Goal: Task Accomplishment & Management: Manage account settings

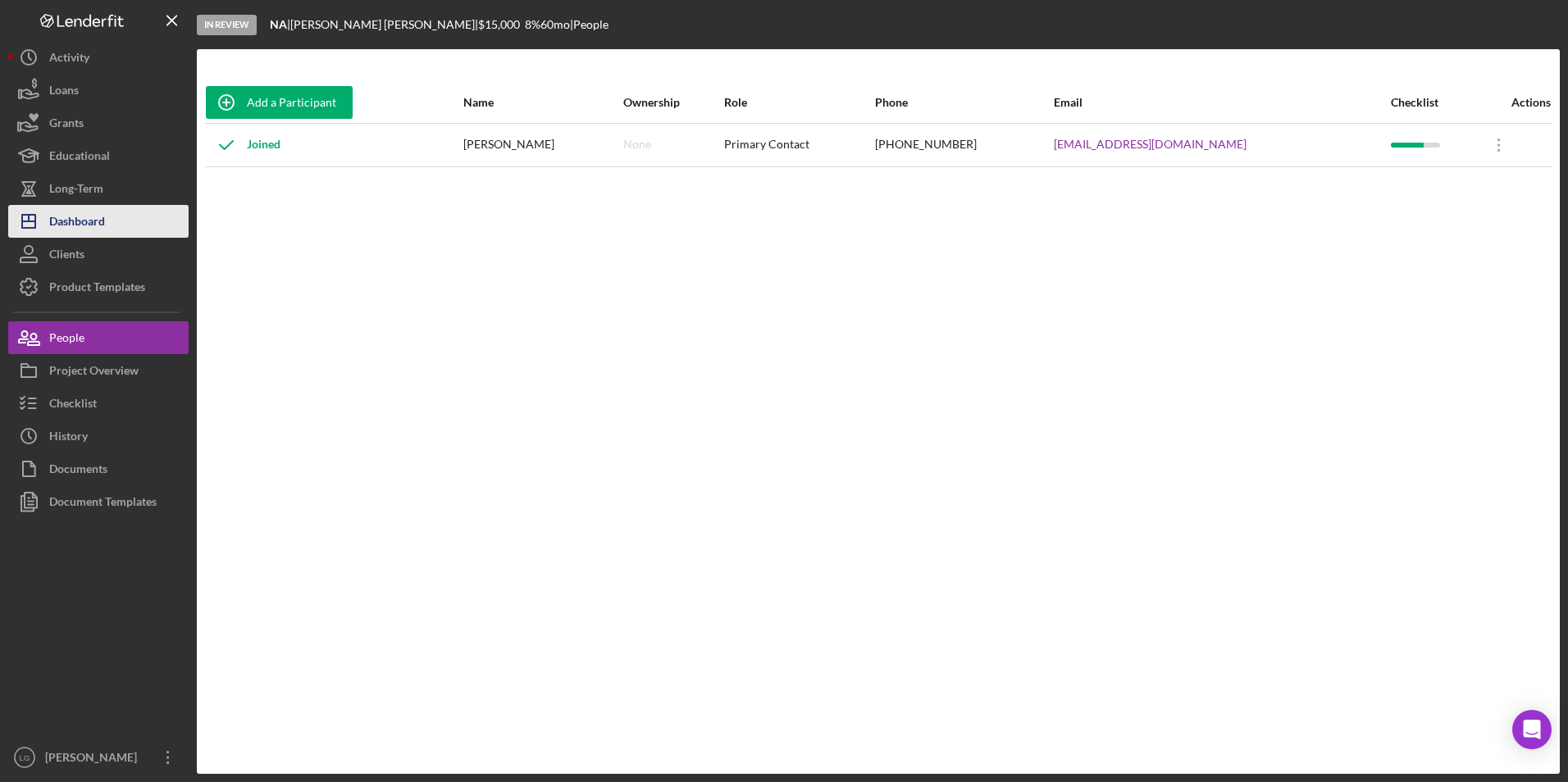
click at [76, 220] on div "Dashboard" at bounding box center [76, 224] width 56 height 37
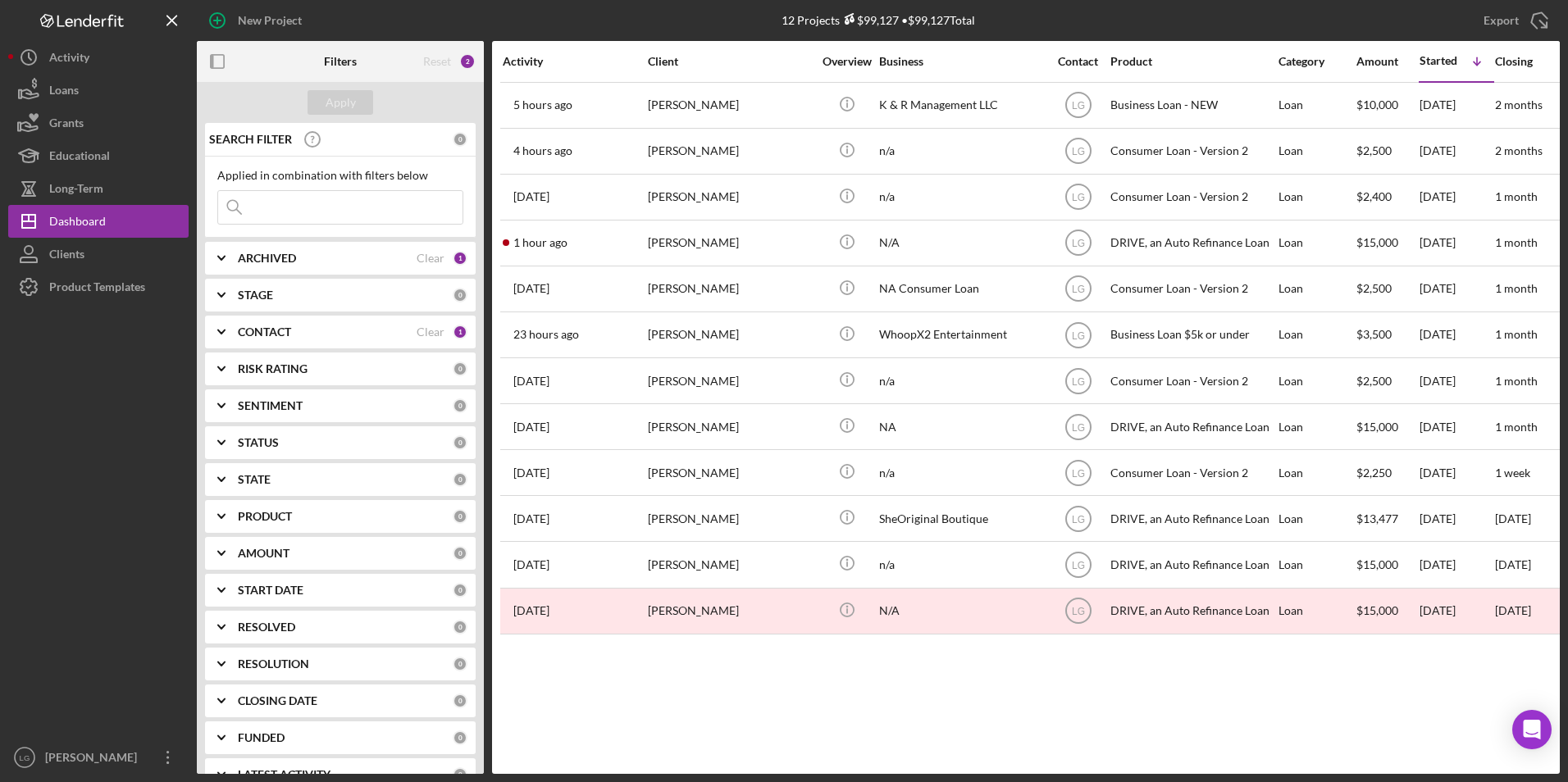
click at [315, 253] on div "ARCHIVED" at bounding box center [327, 259] width 179 height 13
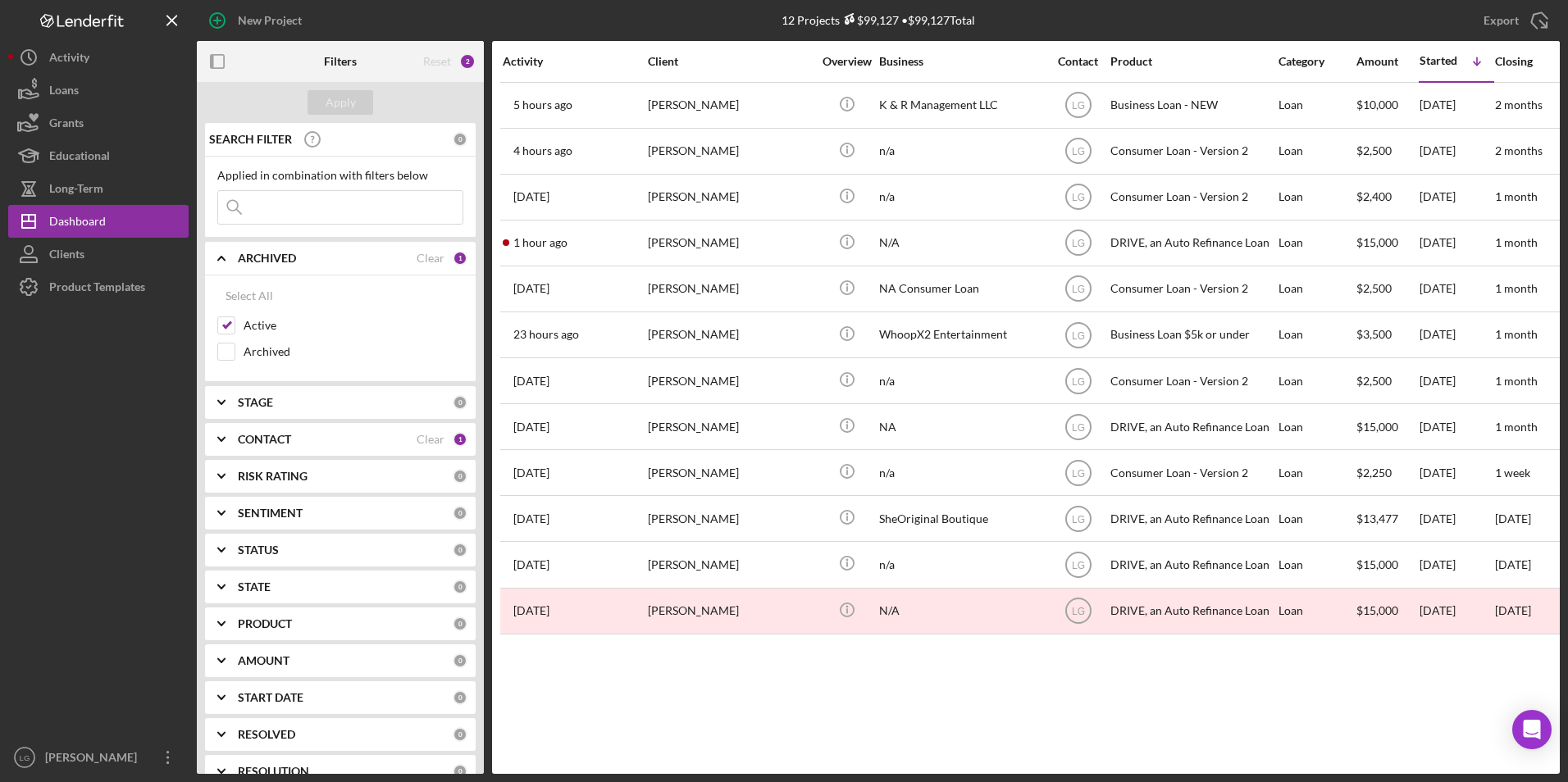
click at [277, 458] on div "SEARCH FILTER 0 Applied in combination with filters below Icon/Menu Close Icon/…" at bounding box center [340, 449] width 287 height 651
click at [282, 446] on b "CONTACT" at bounding box center [264, 440] width 53 height 13
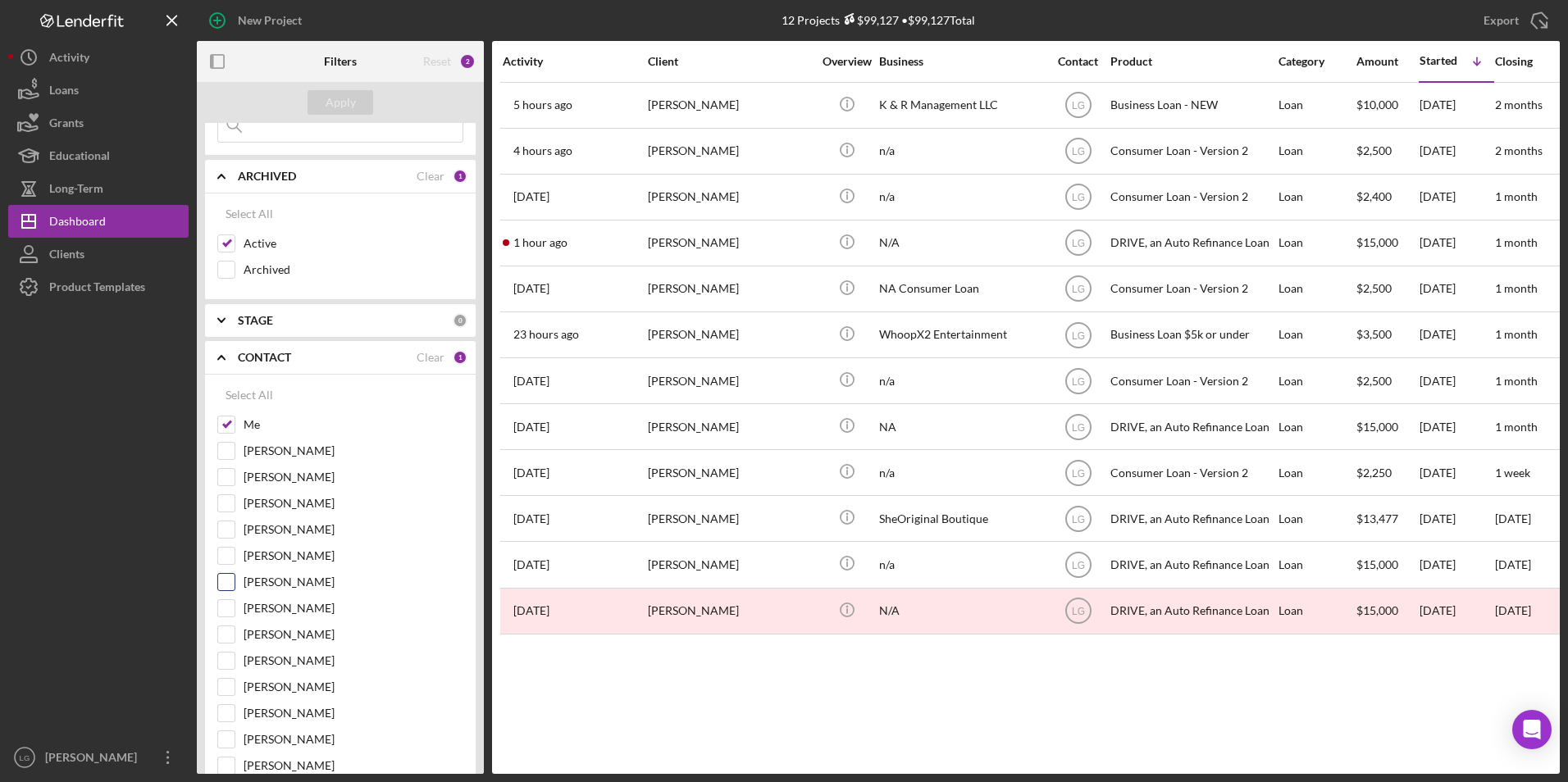
scroll to position [164, 0]
click at [225, 661] on input "[PERSON_NAME]" at bounding box center [226, 658] width 17 height 17
checkbox input "true"
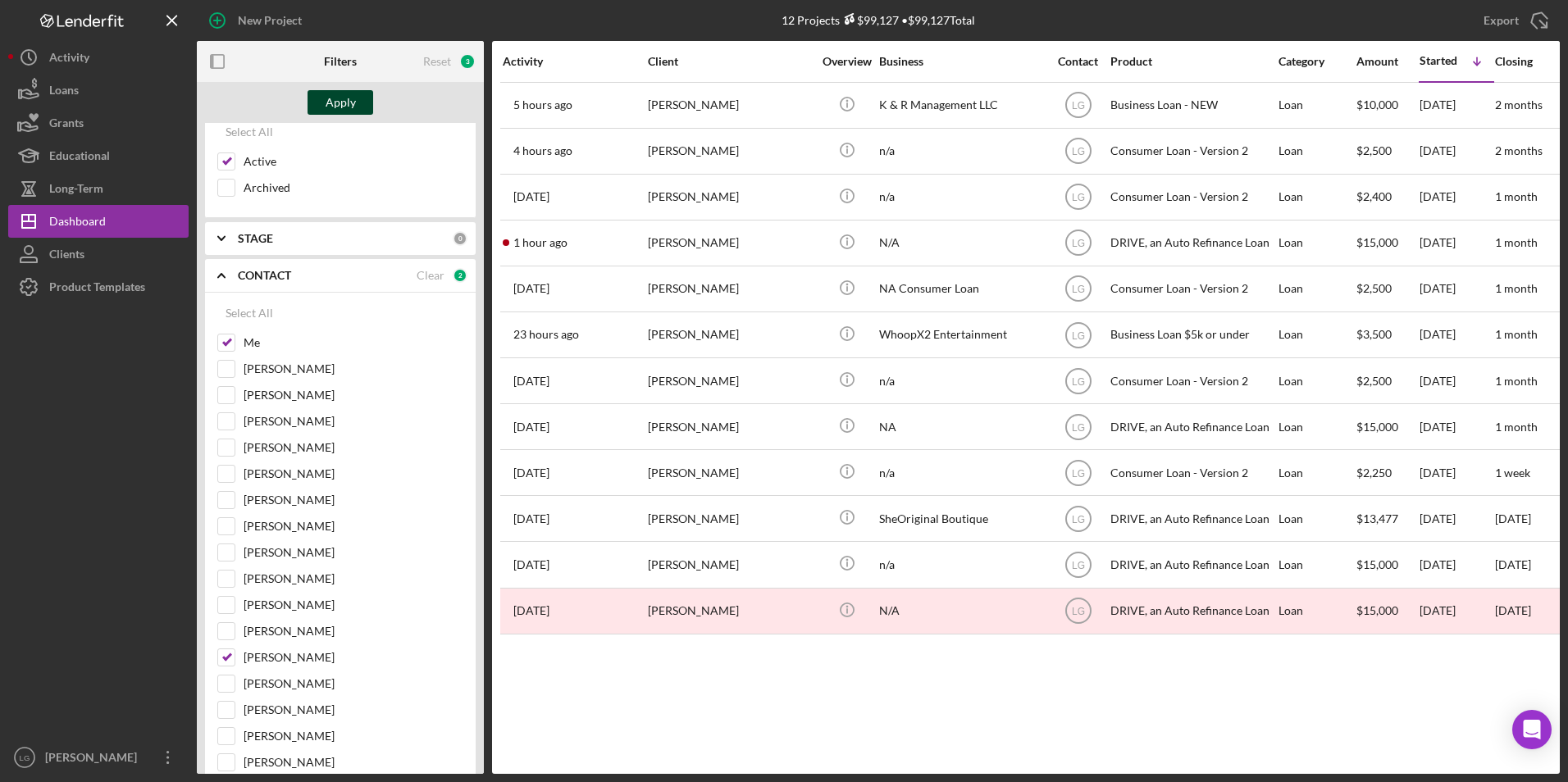
click at [329, 114] on div "Apply" at bounding box center [340, 102] width 30 height 25
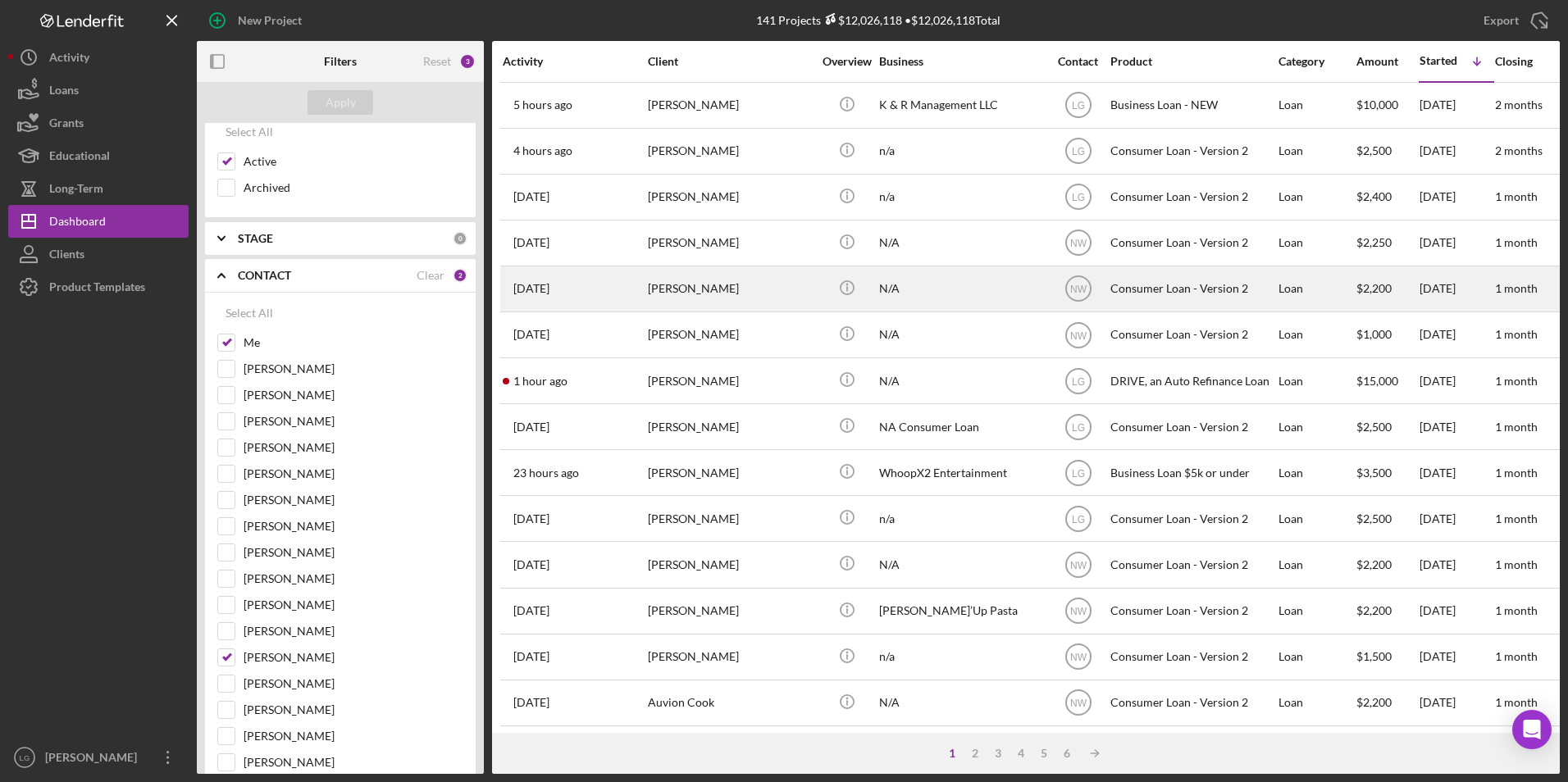
click at [682, 304] on div "[PERSON_NAME]" at bounding box center [730, 289] width 164 height 43
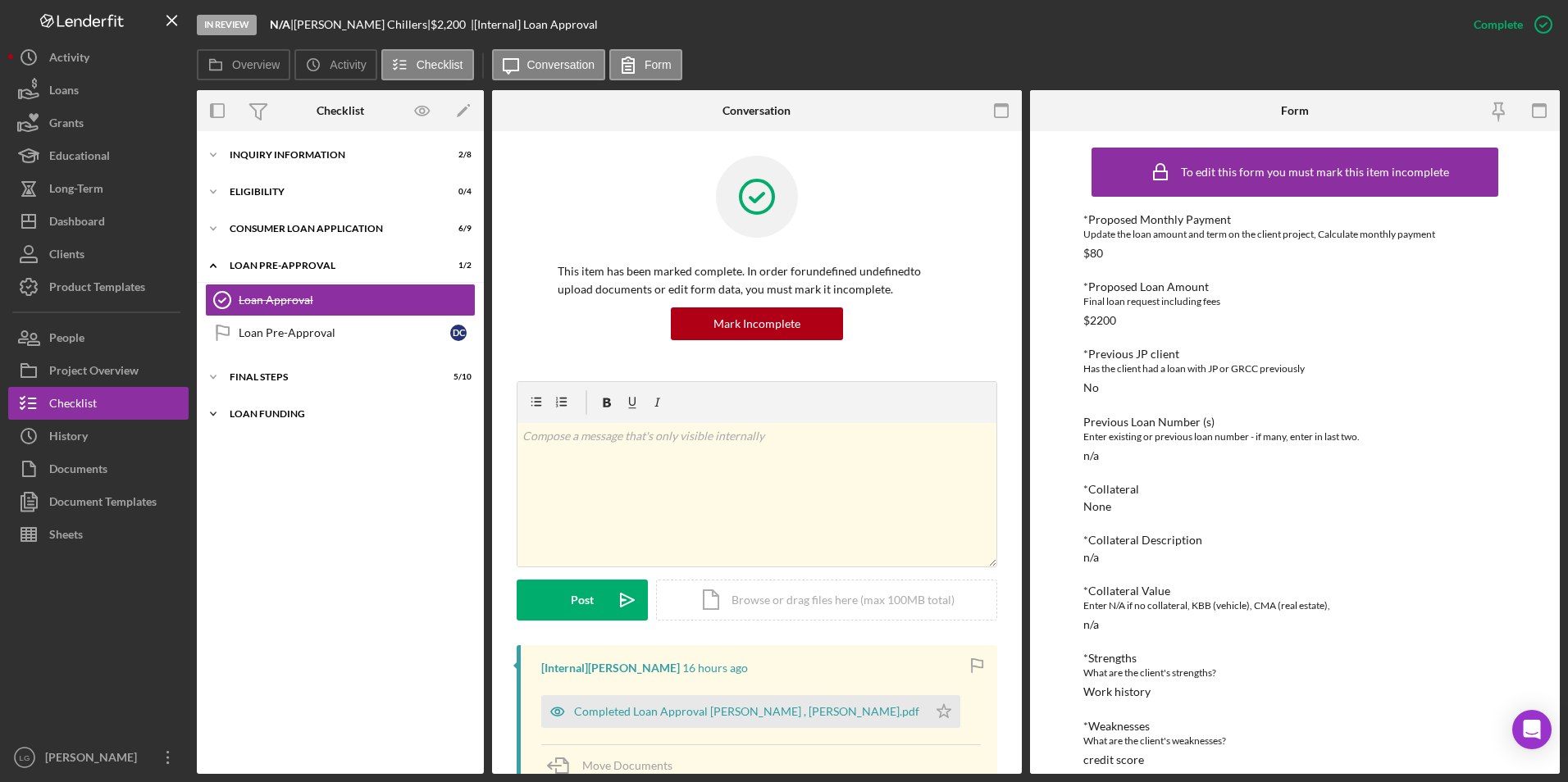
click at [263, 419] on div "Icon/Expander Loan Funding 0 / 1" at bounding box center [340, 414] width 287 height 33
click at [263, 387] on div "Icon/Expander FINAL STEPS 5 / 10" at bounding box center [340, 377] width 287 height 33
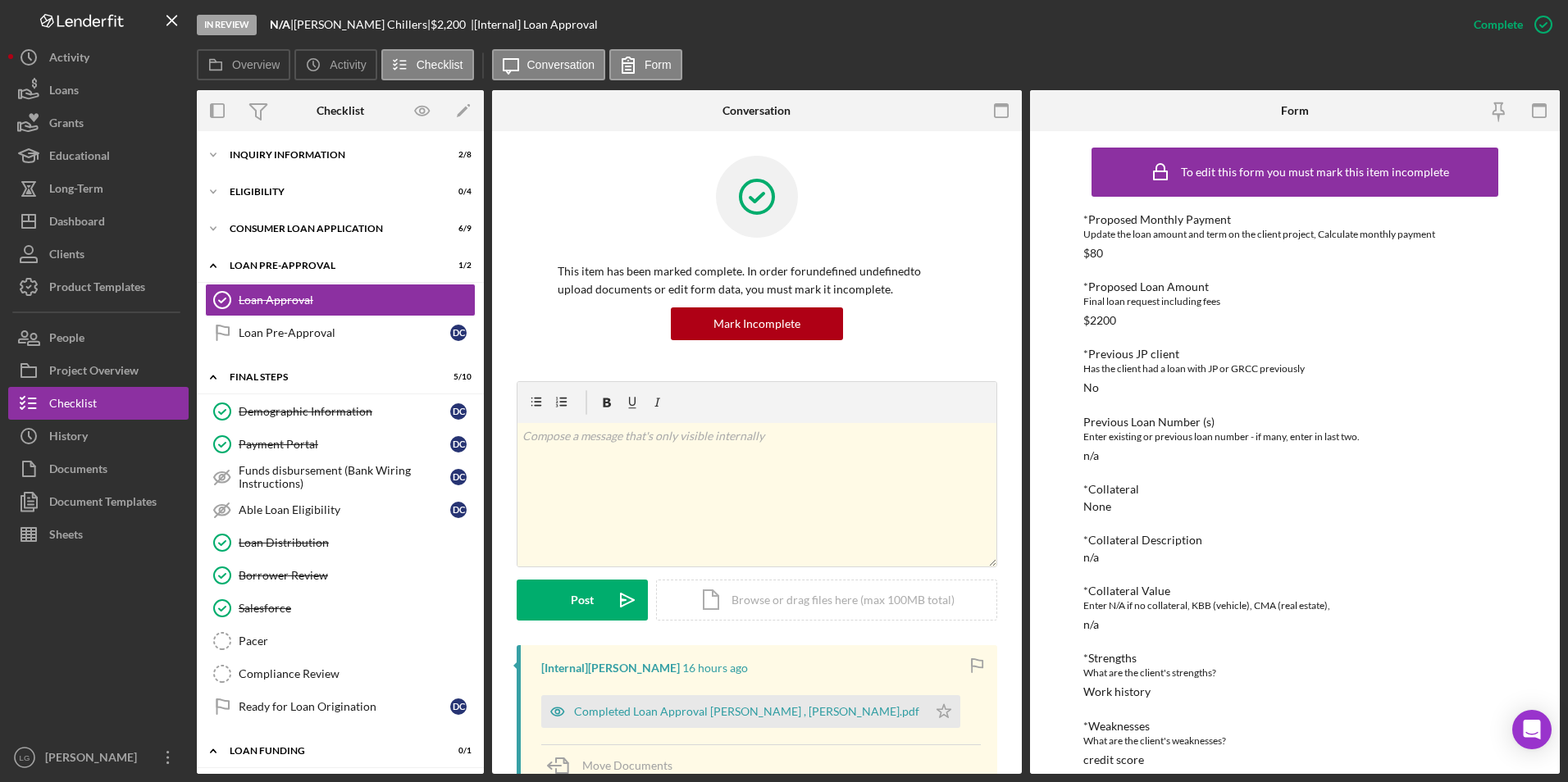
click at [263, 247] on div "Icon/Expander Inquiry Information 2 / 8 Icon/Expander Eligibility 0 / 4 Icon/Ex…" at bounding box center [340, 474] width 287 height 671
click at [254, 197] on div "Icon/Expander Eligibility 0 / 4" at bounding box center [340, 192] width 287 height 33
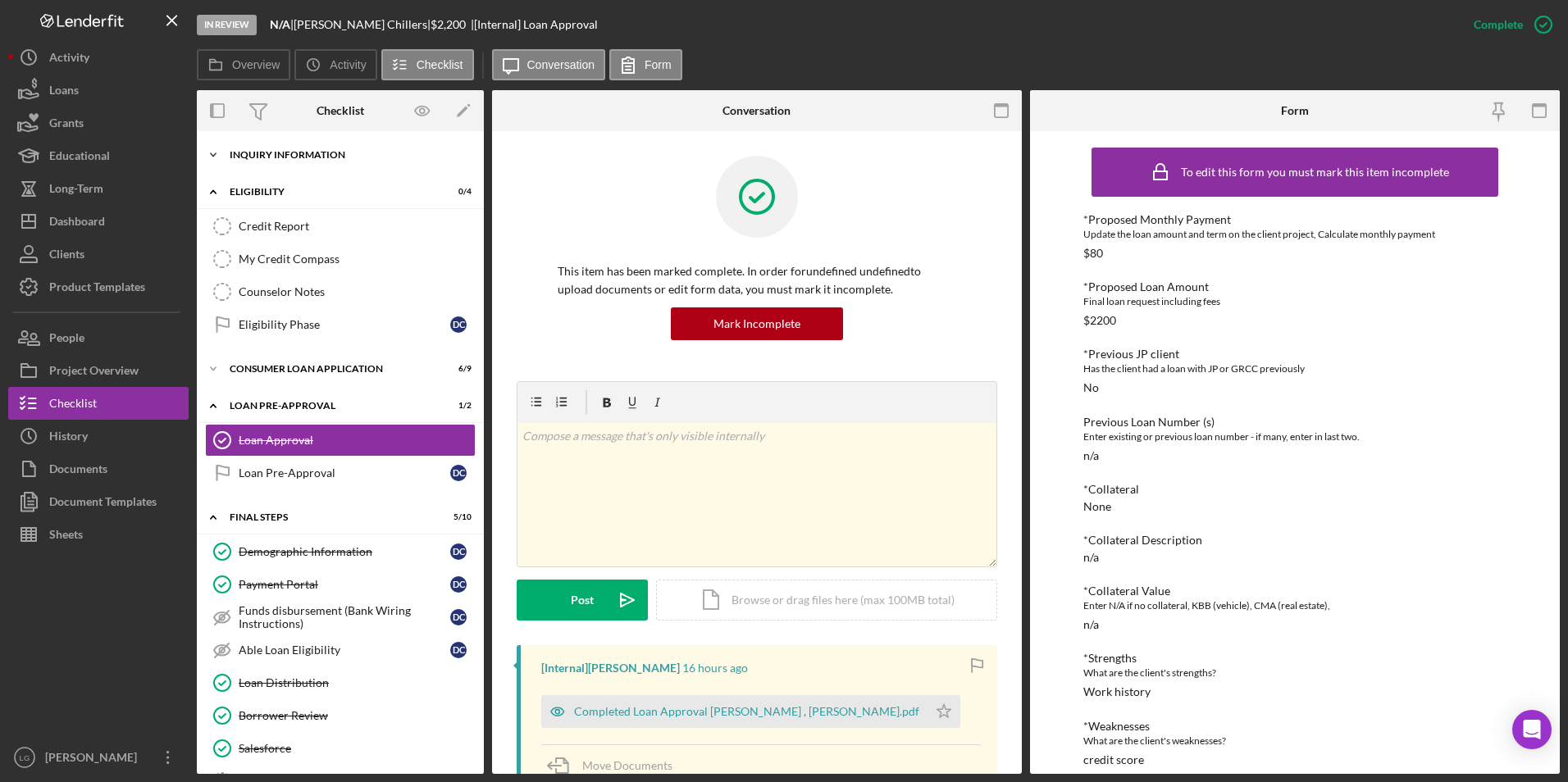
click at [254, 155] on div "Inquiry Information" at bounding box center [347, 155] width 234 height 10
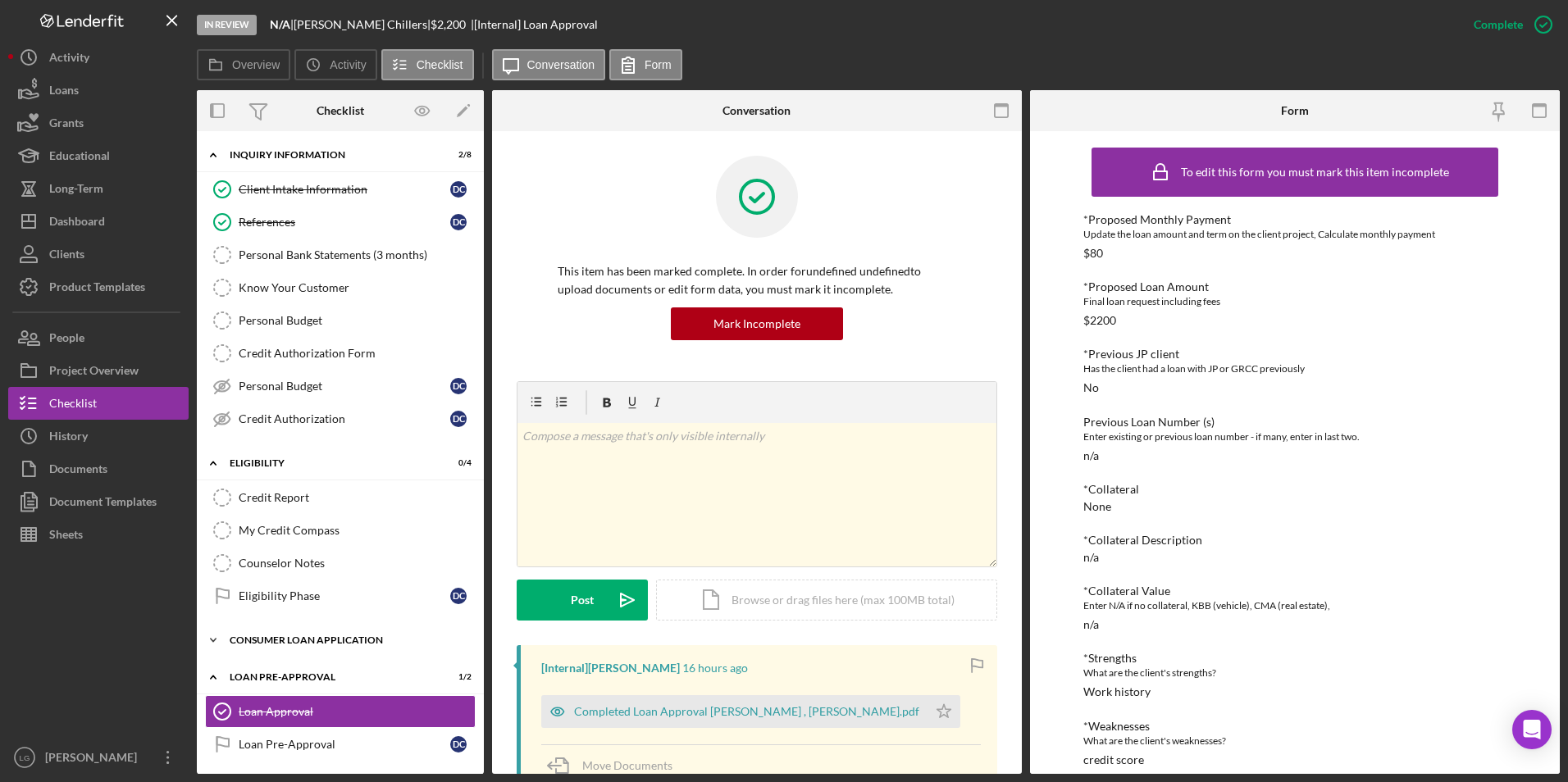
click at [285, 648] on div "Icon/Expander Consumer Loan Application 6 / 9" at bounding box center [340, 640] width 287 height 33
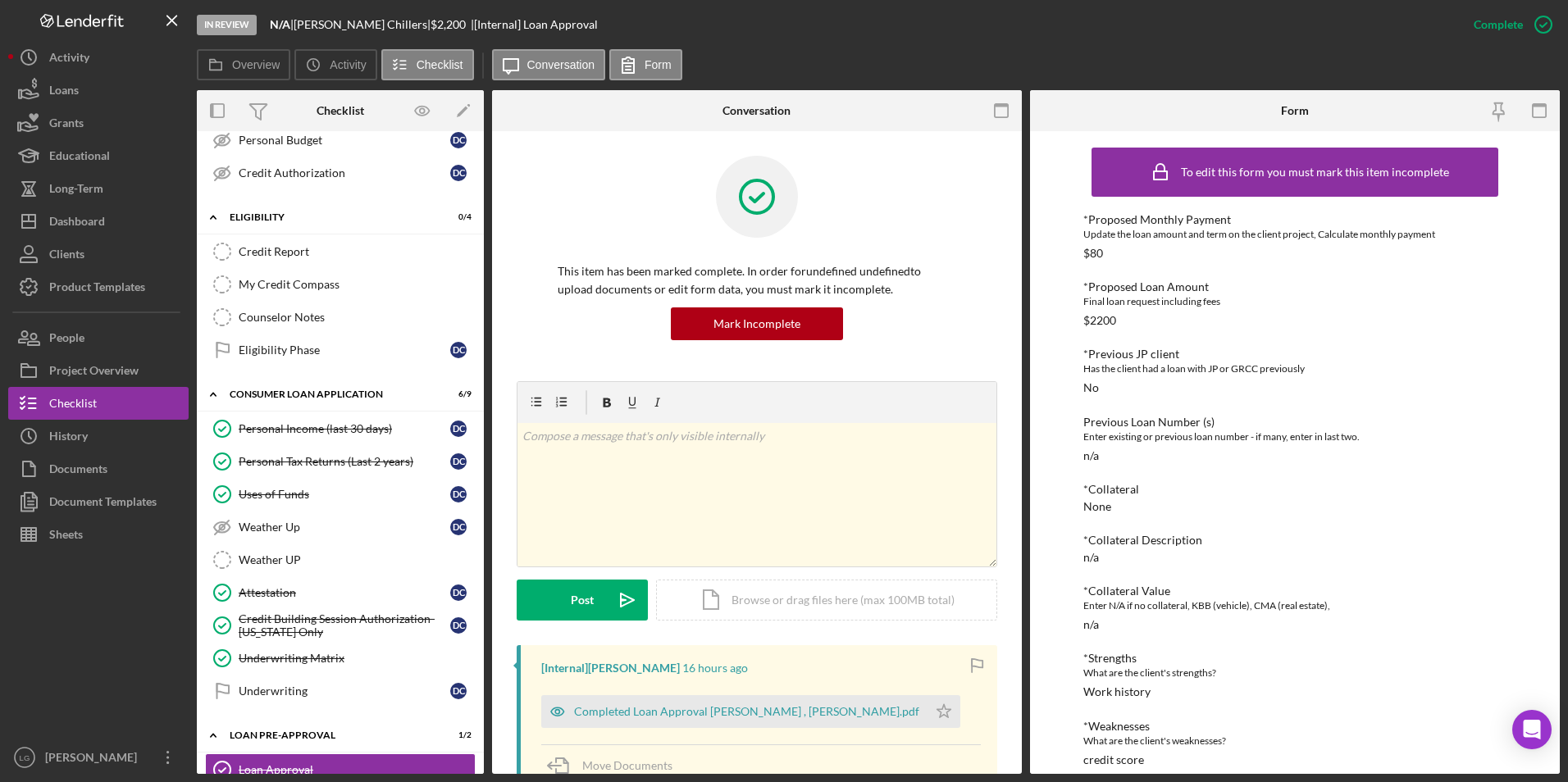
scroll to position [492, 0]
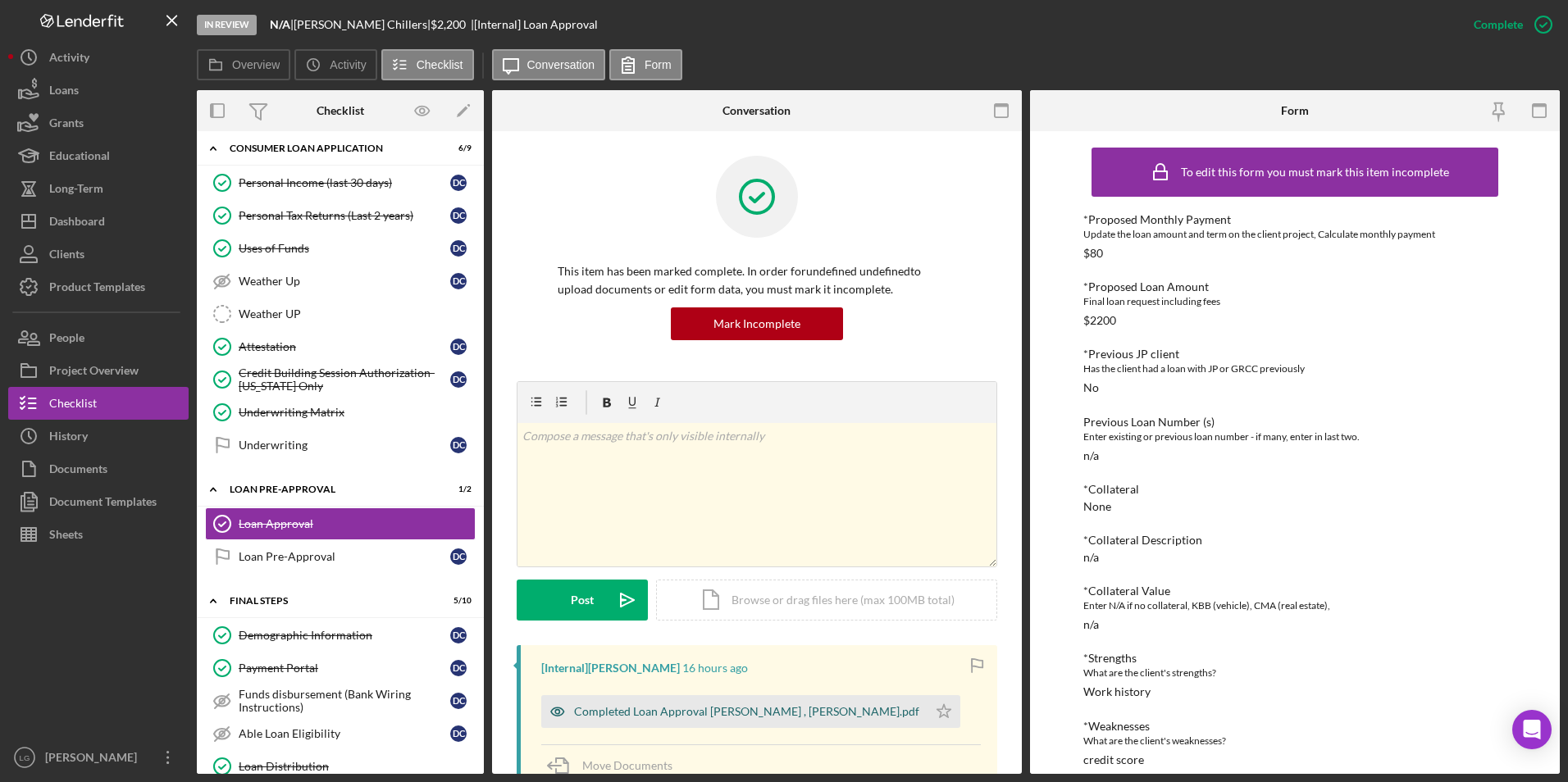
click at [708, 697] on div "Completed Loan Approval [PERSON_NAME] , [PERSON_NAME].pdf" at bounding box center [734, 712] width 386 height 33
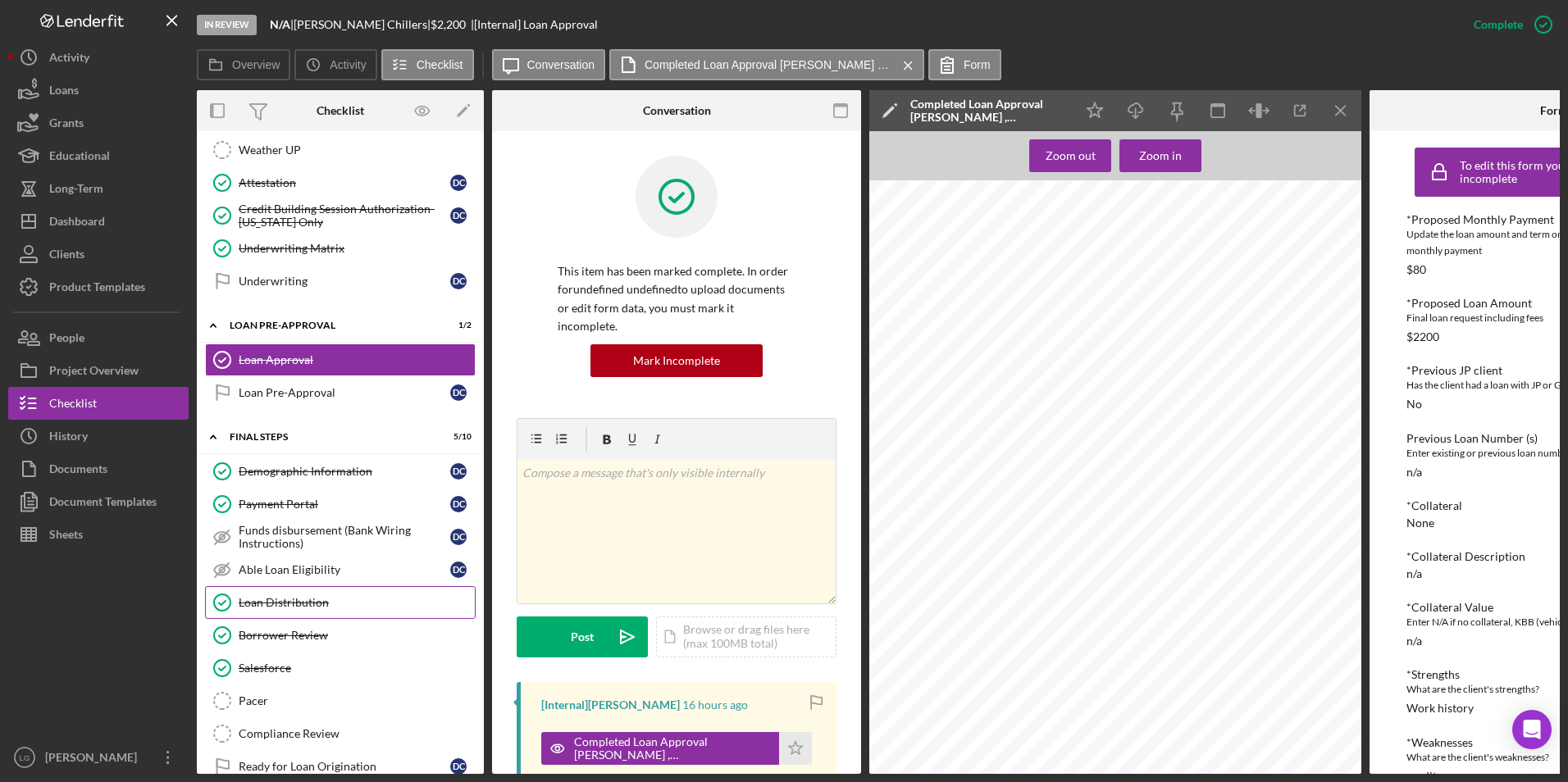
scroll to position [765, 0]
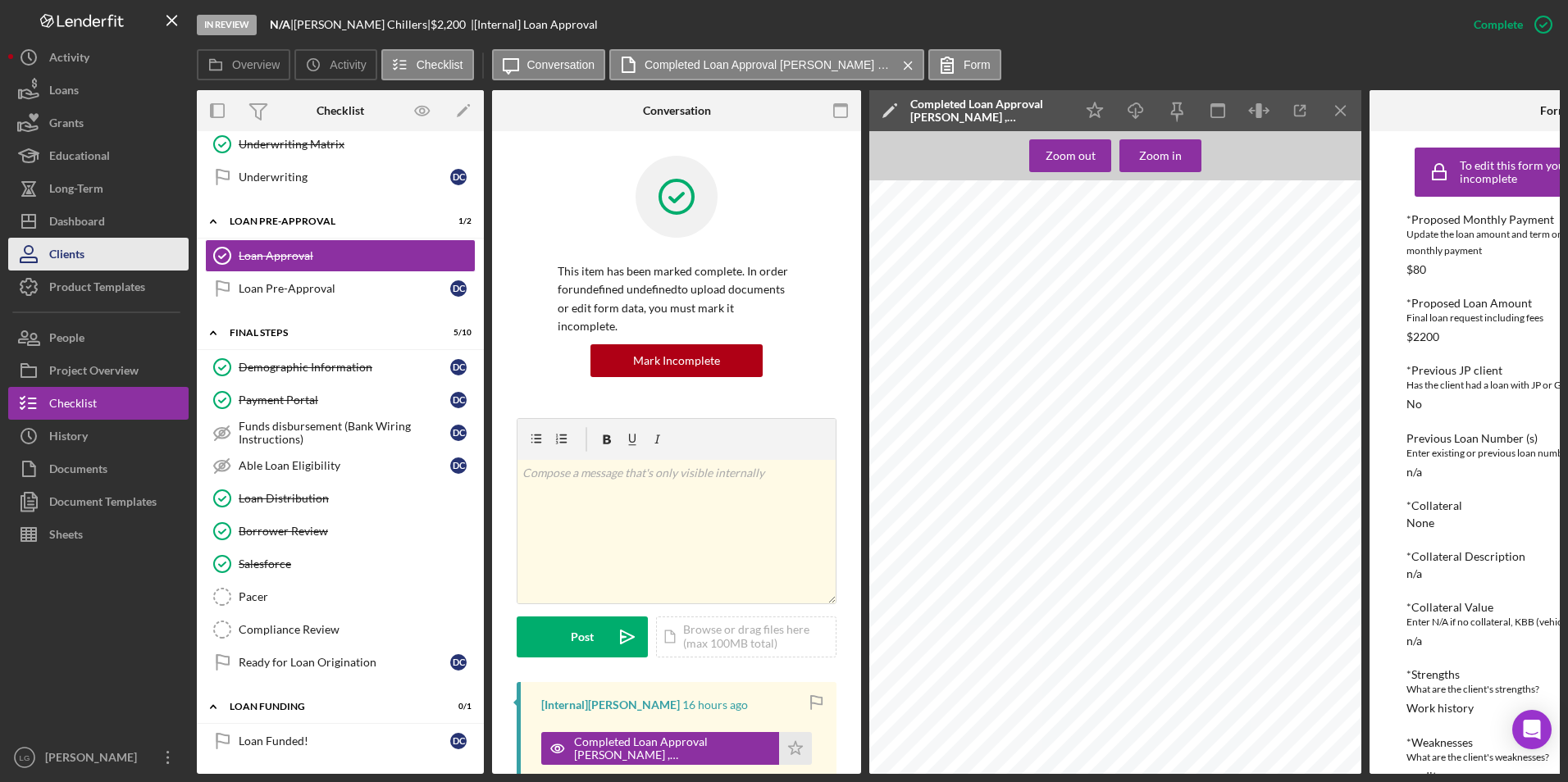
drag, startPoint x: 86, startPoint y: 400, endPoint x: 140, endPoint y: 263, distance: 147.3
click at [86, 400] on div "Checklist" at bounding box center [73, 406] width 48 height 37
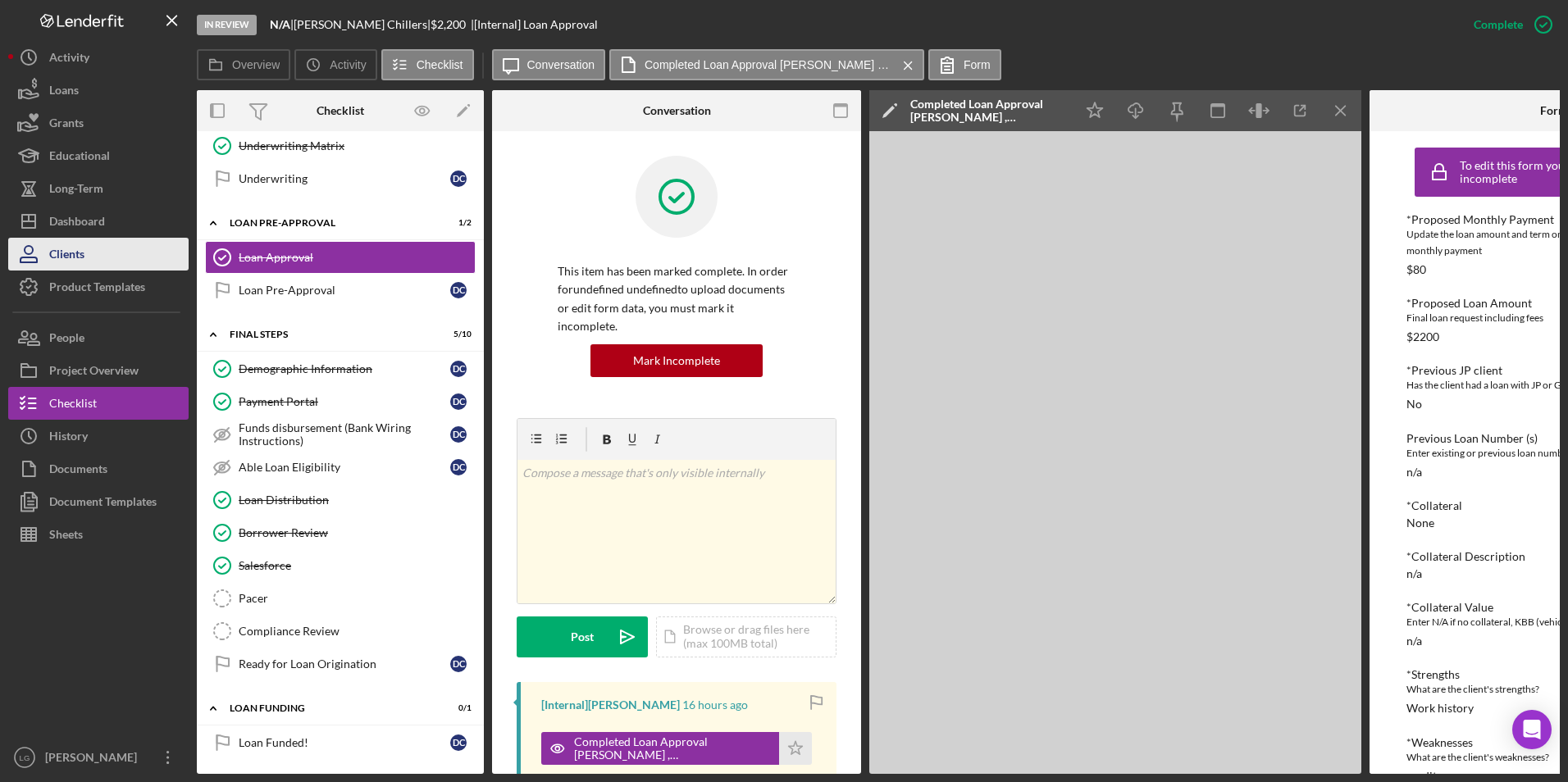
scroll to position [765, 0]
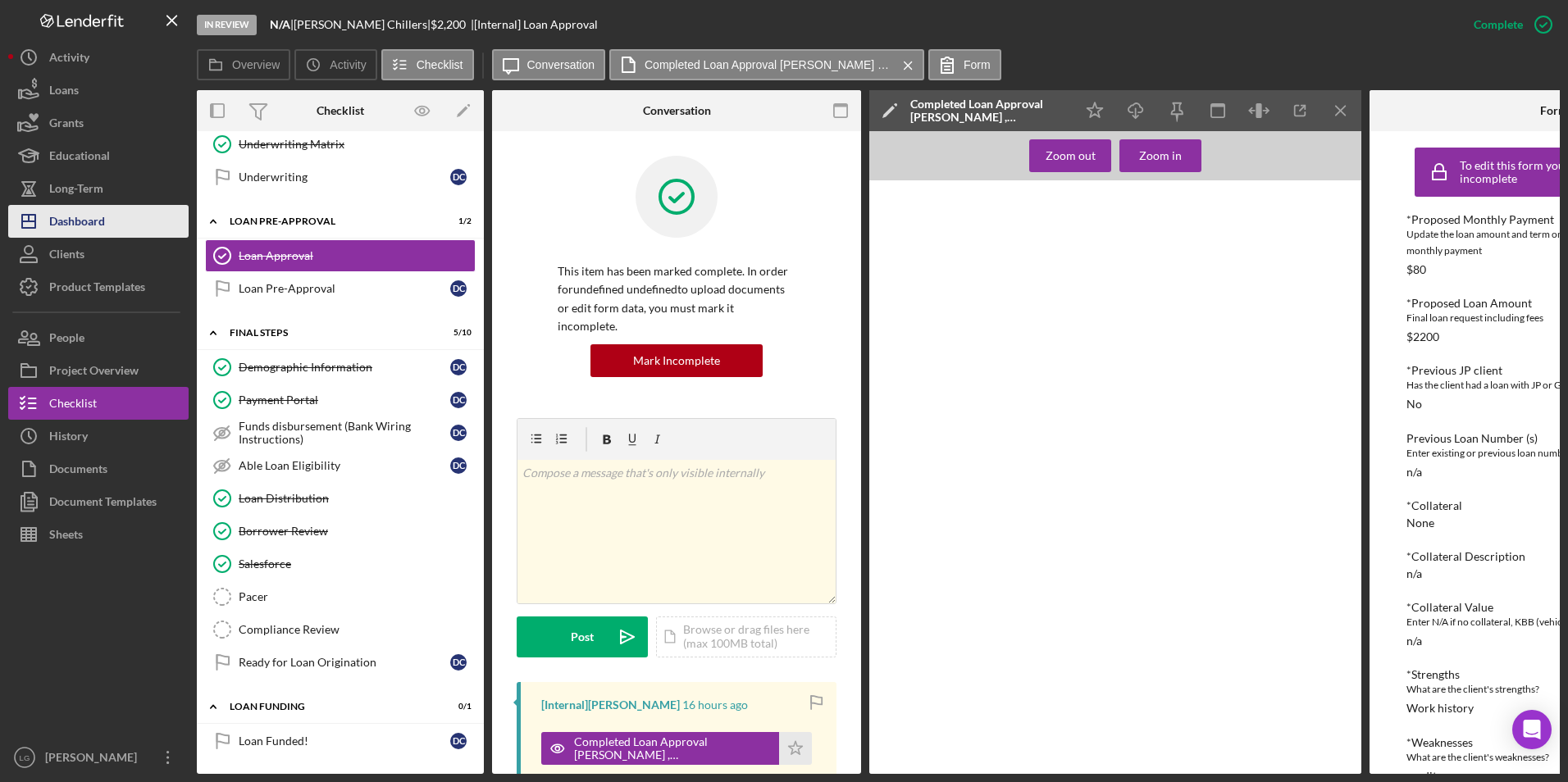
click at [92, 223] on div "Dashboard" at bounding box center [76, 224] width 56 height 37
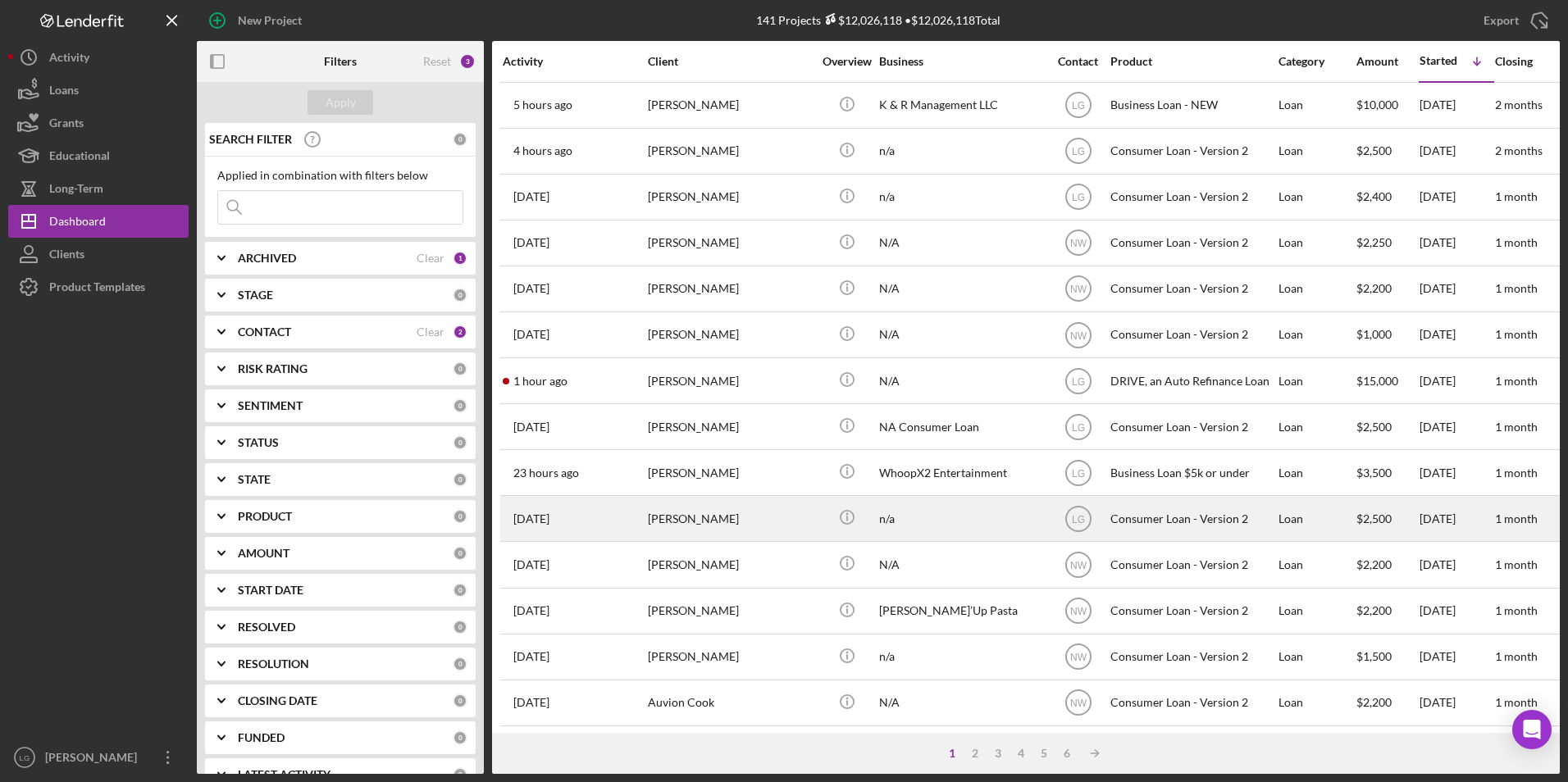
click at [748, 523] on div "[PERSON_NAME]" at bounding box center [730, 518] width 164 height 43
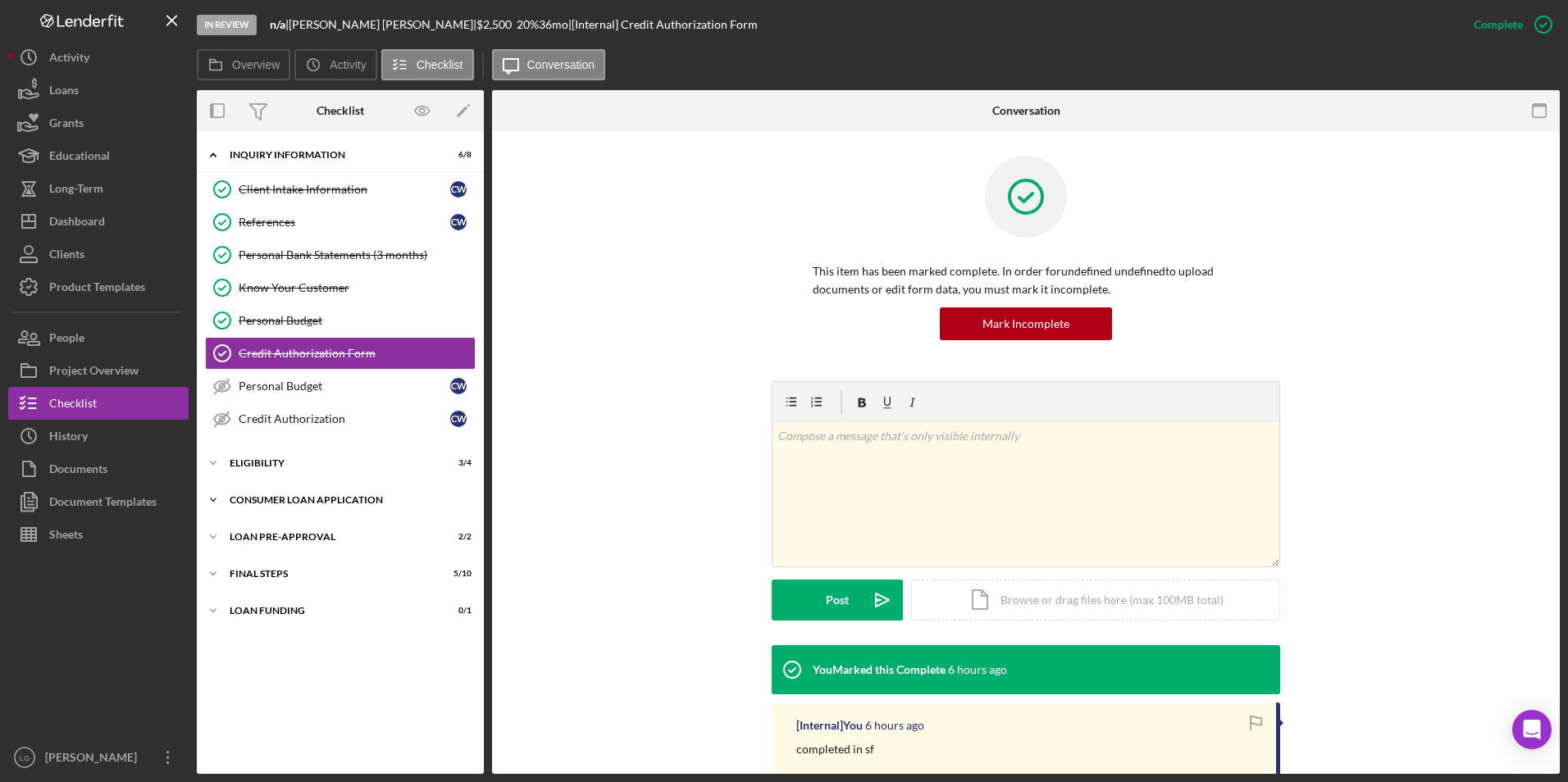
click at [311, 489] on div "Icon/Expander Consumer Loan Application 7 / 9" at bounding box center [340, 500] width 287 height 33
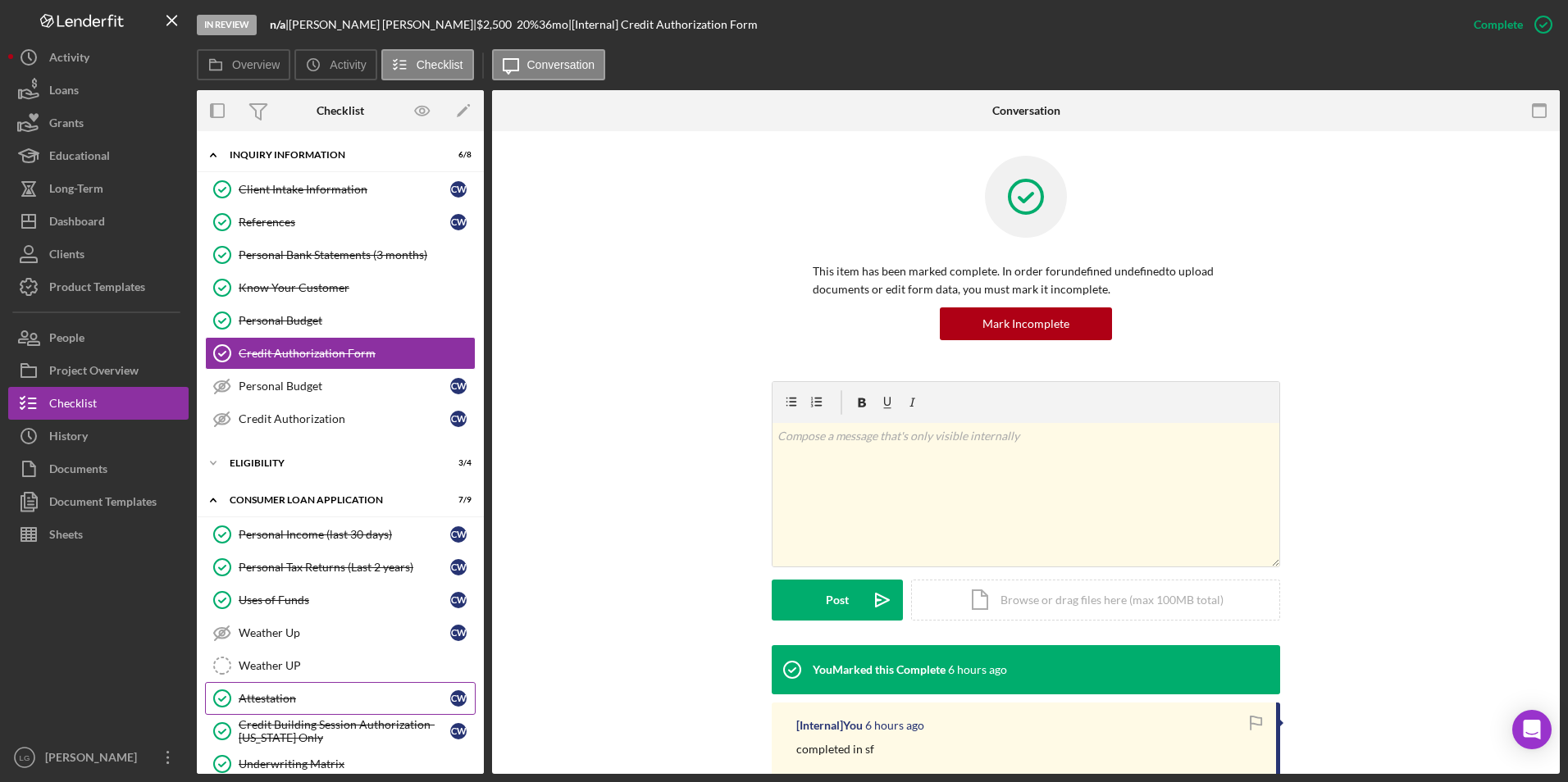
scroll to position [164, 0]
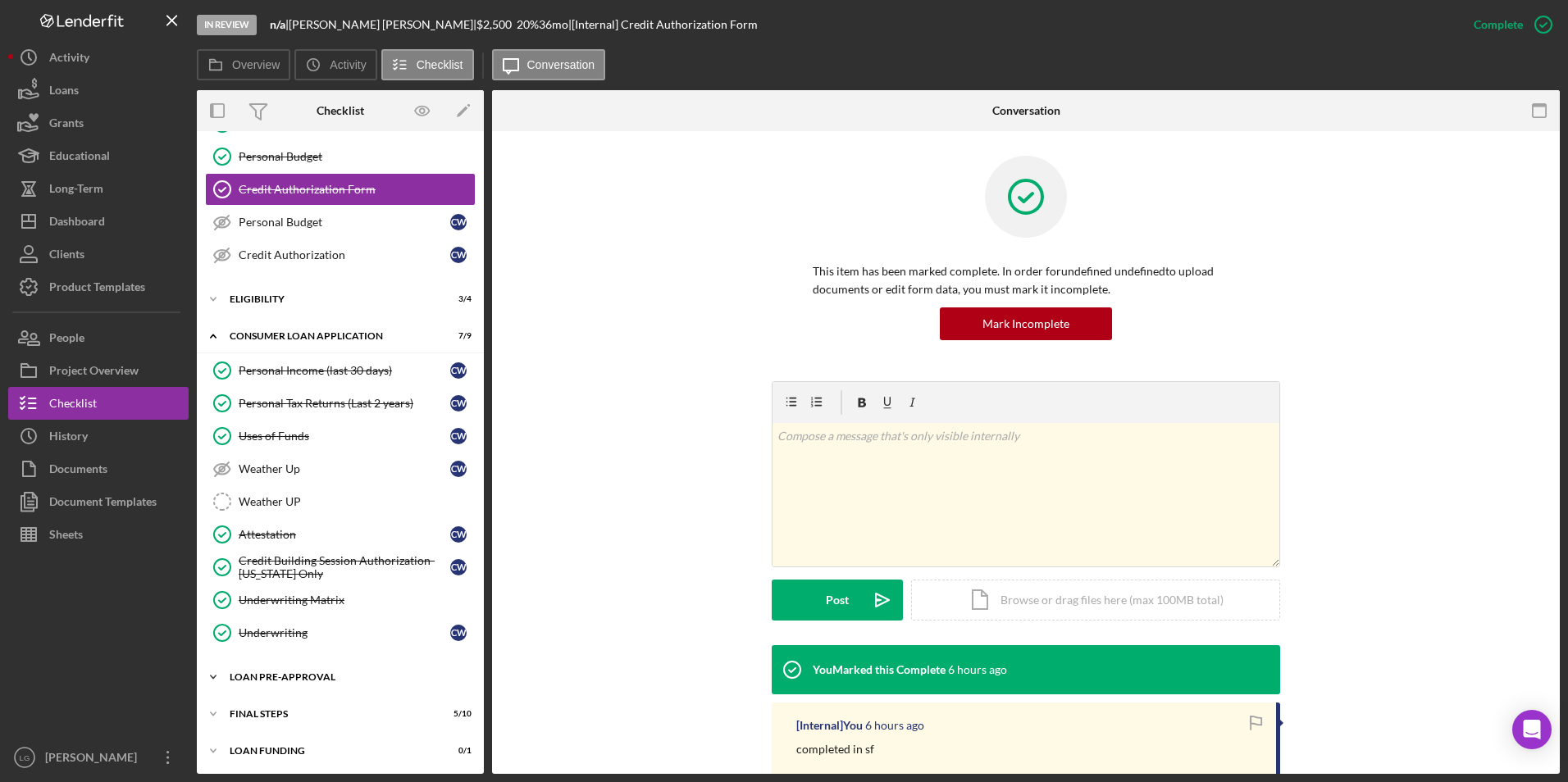
click at [316, 671] on div "Icon/Expander Loan Pre-Approval 2 / 2" at bounding box center [340, 677] width 287 height 33
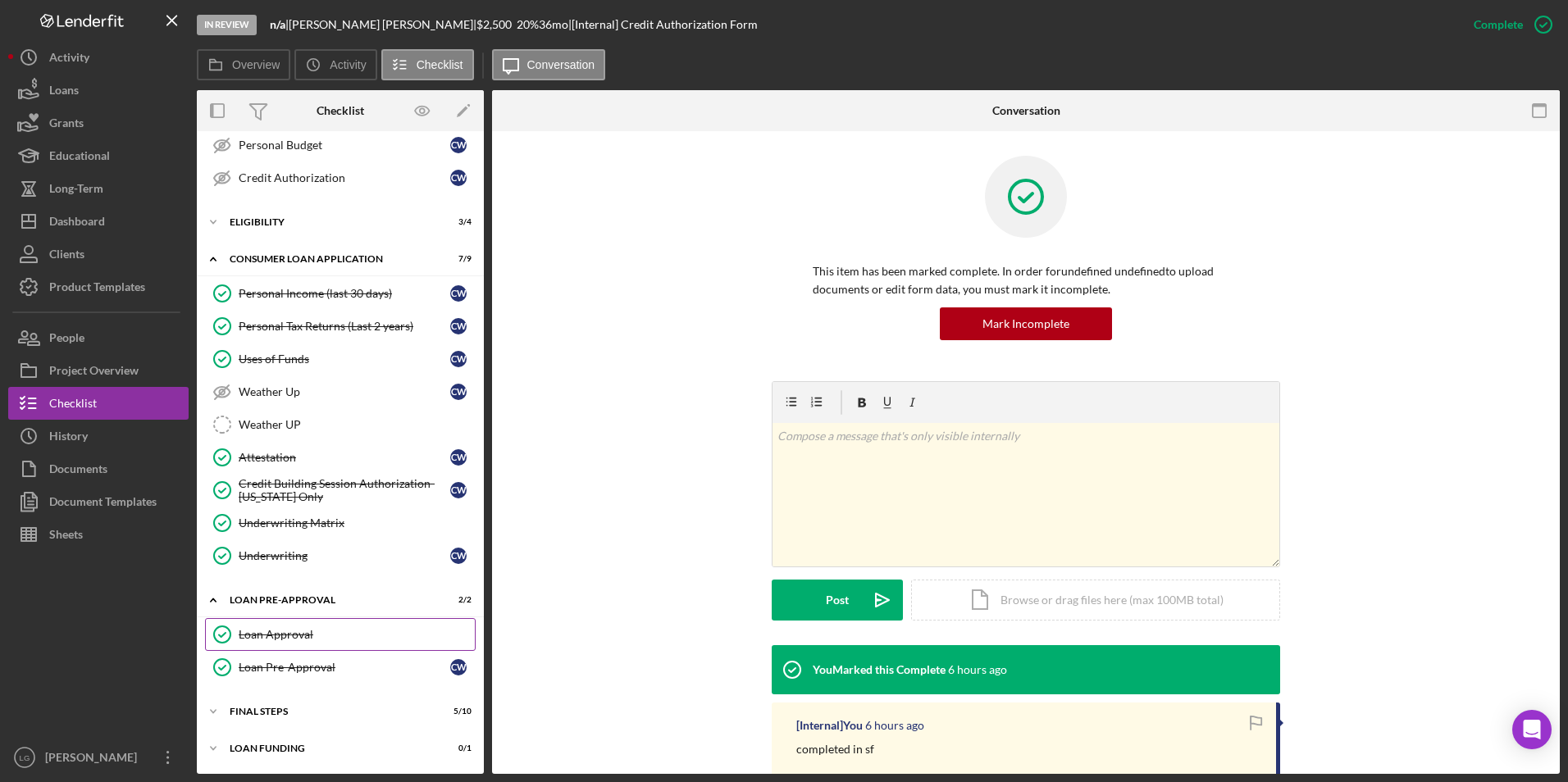
click at [283, 628] on div "Loan Approval" at bounding box center [356, 635] width 236 height 13
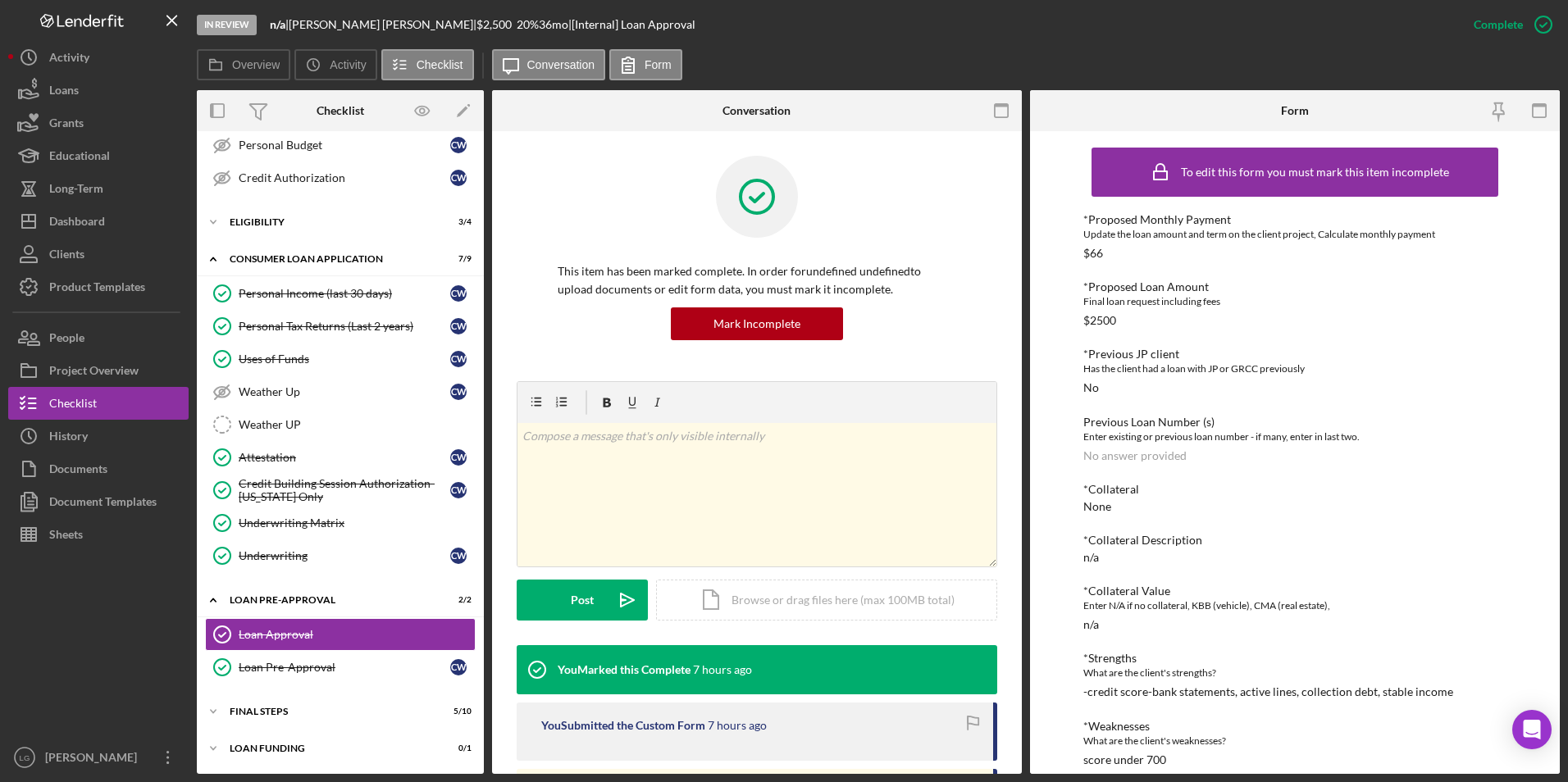
scroll to position [164, 0]
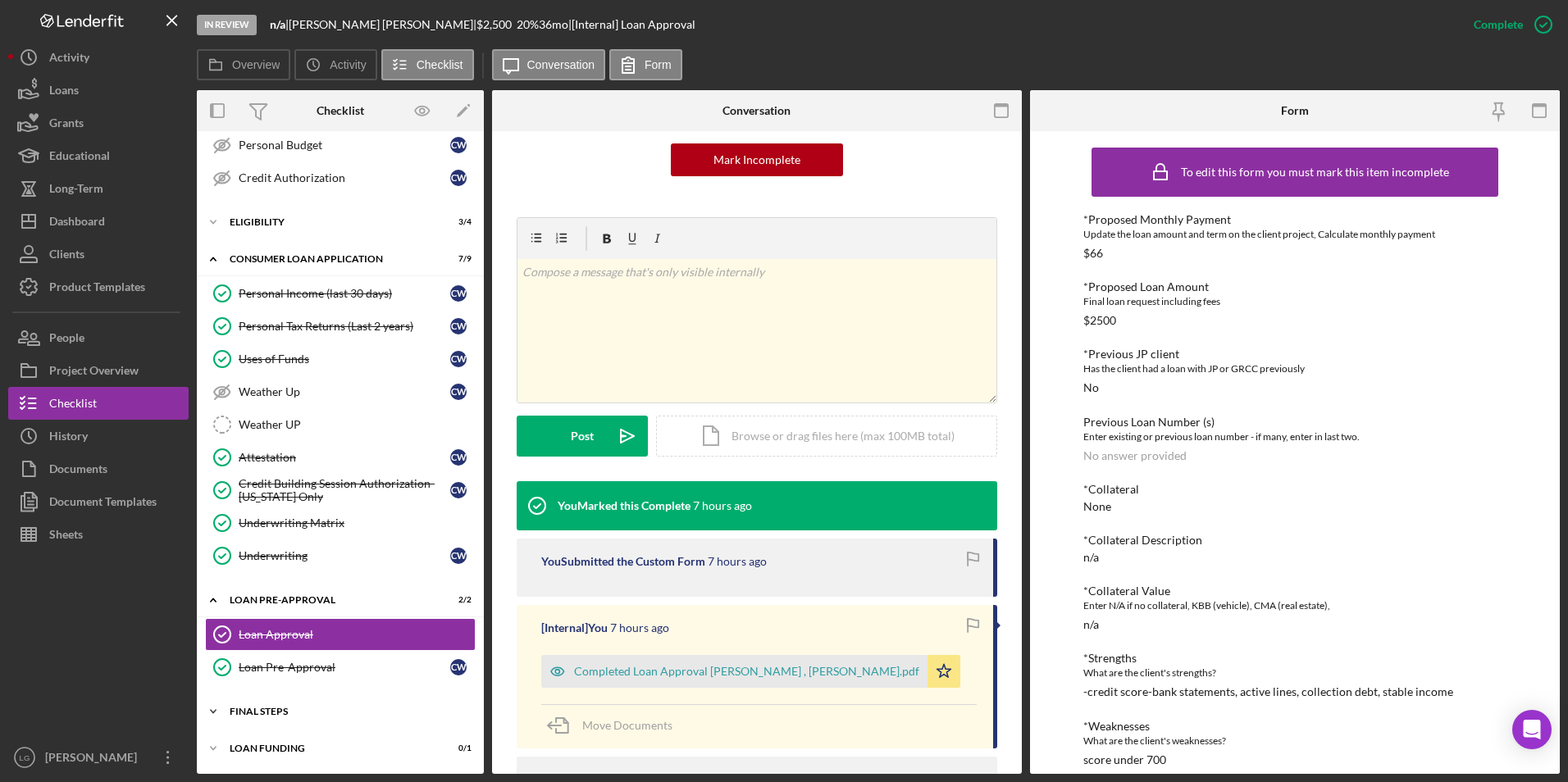
click at [245, 707] on div "FINAL STEPS" at bounding box center [347, 711] width 234 height 10
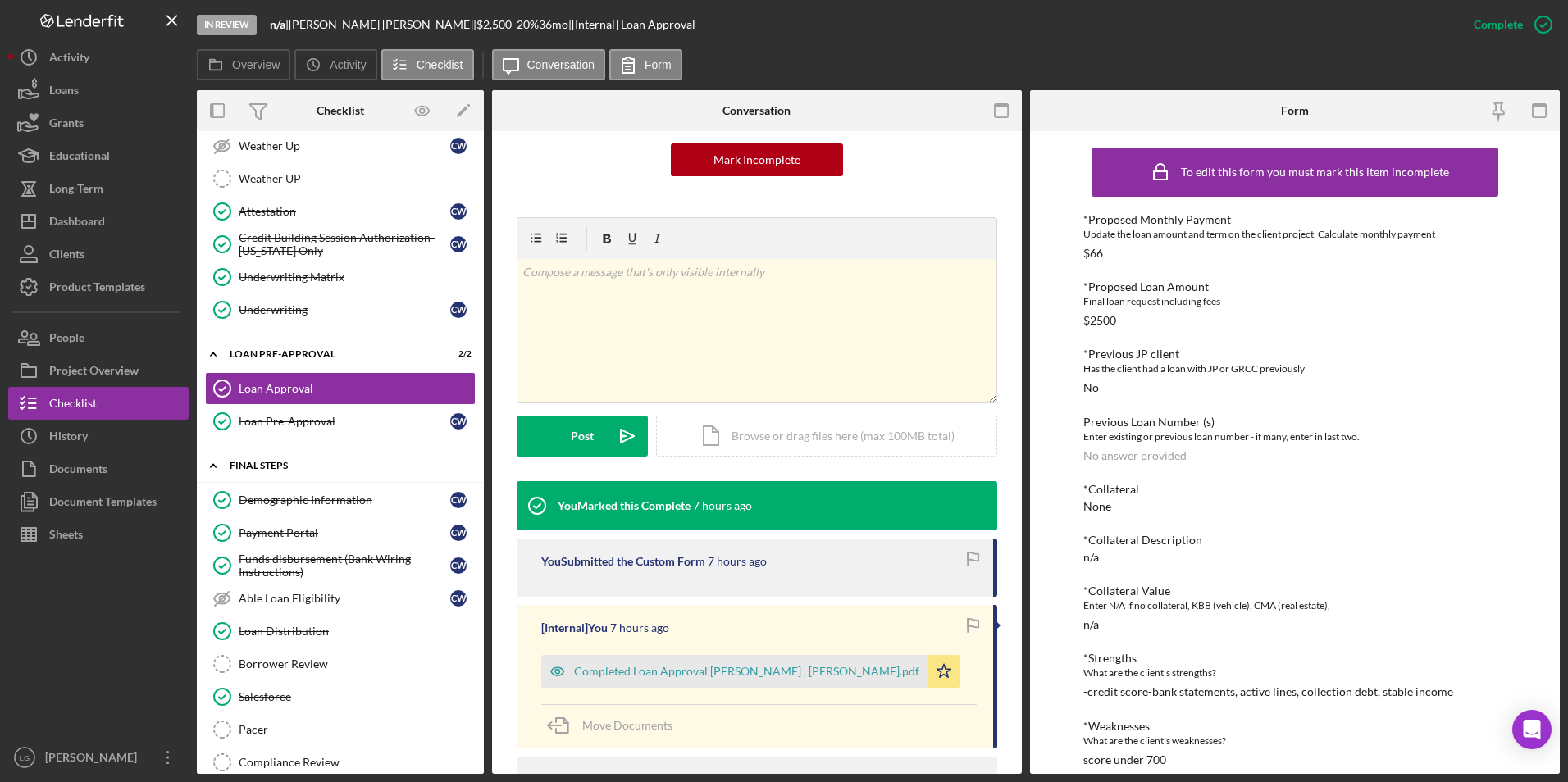
scroll to position [578, 0]
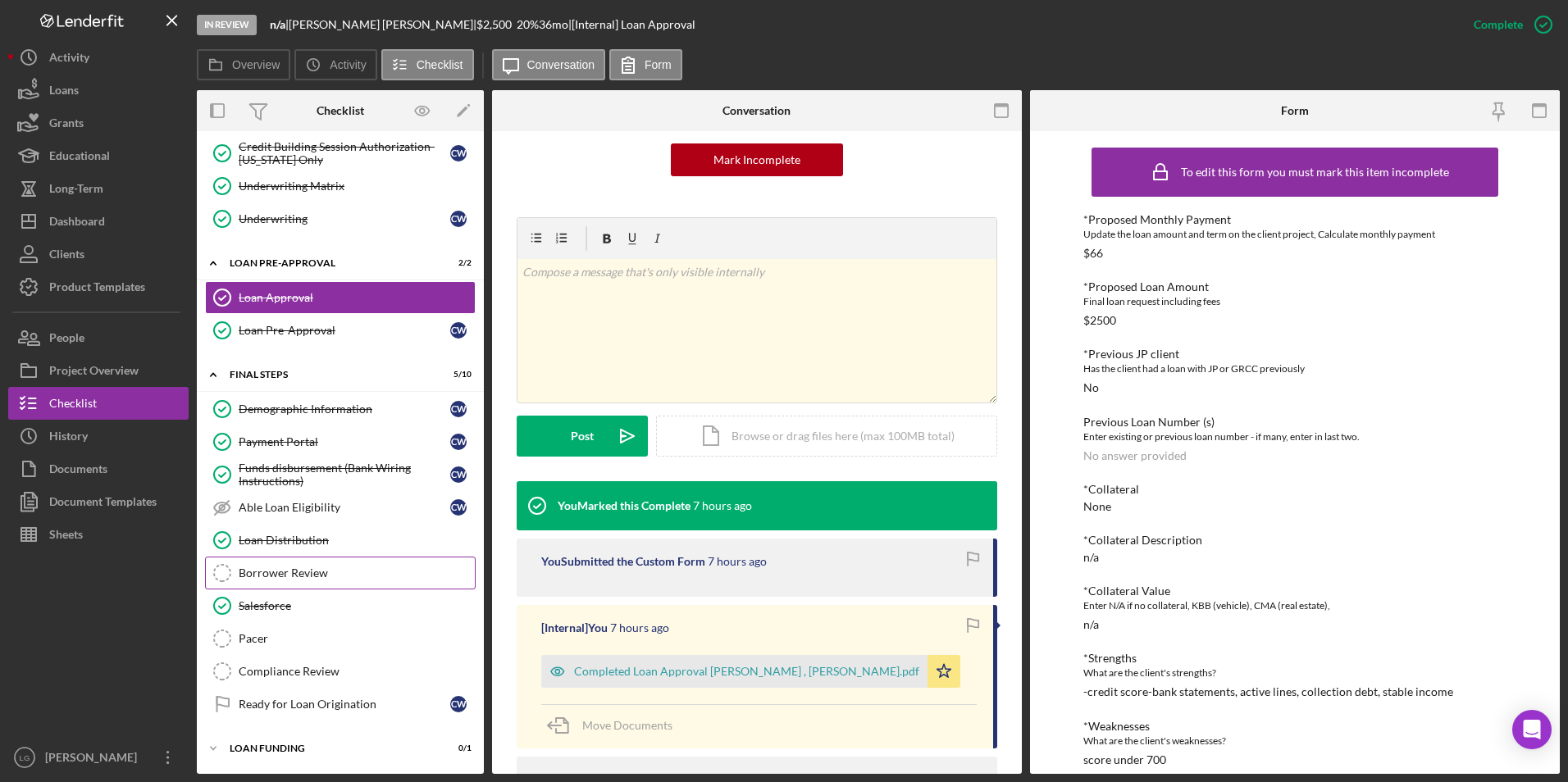
click at [257, 574] on div "Borrower Review" at bounding box center [356, 573] width 236 height 13
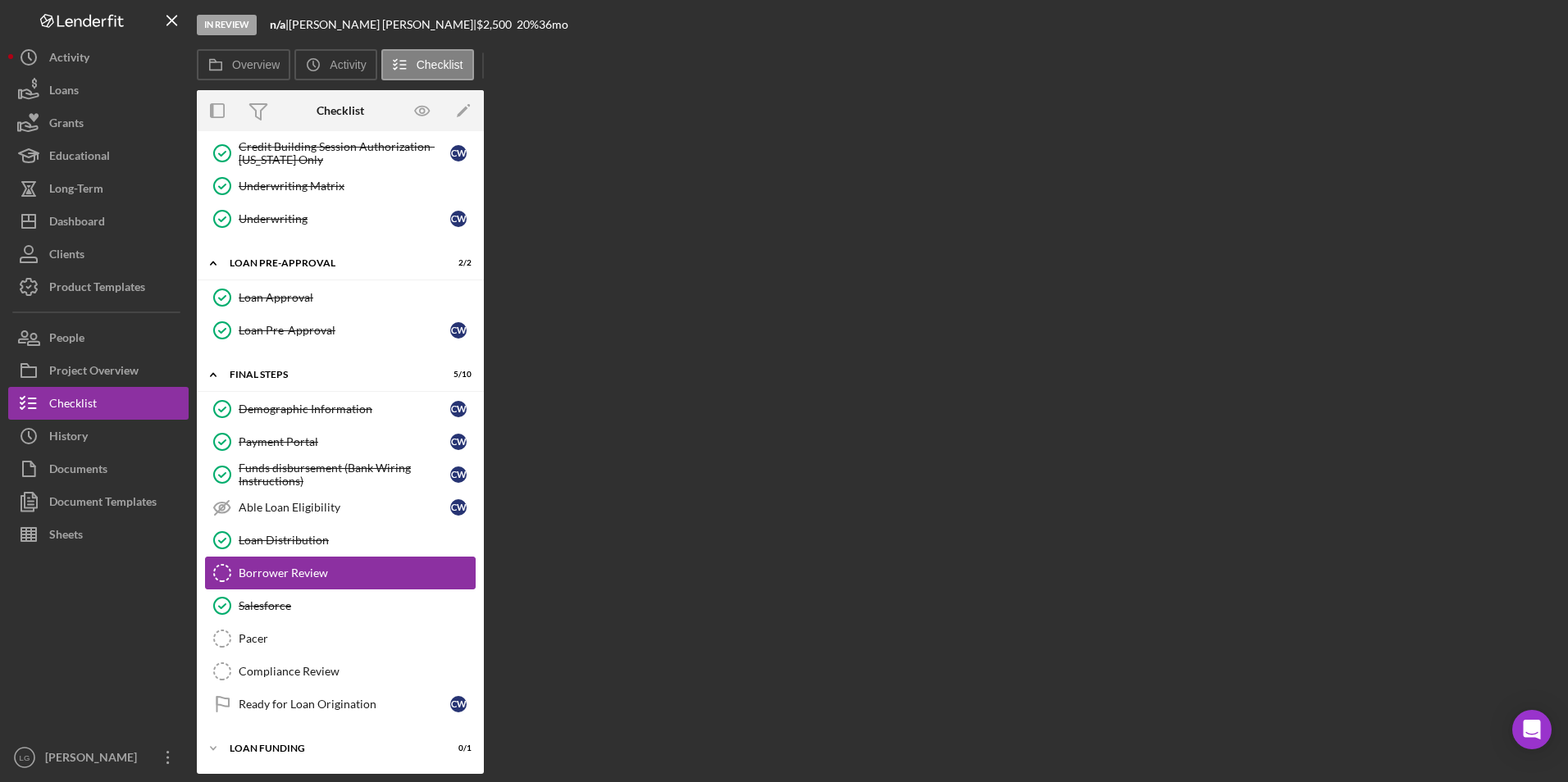
scroll to position [578, 0]
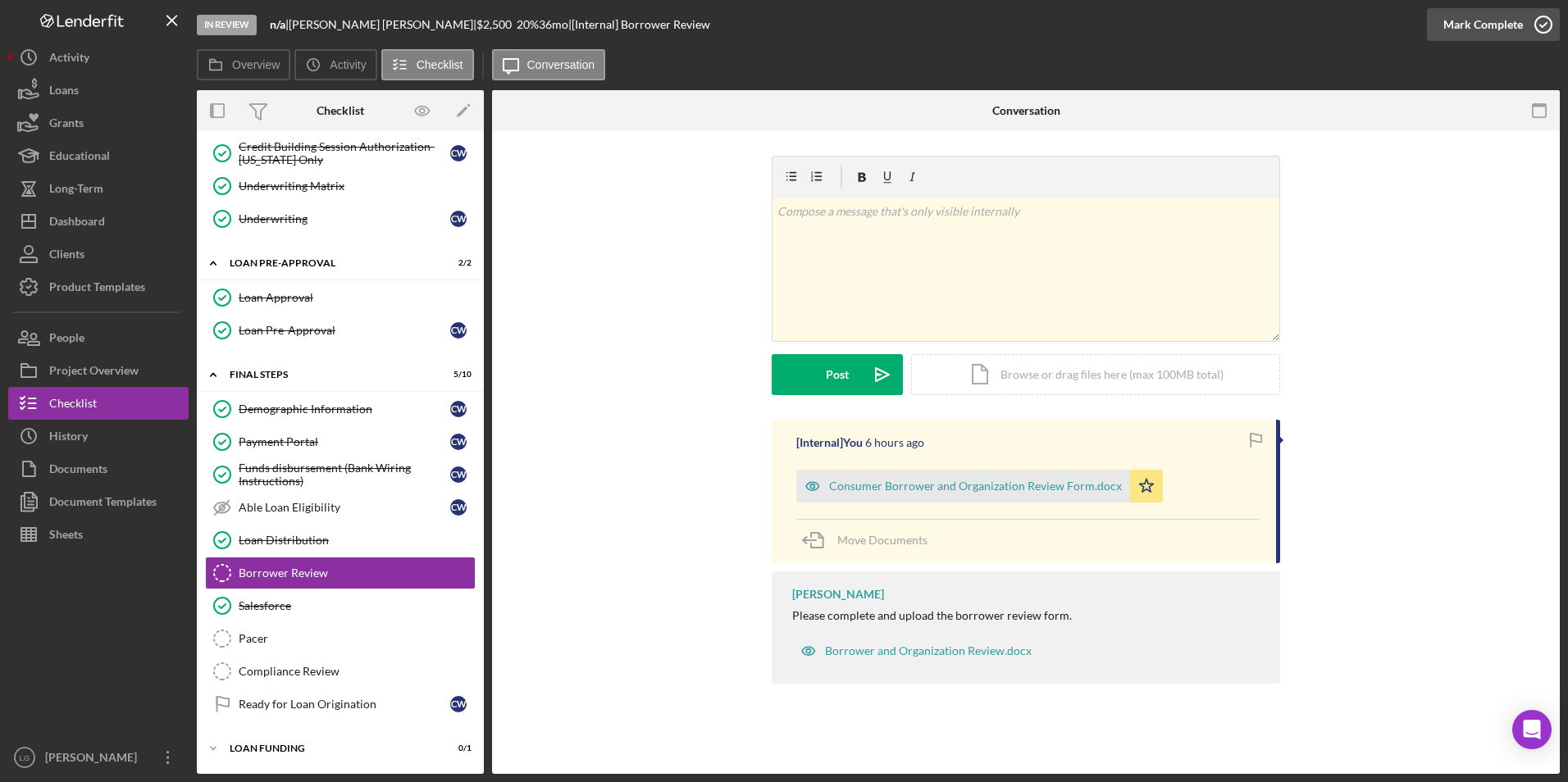
click at [1466, 25] on div "Mark Complete" at bounding box center [1482, 25] width 79 height 33
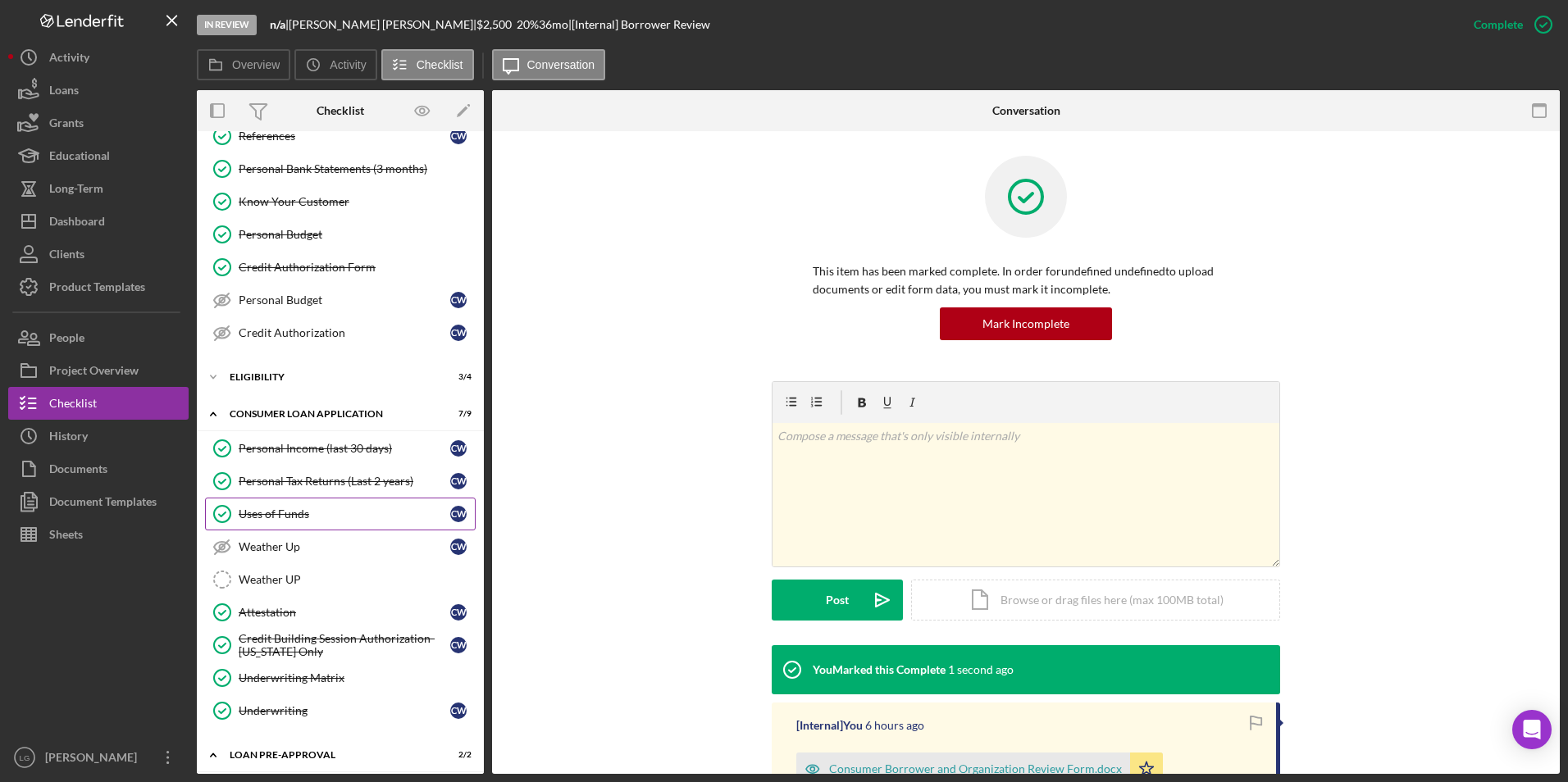
scroll to position [0, 0]
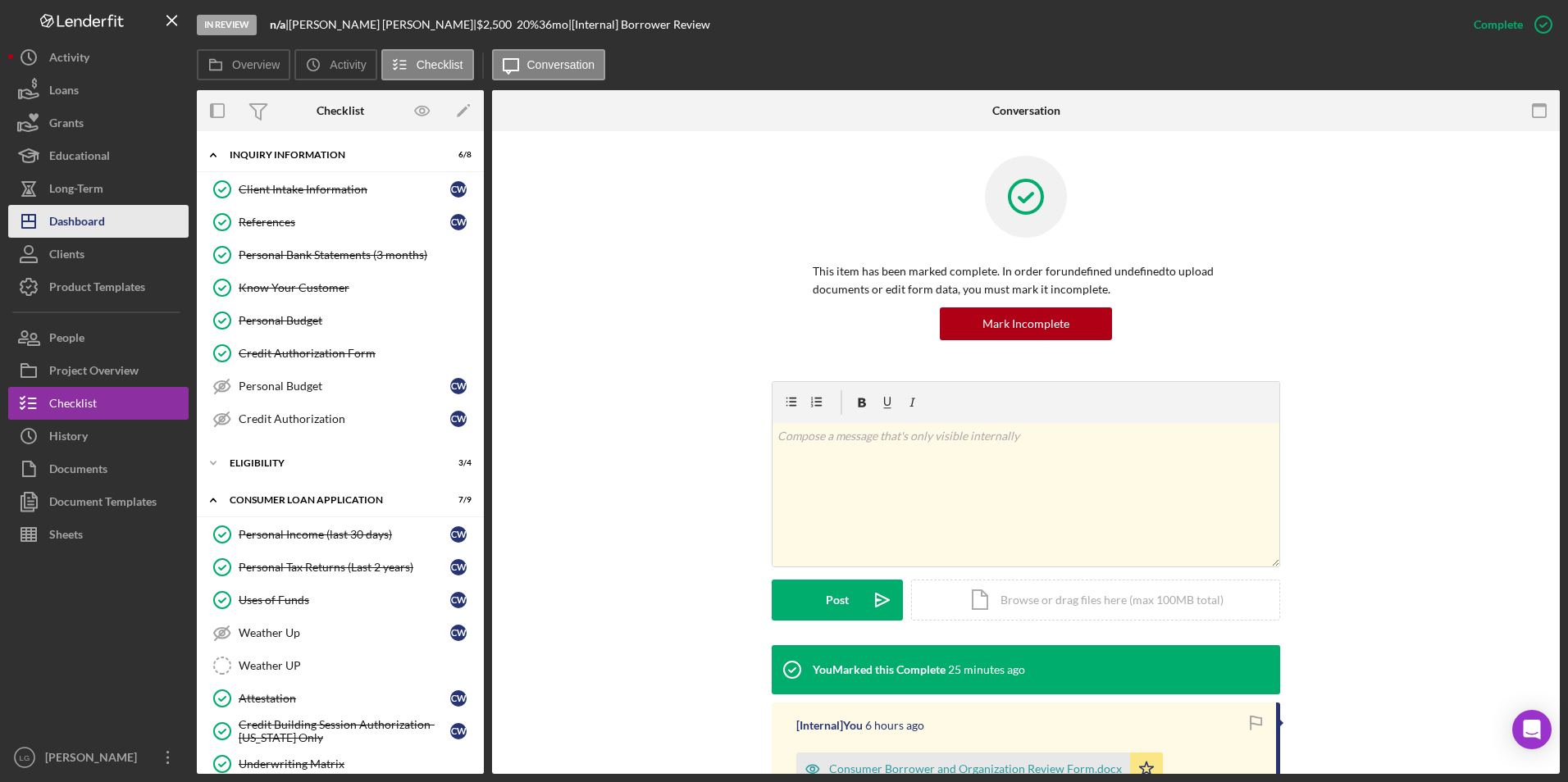
click at [104, 229] on div "Dashboard" at bounding box center [76, 224] width 56 height 37
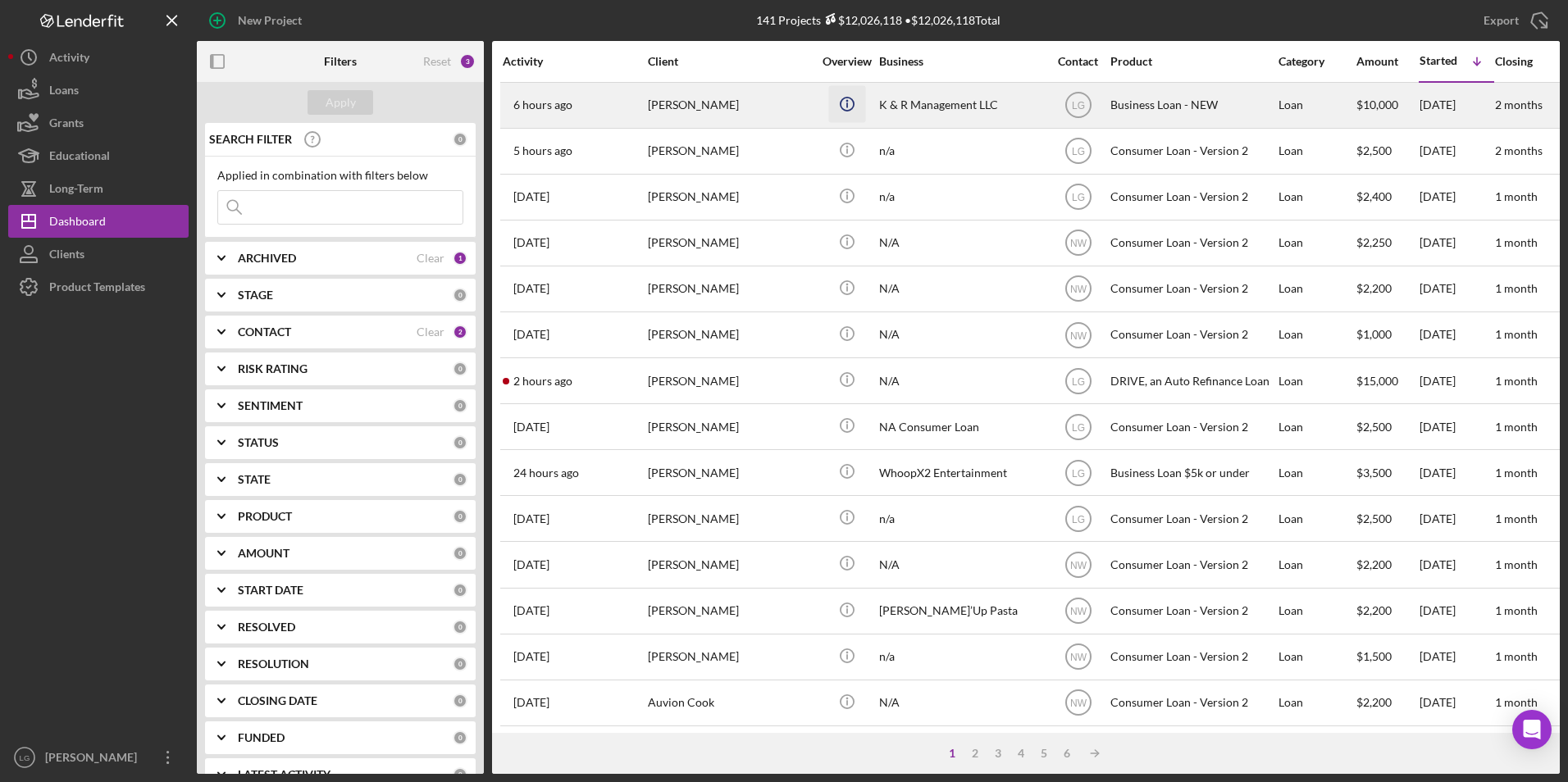
click at [836, 111] on icon "Icon/Info" at bounding box center [847, 104] width 37 height 37
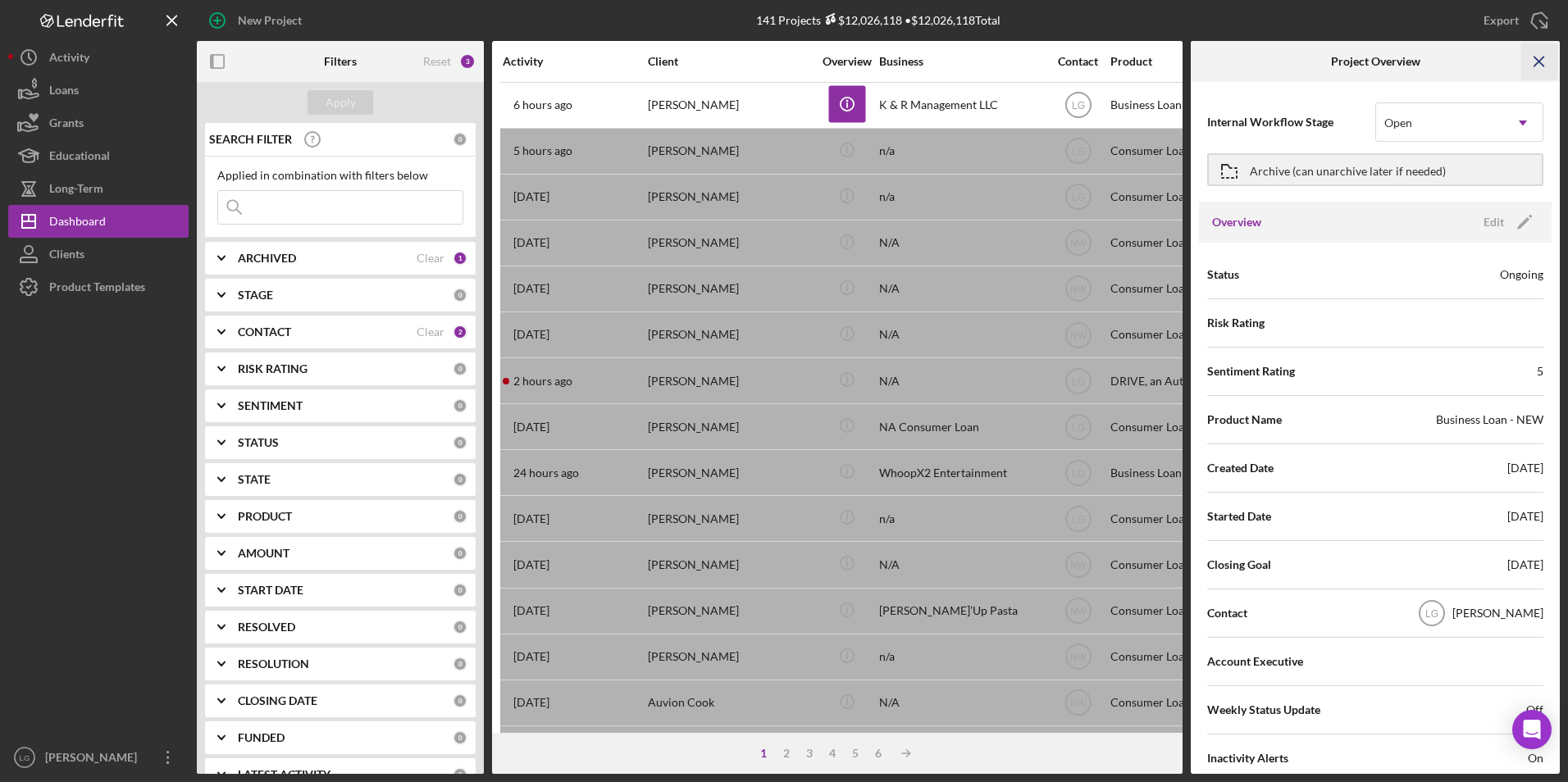
click at [1534, 64] on icon "Icon/Menu Close" at bounding box center [1539, 62] width 37 height 37
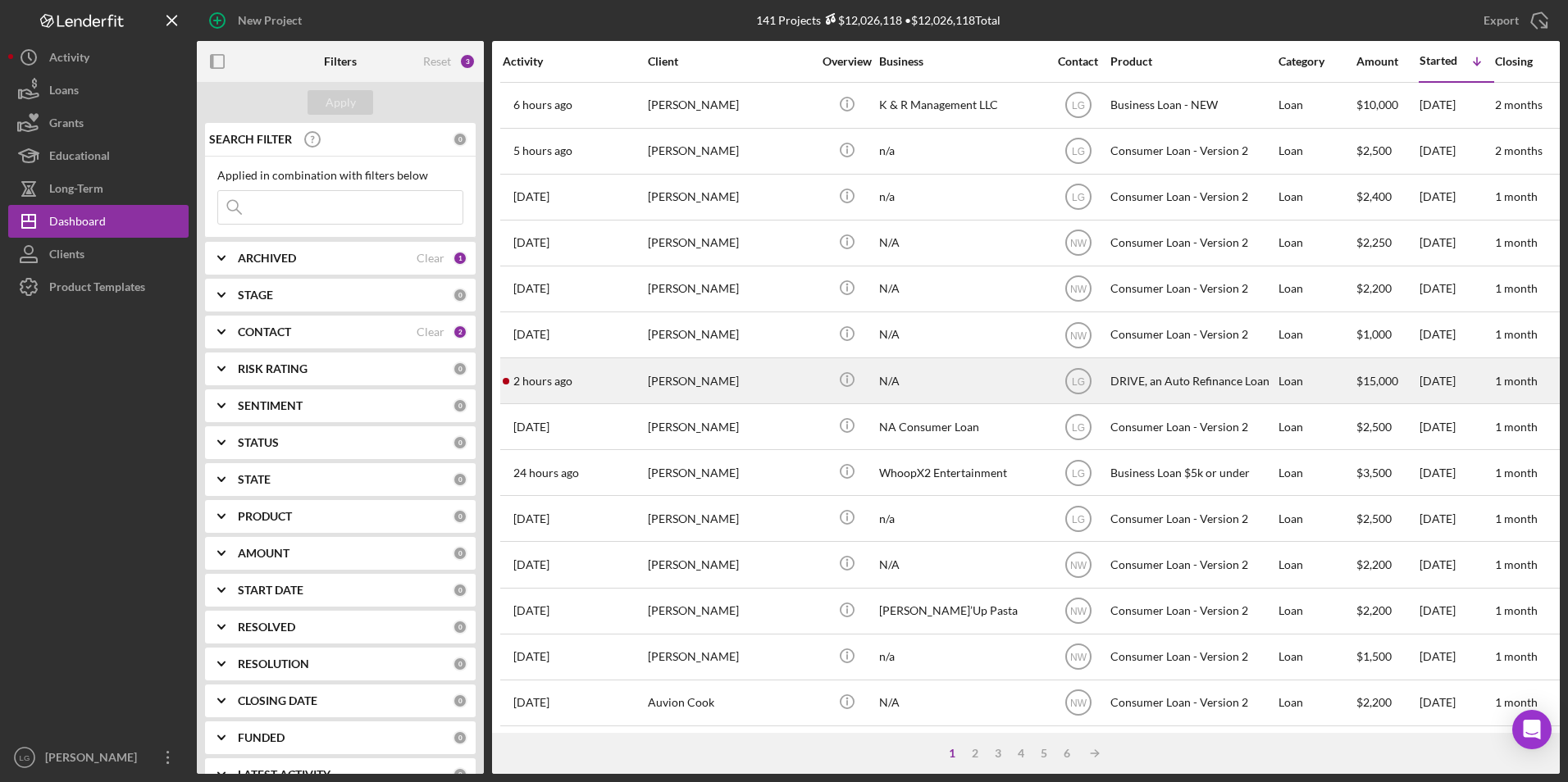
click at [584, 388] on div "2 hours ago [PERSON_NAME]" at bounding box center [574, 380] width 144 height 43
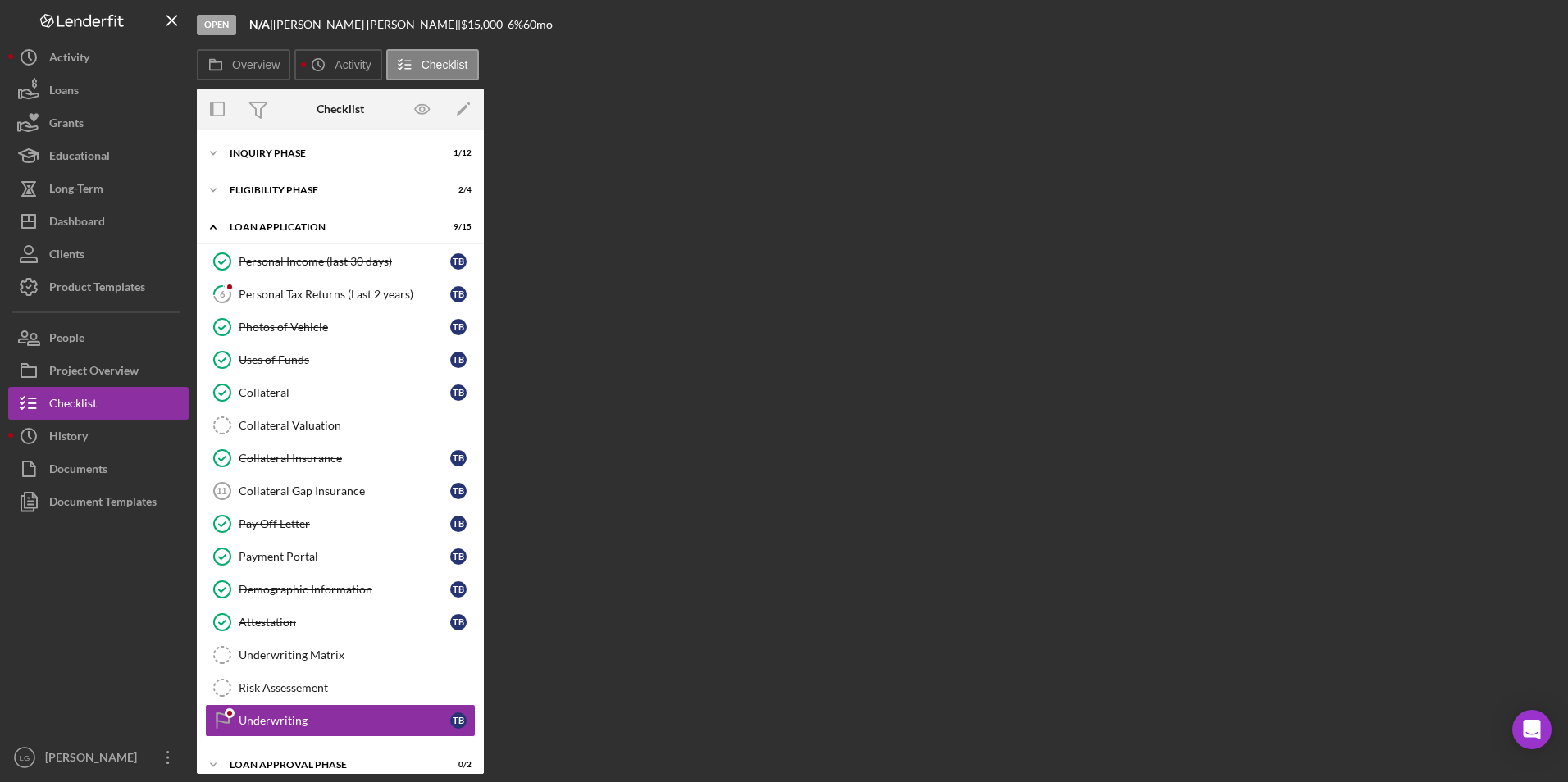
scroll to position [90, 0]
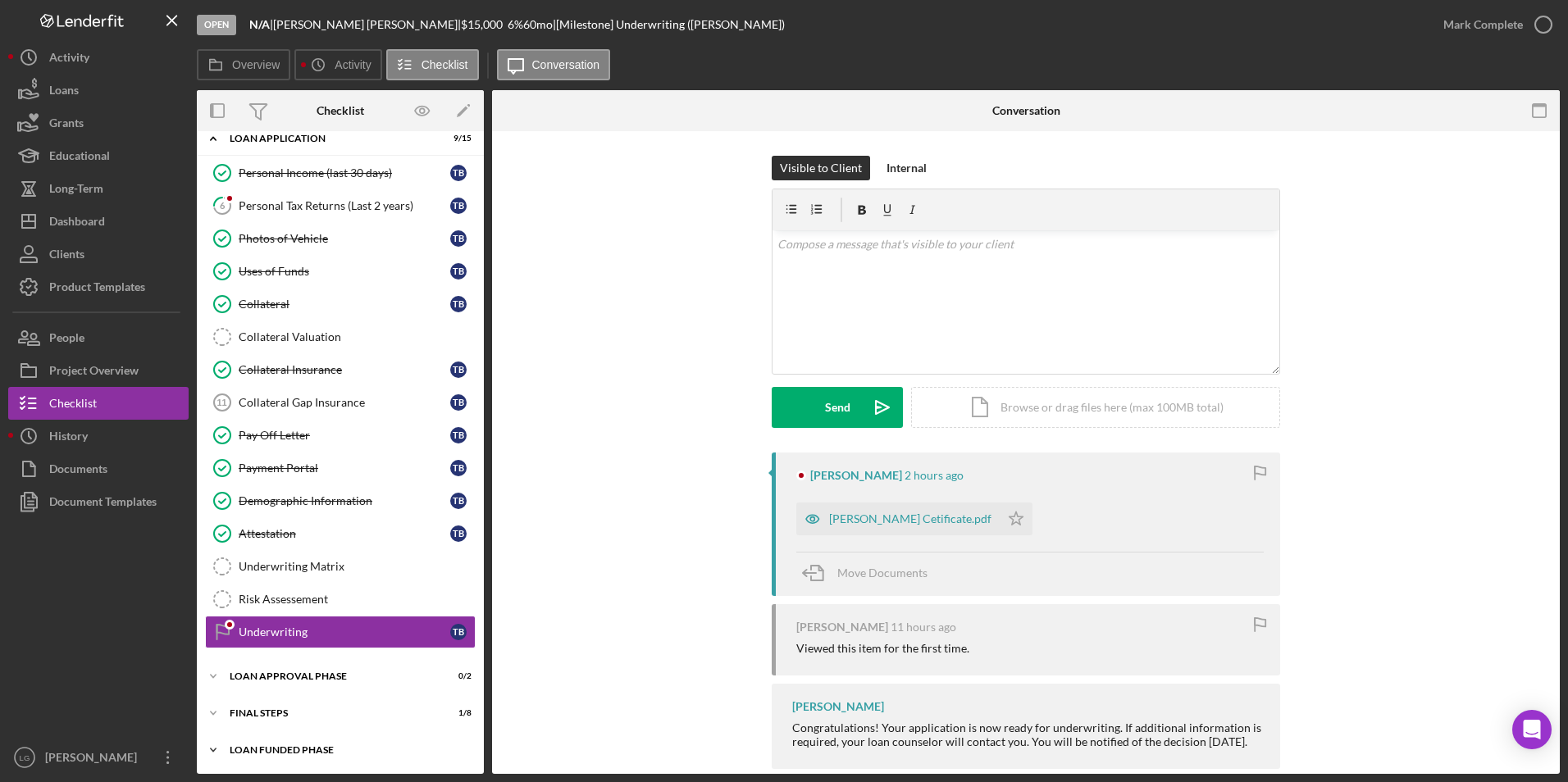
click at [294, 753] on div "Loan Funded Phase" at bounding box center [347, 750] width 234 height 10
click at [251, 712] on div "FINAL STEPS" at bounding box center [347, 713] width 234 height 10
click at [251, 670] on div "Icon/Expander Loan Approval Phase 0 / 2" at bounding box center [340, 676] width 287 height 33
click at [865, 507] on div "[PERSON_NAME] Cetificate.pdf" at bounding box center [897, 519] width 203 height 33
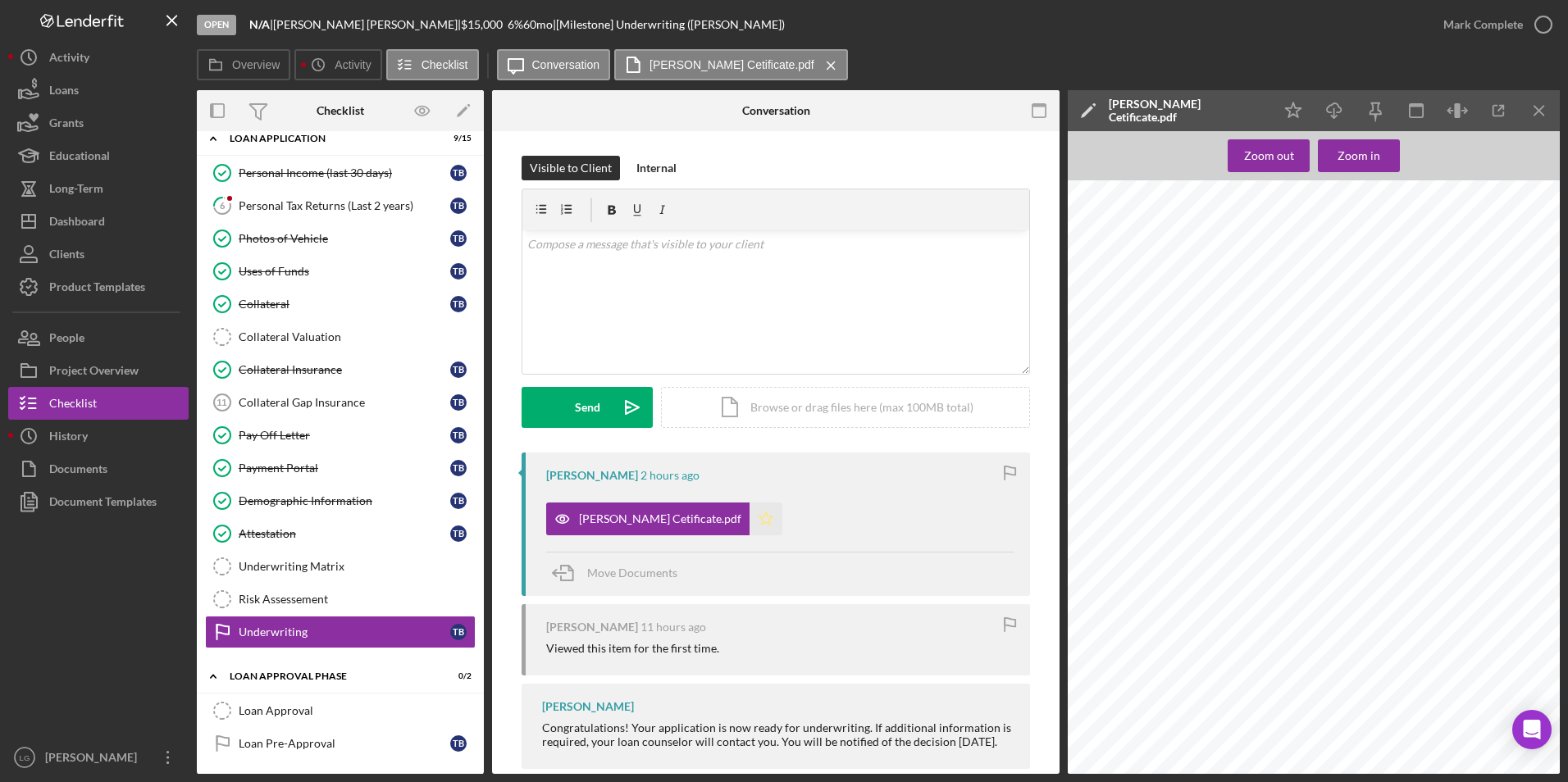
click at [750, 518] on icon "Icon/Star" at bounding box center [767, 519] width 33 height 33
click at [1466, 18] on div "Mark Complete" at bounding box center [1482, 25] width 79 height 33
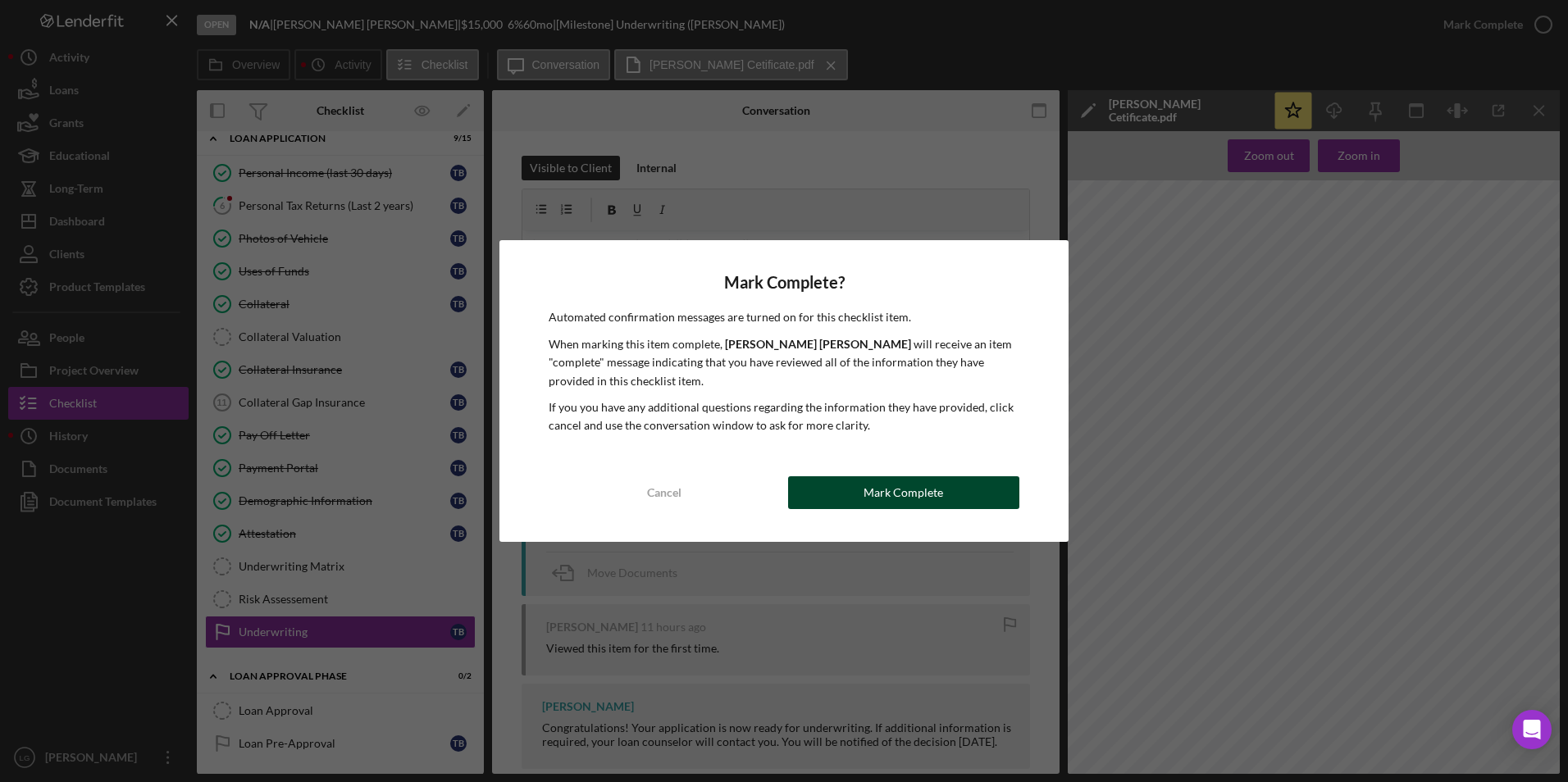
click at [842, 493] on button "Mark Complete" at bounding box center [903, 493] width 231 height 33
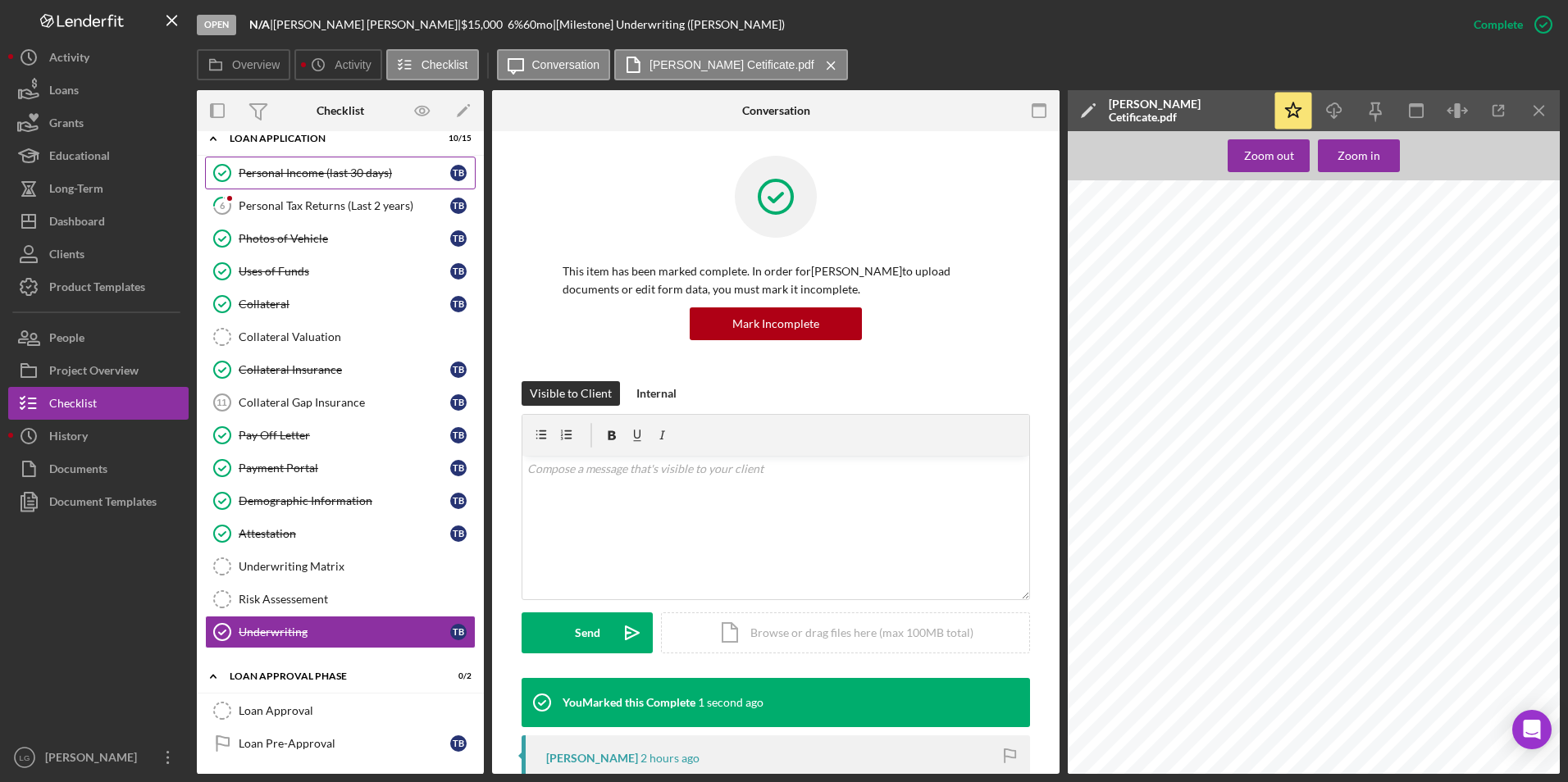
click at [320, 185] on link "Personal Income (last 30 days) Personal Income (last 30 days) T B" at bounding box center [340, 173] width 271 height 33
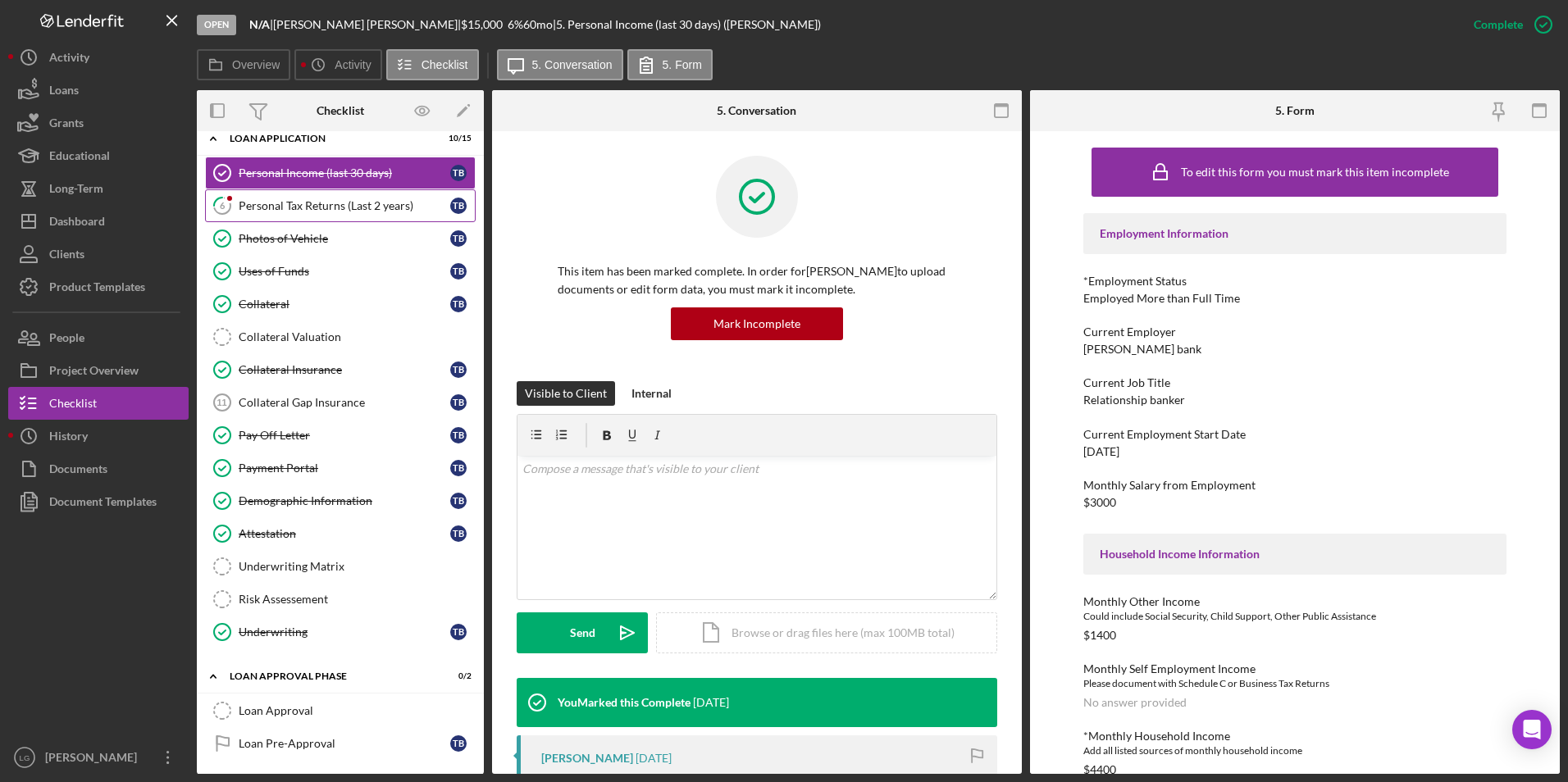
click at [326, 202] on div "Personal Tax Returns (Last 2 years)" at bounding box center [344, 206] width 212 height 13
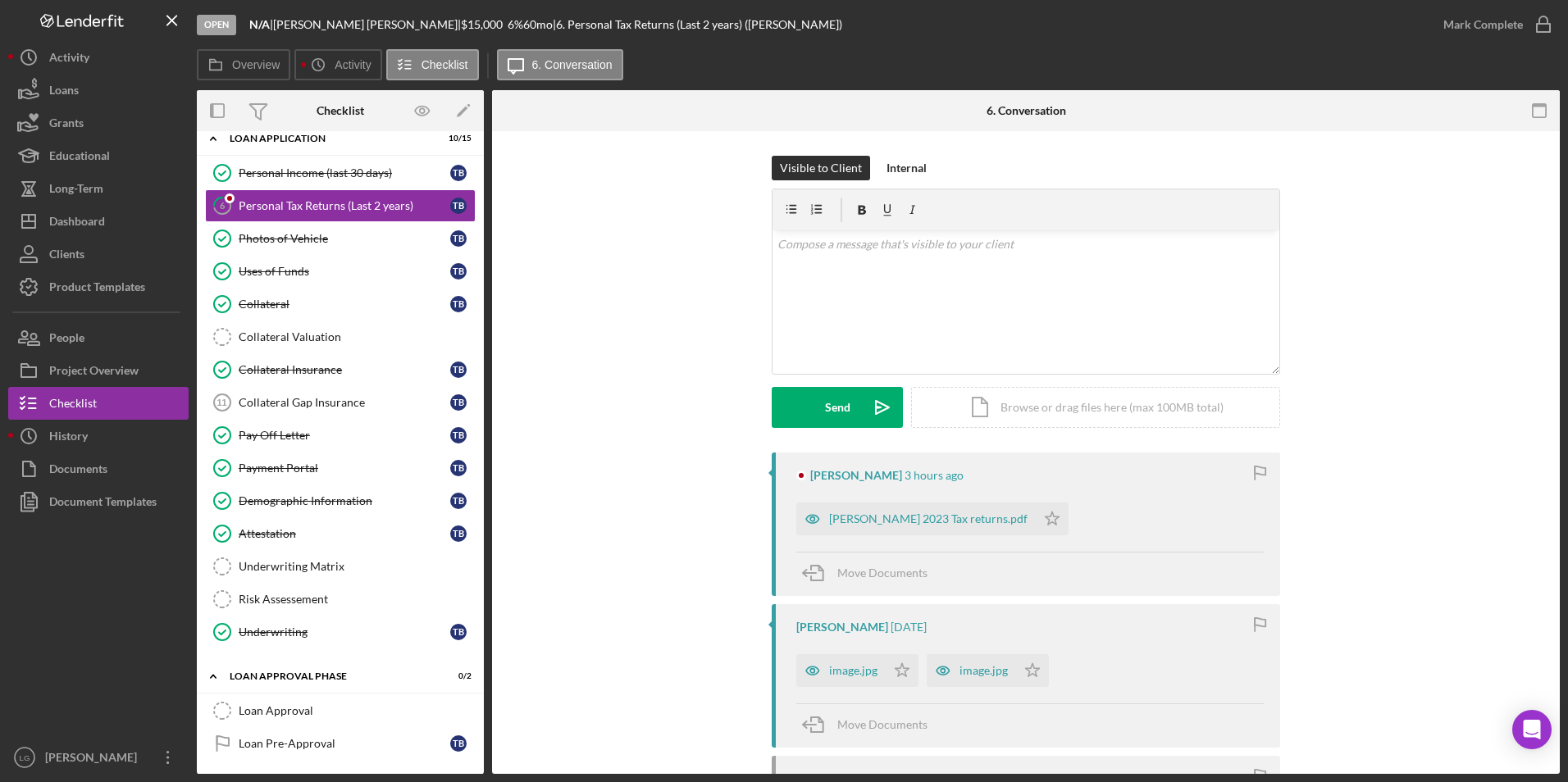
scroll to position [177, 0]
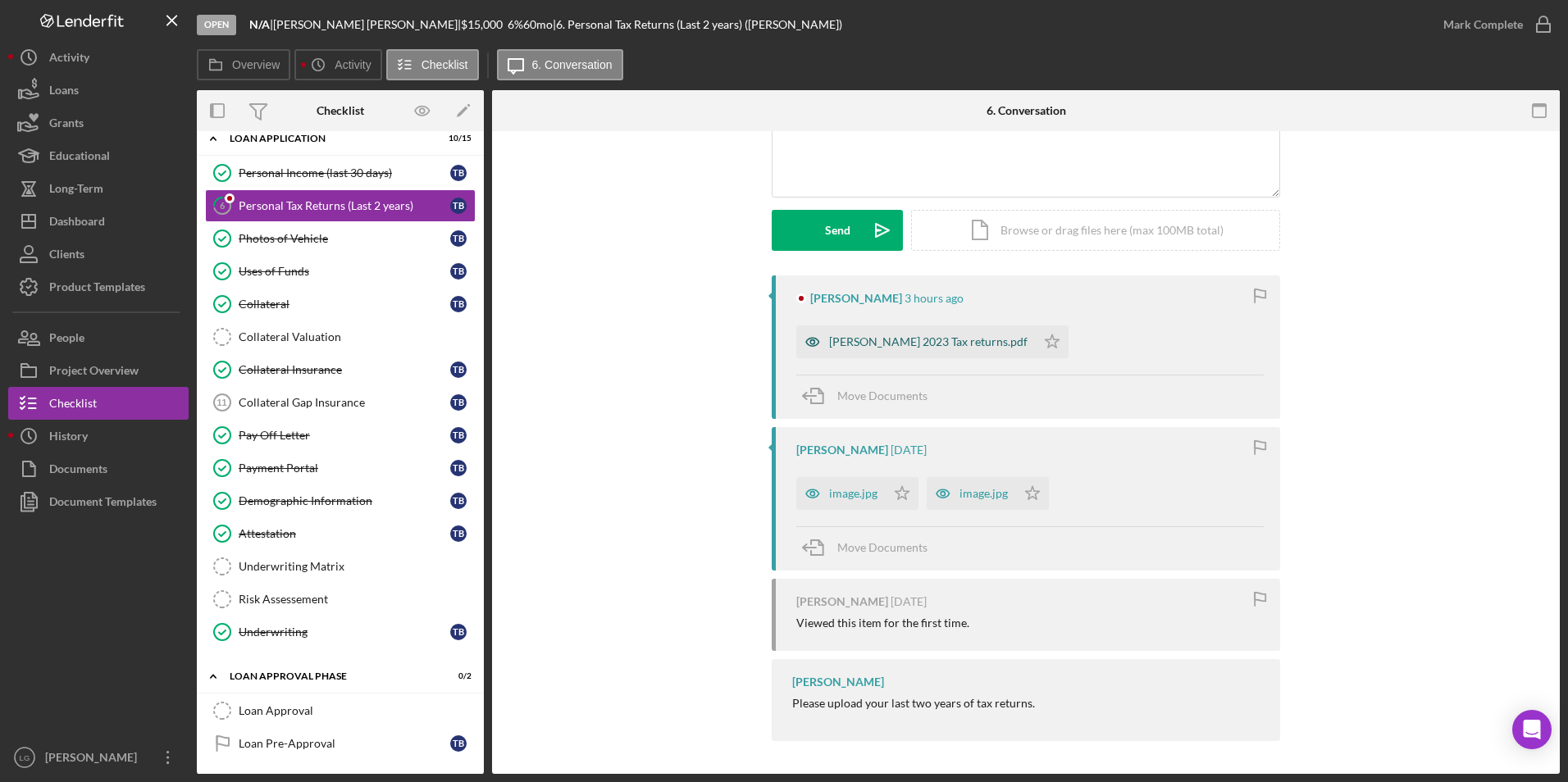
click at [859, 328] on div "[PERSON_NAME] 2023 Tax returns.pdf" at bounding box center [916, 342] width 239 height 33
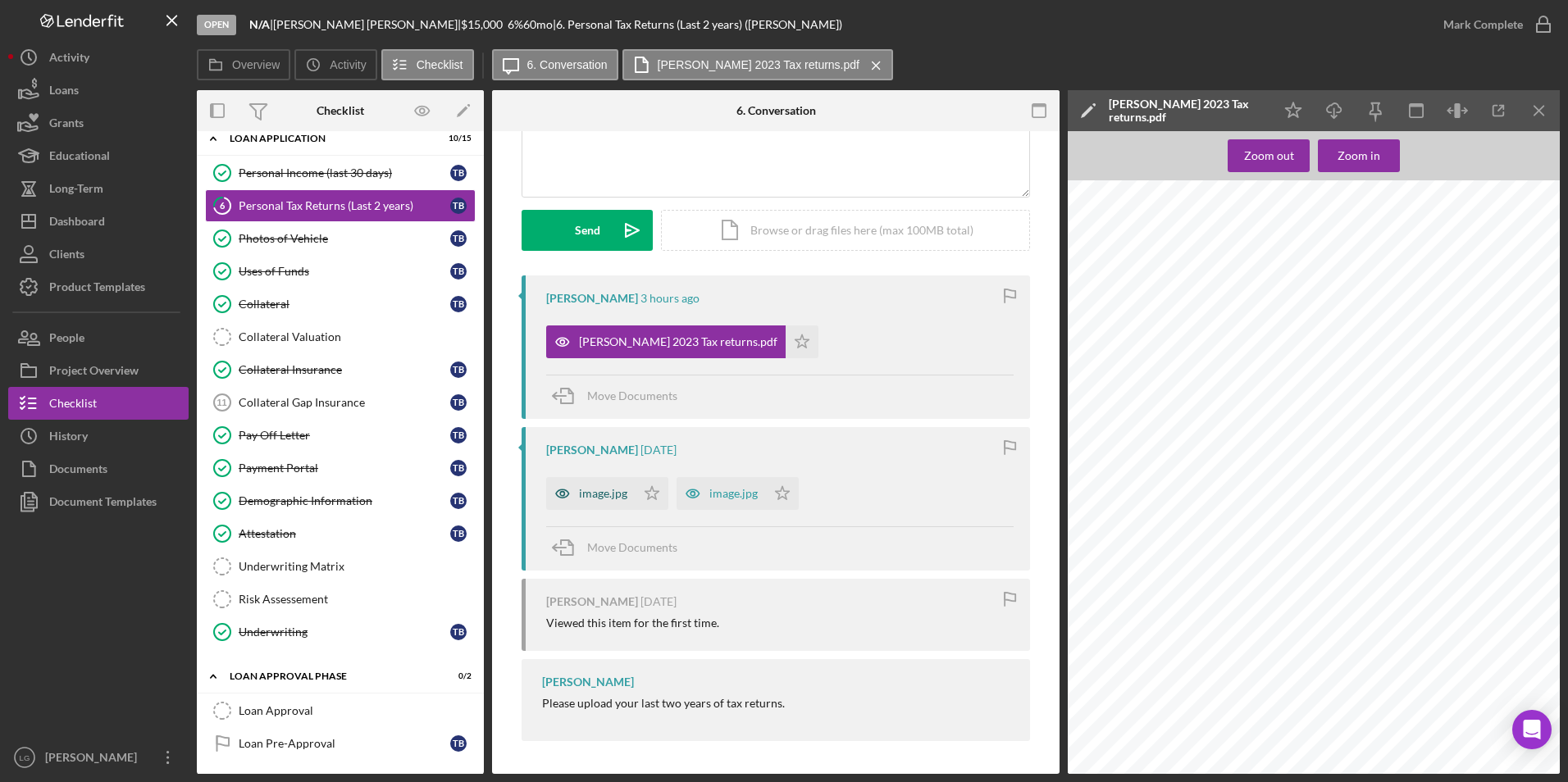
click at [585, 503] on div "image.jpg" at bounding box center [591, 494] width 89 height 33
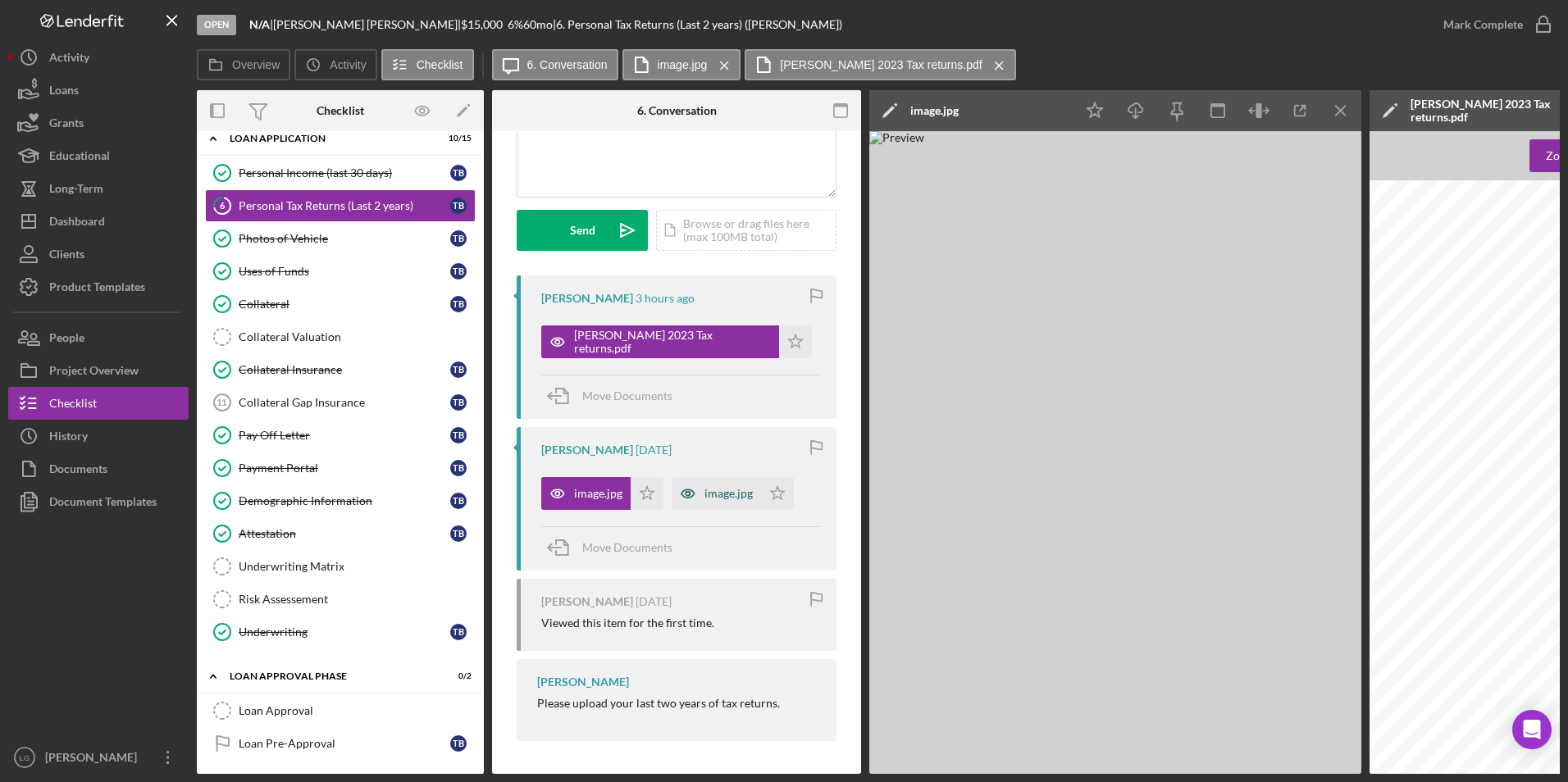
click at [716, 505] on div "image.jpg" at bounding box center [716, 494] width 89 height 33
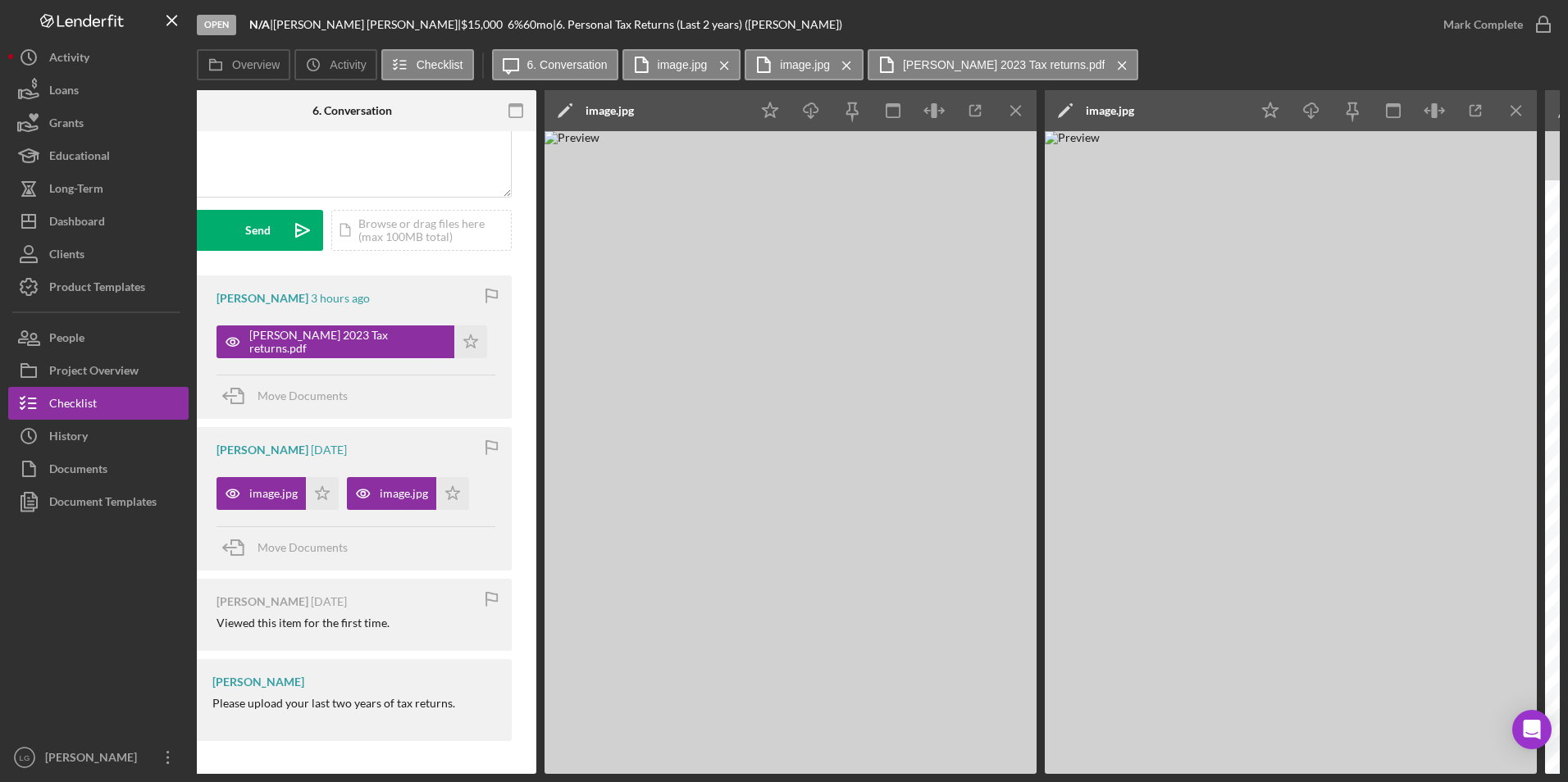
scroll to position [0, 0]
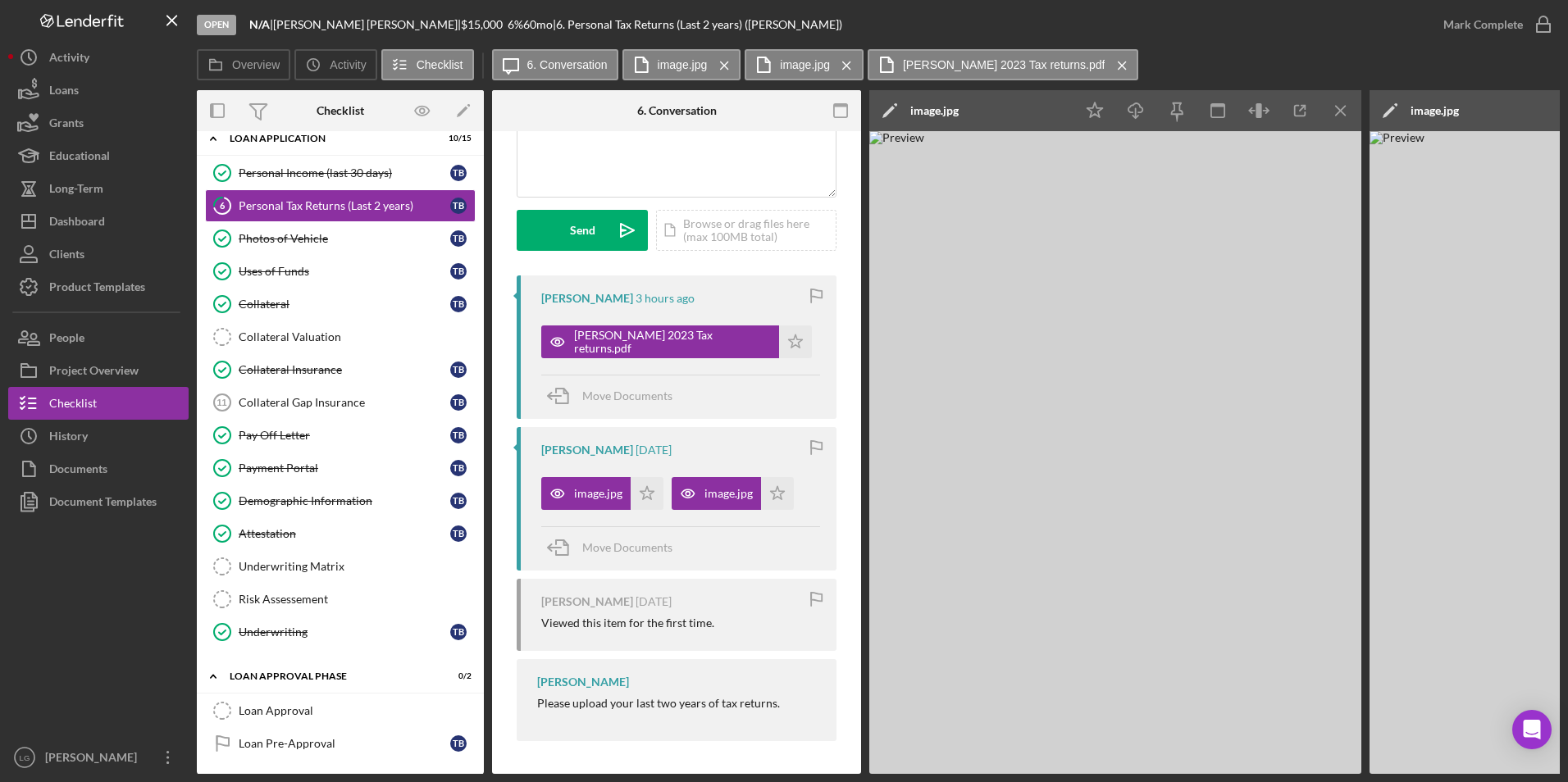
click at [758, 338] on div "[PERSON_NAME] 2023 Tax returns.pdf Icon/Star" at bounding box center [680, 338] width 279 height 41
click at [789, 348] on polygon "button" at bounding box center [795, 341] width 14 height 13
click at [634, 484] on icon "Icon/Star" at bounding box center [647, 494] width 33 height 33
click at [764, 486] on icon "Icon/Star" at bounding box center [778, 494] width 33 height 33
click at [1472, 31] on div "Mark Complete" at bounding box center [1482, 25] width 79 height 33
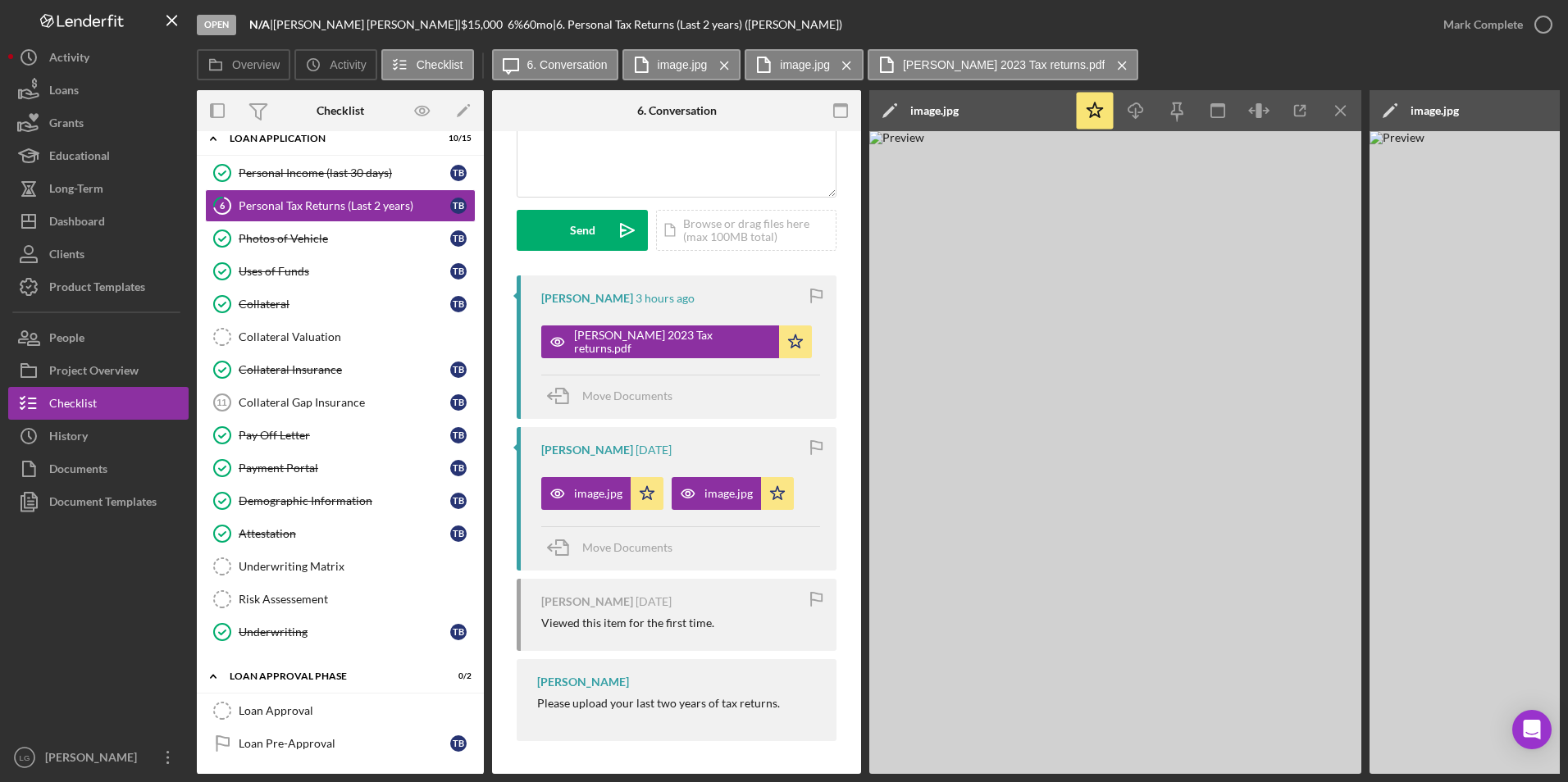
scroll to position [420, 0]
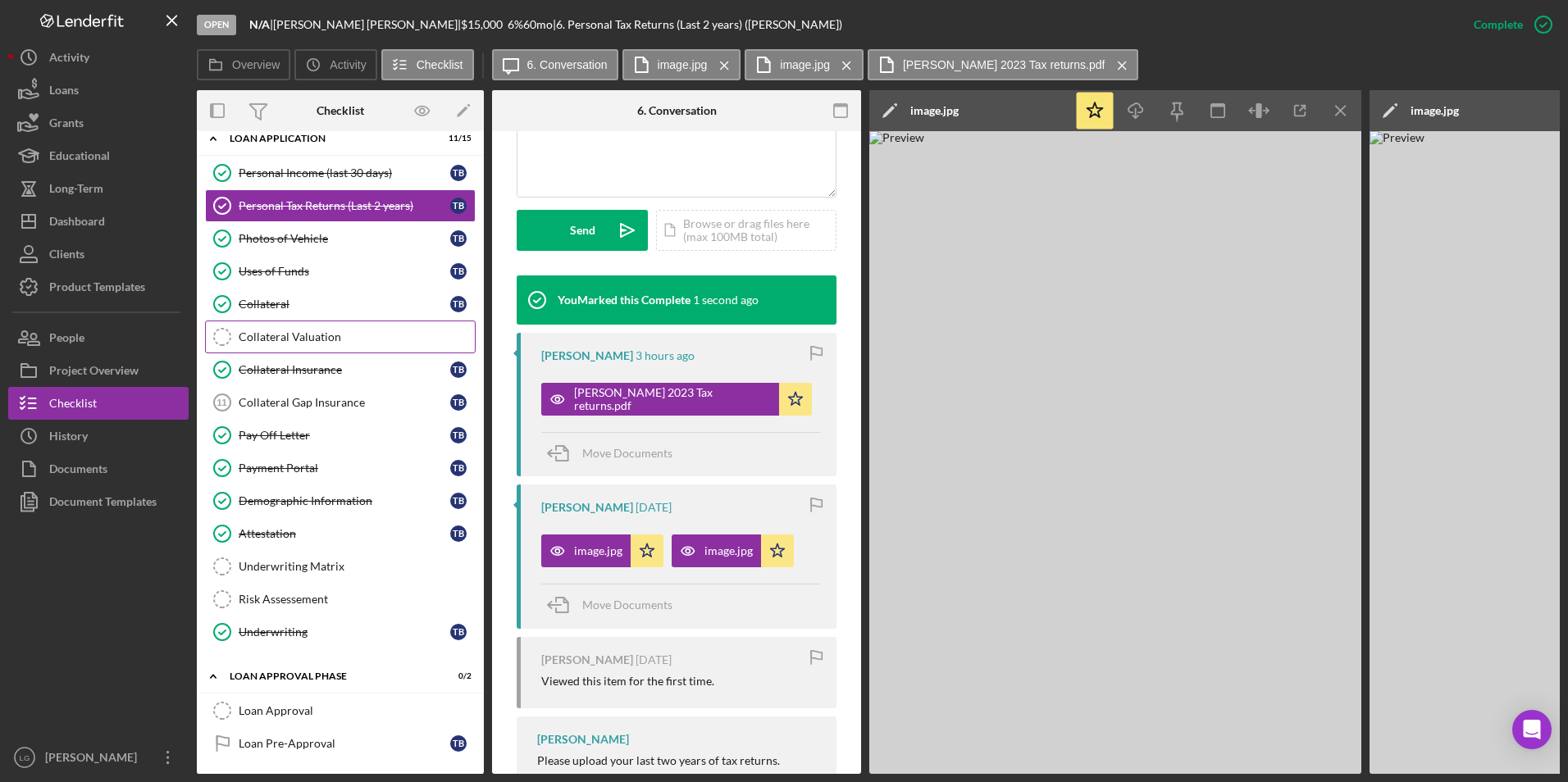
click at [326, 326] on link "Collateral Valuation Collateral Valuation" at bounding box center [340, 337] width 271 height 33
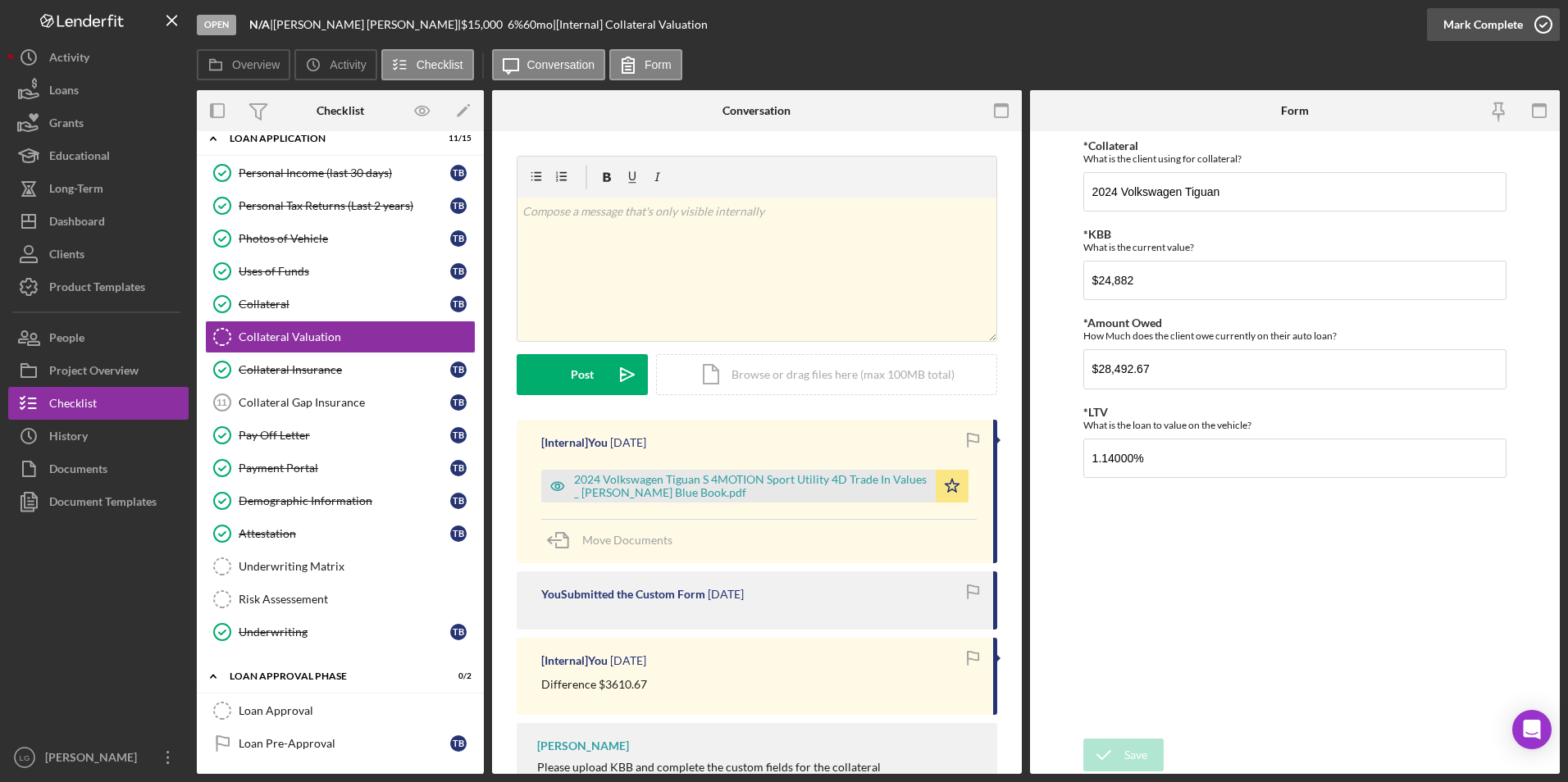
click at [1510, 34] on div "Mark Complete" at bounding box center [1482, 25] width 79 height 33
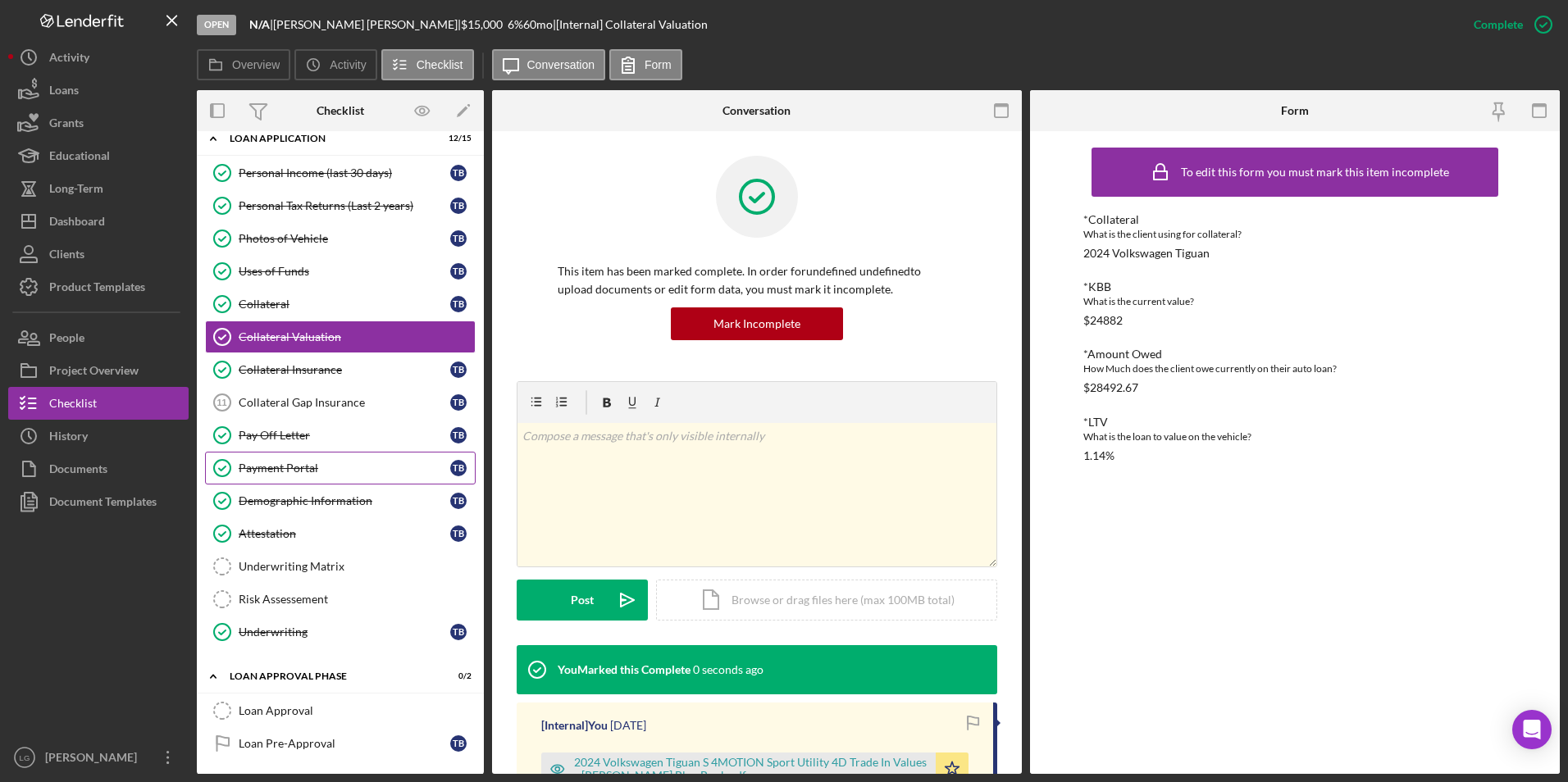
scroll to position [254, 0]
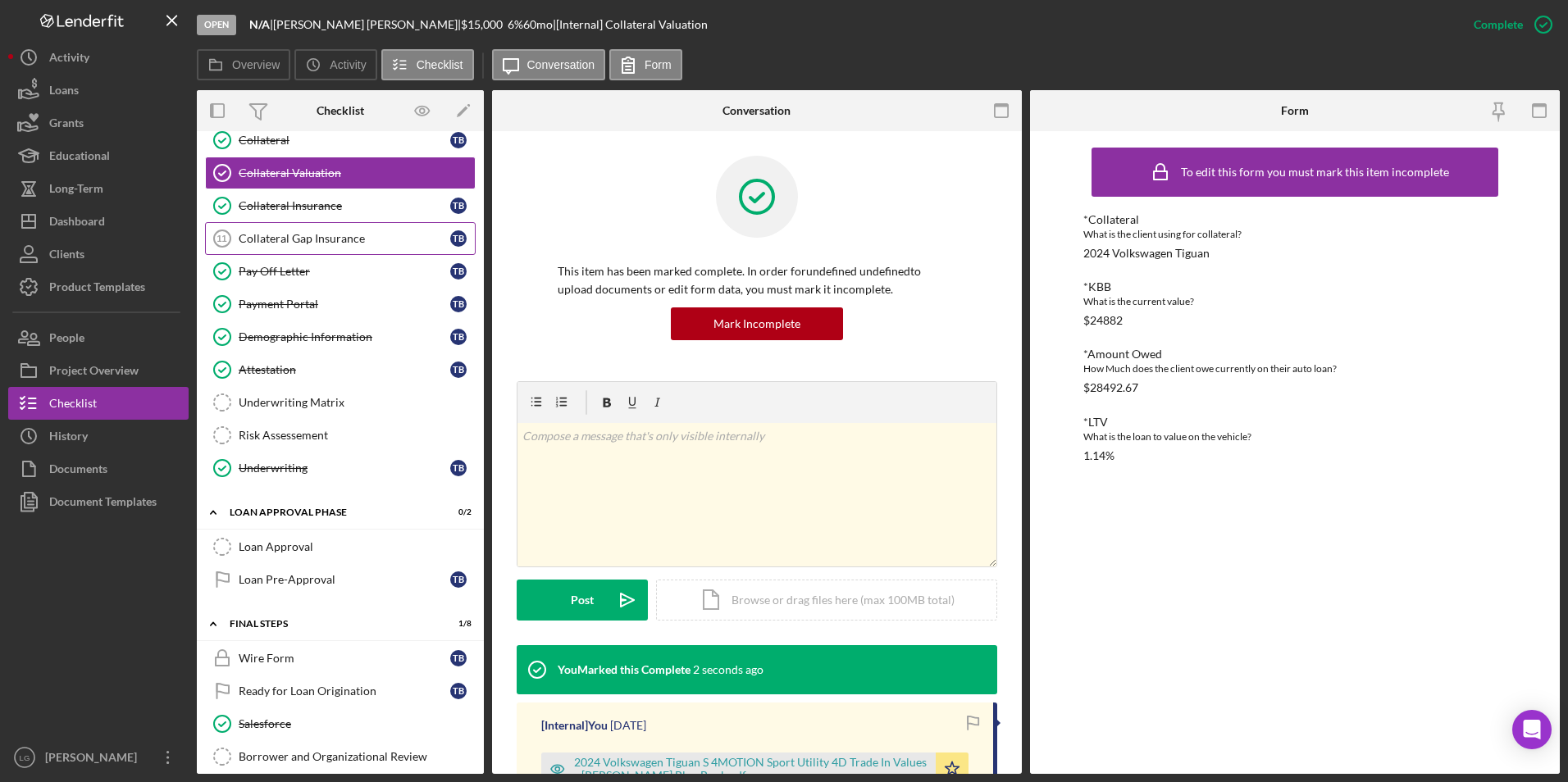
click at [317, 246] on link "Collateral Gap Insurance 11 Collateral Gap Insurance T B" at bounding box center [340, 239] width 271 height 33
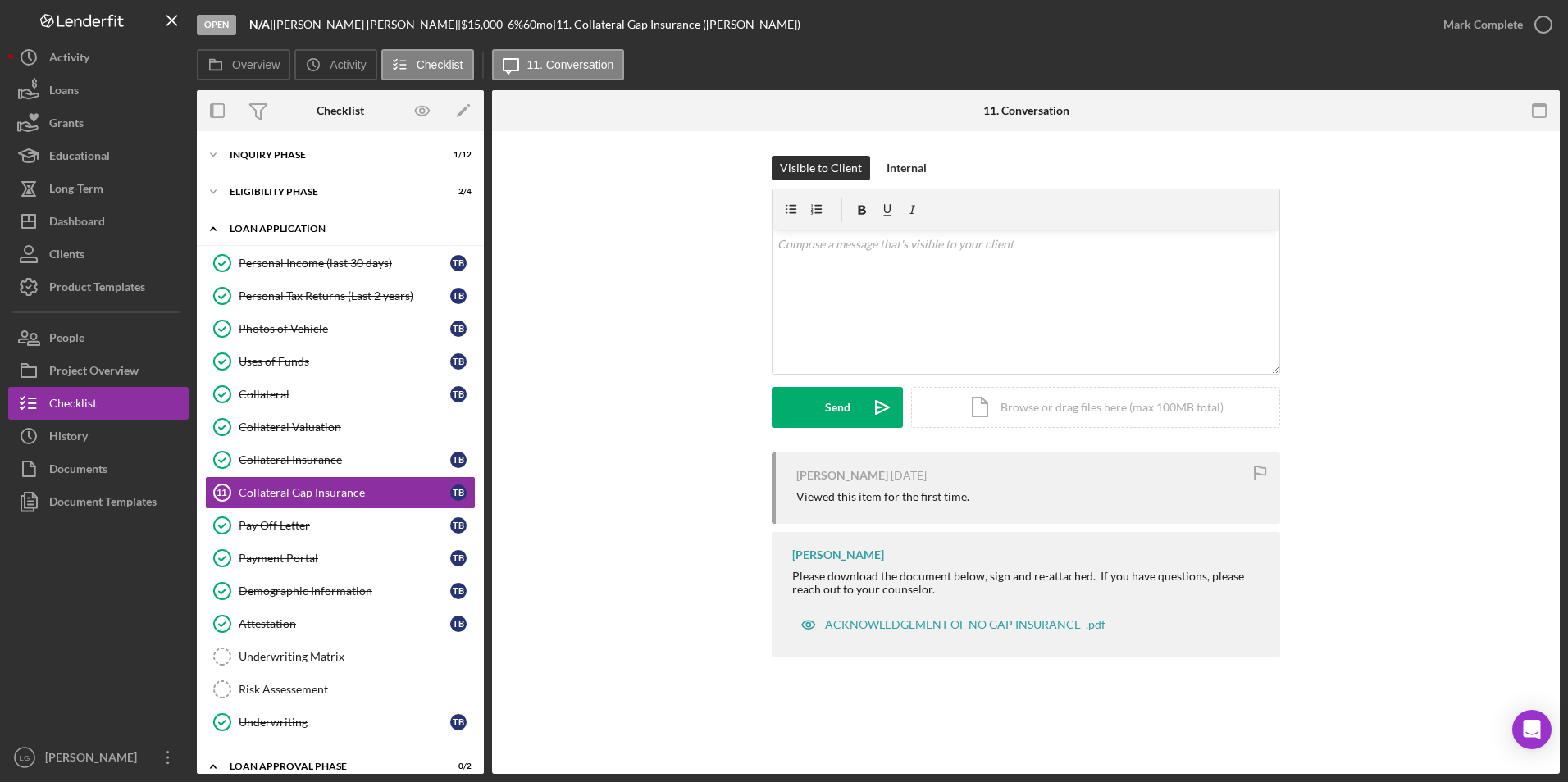
click at [242, 233] on div "Loan Application" at bounding box center [347, 228] width 234 height 10
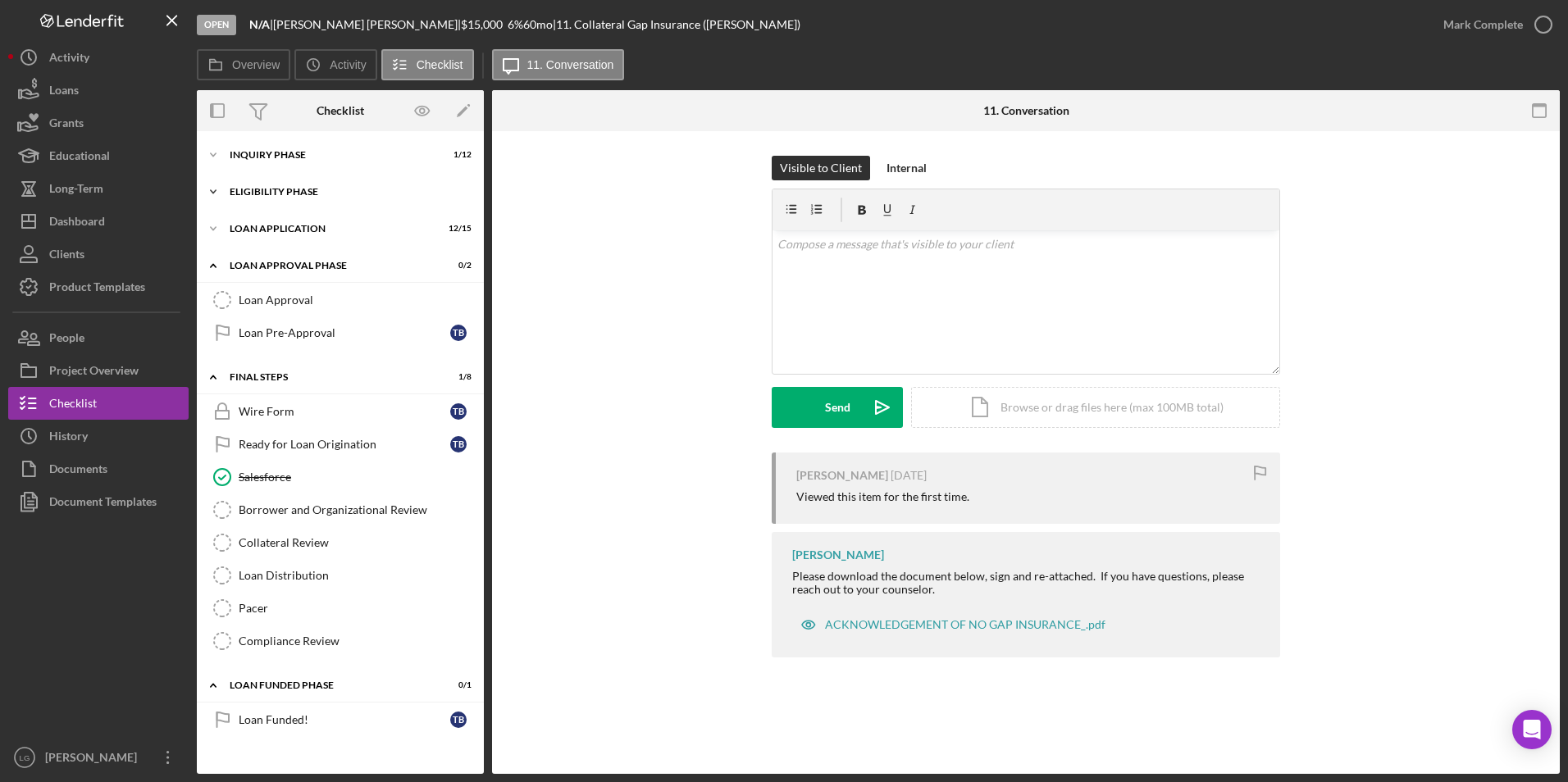
click at [247, 179] on div "Icon/Expander Eligibility Phase 2 / 4" at bounding box center [340, 192] width 287 height 33
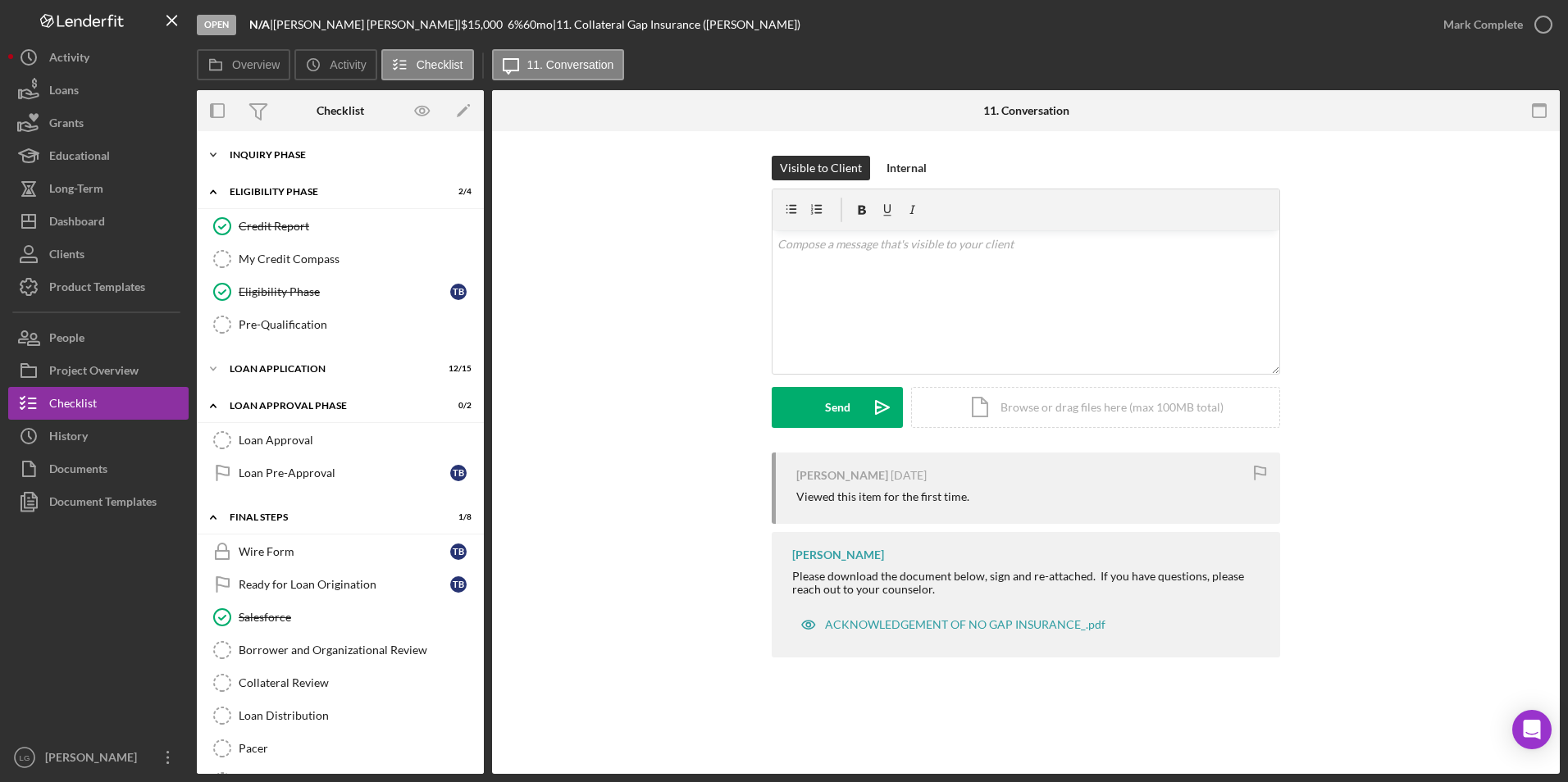
click at [258, 147] on div "Icon/Expander Inquiry Phase 1 / 12" at bounding box center [340, 155] width 287 height 33
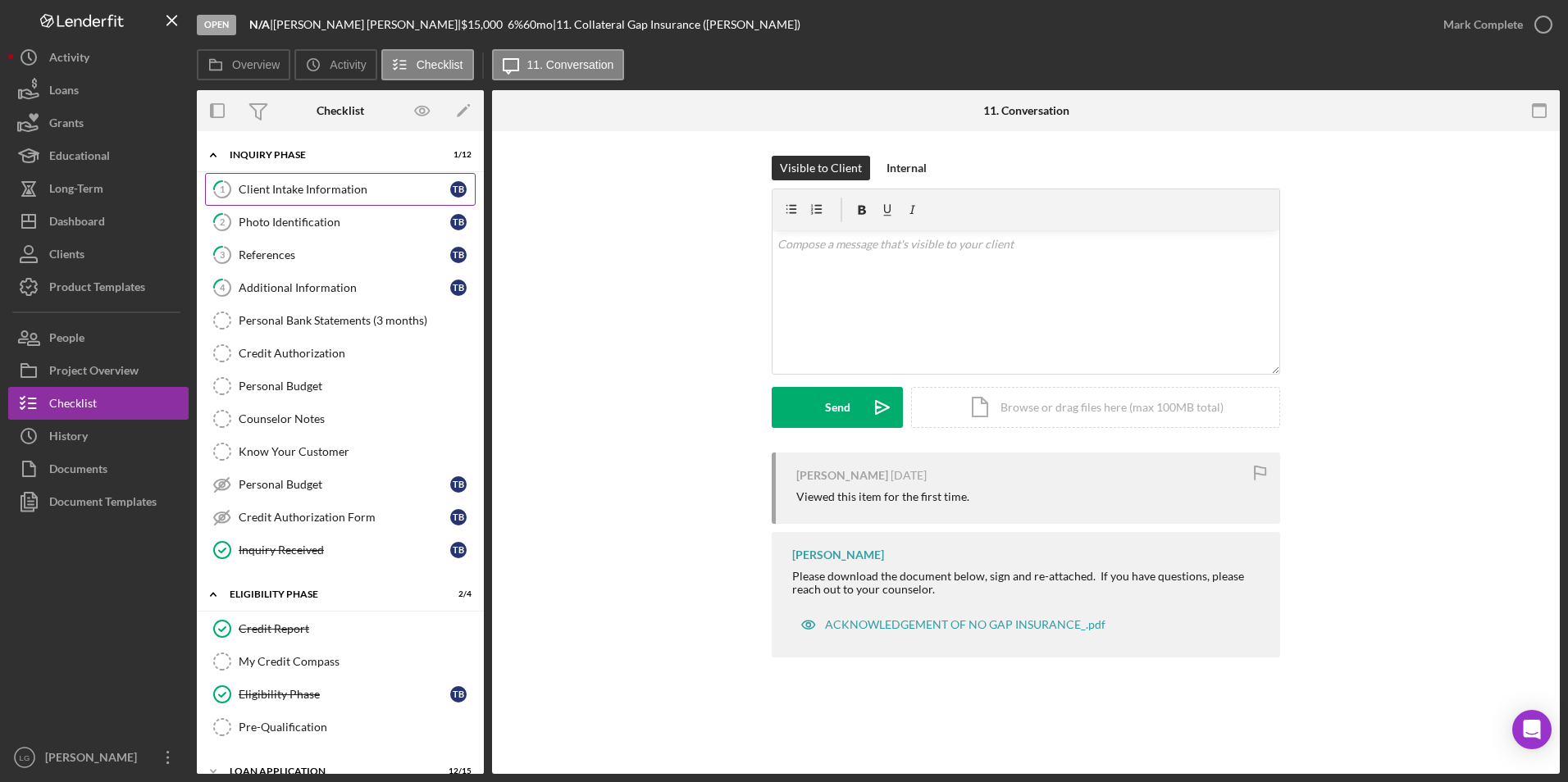
click at [306, 197] on link "1 Client Intake Information T B" at bounding box center [340, 190] width 271 height 33
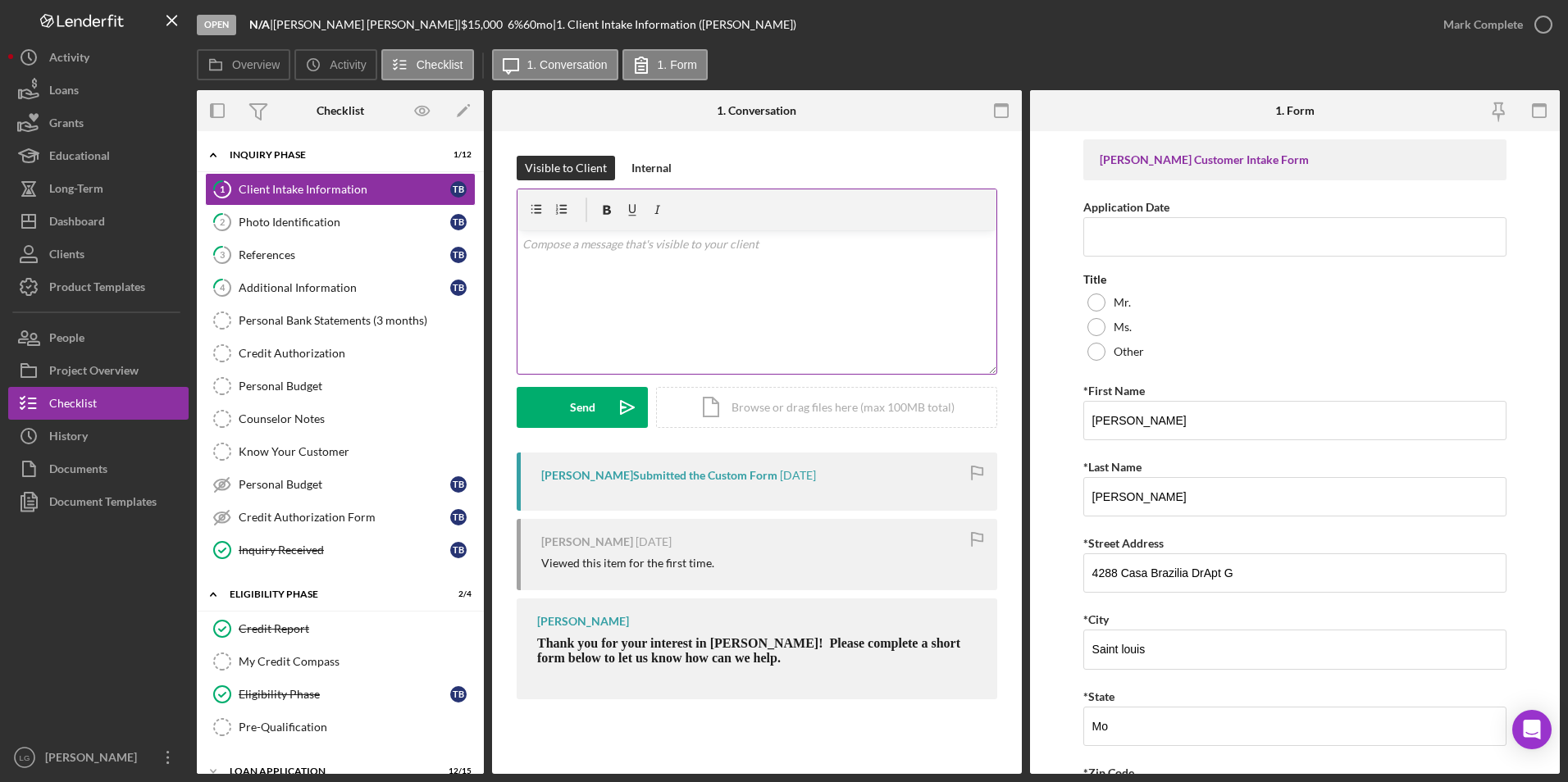
click at [567, 259] on div "v Color teal Color pink Remove color Add row above Add row below Add column bef…" at bounding box center [756, 302] width 478 height 144
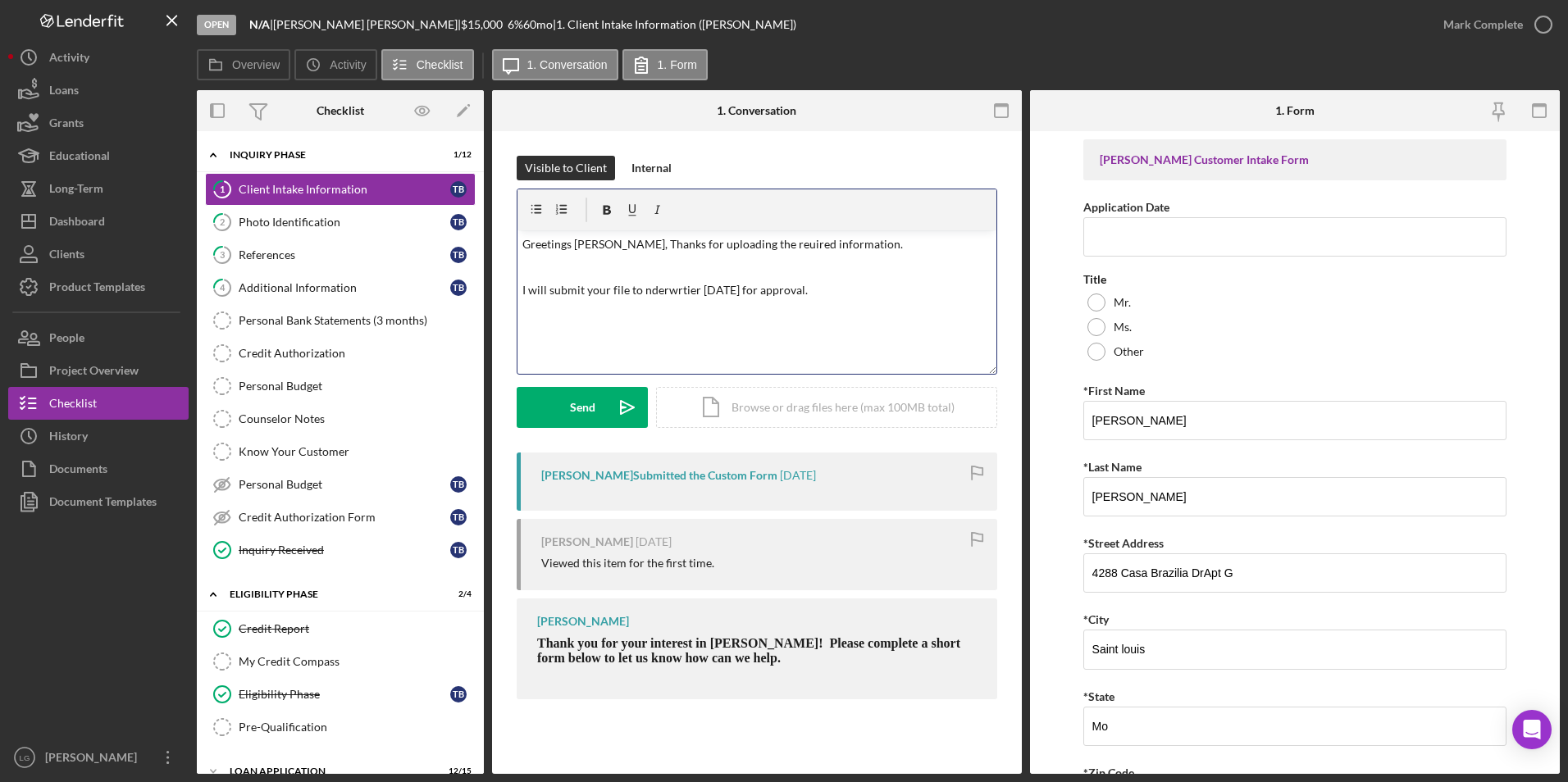
click at [771, 237] on p "Greetings [PERSON_NAME], Thanks for uploading the reuired information." at bounding box center [757, 245] width 470 height 18
click at [885, 282] on p "I will submit your file to nderwrtier [DATE] for approval." at bounding box center [757, 291] width 470 height 18
click at [847, 288] on p "I will submit your file to underwriters [DATE] for approval." at bounding box center [757, 291] width 470 height 18
click at [807, 309] on p "I will follow-up with you [DATE] @appromatly 3pm." at bounding box center [757, 314] width 470 height 18
drag, startPoint x: 740, startPoint y: 316, endPoint x: 910, endPoint y: 288, distance: 172.3
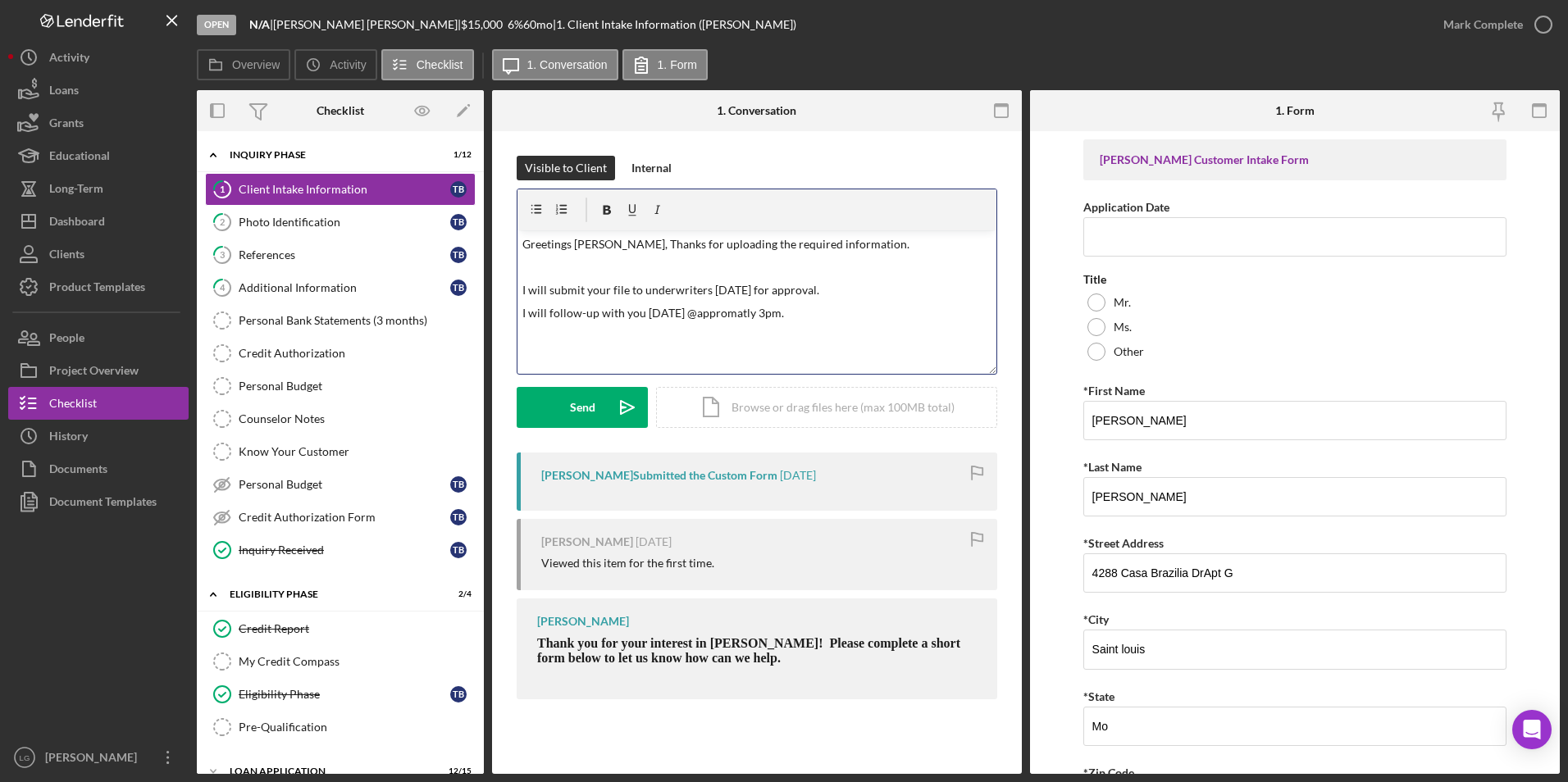
click at [910, 288] on p "I will submit your file to underwriters [DATE] for approval." at bounding box center [757, 291] width 470 height 18
click at [744, 313] on p "I will follow-up with you [DATE] @appromatly 3pm." at bounding box center [757, 314] width 470 height 18
click at [864, 307] on p "I will follow-up with you [DATE] @appromimatly 3pm." at bounding box center [757, 314] width 470 height 18
click at [773, 313] on p "I will follow-up with you [DATE] @appromimatly 3pm." at bounding box center [757, 314] width 470 height 18
click at [866, 308] on p "I will follow-up with you [DATE] @appromimately 3pm." at bounding box center [757, 314] width 470 height 18
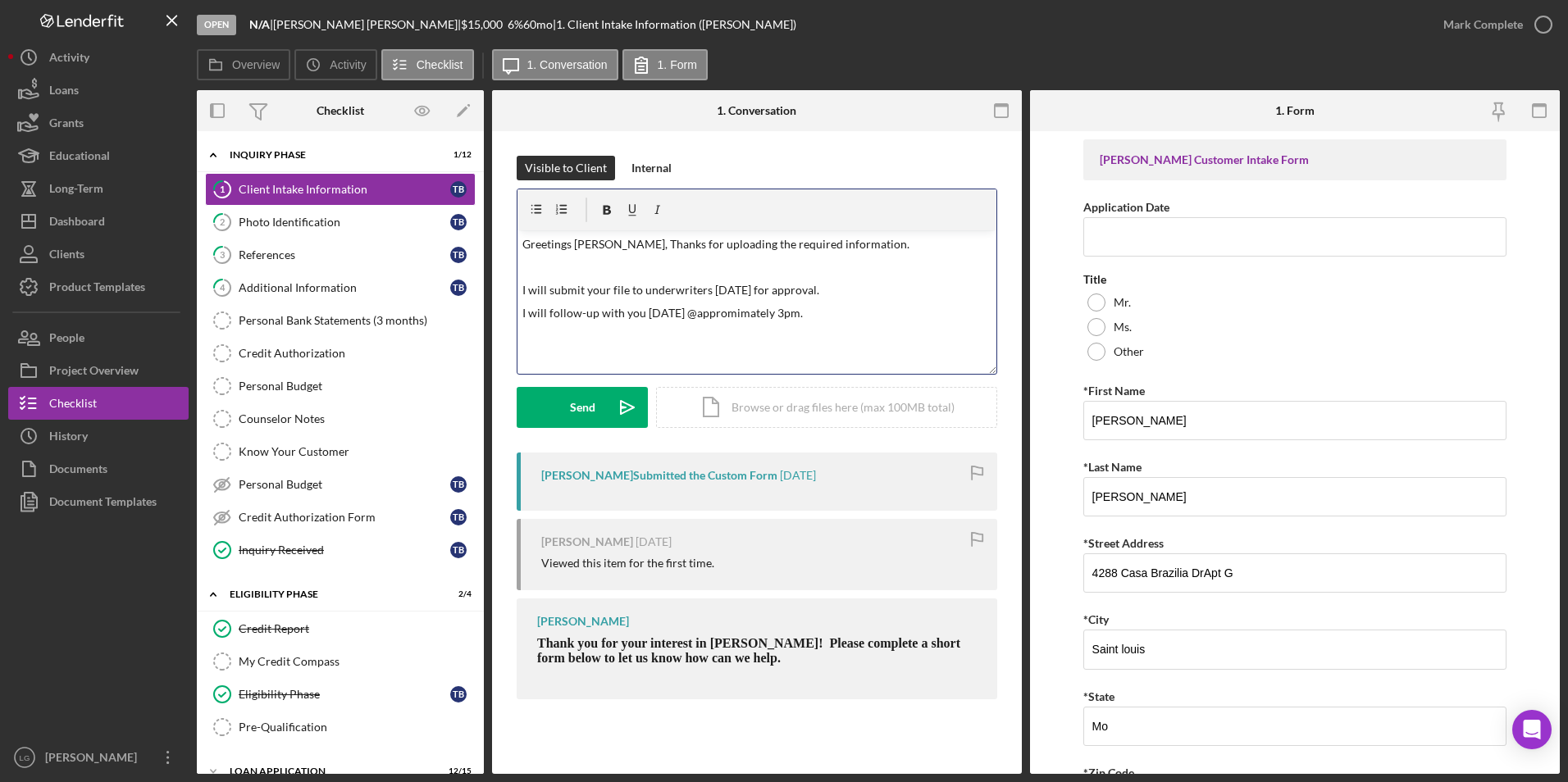
click at [689, 329] on div "v Color teal Color pink Remove color Add row above Add row below Add column bef…" at bounding box center [756, 302] width 478 height 144
click at [840, 319] on p "I will follow-up with you [DATE] @appromimately 3pm." at bounding box center [757, 314] width 470 height 18
click at [711, 347] on div "v Color teal Color pink Remove color Add row above Add row below Add column bef…" at bounding box center [756, 302] width 478 height 144
drag, startPoint x: 732, startPoint y: 309, endPoint x: 726, endPoint y: 329, distance: 20.9
click at [725, 330] on div "v Color teal Color pink Remove color Add row above Add row below Add column bef…" at bounding box center [756, 302] width 478 height 144
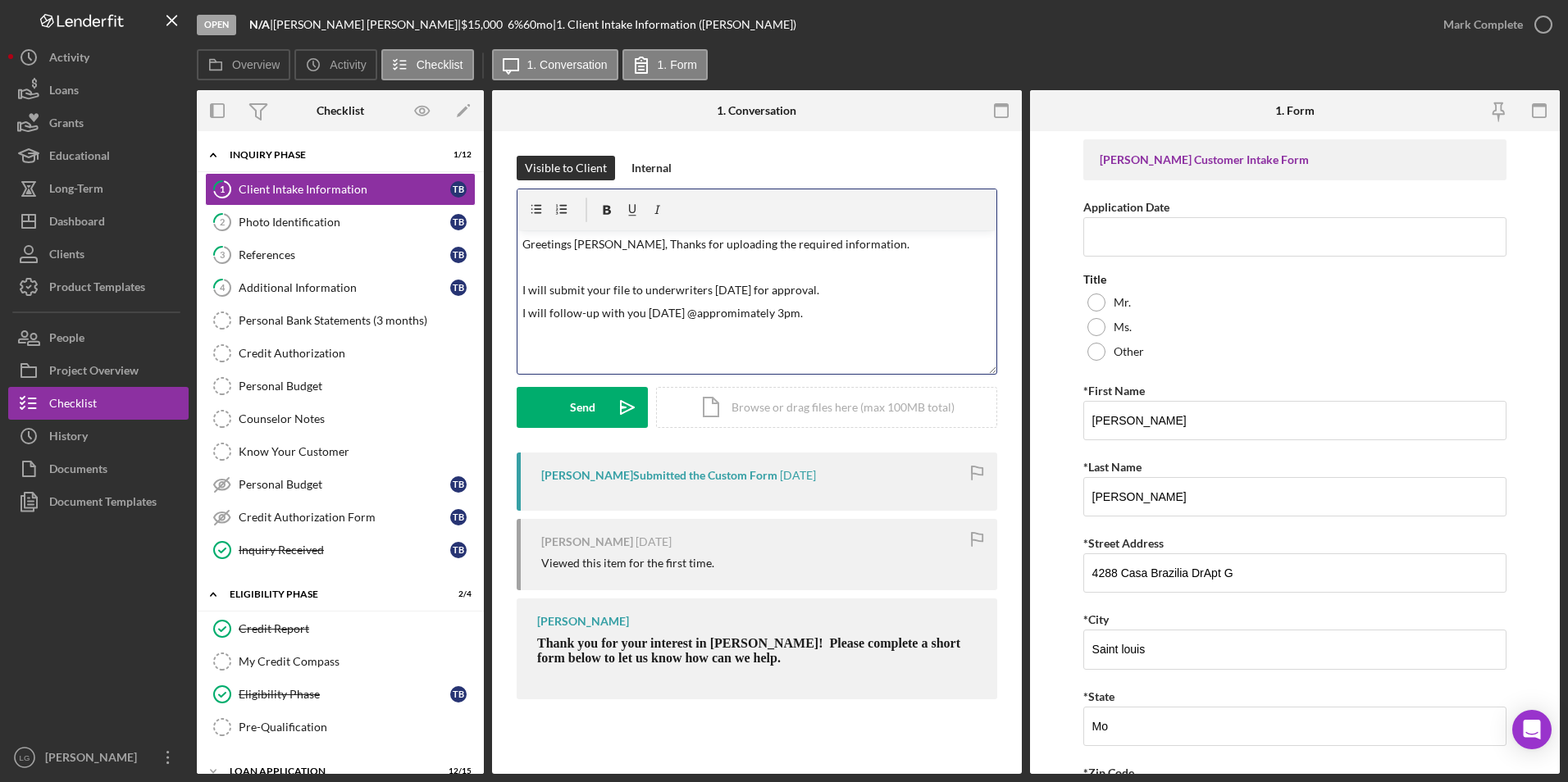
click at [741, 320] on p "I will follow-up with you [DATE] @appromimately 3pm." at bounding box center [757, 314] width 470 height 18
click at [880, 320] on p "I will follow-up with you [DATE] @approxmimately 3pm." at bounding box center [757, 314] width 470 height 18
click at [629, 364] on div "v Color teal Color pink Remove color Add row above Add row below Add column bef…" at bounding box center [756, 302] width 478 height 144
click at [609, 257] on div "v Color teal Color pink Remove color Add row above Add row below Add column bef…" at bounding box center [756, 302] width 478 height 144
click at [605, 249] on p "Greetings [PERSON_NAME], Thanks for uploading the required information." at bounding box center [757, 245] width 470 height 18
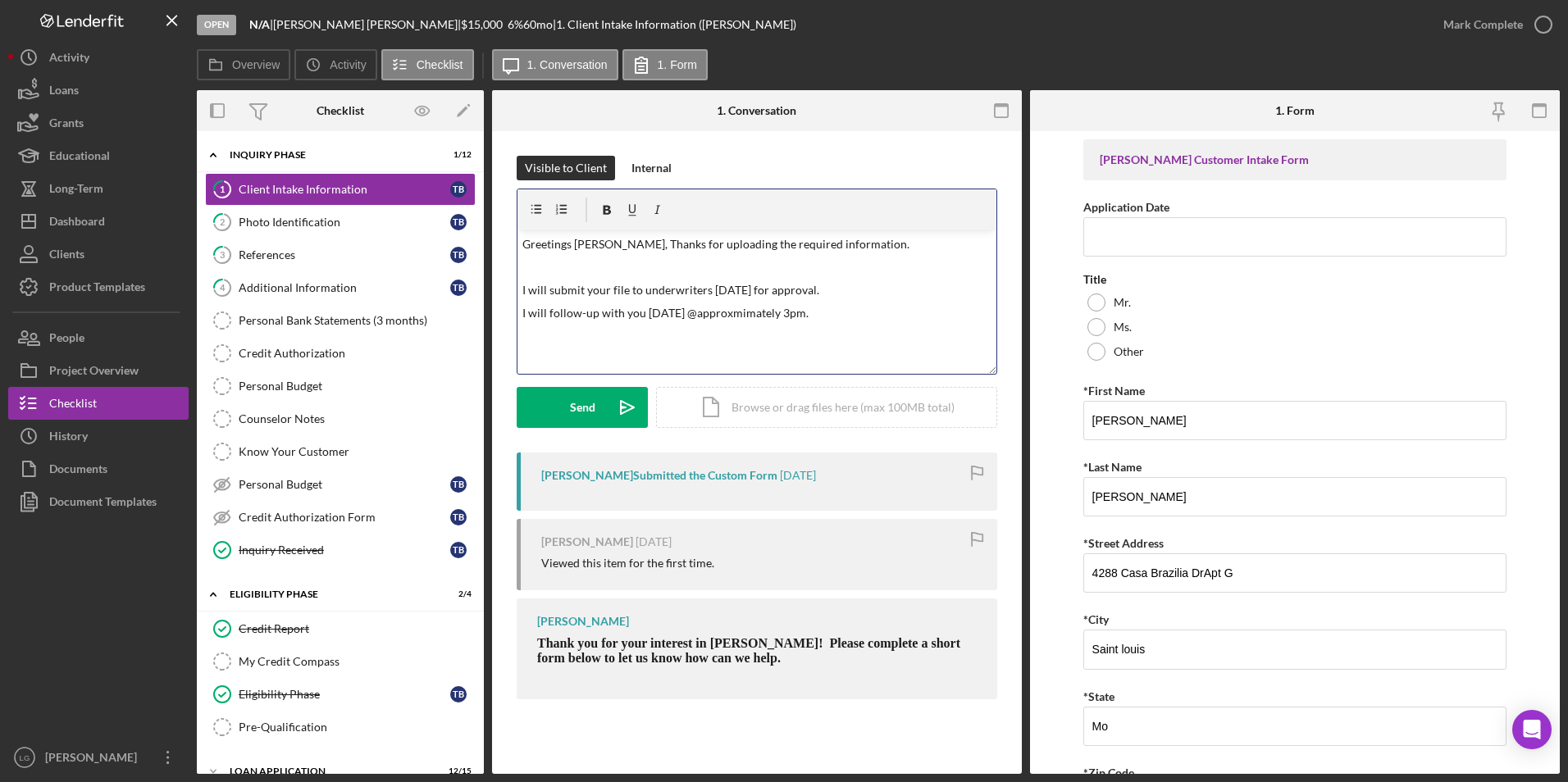
click at [760, 335] on div "v Color teal Color pink Remove color Add row above Add row below Add column bef…" at bounding box center [756, 302] width 478 height 144
click at [763, 313] on p "I will follow-up with you [DATE] @approxmimately 3pm." at bounding box center [757, 314] width 470 height 18
click at [848, 320] on p "I will follow-up with you [DATE] @approxmimately 3pm." at bounding box center [757, 314] width 470 height 18
click at [755, 316] on p "I will follow-up with you [DATE] @approxmimately 3pm." at bounding box center [757, 314] width 470 height 18
click at [587, 418] on div "Send" at bounding box center [582, 408] width 26 height 41
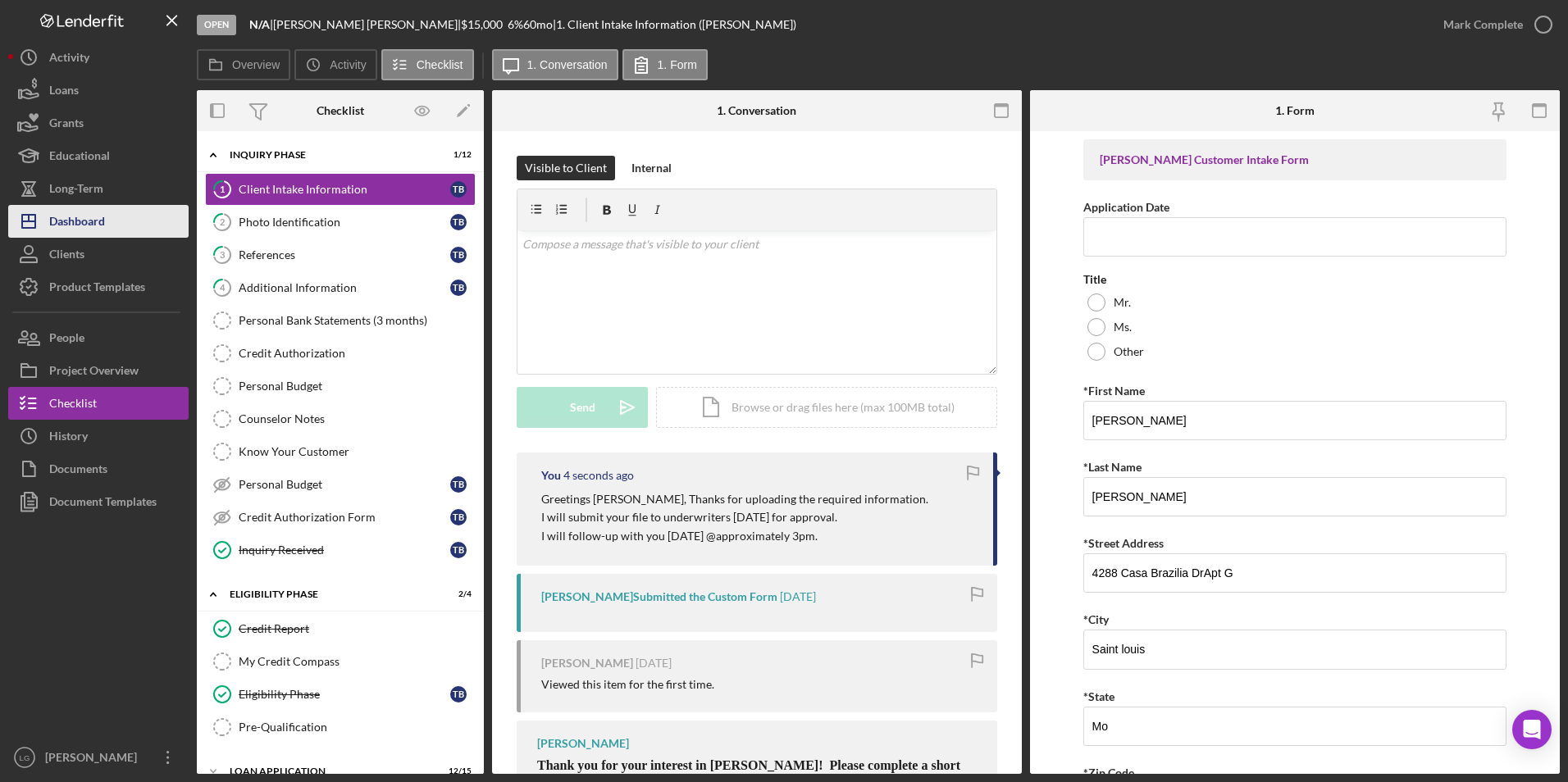
click at [56, 214] on div "Dashboard" at bounding box center [76, 224] width 56 height 37
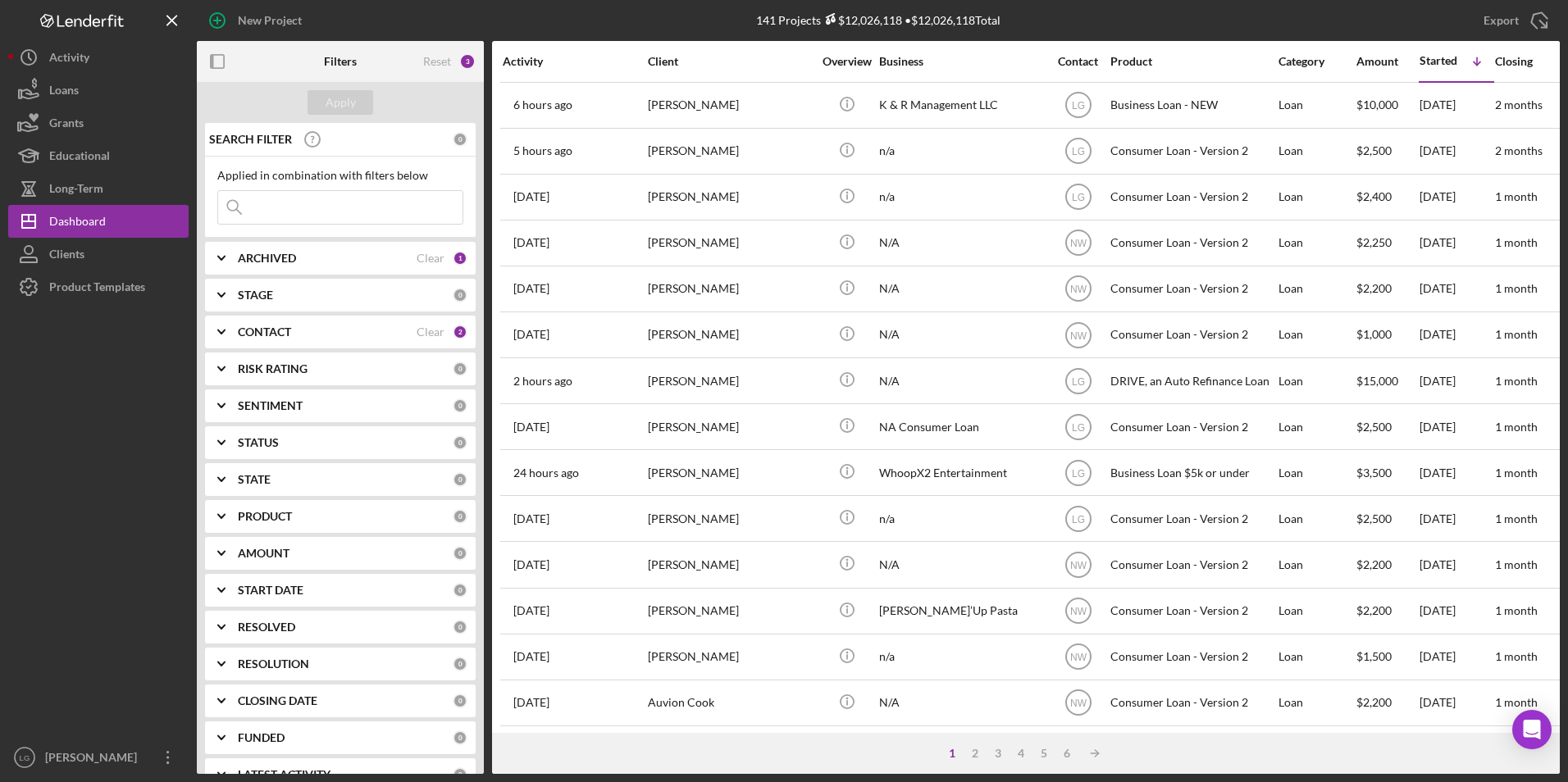
click at [358, 337] on div "CONTACT" at bounding box center [327, 332] width 179 height 13
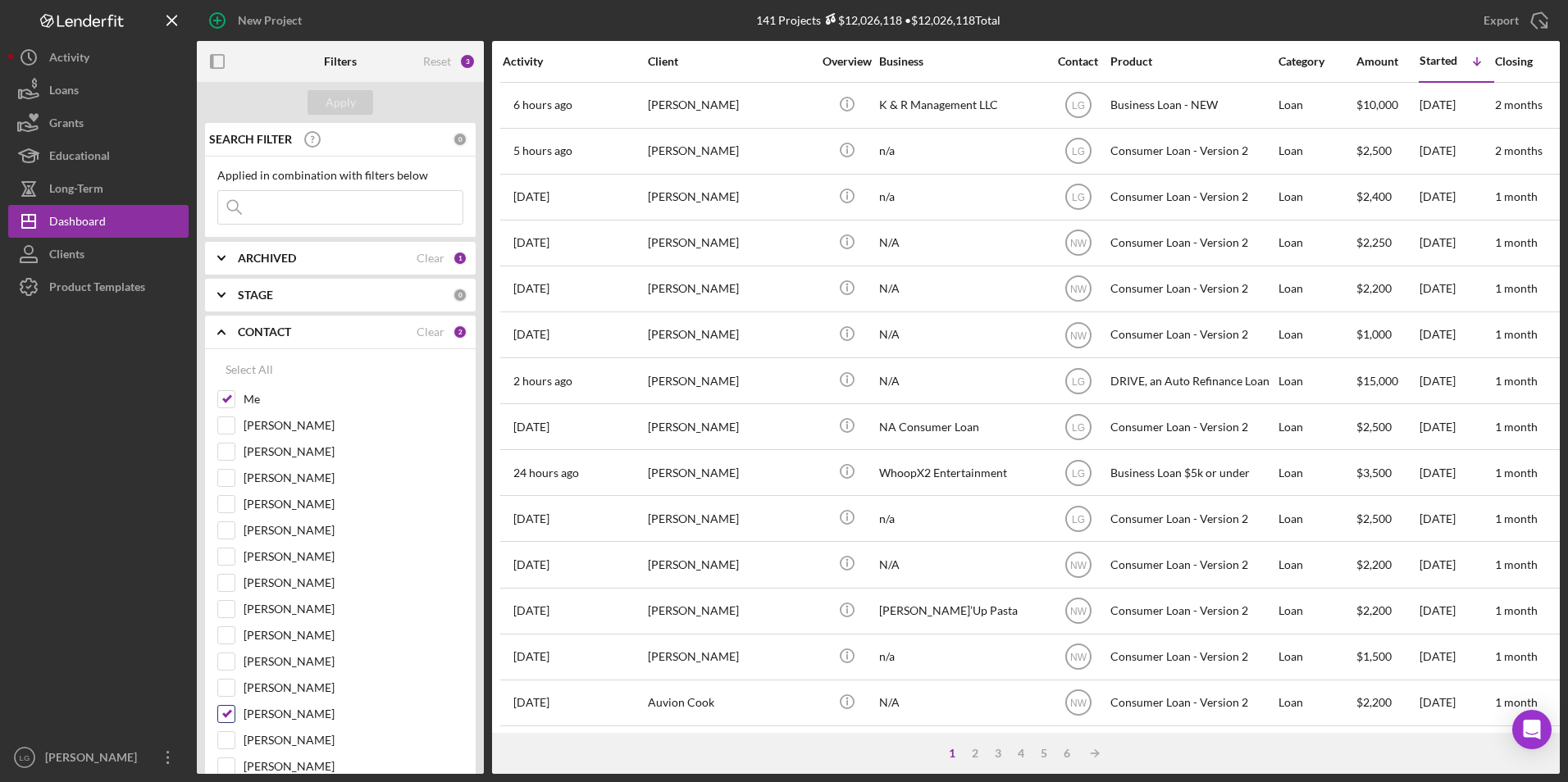
click at [227, 718] on input "[PERSON_NAME]" at bounding box center [226, 714] width 17 height 17
checkbox input "false"
click at [351, 106] on div "Apply" at bounding box center [340, 102] width 30 height 25
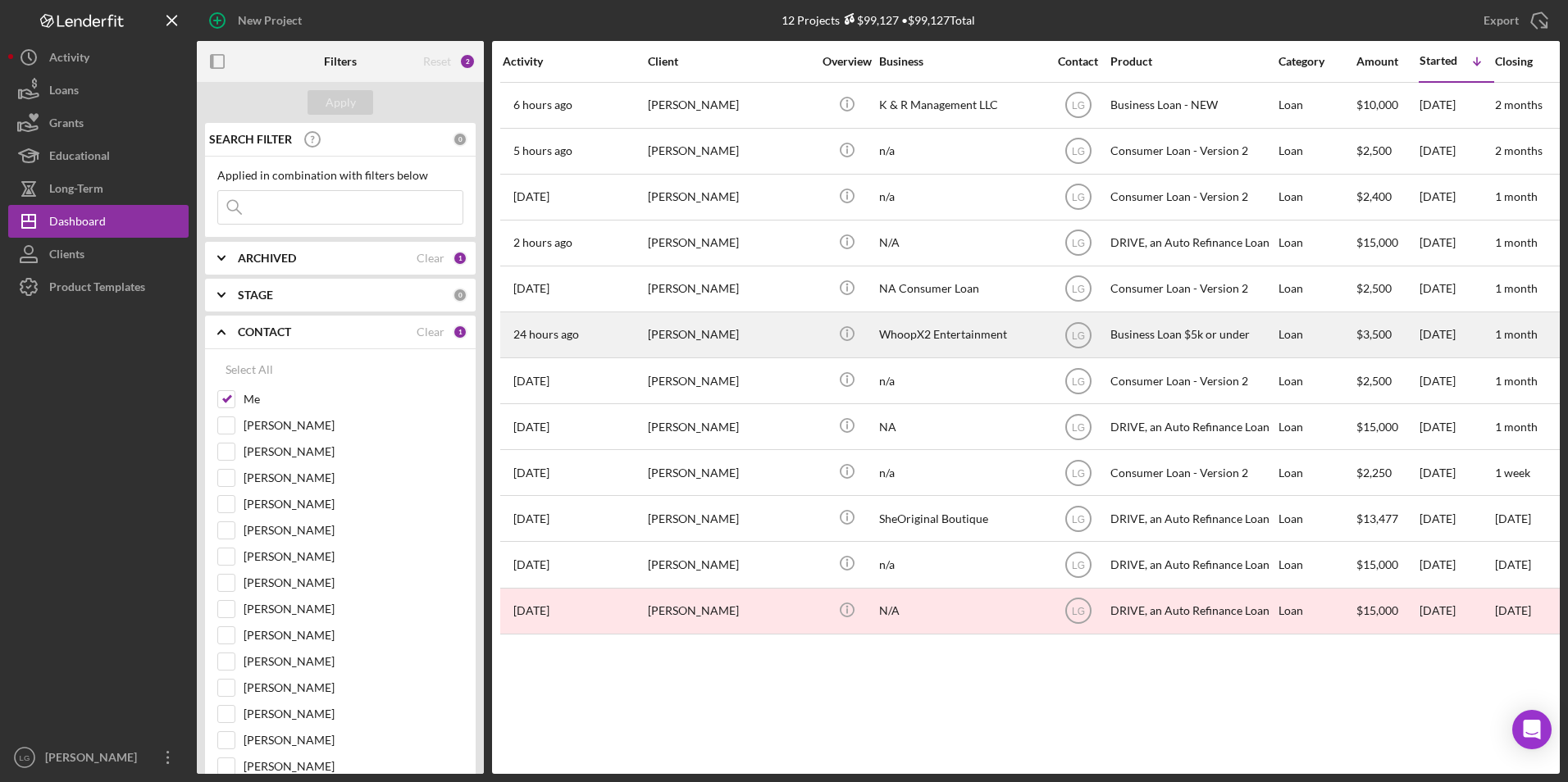
click at [690, 329] on div "[PERSON_NAME]" at bounding box center [730, 334] width 164 height 43
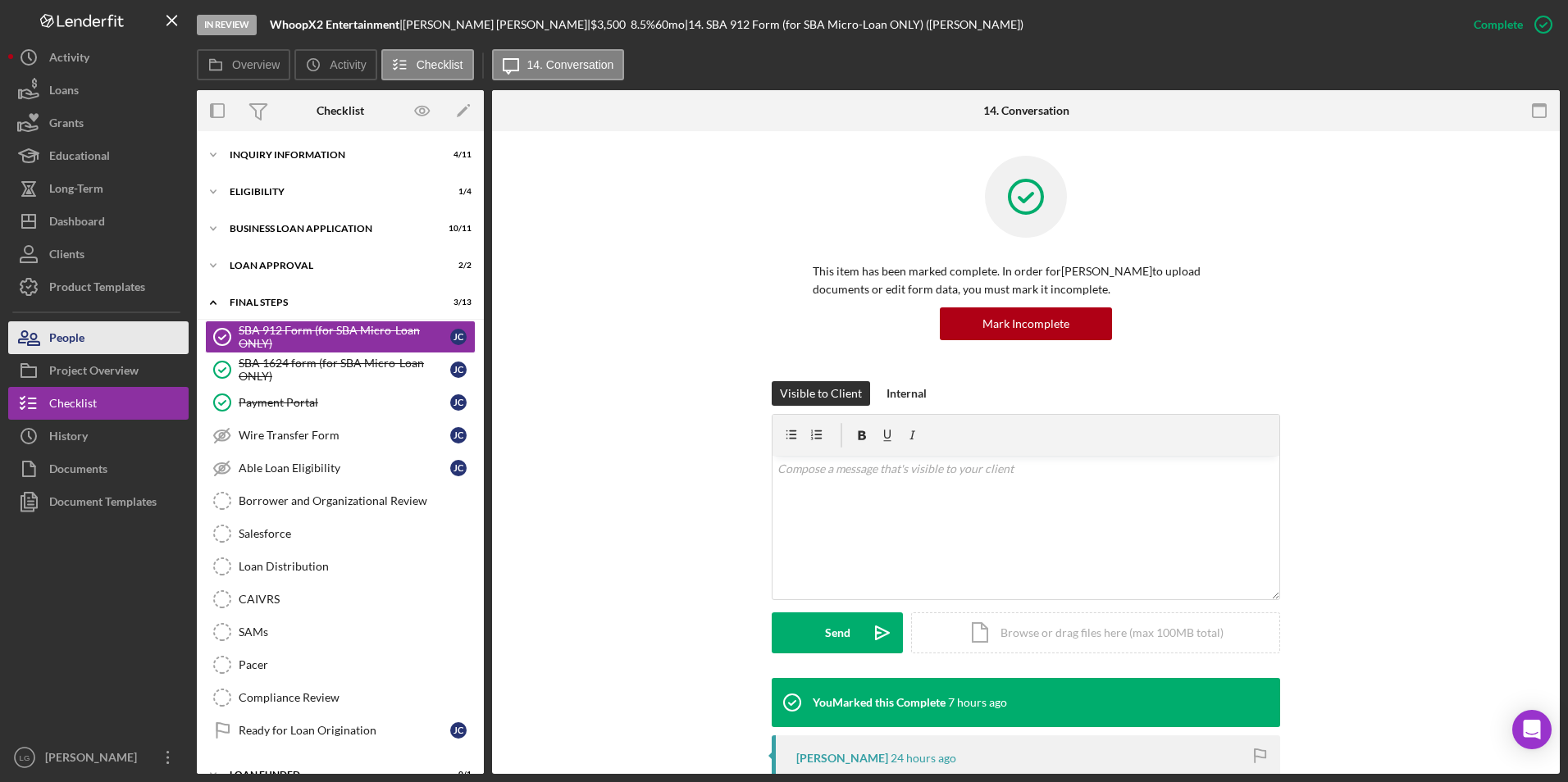
click at [122, 342] on button "People" at bounding box center [98, 338] width 180 height 33
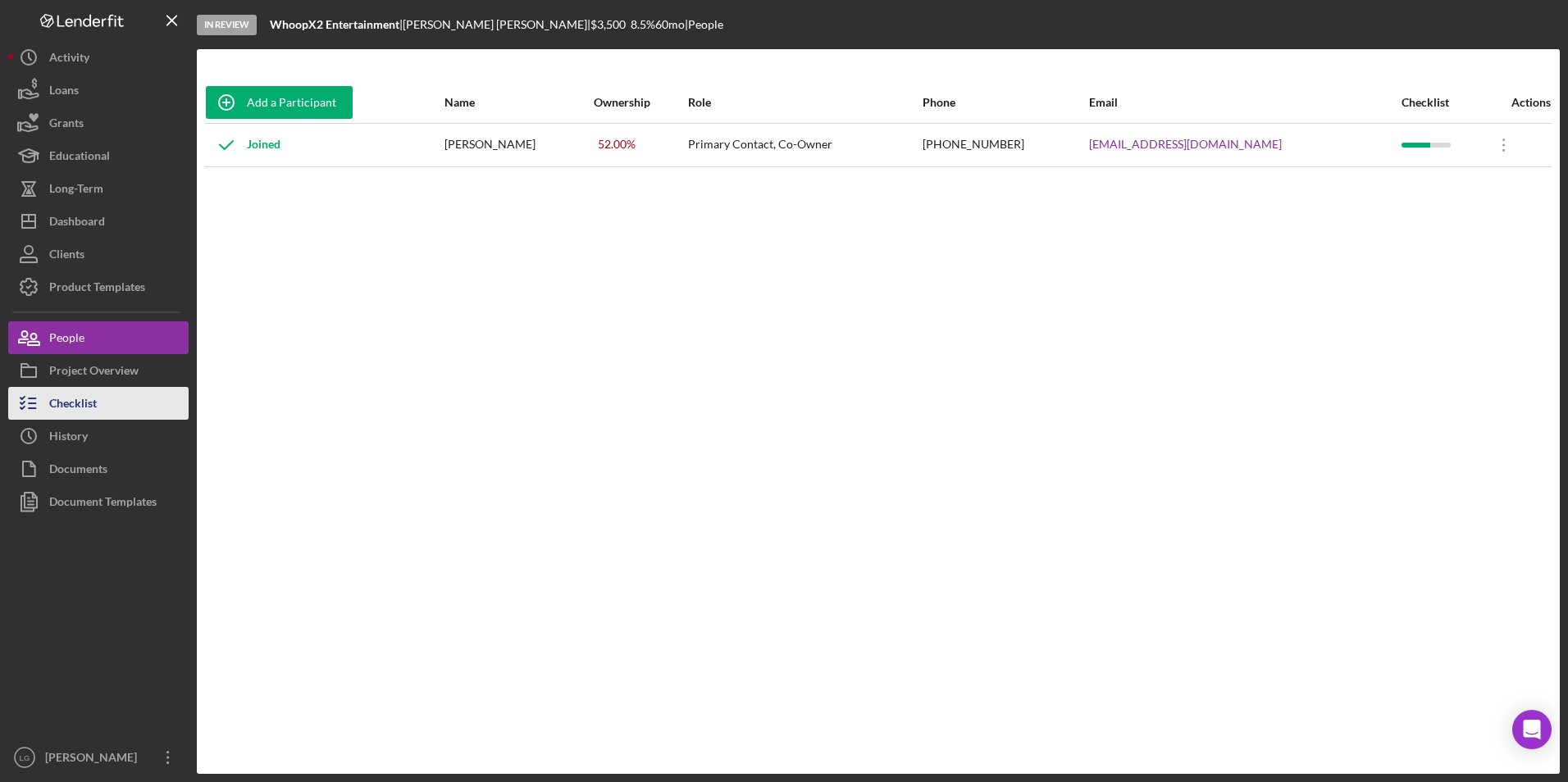
click at [117, 412] on button "Checklist" at bounding box center [98, 404] width 180 height 33
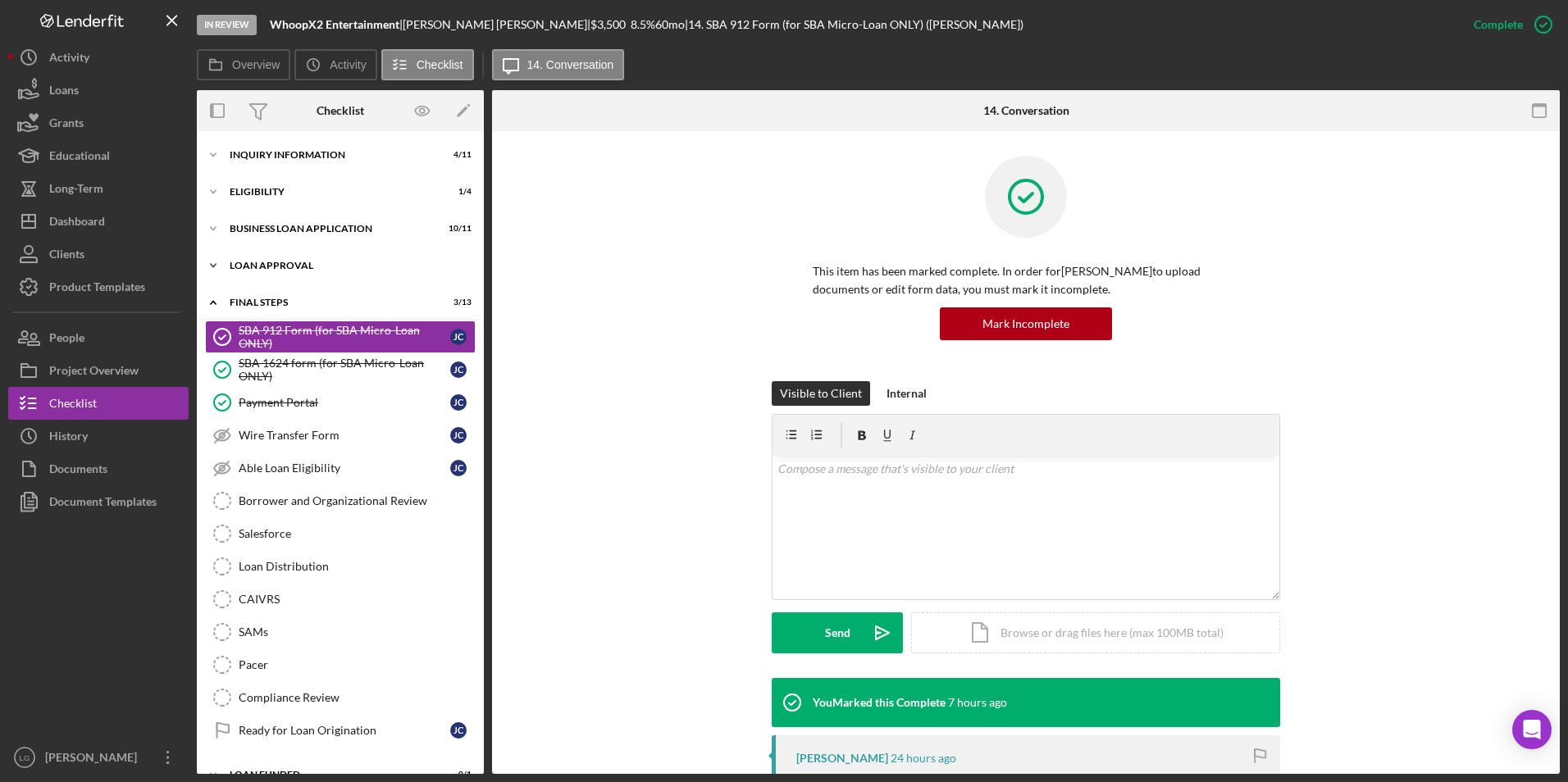
click at [259, 263] on div "Loan Approval" at bounding box center [347, 265] width 234 height 10
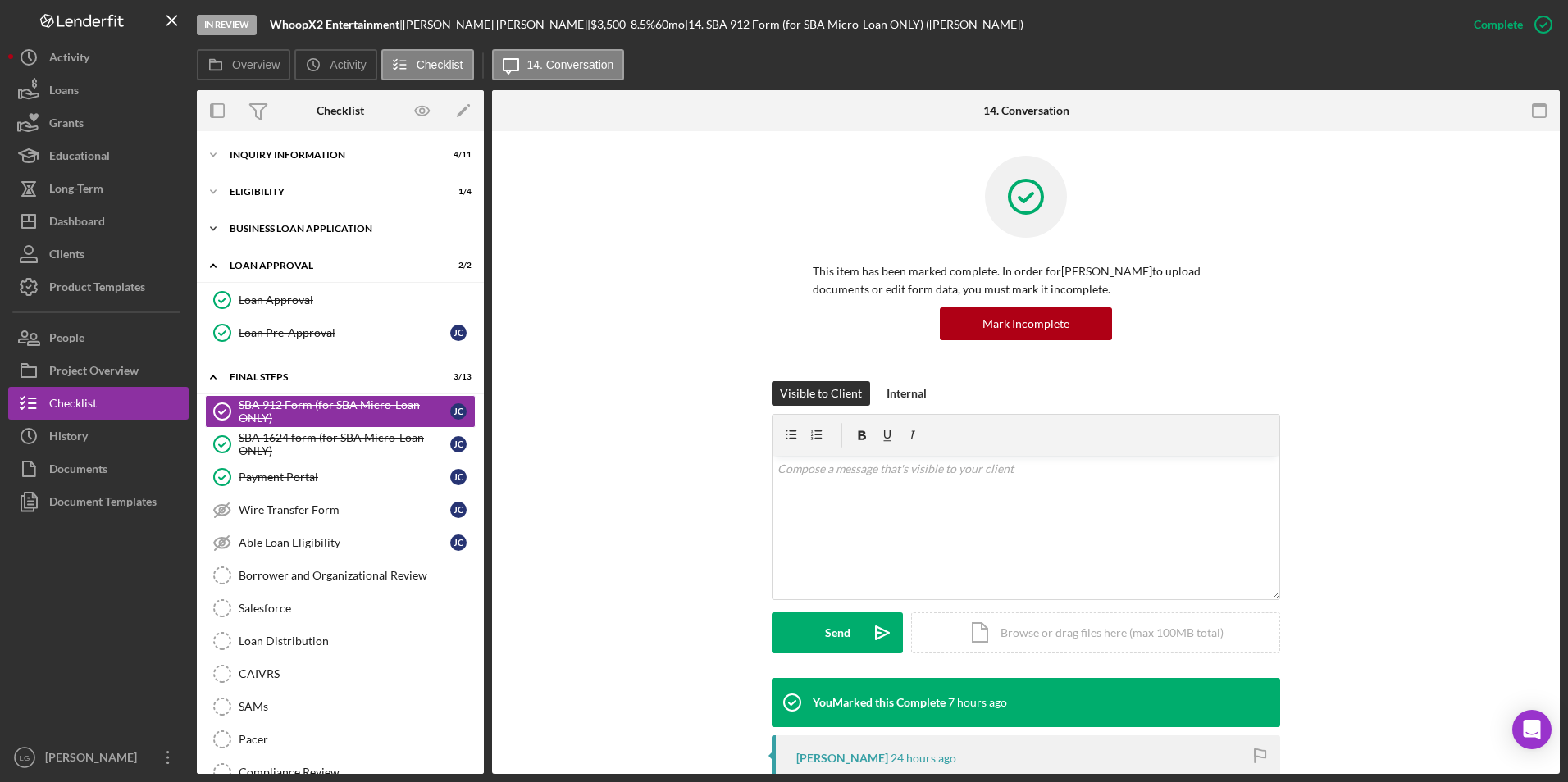
click at [263, 232] on div "BUSINESS LOAN APPLICATION" at bounding box center [347, 228] width 234 height 10
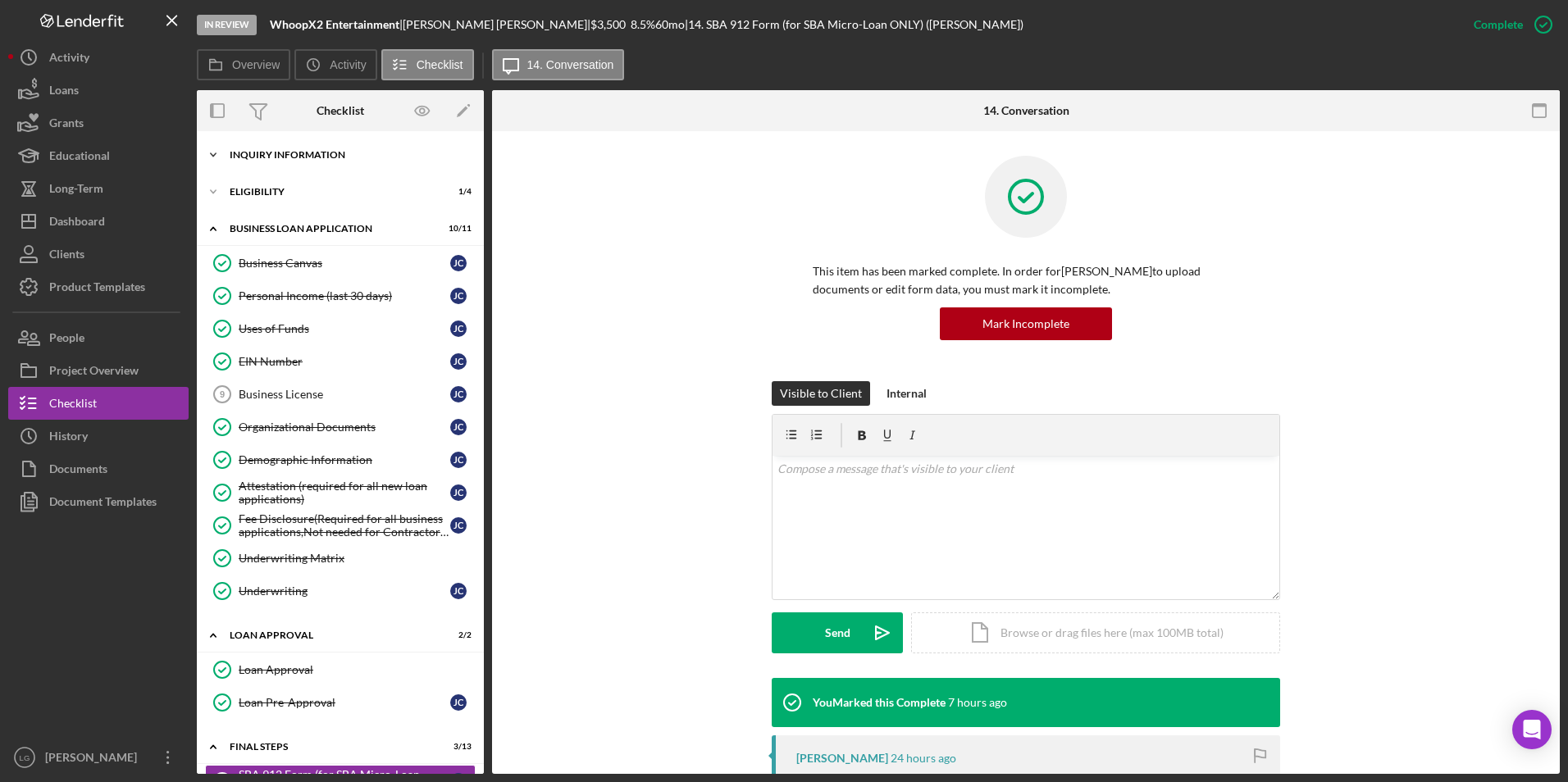
click at [263, 156] on div "INQUIRY INFORMATION" at bounding box center [347, 155] width 234 height 10
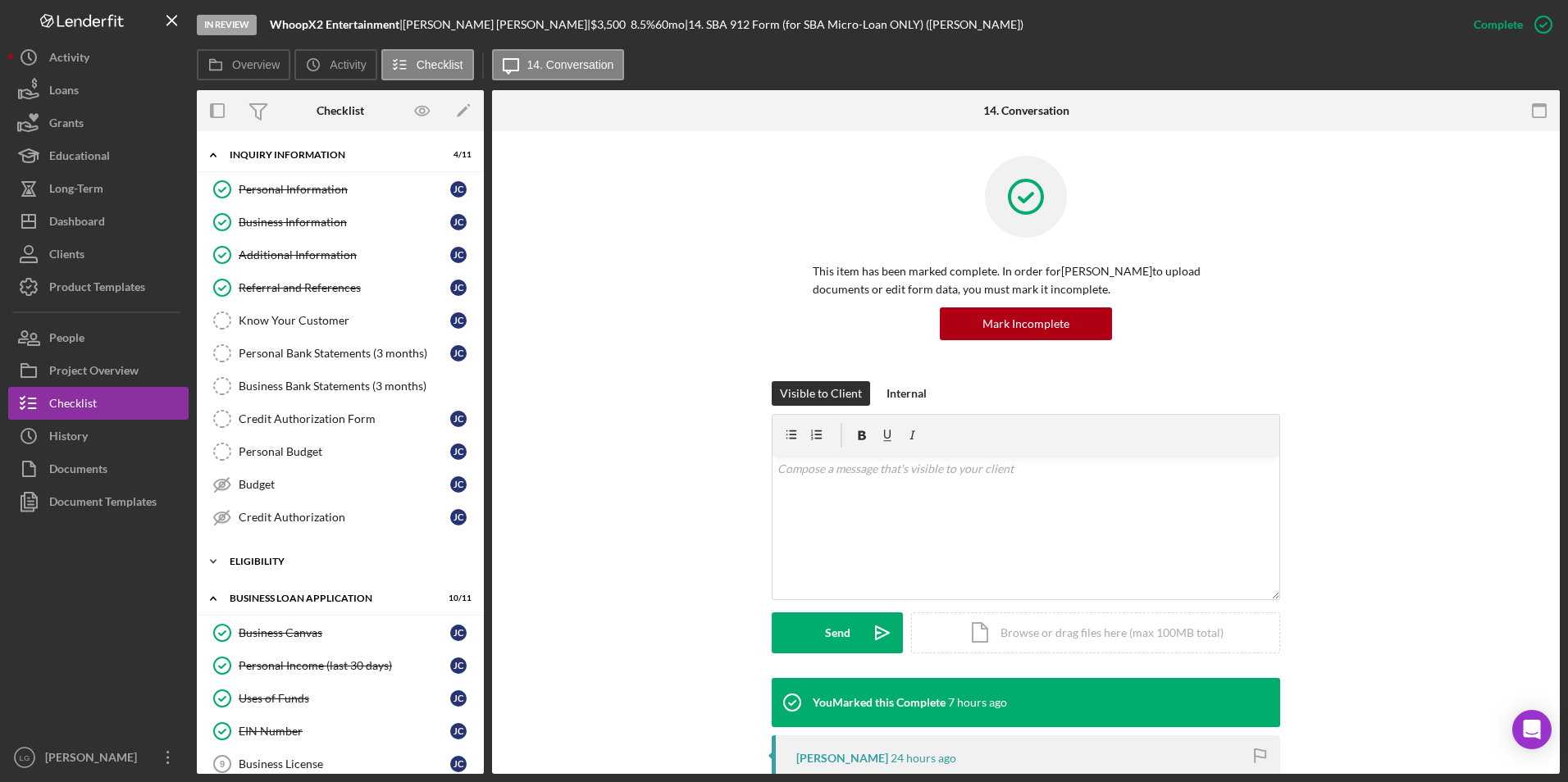
click at [283, 563] on div "Eligibility" at bounding box center [347, 561] width 234 height 10
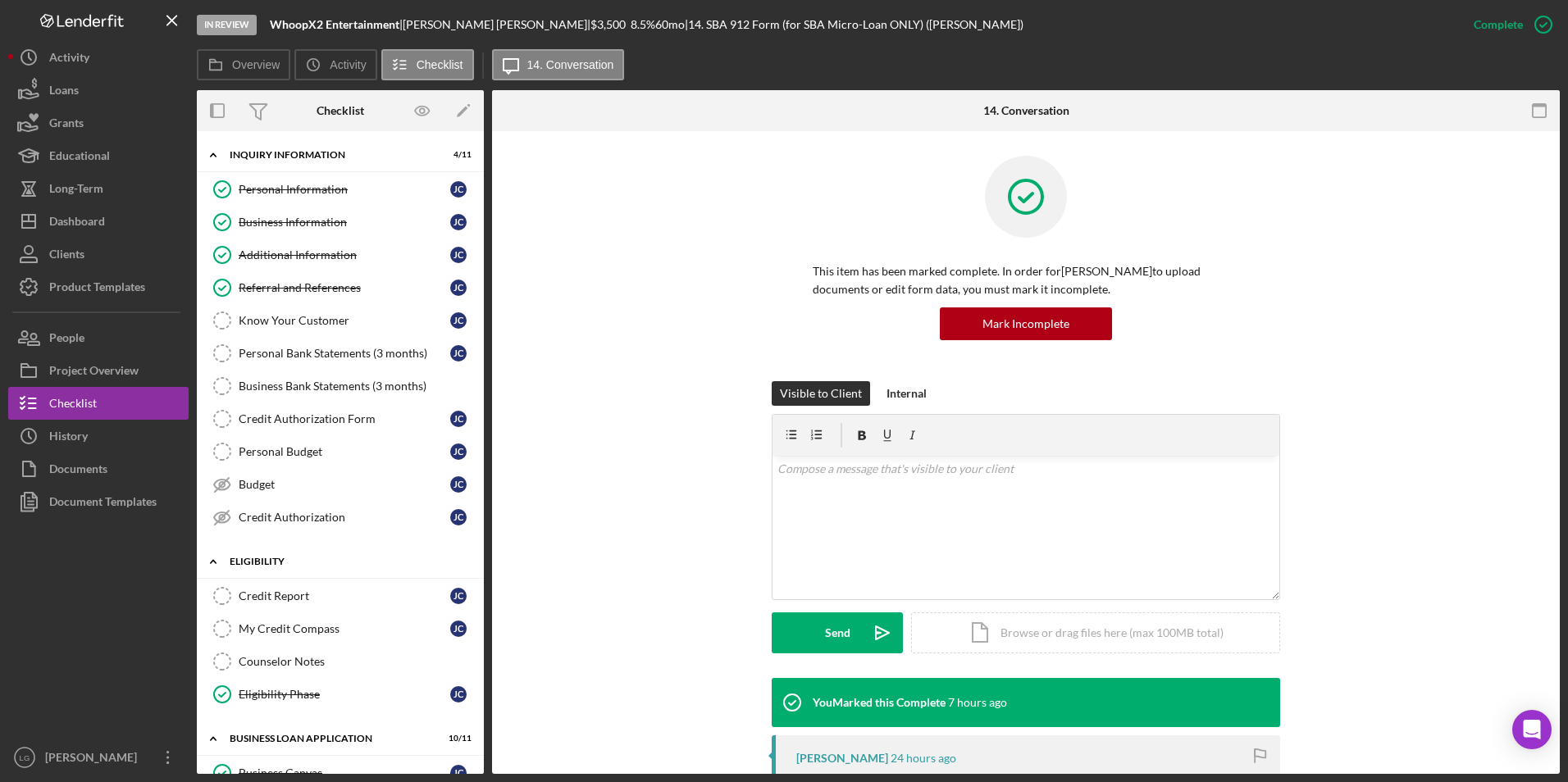
scroll to position [164, 0]
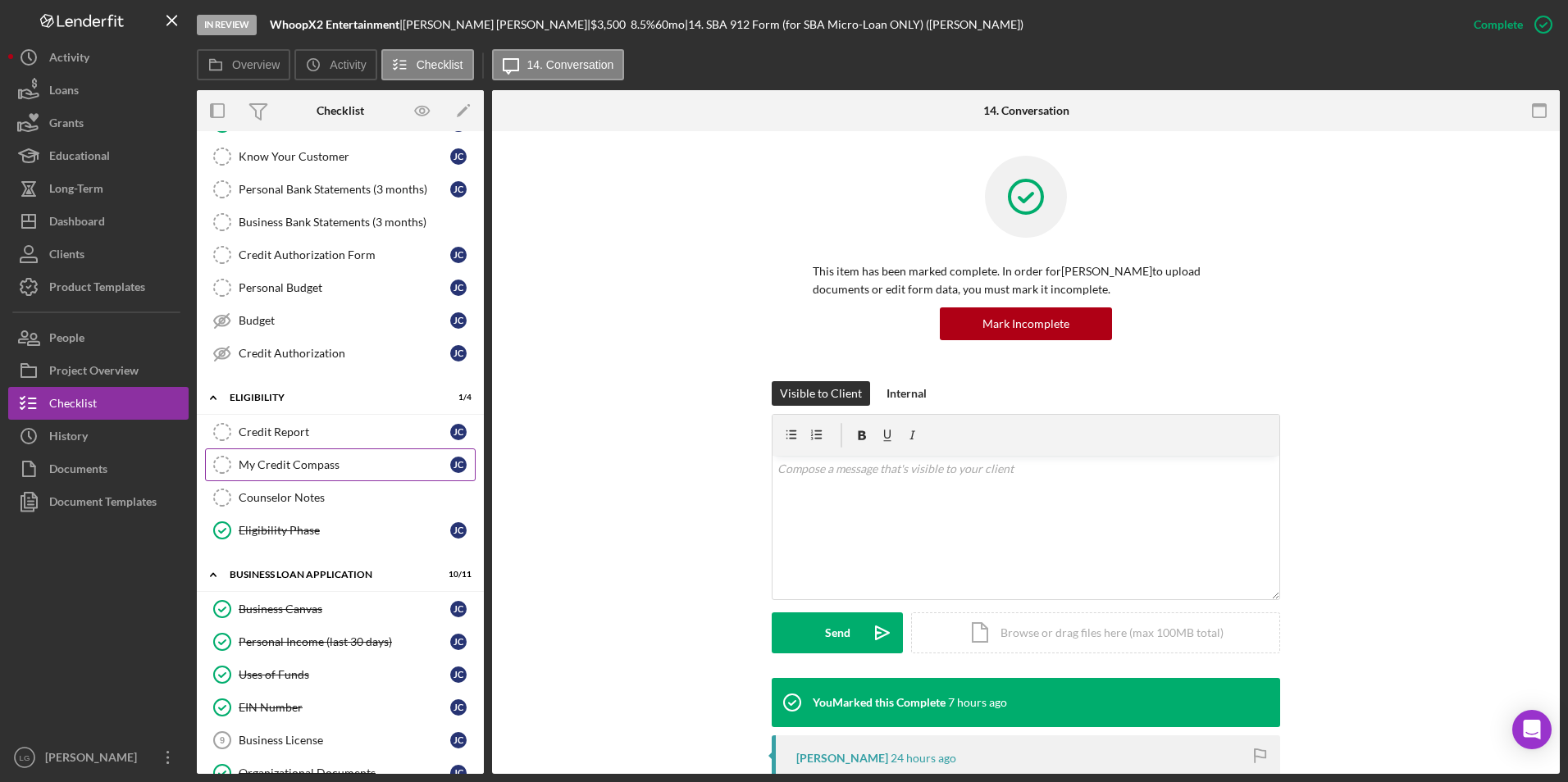
click at [293, 474] on link "My Credit Compass My Credit Compass [PERSON_NAME]" at bounding box center [340, 465] width 271 height 33
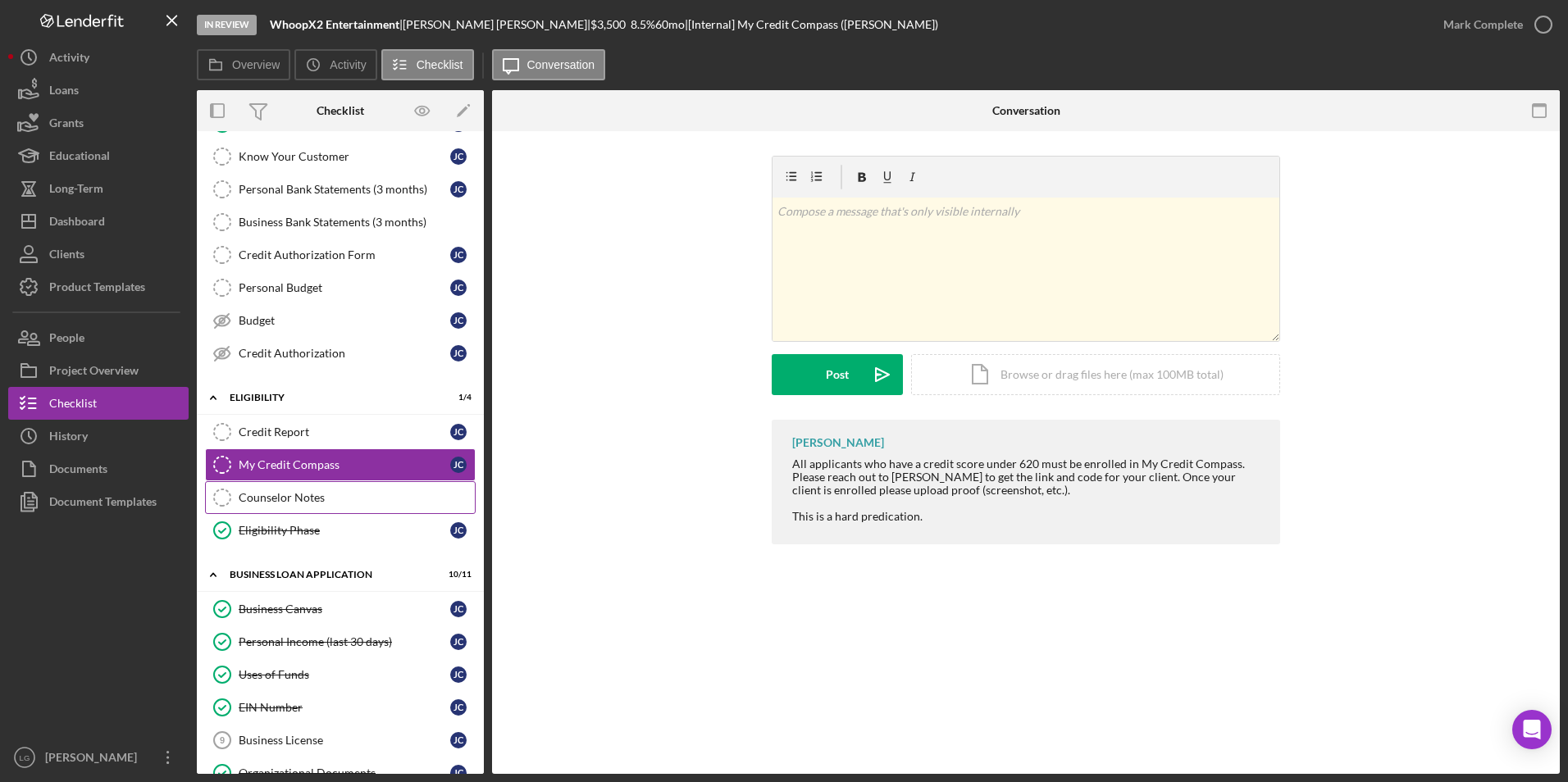
click at [293, 500] on div "Counselor Notes" at bounding box center [356, 498] width 236 height 13
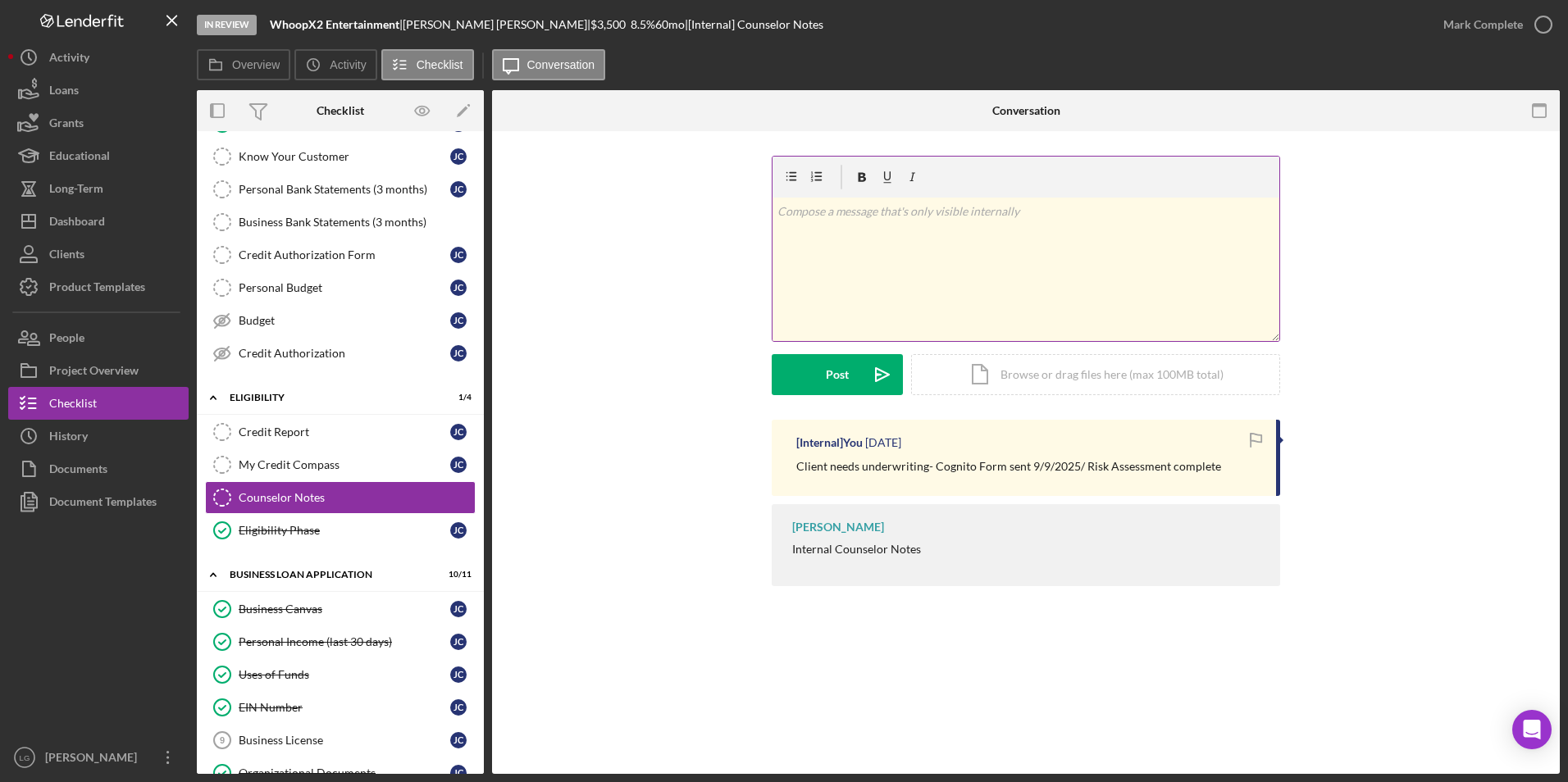
click at [1064, 254] on div "v Color teal Color pink Remove color Add row above Add row below Add column bef…" at bounding box center [1025, 270] width 507 height 144
drag, startPoint x: 961, startPoint y: 209, endPoint x: 1159, endPoint y: 290, distance: 213.9
click at [1159, 290] on div "v Color teal Color pink Remove color Add row above Add row below Add column bef…" at bounding box center [1025, 270] width 507 height 144
drag, startPoint x: 968, startPoint y: 210, endPoint x: 931, endPoint y: 215, distance: 37.3
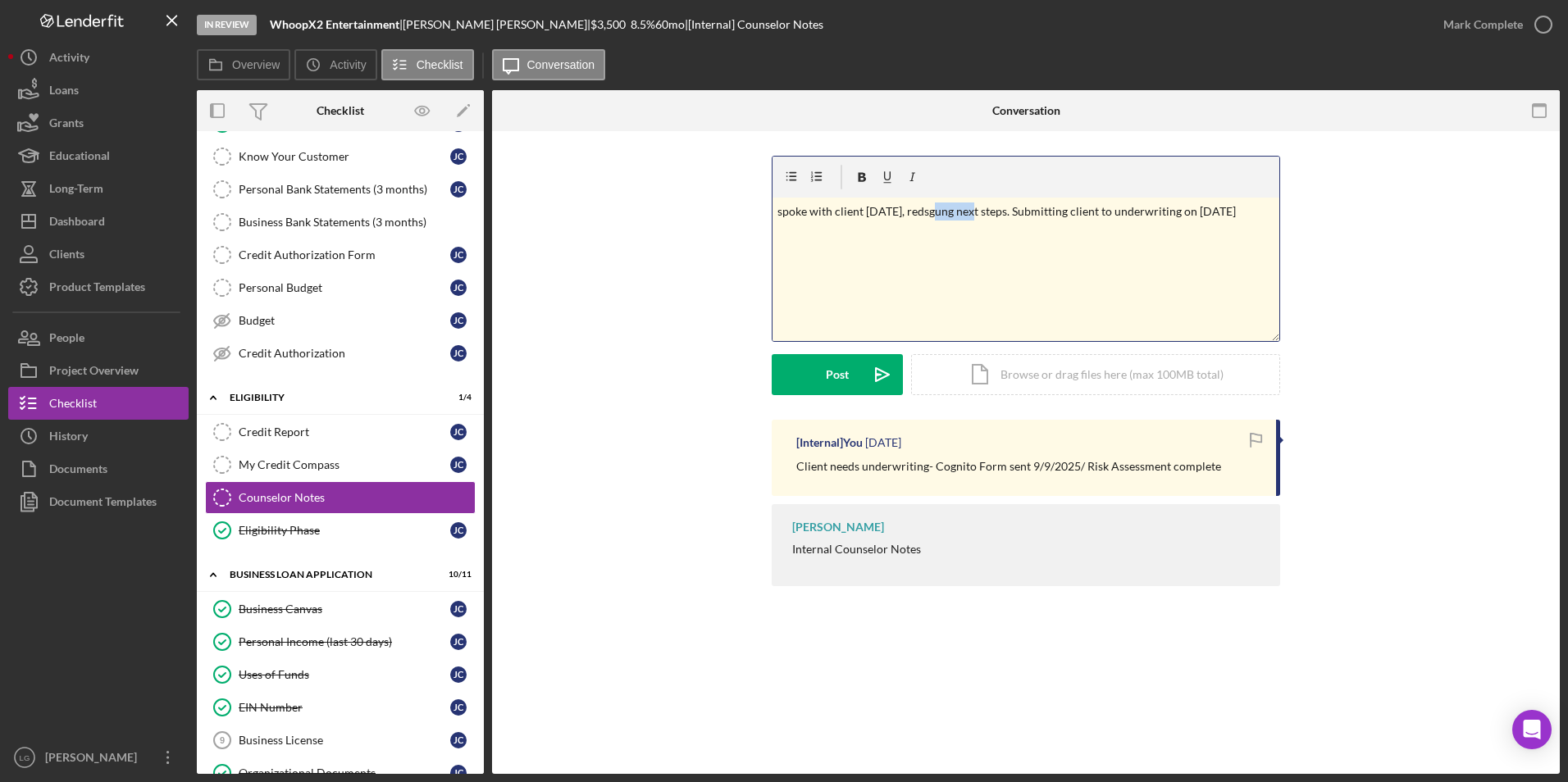
click at [931, 215] on p "spoke with client [DATE], redsgung next steps. Submitting client to underwritin…" at bounding box center [1026, 212] width 498 height 18
click at [836, 370] on div "Post" at bounding box center [836, 374] width 23 height 41
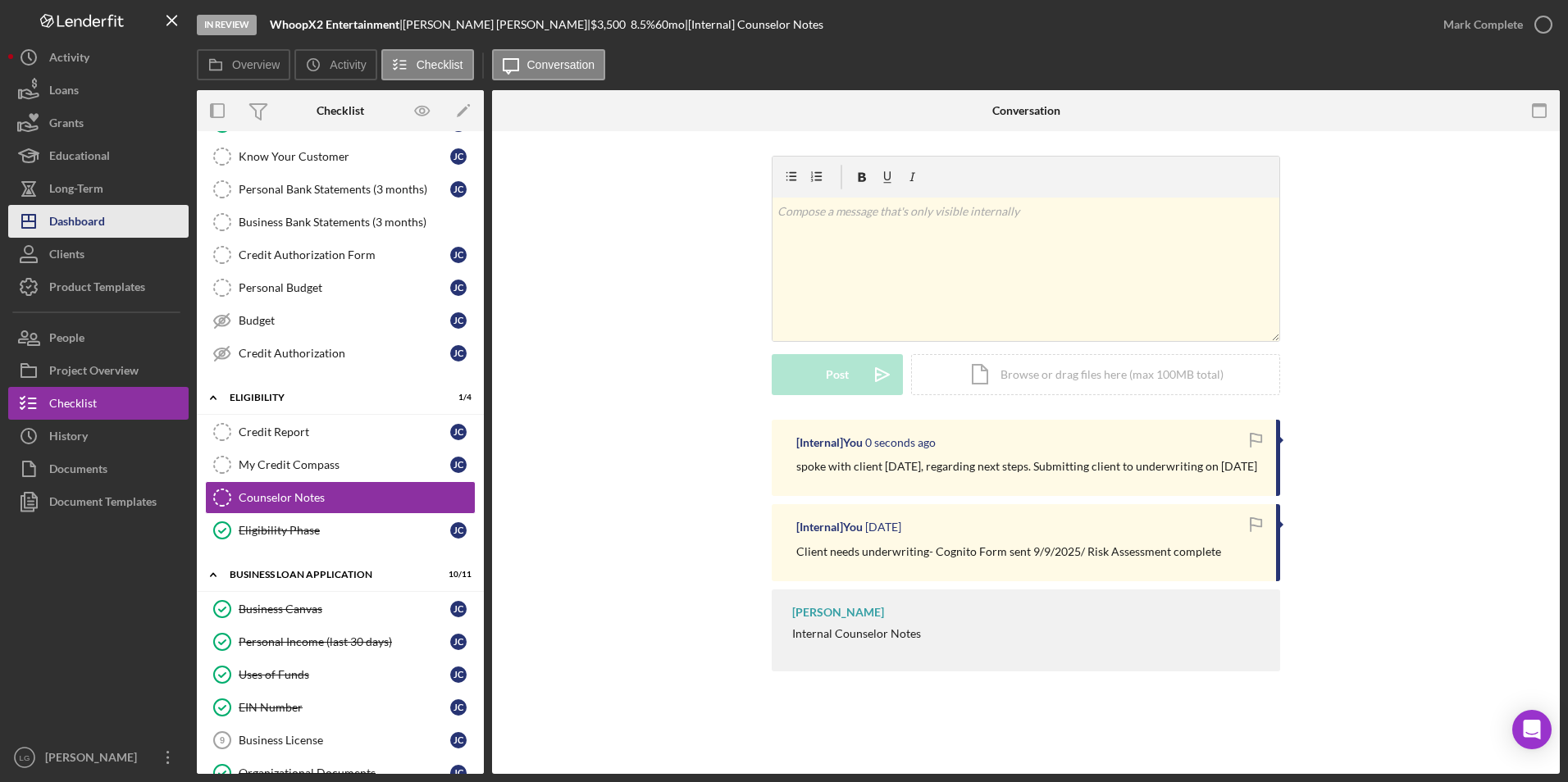
click at [69, 226] on div "Dashboard" at bounding box center [76, 224] width 56 height 37
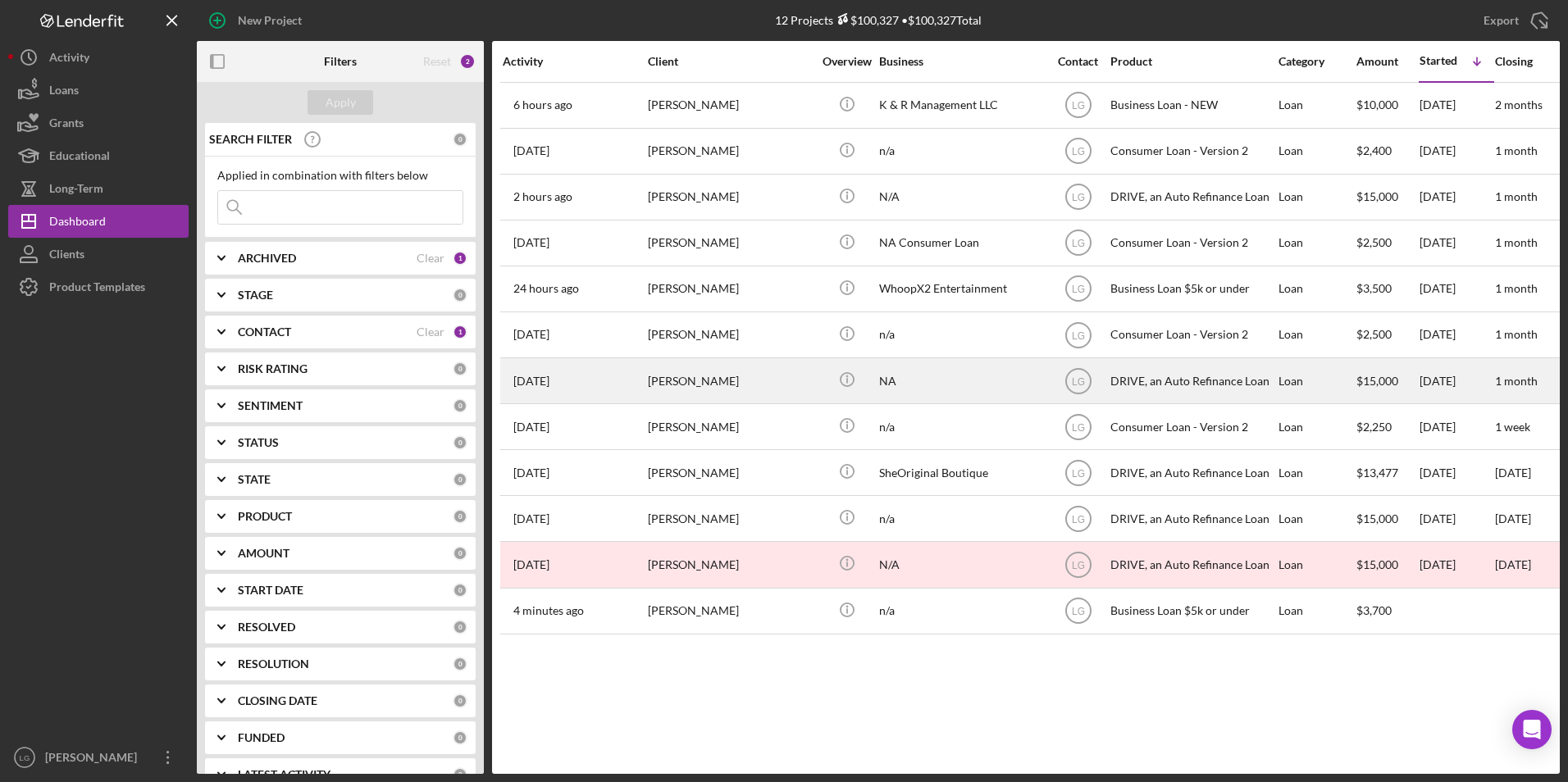
click at [661, 383] on div "[PERSON_NAME]" at bounding box center [730, 380] width 164 height 43
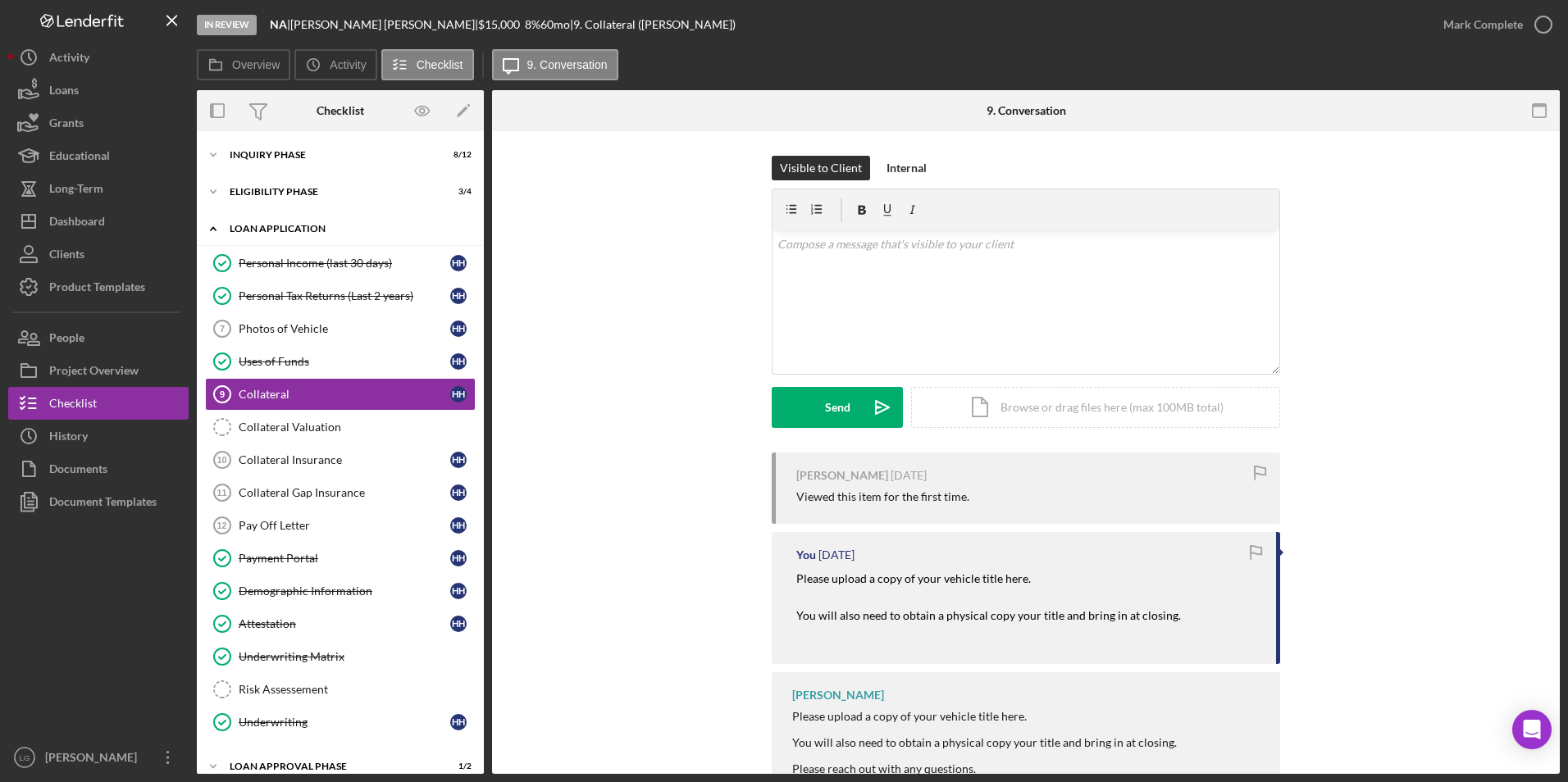
click at [283, 232] on div "Loan Application" at bounding box center [347, 228] width 234 height 10
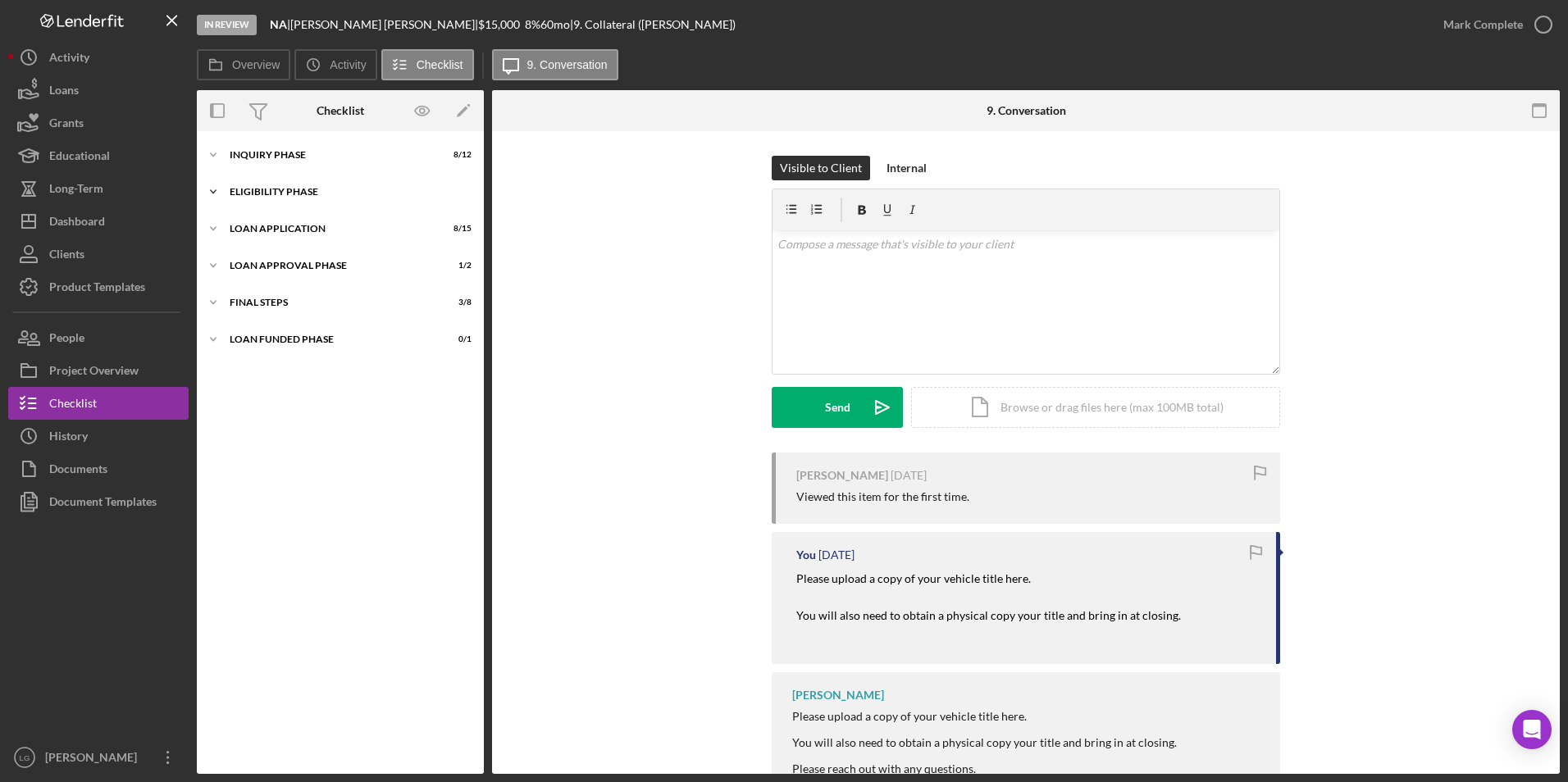
click at [283, 185] on div "Icon/Expander Eligibility Phase 3 / 4" at bounding box center [340, 192] width 287 height 33
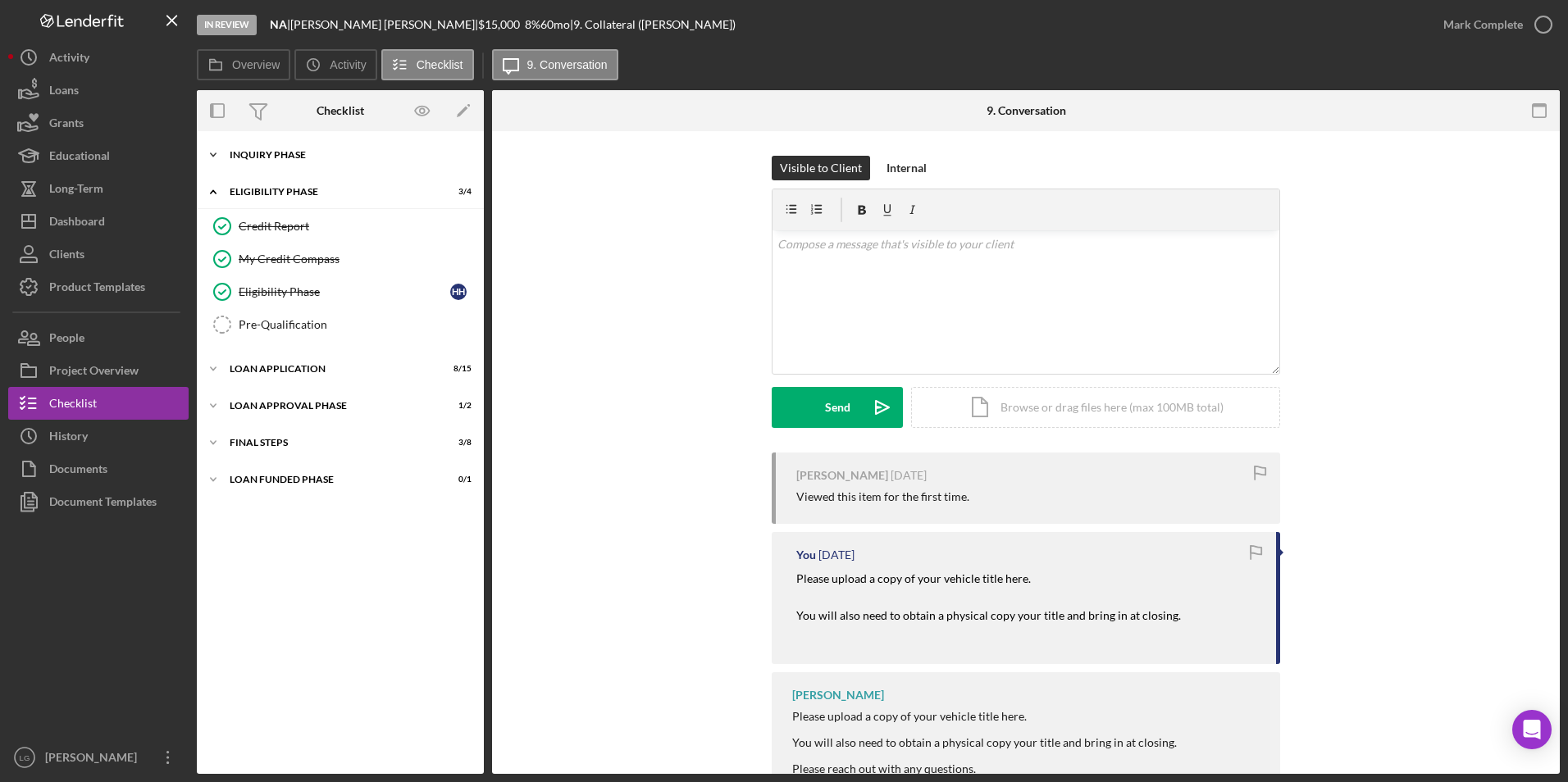
click at [279, 147] on div "Icon/Expander Inquiry Phase 8 / 12" at bounding box center [340, 155] width 287 height 33
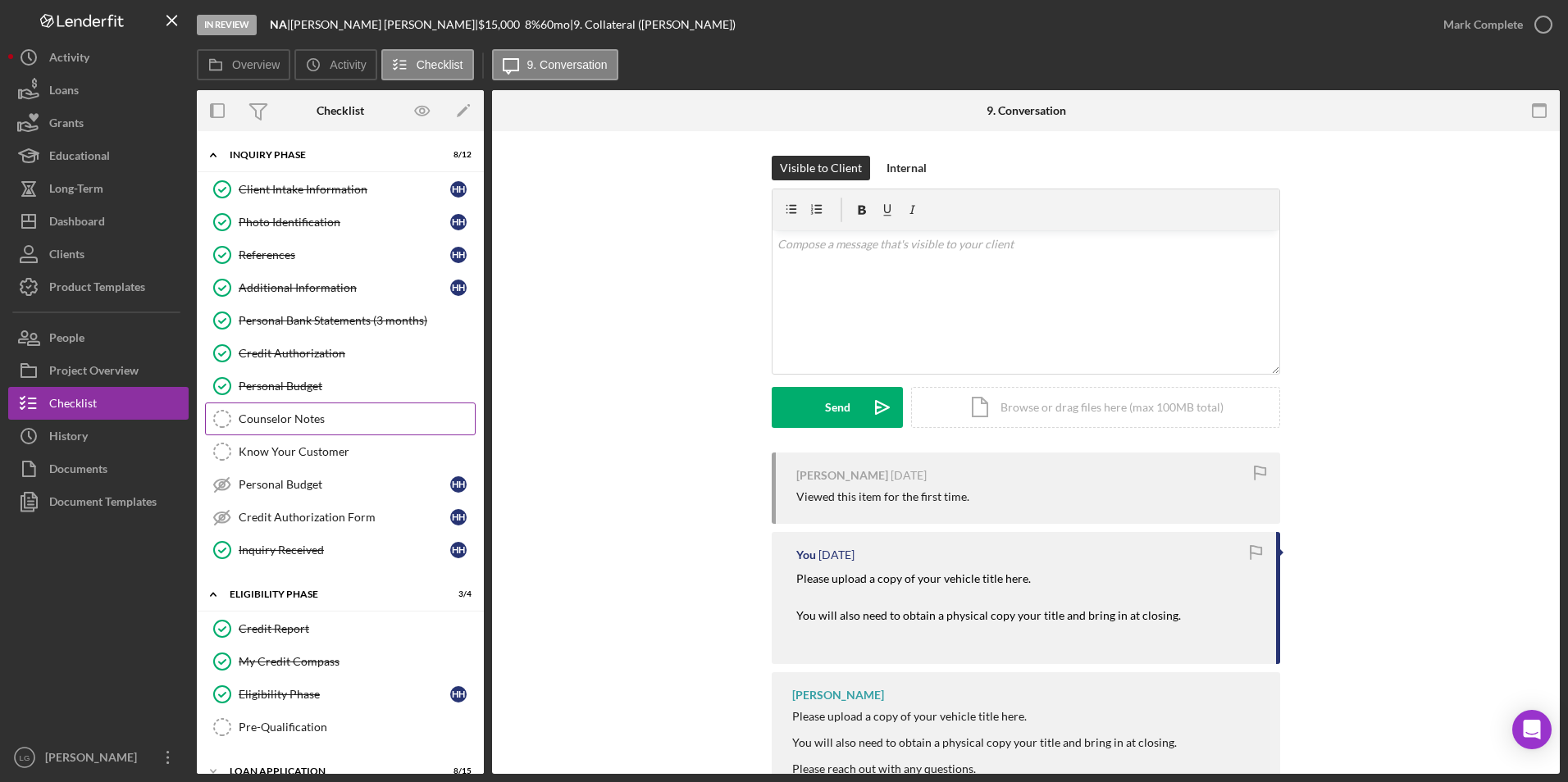
click at [309, 418] on div "Counselor Notes" at bounding box center [356, 419] width 236 height 13
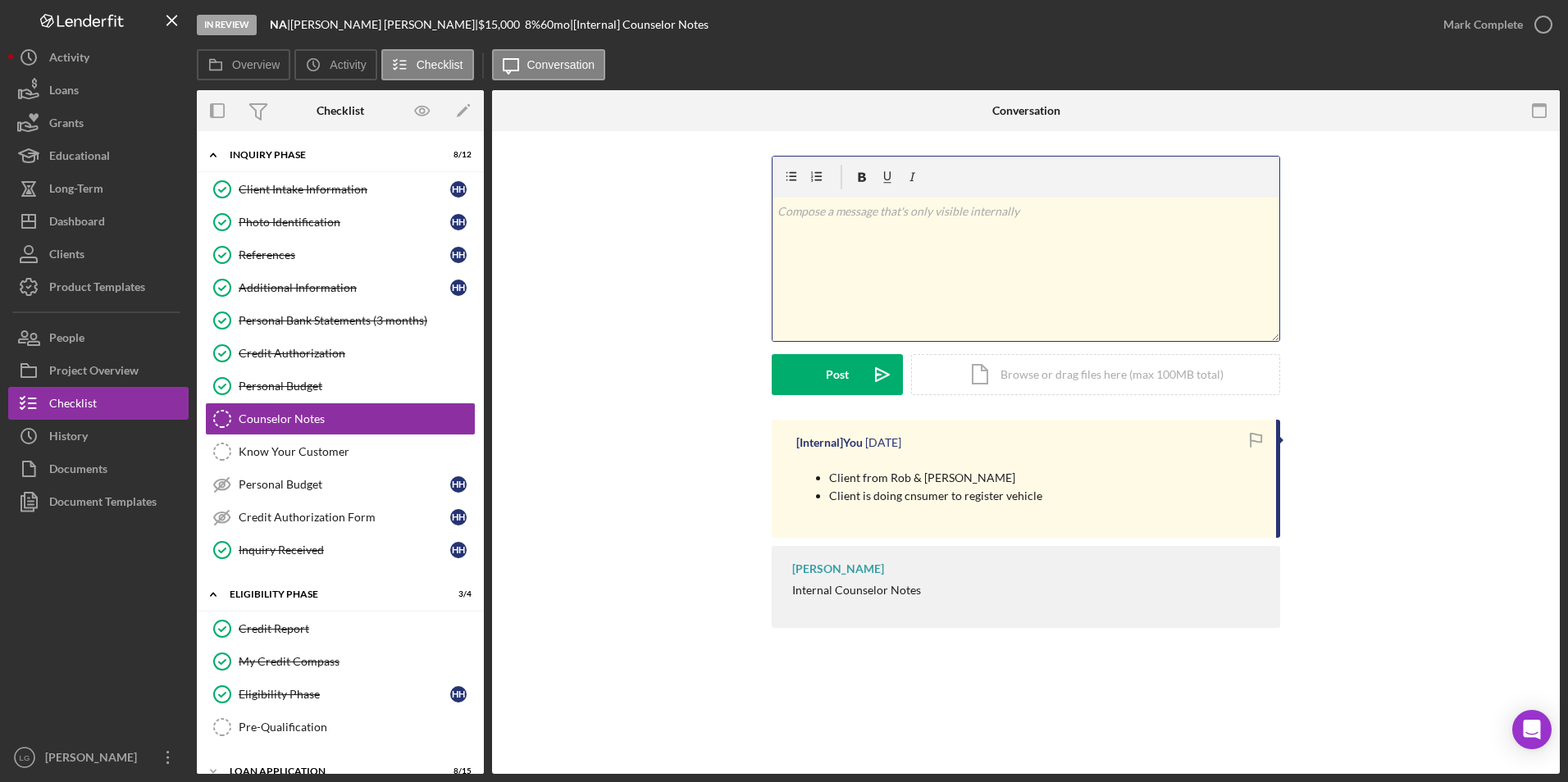
click at [1030, 279] on div "v Color teal Color pink Remove color Add row above Add row below Add column bef…" at bounding box center [1025, 270] width 507 height 144
drag, startPoint x: 894, startPoint y: 213, endPoint x: 1156, endPoint y: 220, distance: 262.1
click at [1156, 220] on p "Left introductory vociemenil to Haly on [DATE]" at bounding box center [1026, 212] width 498 height 18
click at [952, 215] on p "Left introductory vociemenil to Haly on [DATE]" at bounding box center [1026, 212] width 498 height 18
click at [1056, 208] on p "Left introductory vociemenil to [PERSON_NAME] on [DATE]" at bounding box center [1026, 212] width 498 height 18
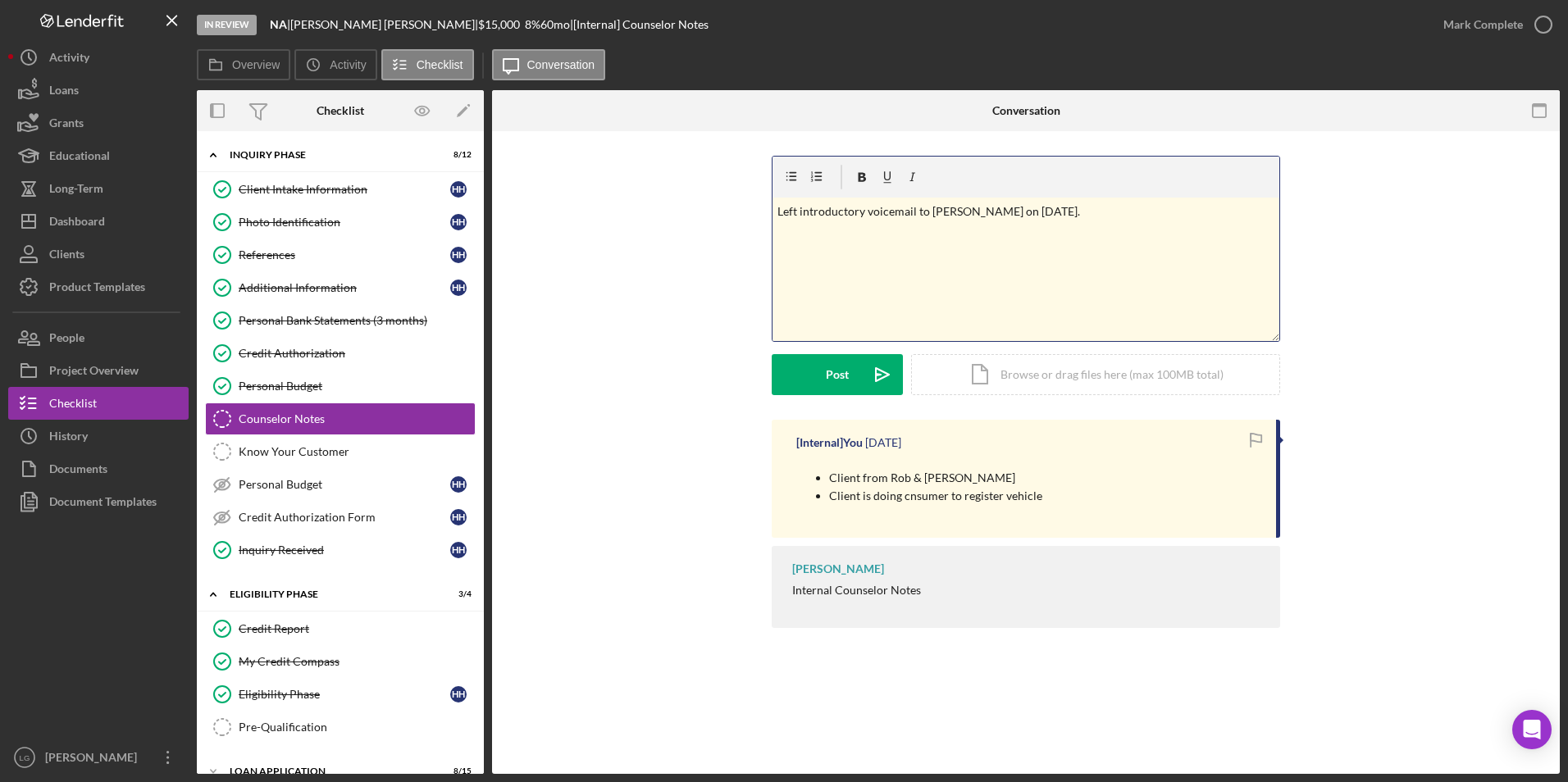
click at [929, 213] on p "Left introductory voicemail to [PERSON_NAME] on [DATE]." at bounding box center [1026, 212] width 498 height 18
click at [924, 216] on p "Left introductory voicemail to [PERSON_NAME] on [DATE]." at bounding box center [1026, 212] width 498 height 18
click at [1064, 208] on p "Left introductory voicemail for [PERSON_NAME] on [DATE]." at bounding box center [1026, 212] width 498 height 18
click at [868, 375] on icon "Icon/icon-invite-send" at bounding box center [882, 374] width 41 height 41
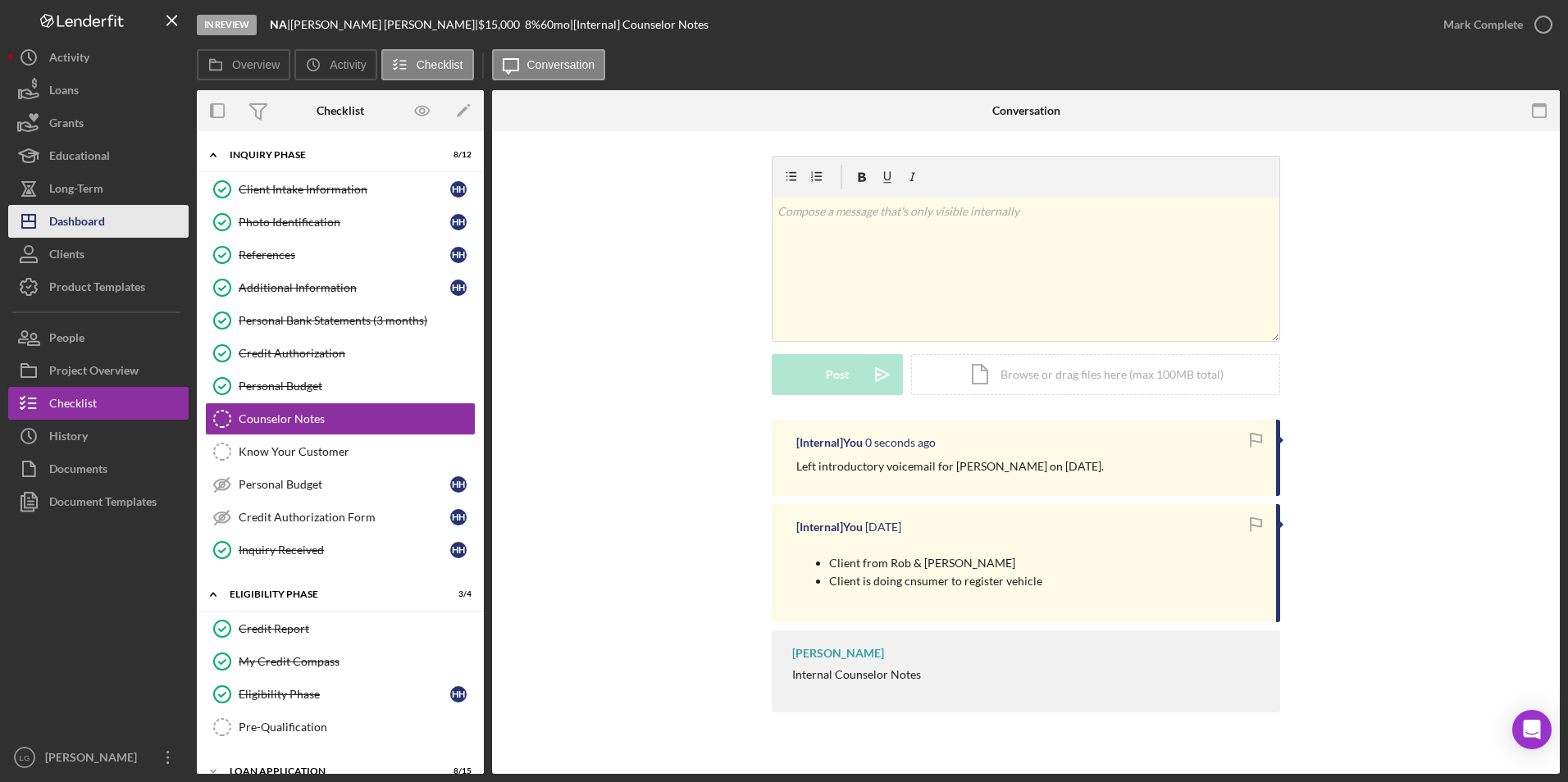
click at [73, 213] on div "Dashboard" at bounding box center [76, 224] width 56 height 37
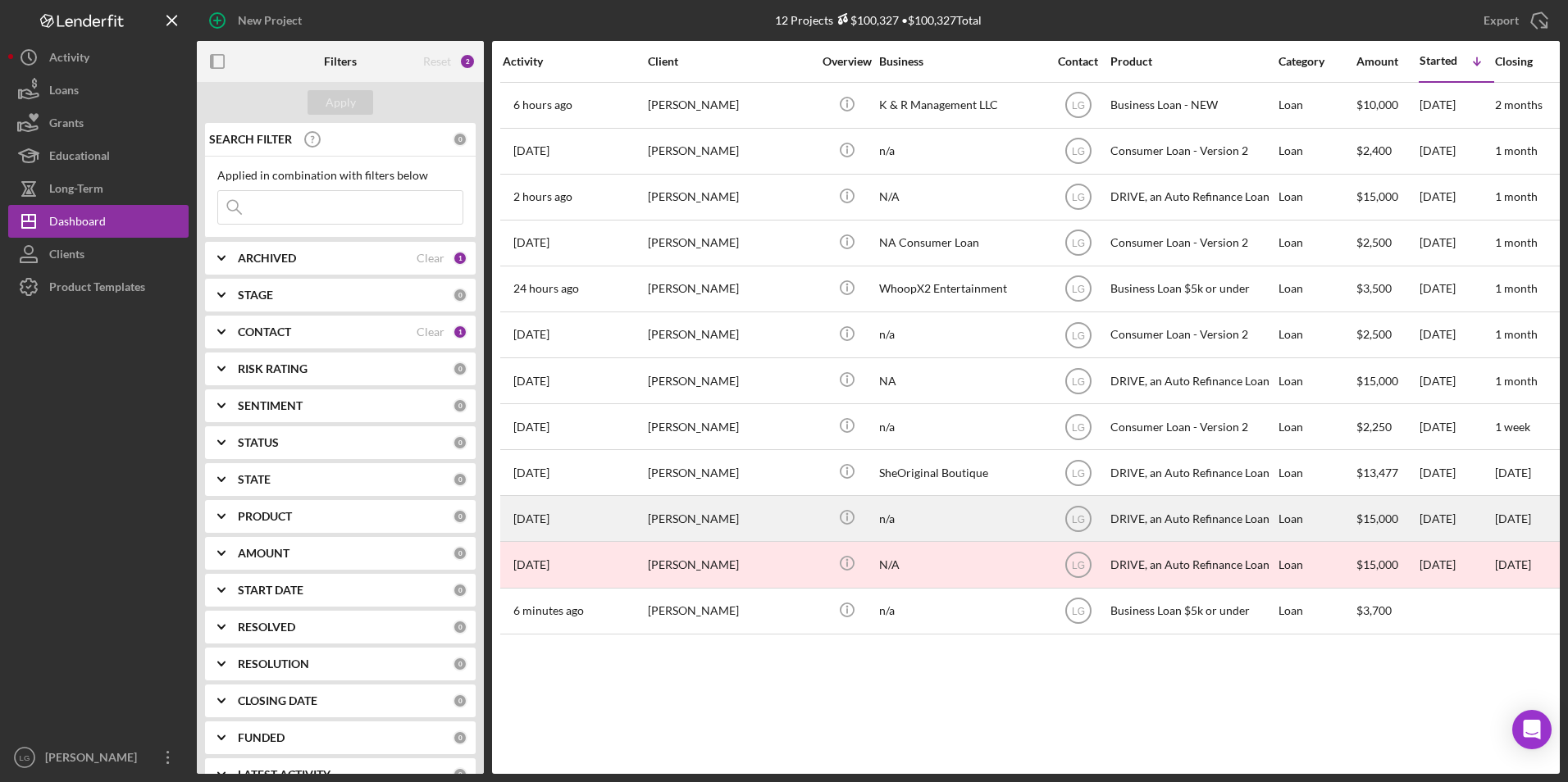
click at [719, 520] on div "[PERSON_NAME]" at bounding box center [730, 518] width 164 height 43
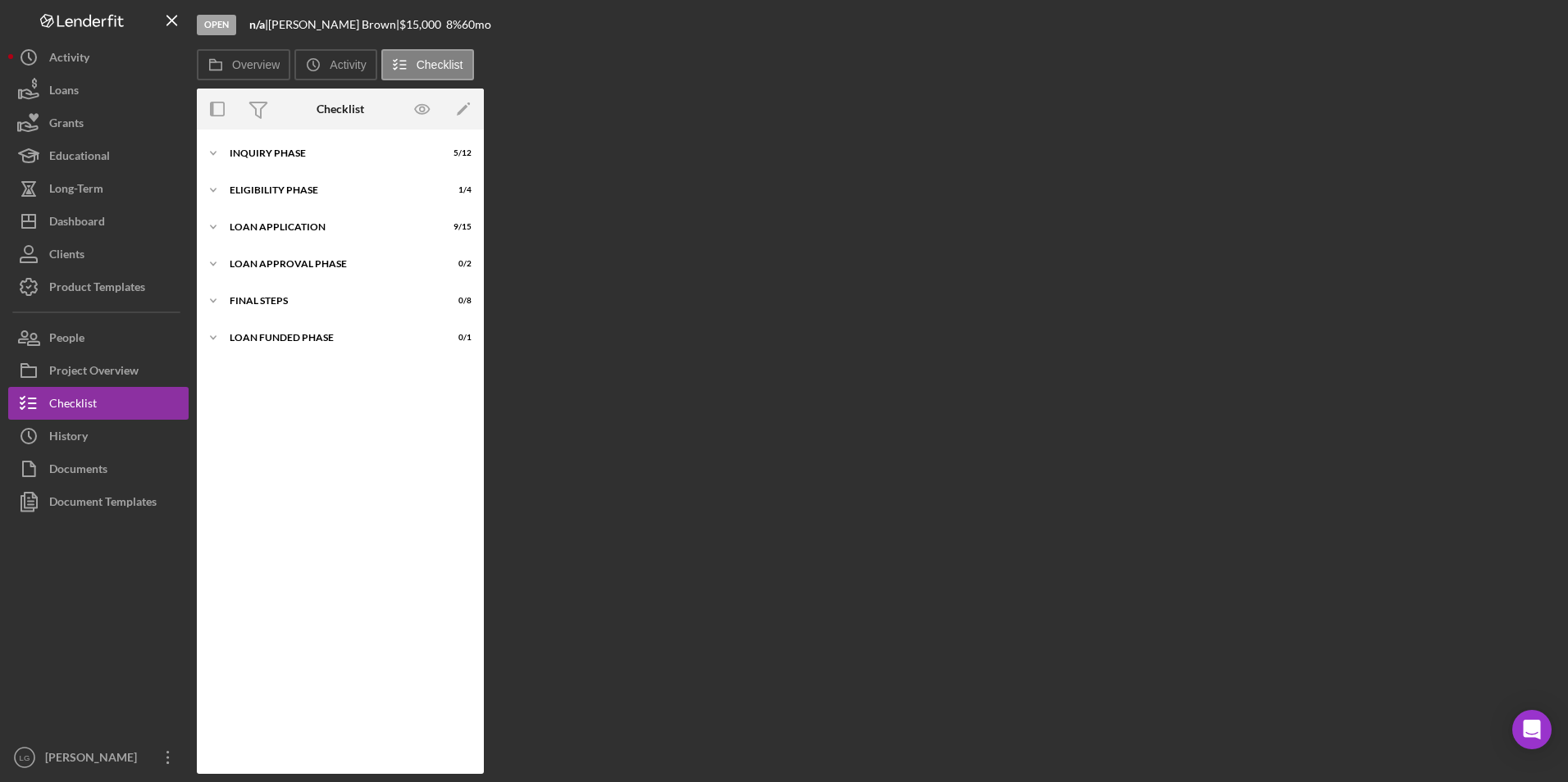
scroll to position [90, 0]
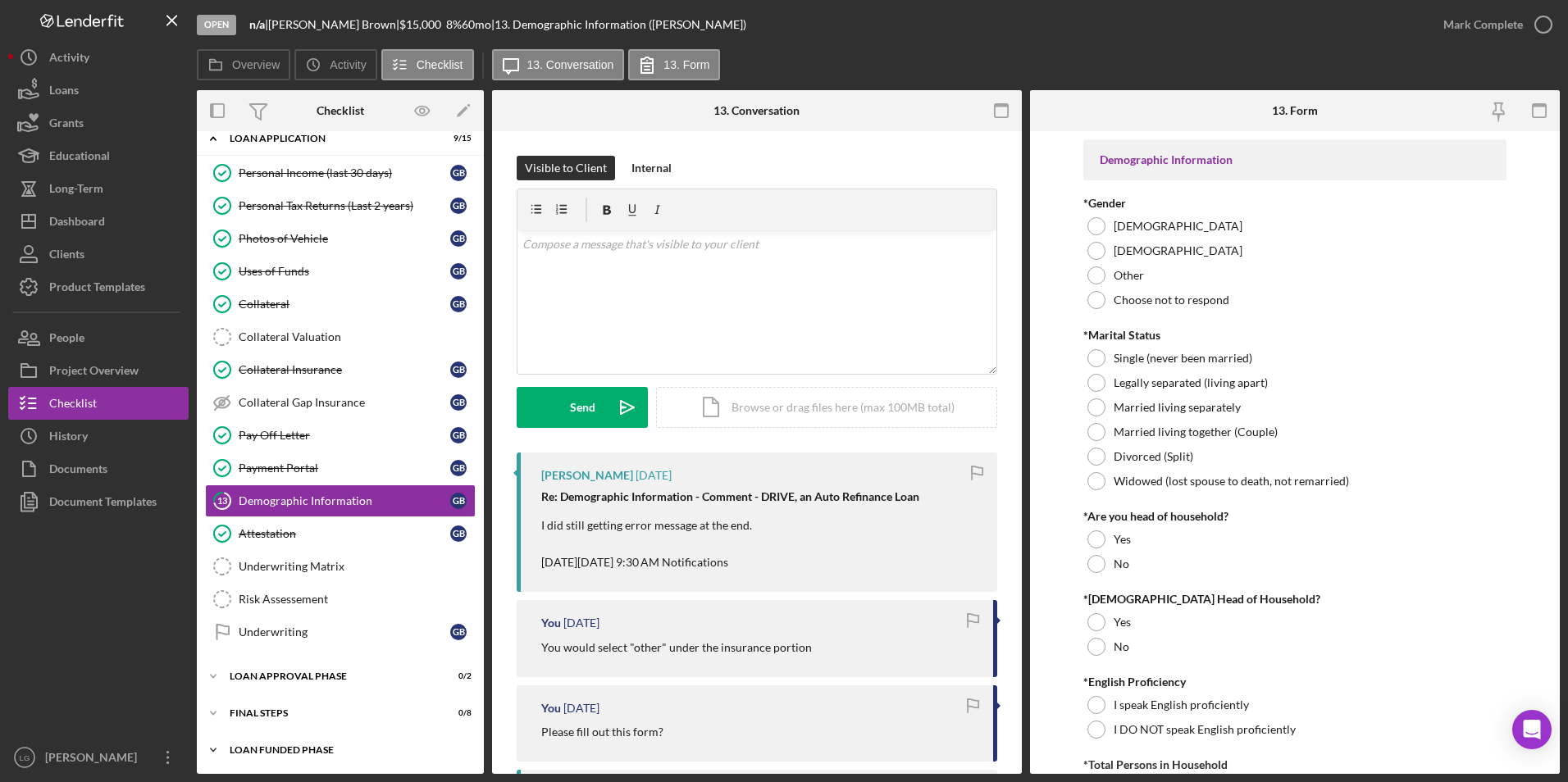
click at [237, 747] on div "Loan Funded Phase" at bounding box center [347, 750] width 234 height 10
click at [245, 707] on div "Icon/Expander FINAL STEPS 0 / 8" at bounding box center [340, 713] width 287 height 33
click at [251, 669] on div "Icon/Expander Loan Approval Phase 0 / 2" at bounding box center [340, 676] width 287 height 33
click at [744, 276] on div "v Color teal Color pink Remove color Add row above Add row below Add column bef…" at bounding box center [756, 302] width 478 height 144
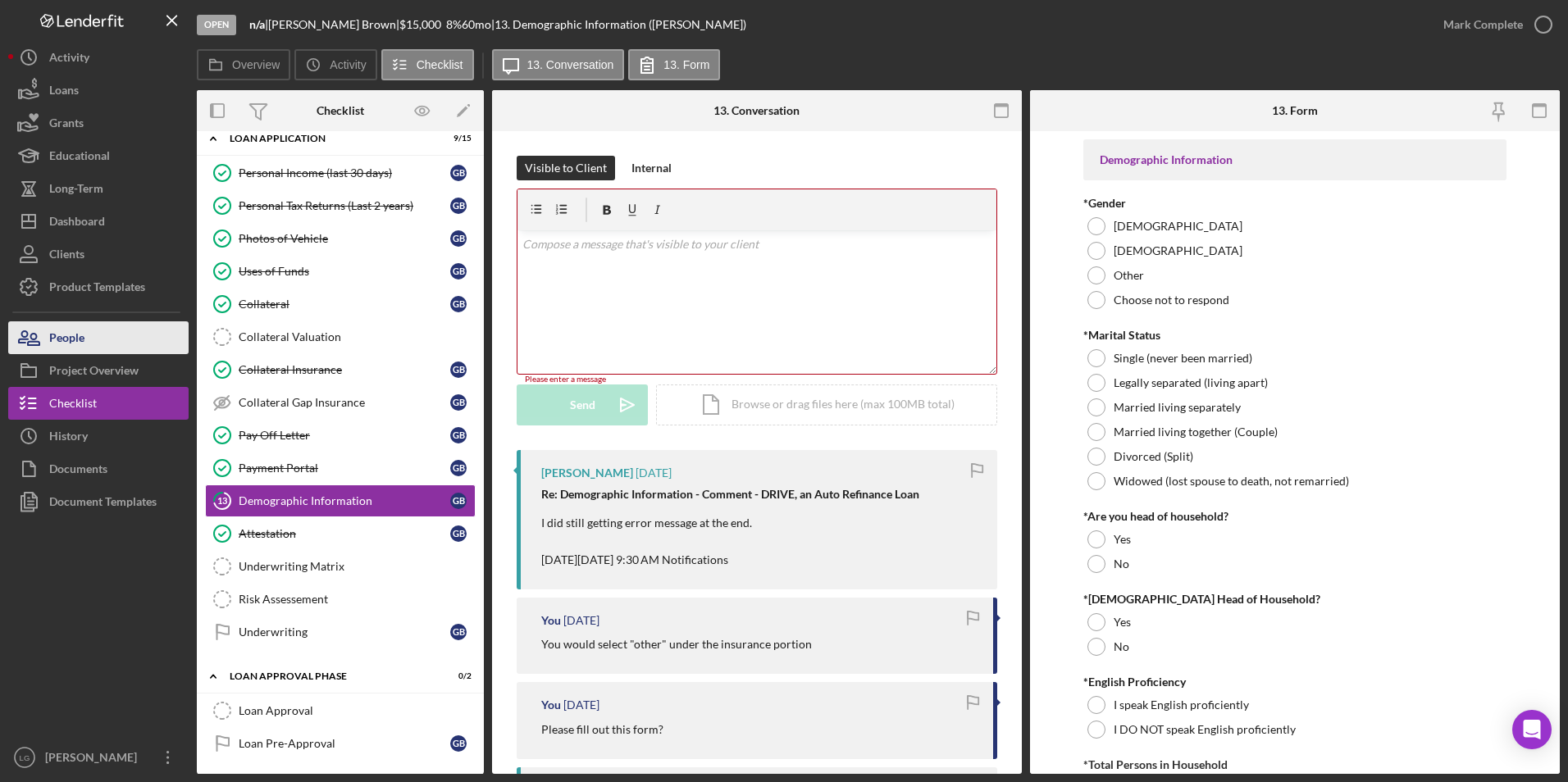
click at [88, 339] on button "People" at bounding box center [98, 338] width 180 height 33
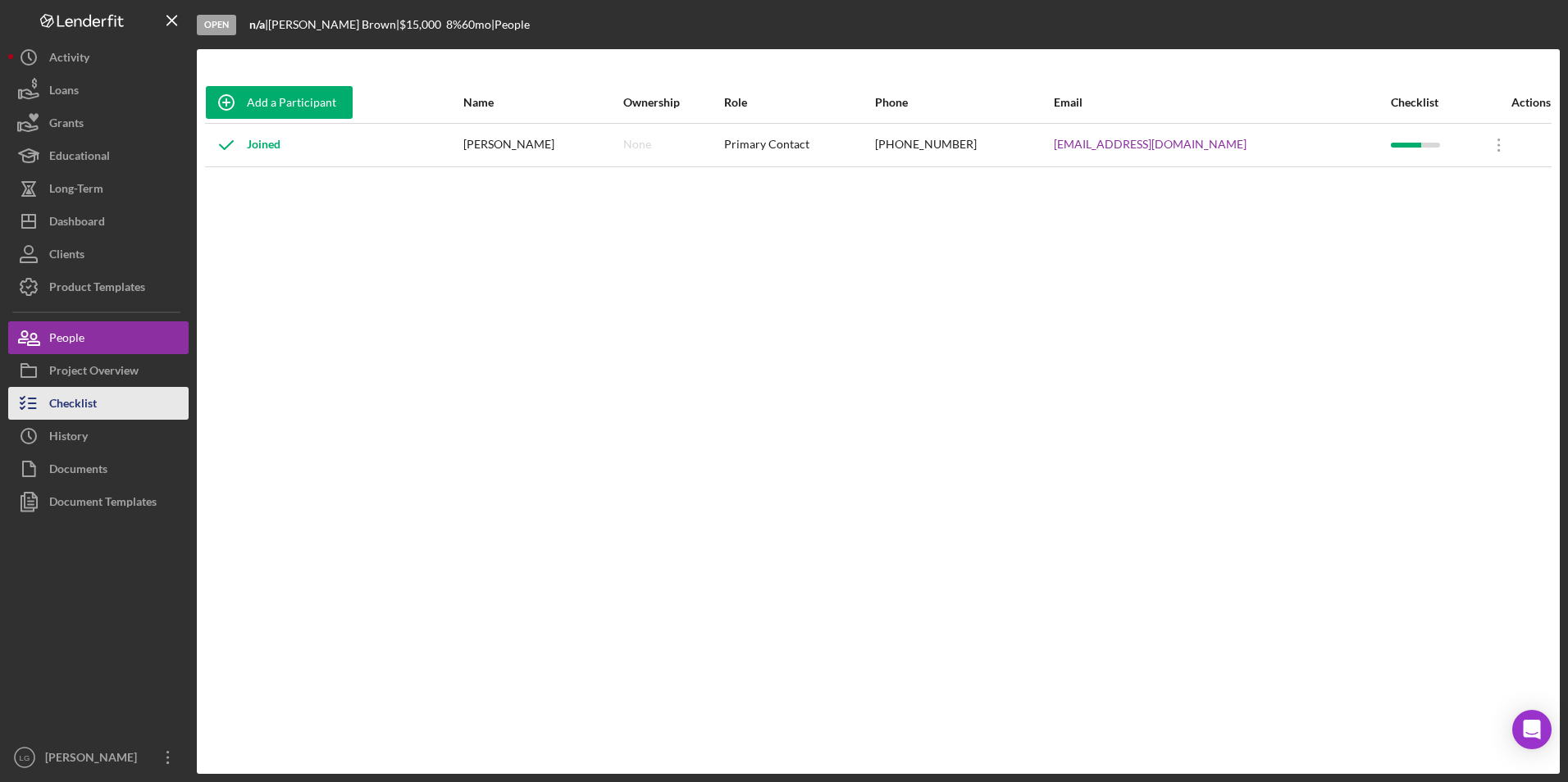
click at [75, 403] on div "Checklist" at bounding box center [73, 406] width 48 height 37
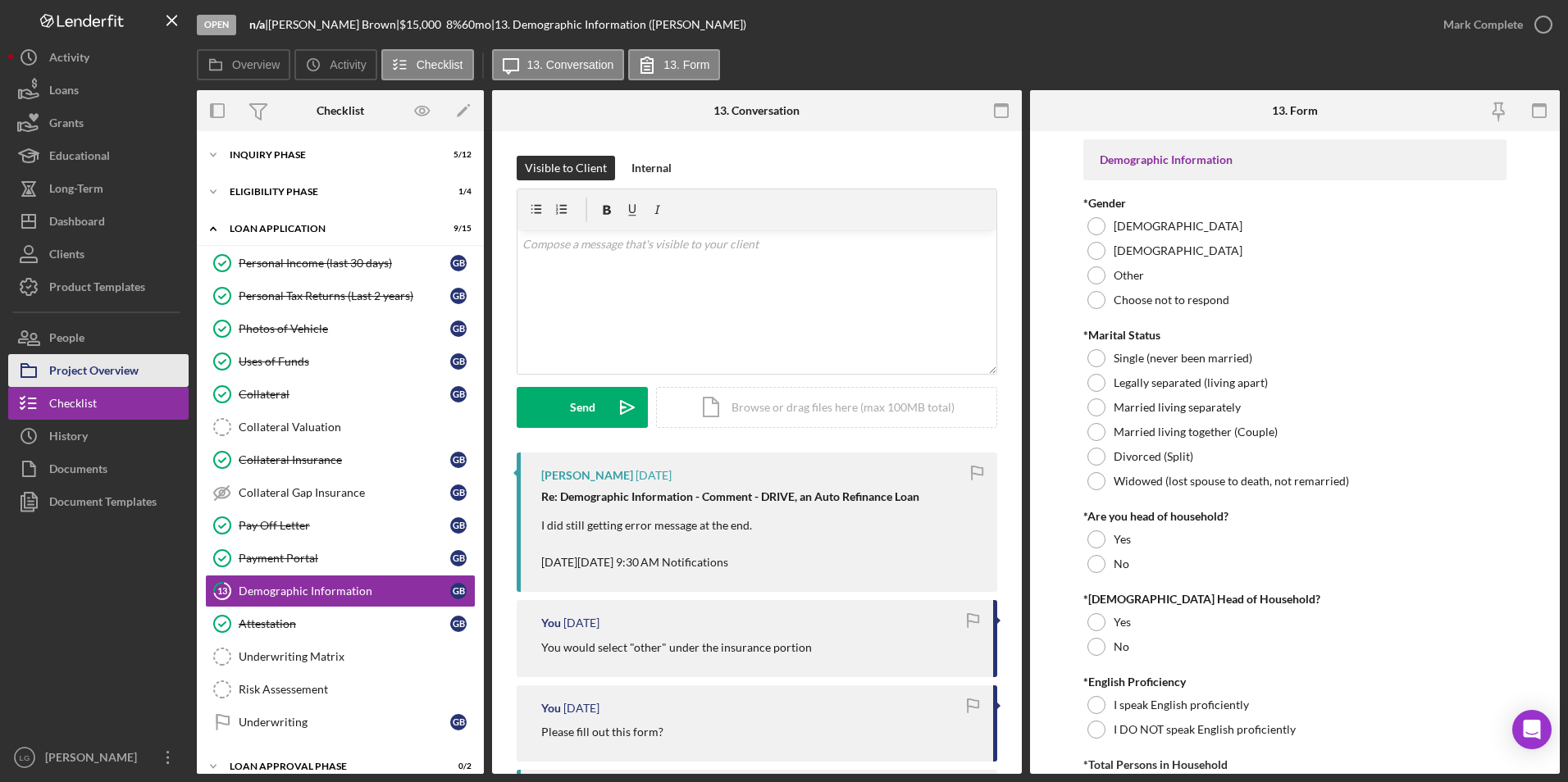
scroll to position [90, 0]
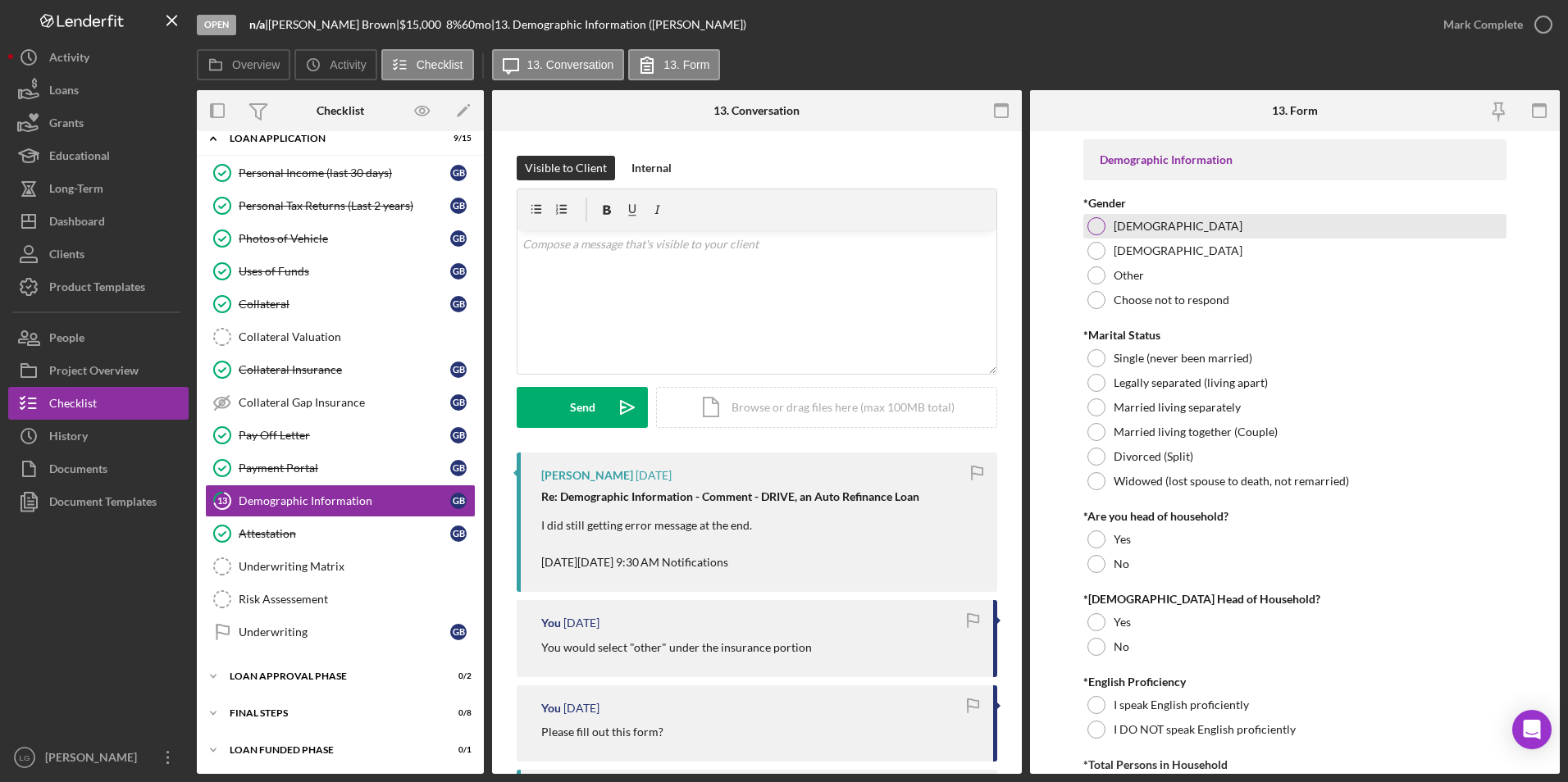
click at [1093, 222] on div at bounding box center [1097, 226] width 18 height 18
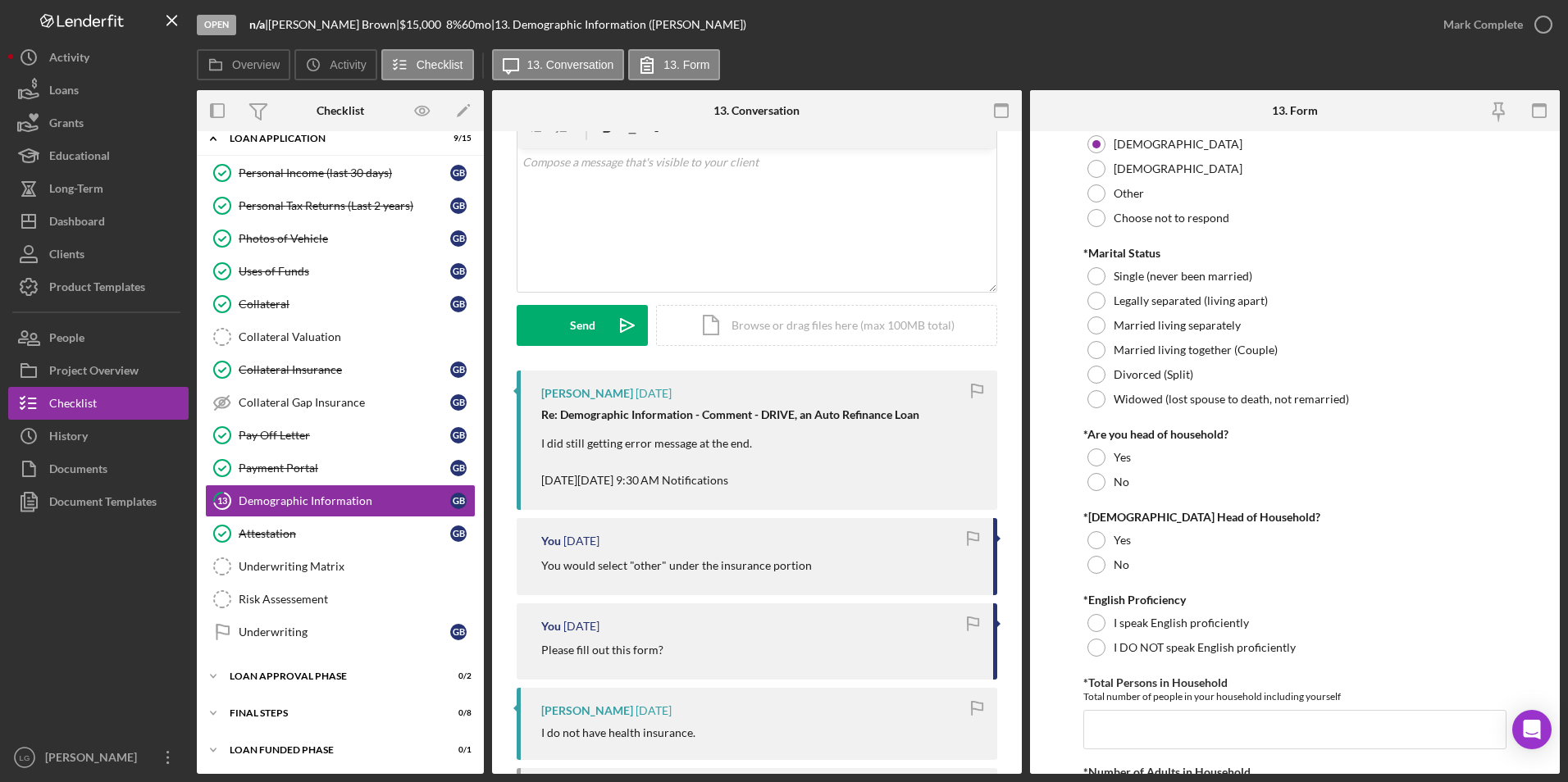
scroll to position [0, 0]
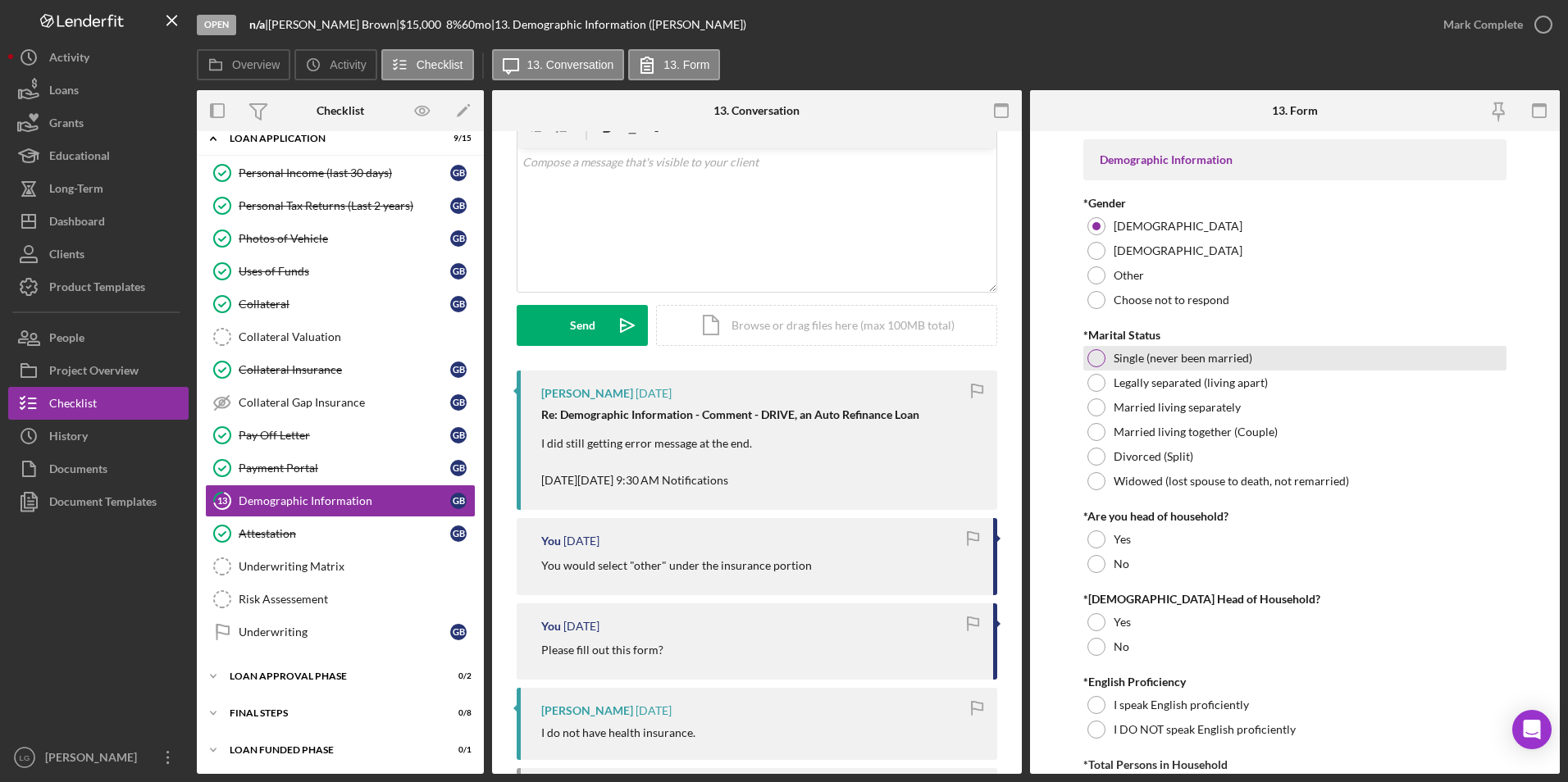
click at [1096, 358] on div at bounding box center [1097, 359] width 18 height 18
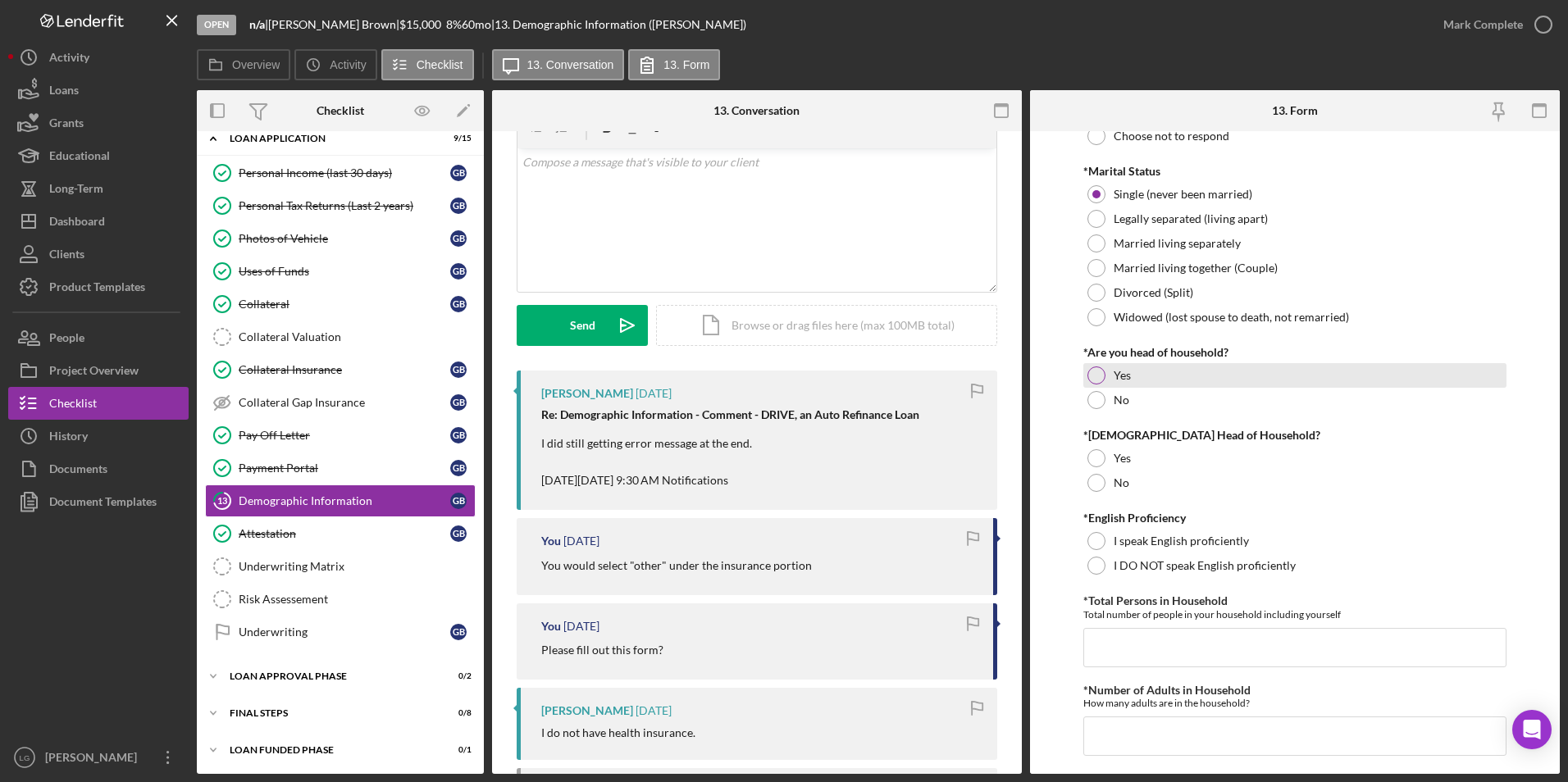
click at [1103, 374] on div at bounding box center [1097, 375] width 18 height 18
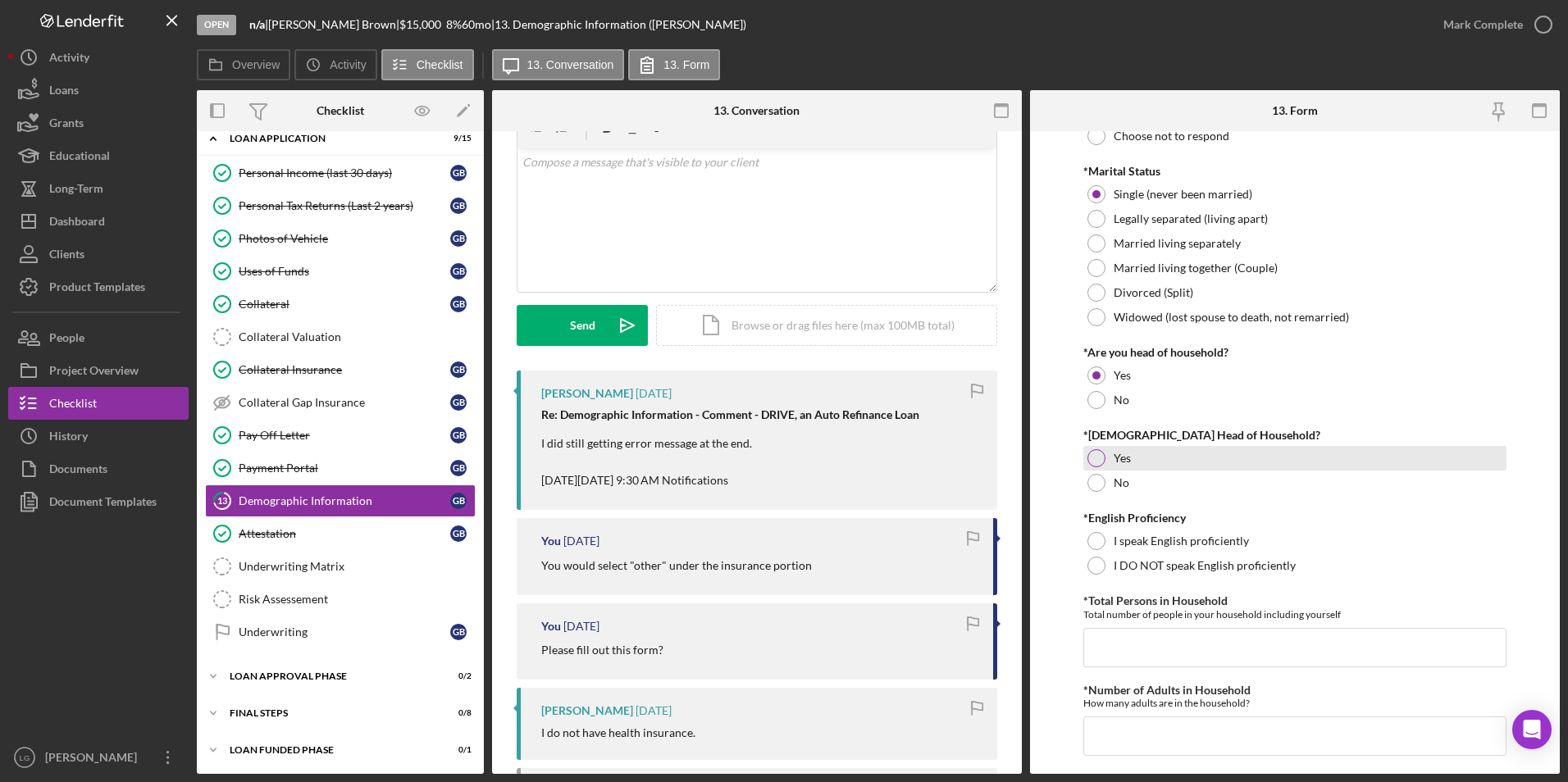
click at [1101, 452] on div at bounding box center [1097, 458] width 18 height 18
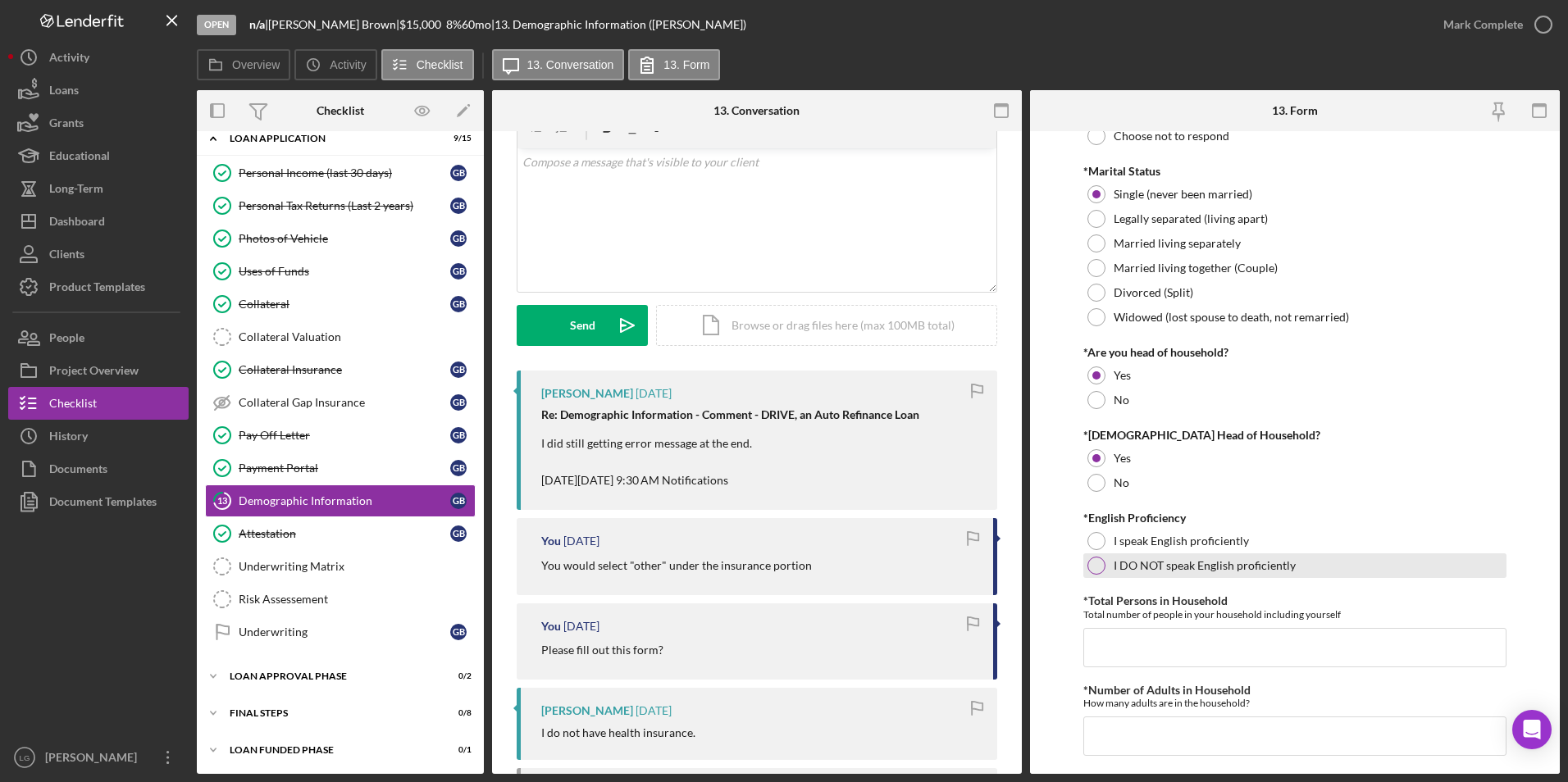
scroll to position [328, 0]
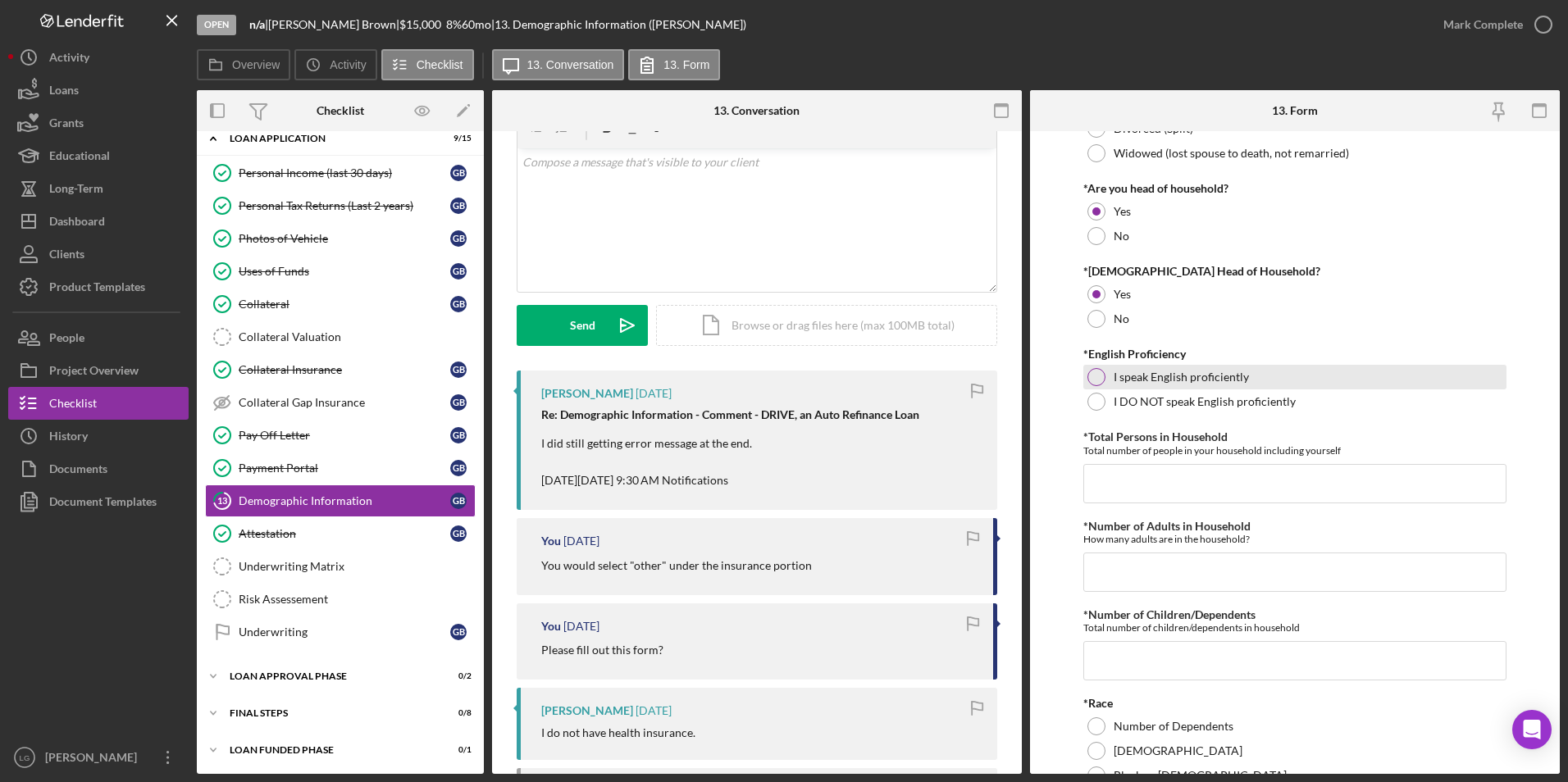
click at [1085, 379] on div "I speak English proficiently" at bounding box center [1295, 377] width 424 height 25
click at [1122, 481] on input "*Total Persons in Household" at bounding box center [1295, 483] width 424 height 40
type input "1"
click at [1134, 573] on input "*Number of Adults in Household" at bounding box center [1295, 572] width 424 height 40
type input "1"
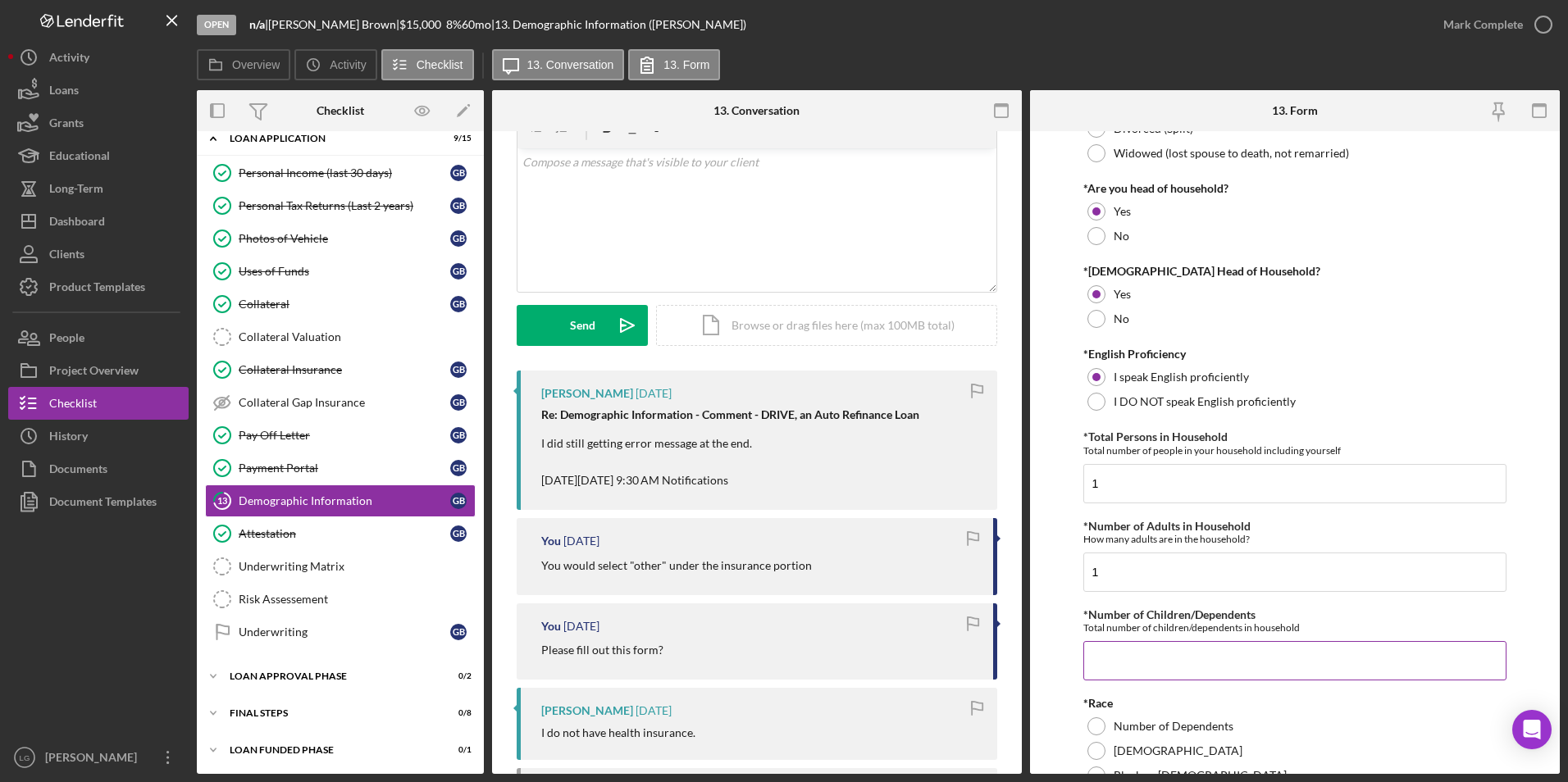
click at [1141, 641] on input "*Number of Children/Dependents" at bounding box center [1295, 661] width 424 height 40
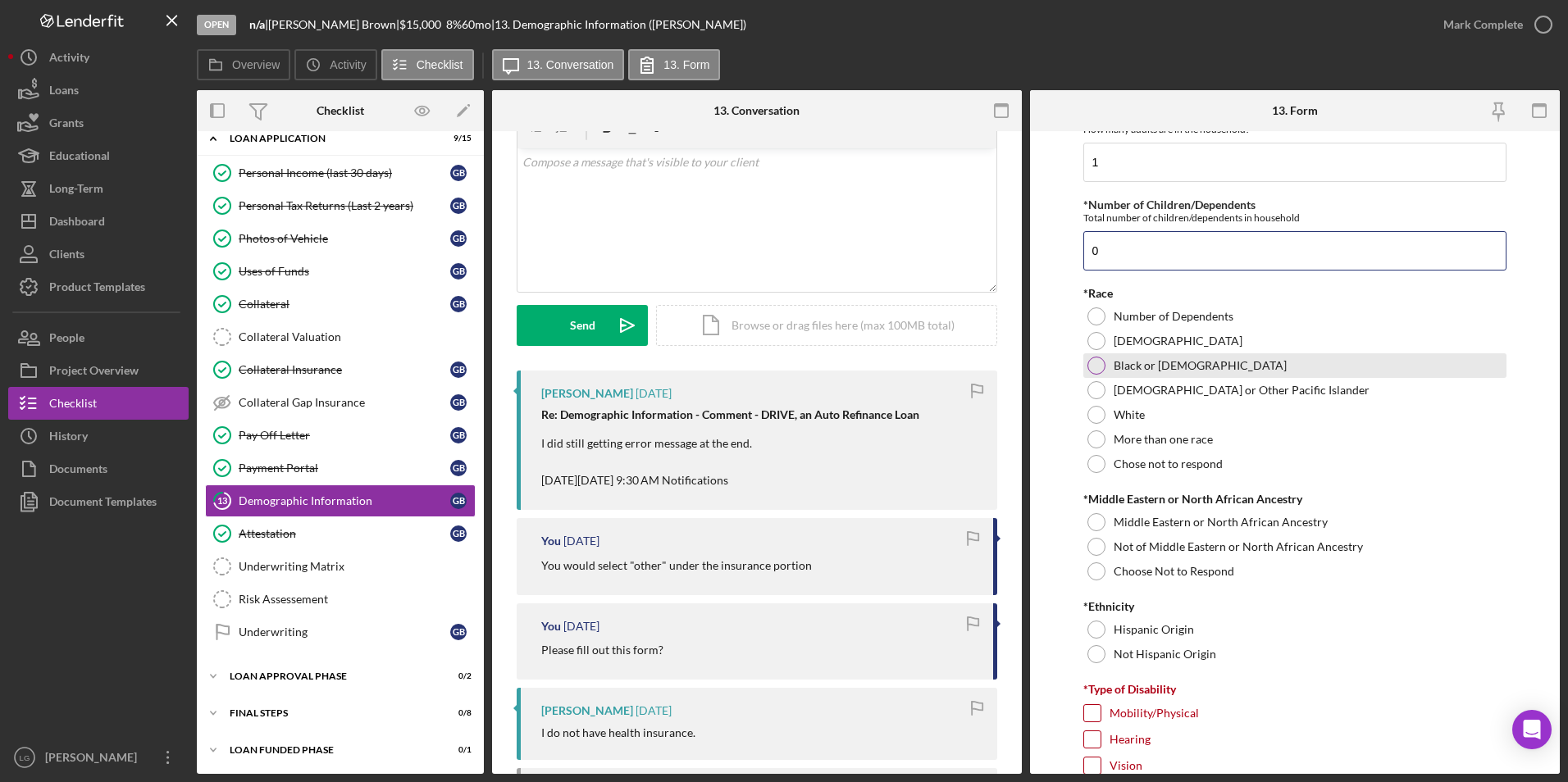
type input "0"
click at [1086, 362] on div "Black or [DEMOGRAPHIC_DATA]" at bounding box center [1295, 365] width 424 height 25
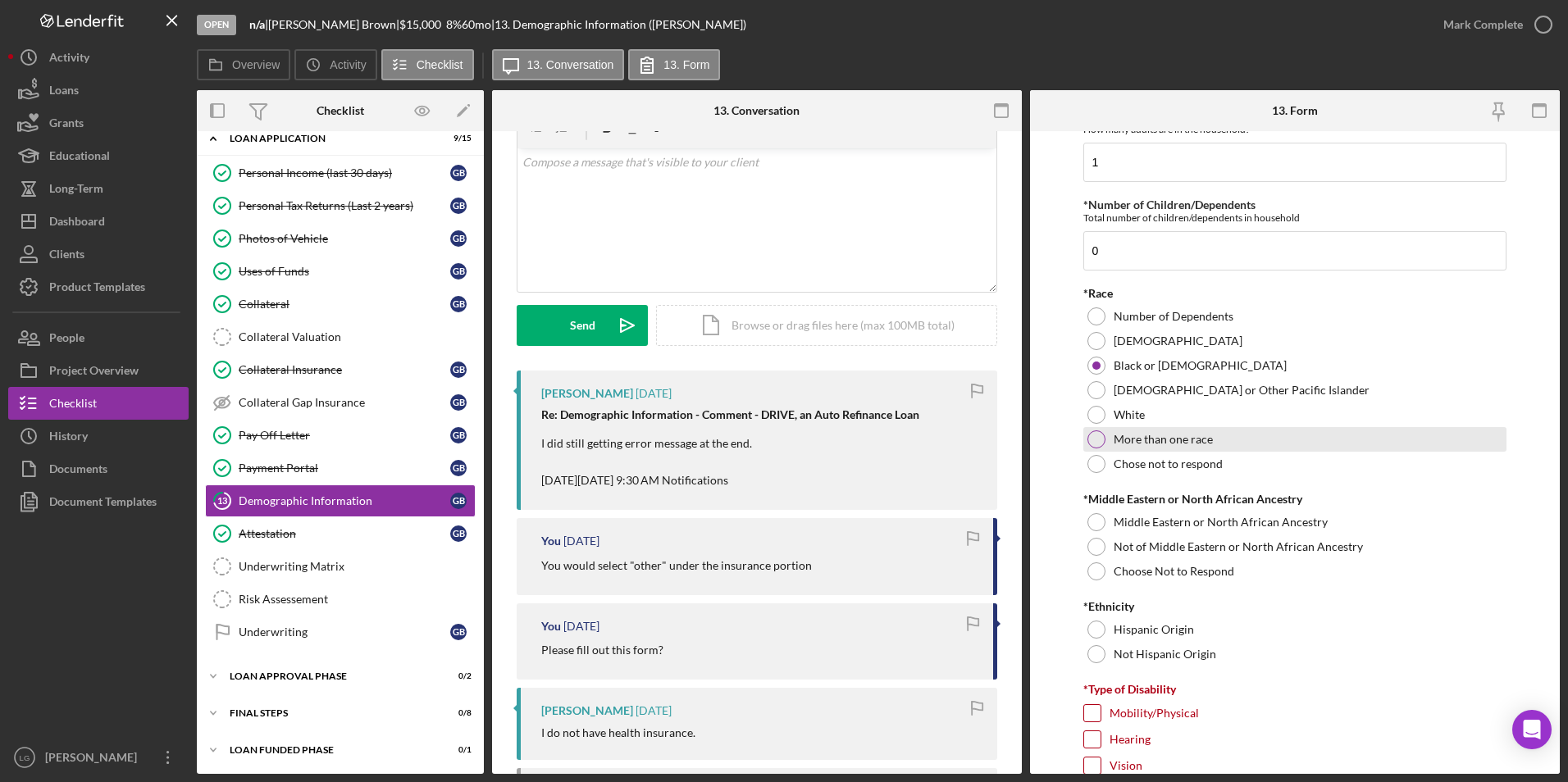
scroll to position [902, 0]
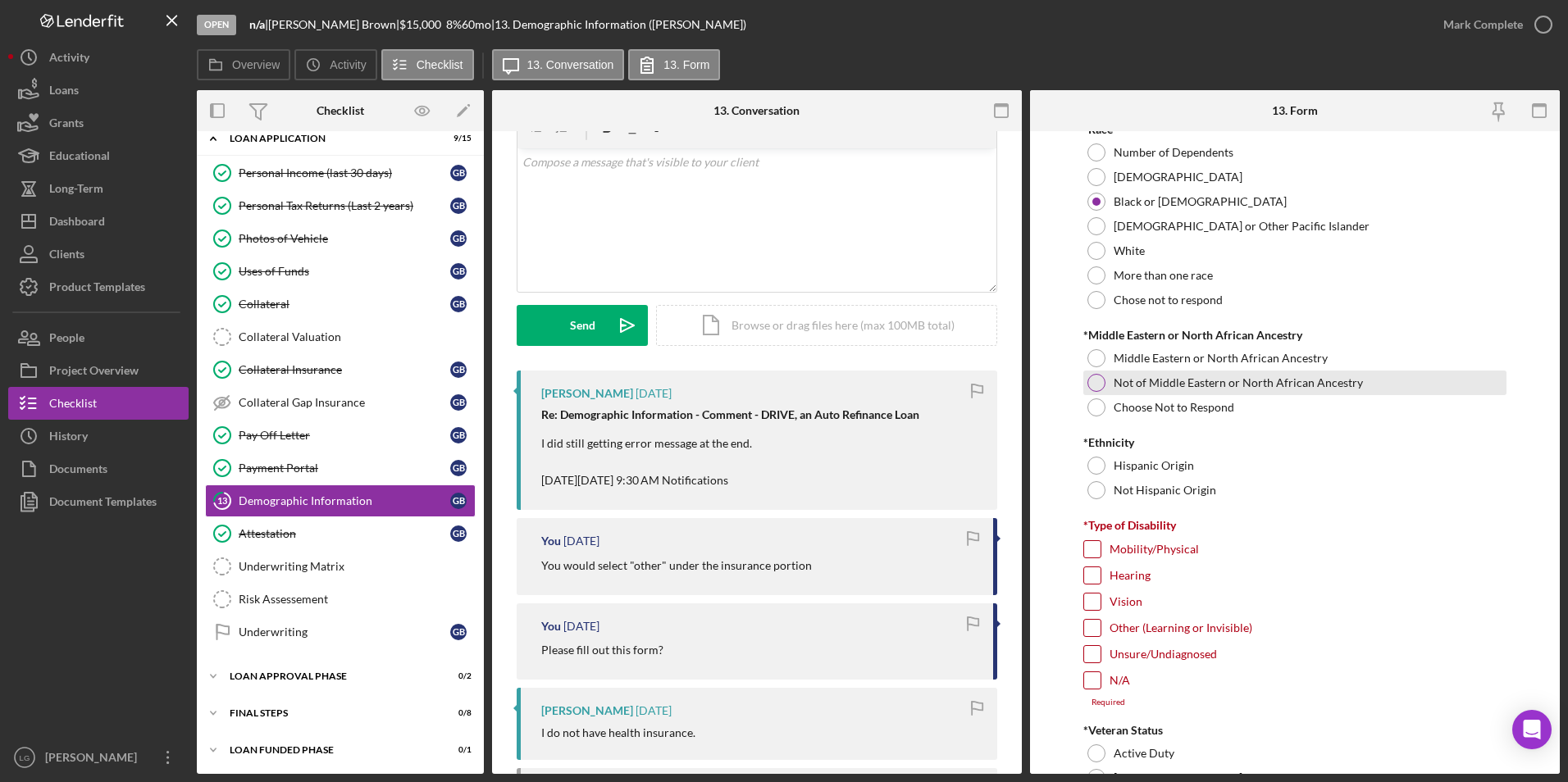
click at [1097, 375] on div at bounding box center [1097, 383] width 18 height 18
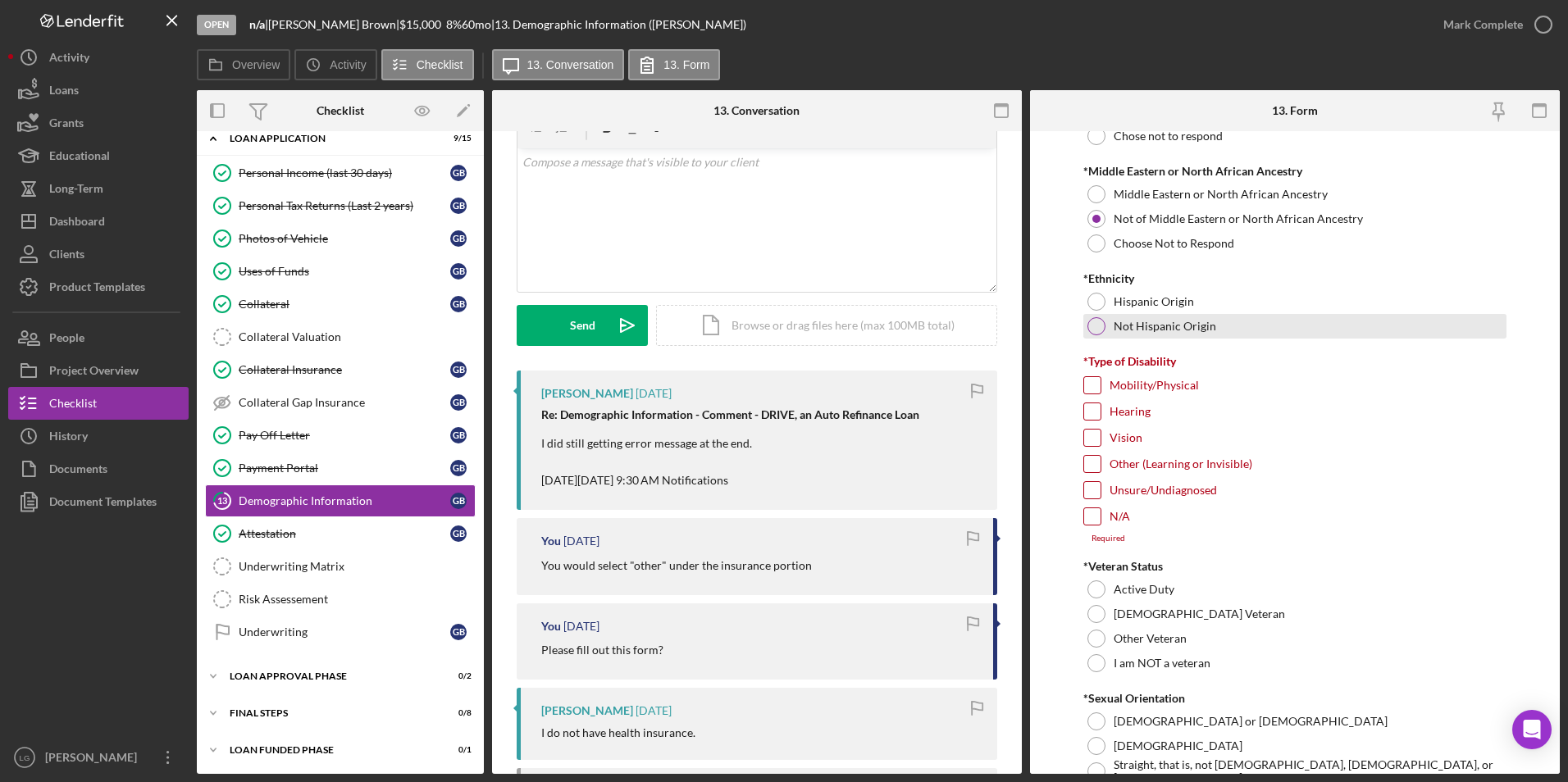
click at [1100, 327] on div at bounding box center [1097, 327] width 18 height 18
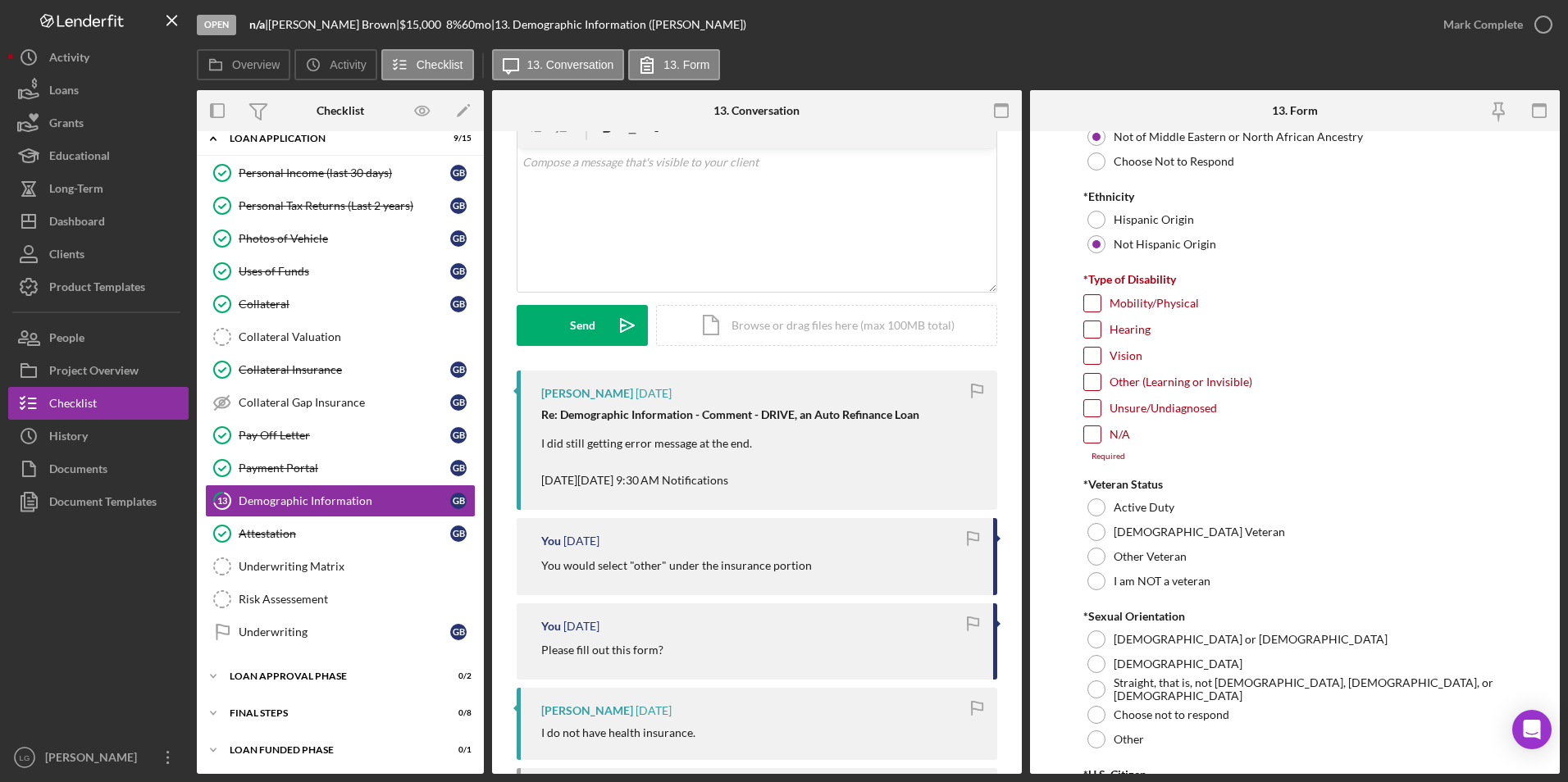
click at [1090, 435] on input "N/A" at bounding box center [1092, 434] width 17 height 17
checkbox input "true"
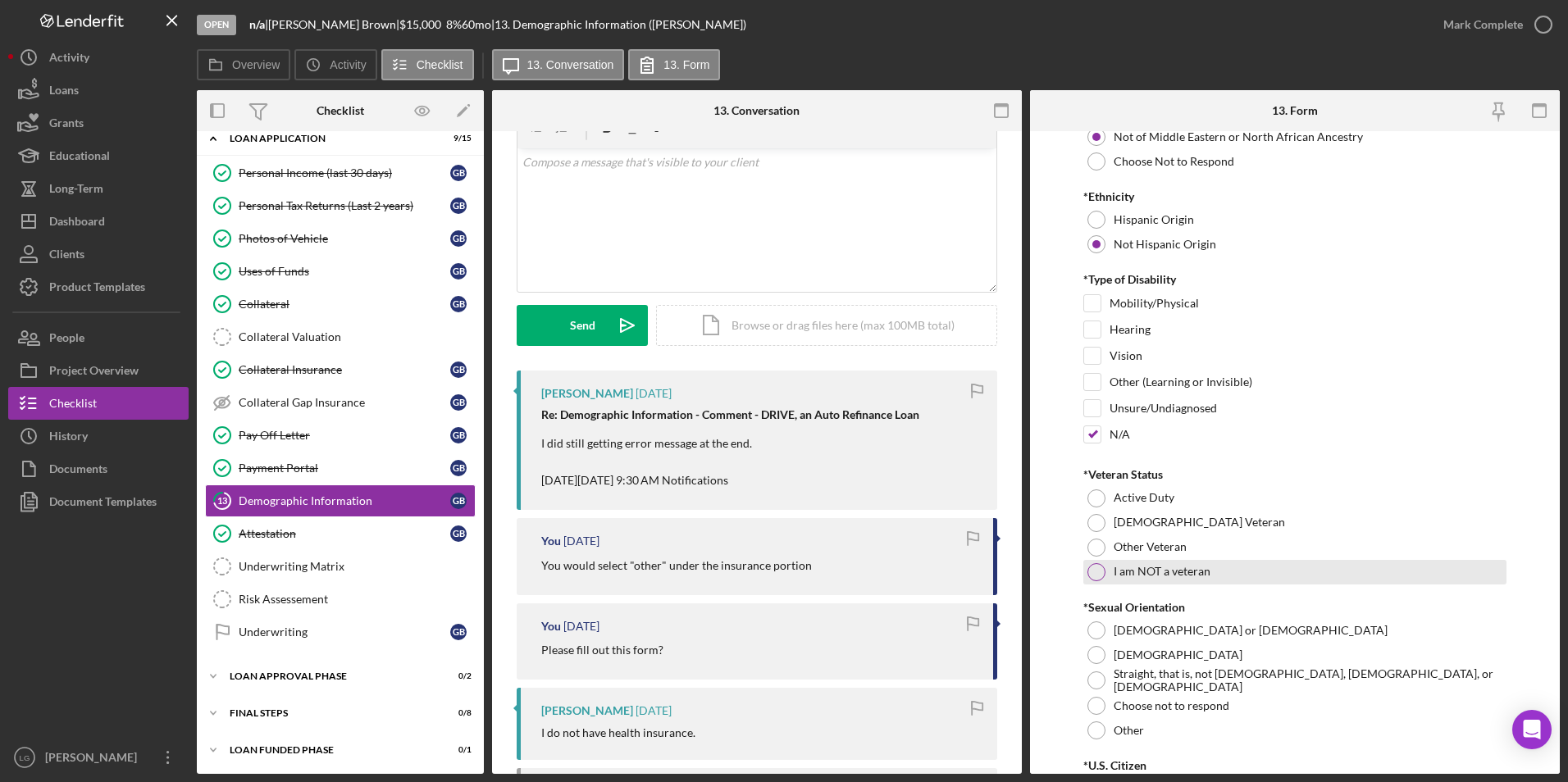
click at [1091, 565] on div at bounding box center [1097, 572] width 18 height 18
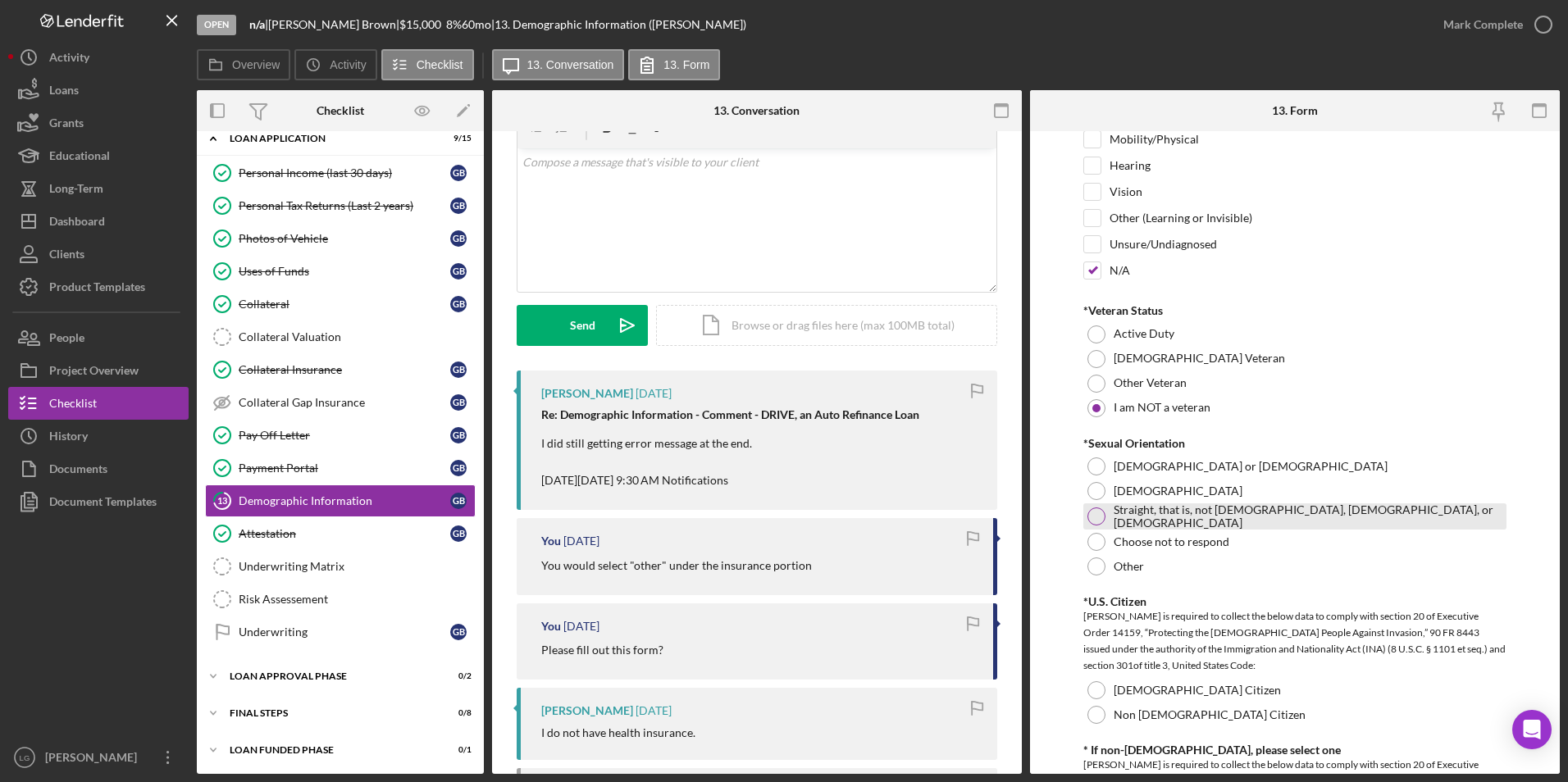
click at [1091, 518] on div at bounding box center [1097, 517] width 18 height 18
click at [1097, 537] on div at bounding box center [1097, 542] width 18 height 18
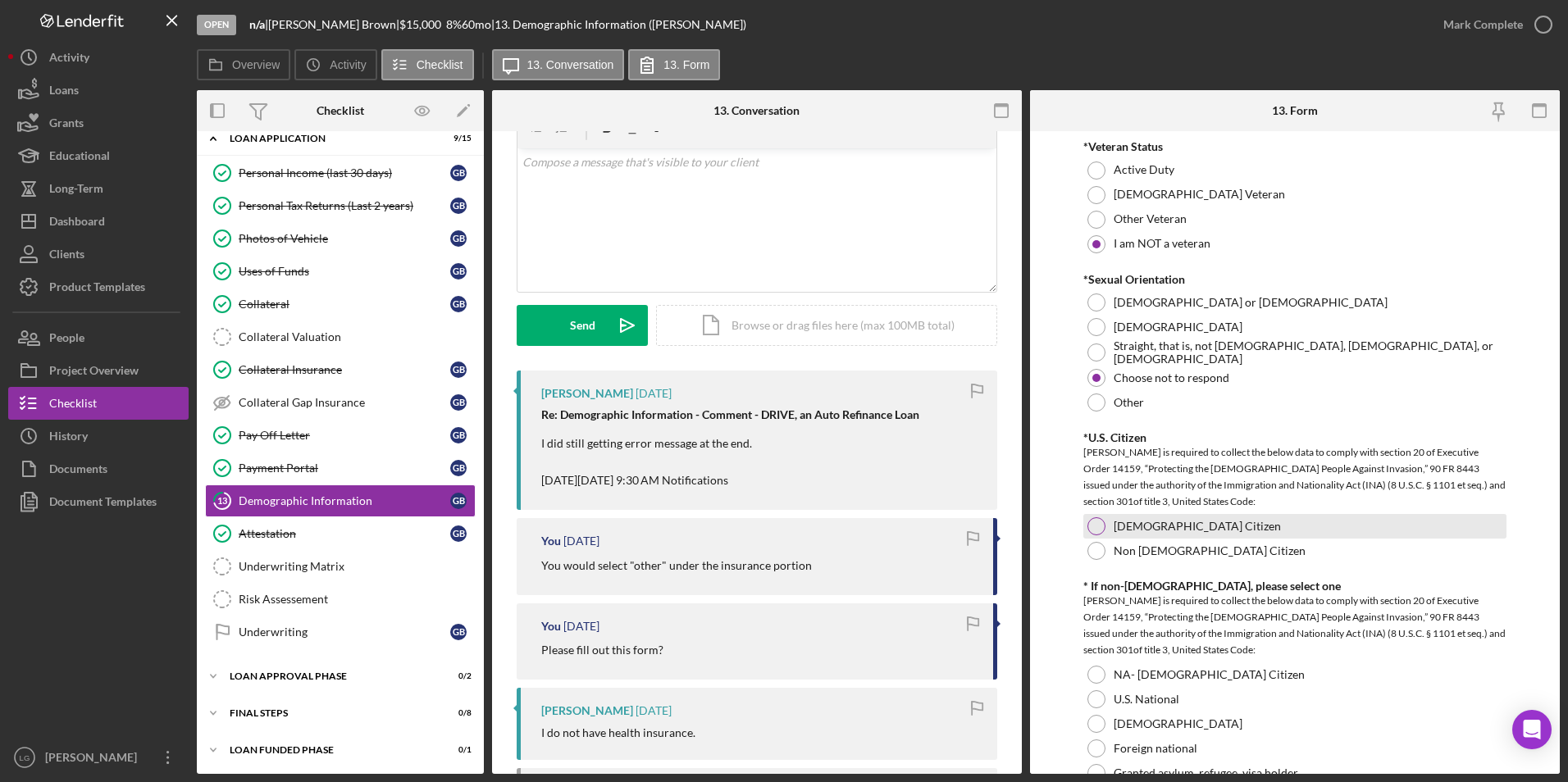
click at [1087, 519] on div "[DEMOGRAPHIC_DATA] Citizen" at bounding box center [1295, 526] width 424 height 25
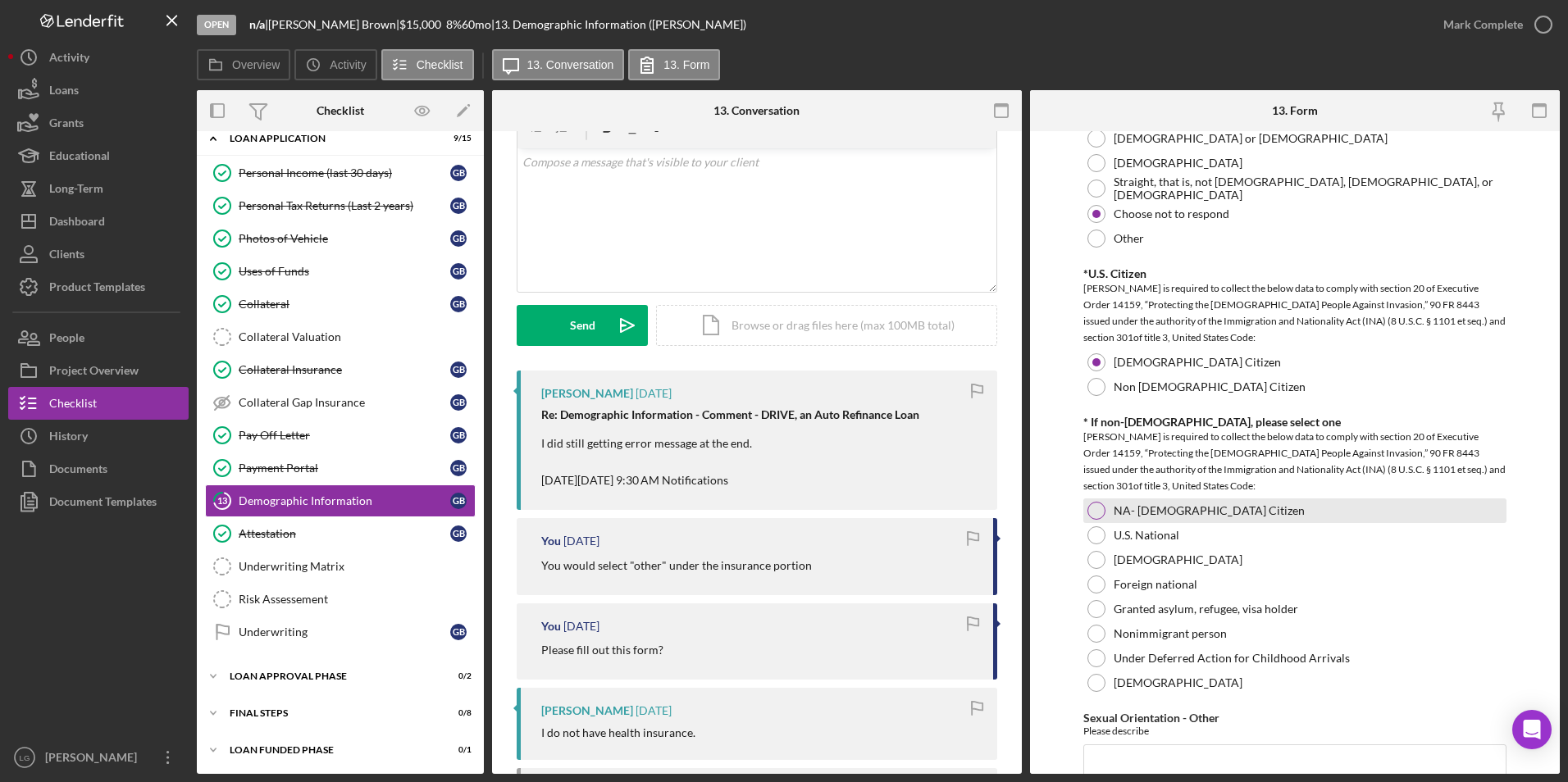
click at [1104, 508] on div at bounding box center [1097, 511] width 18 height 18
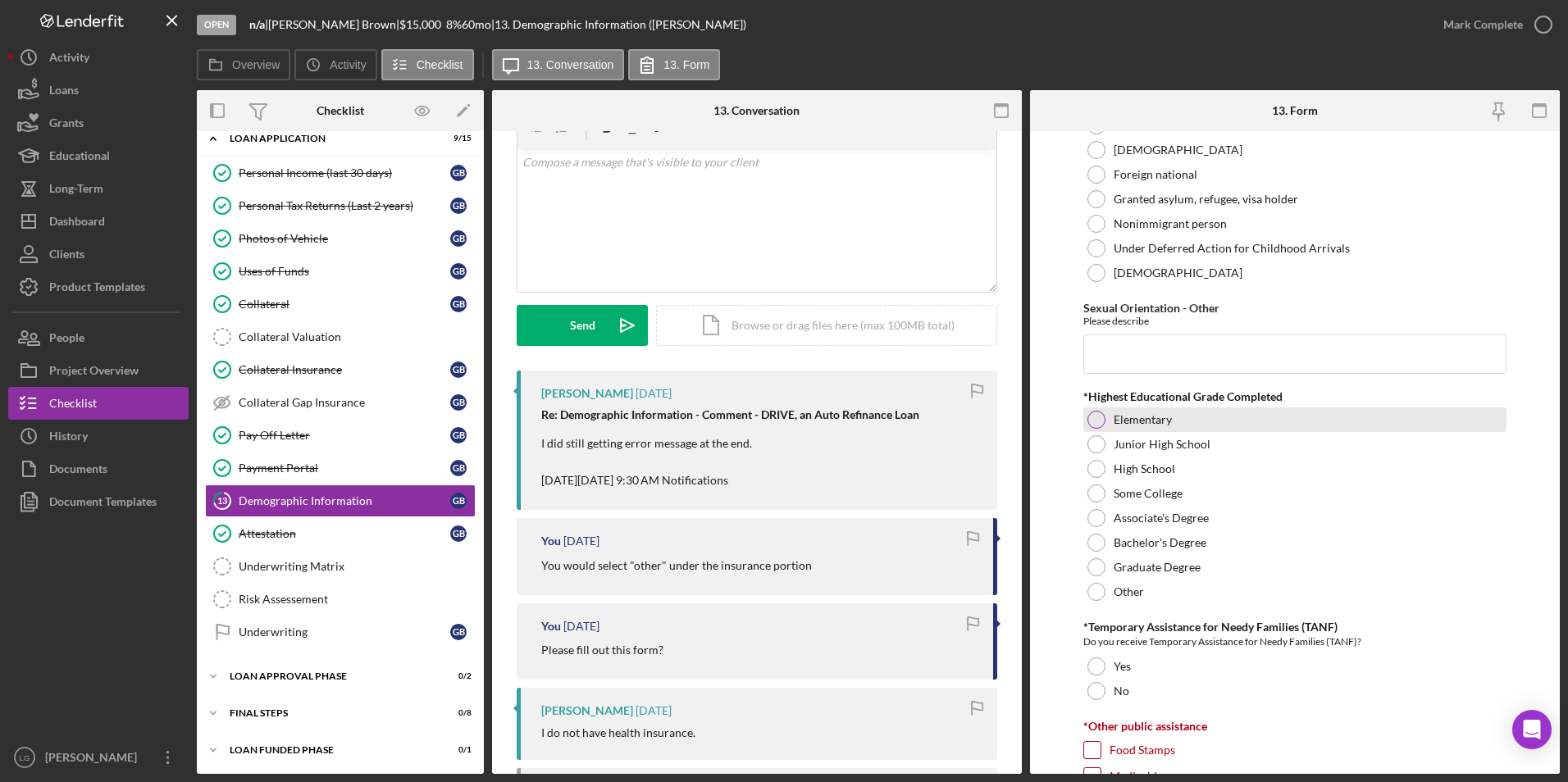
scroll to position [2132, 0]
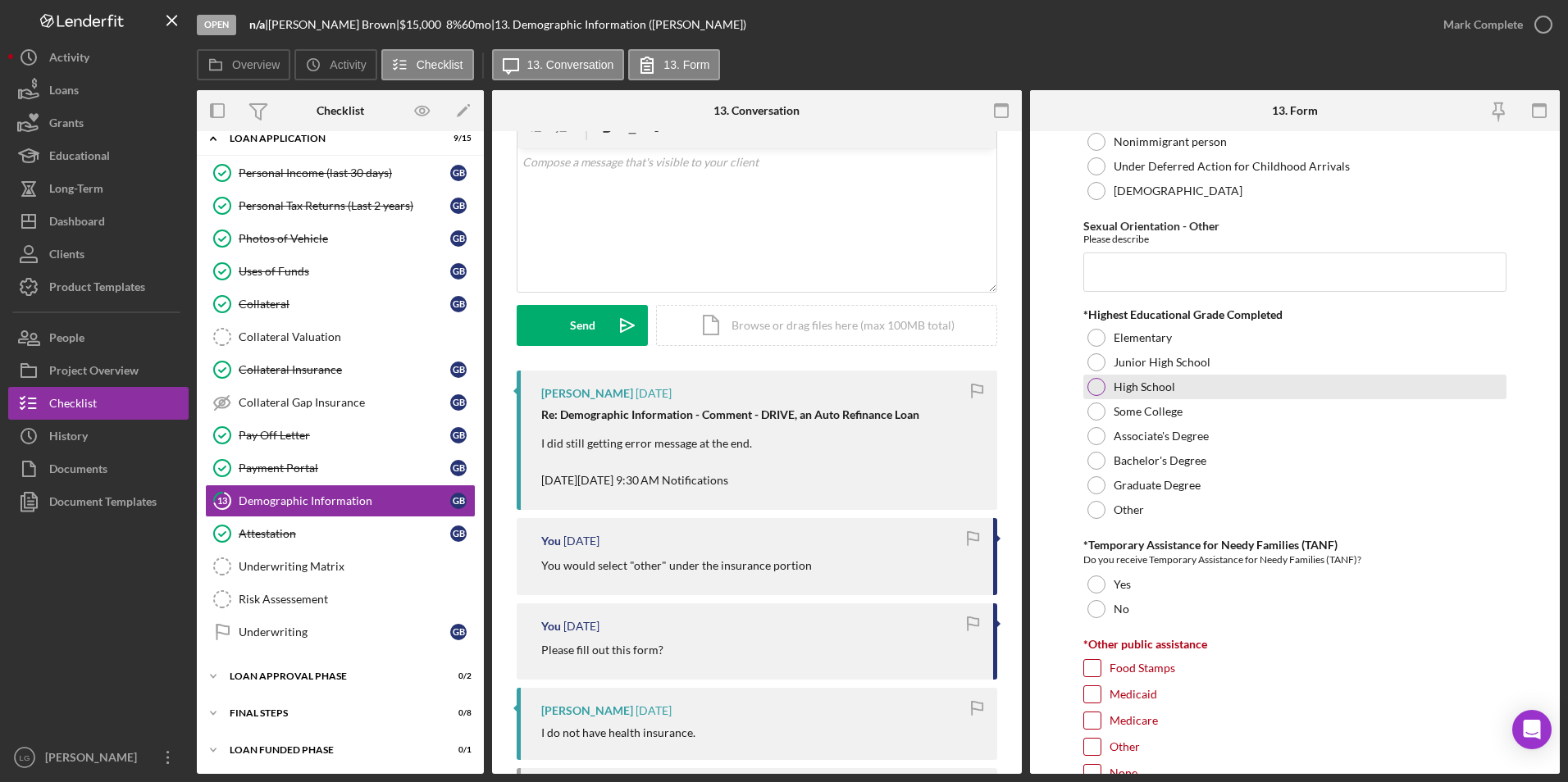
click at [1090, 385] on div at bounding box center [1097, 387] width 18 height 18
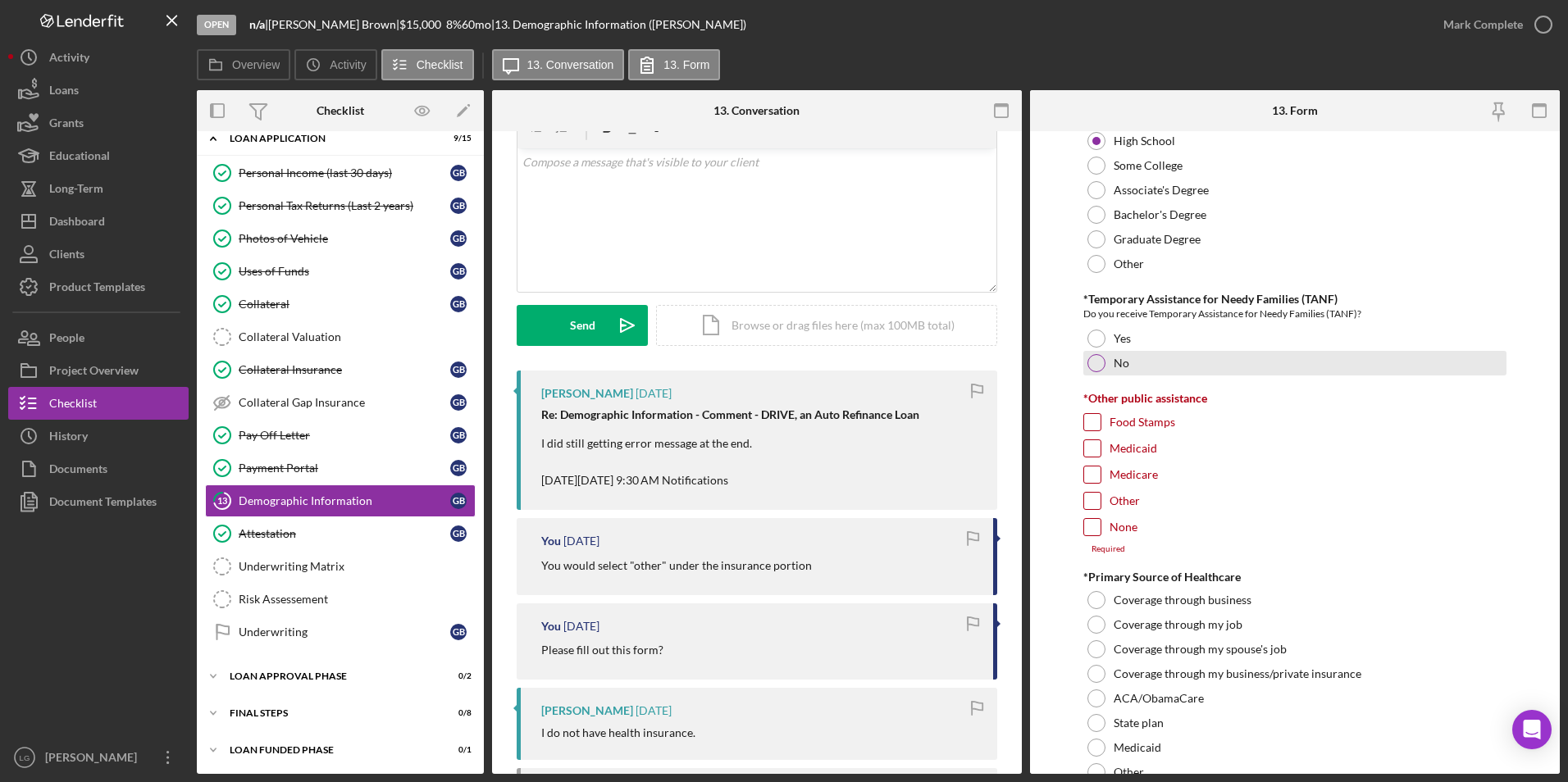
click at [1098, 355] on div at bounding box center [1097, 363] width 18 height 18
click at [1089, 520] on input "None" at bounding box center [1092, 527] width 17 height 17
checkbox input "true"
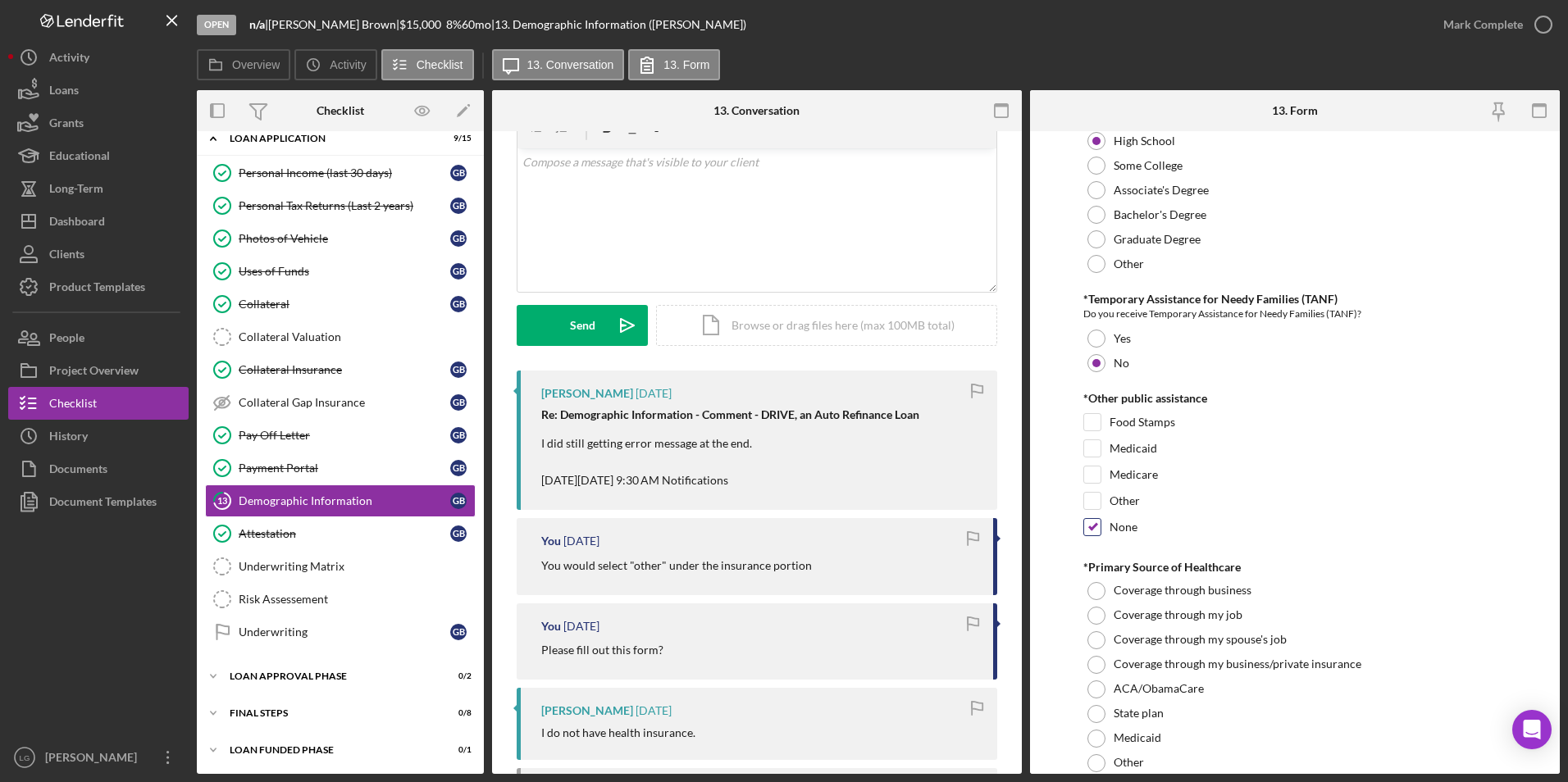
scroll to position [2624, 0]
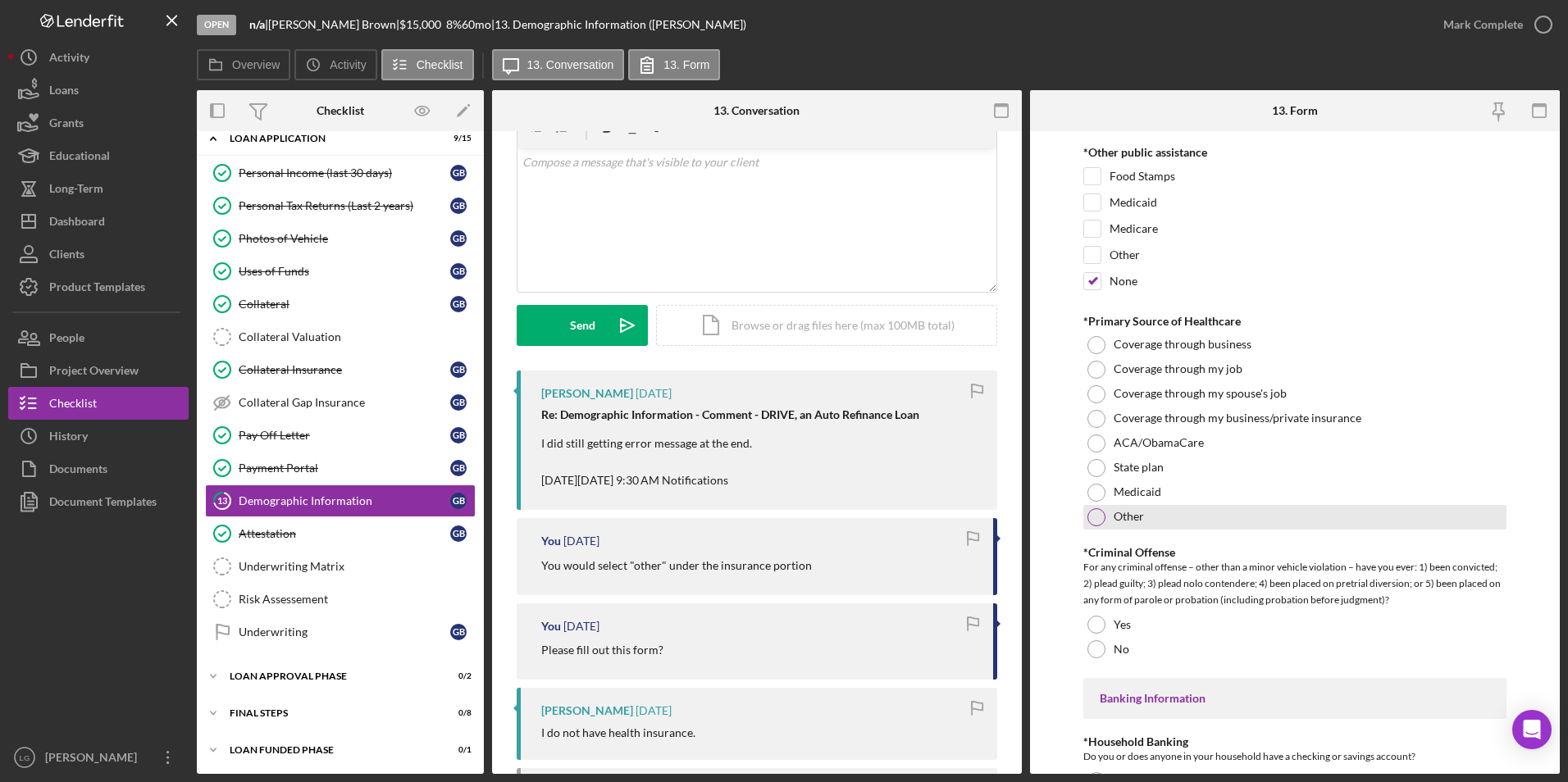
click at [1094, 512] on div at bounding box center [1097, 518] width 18 height 18
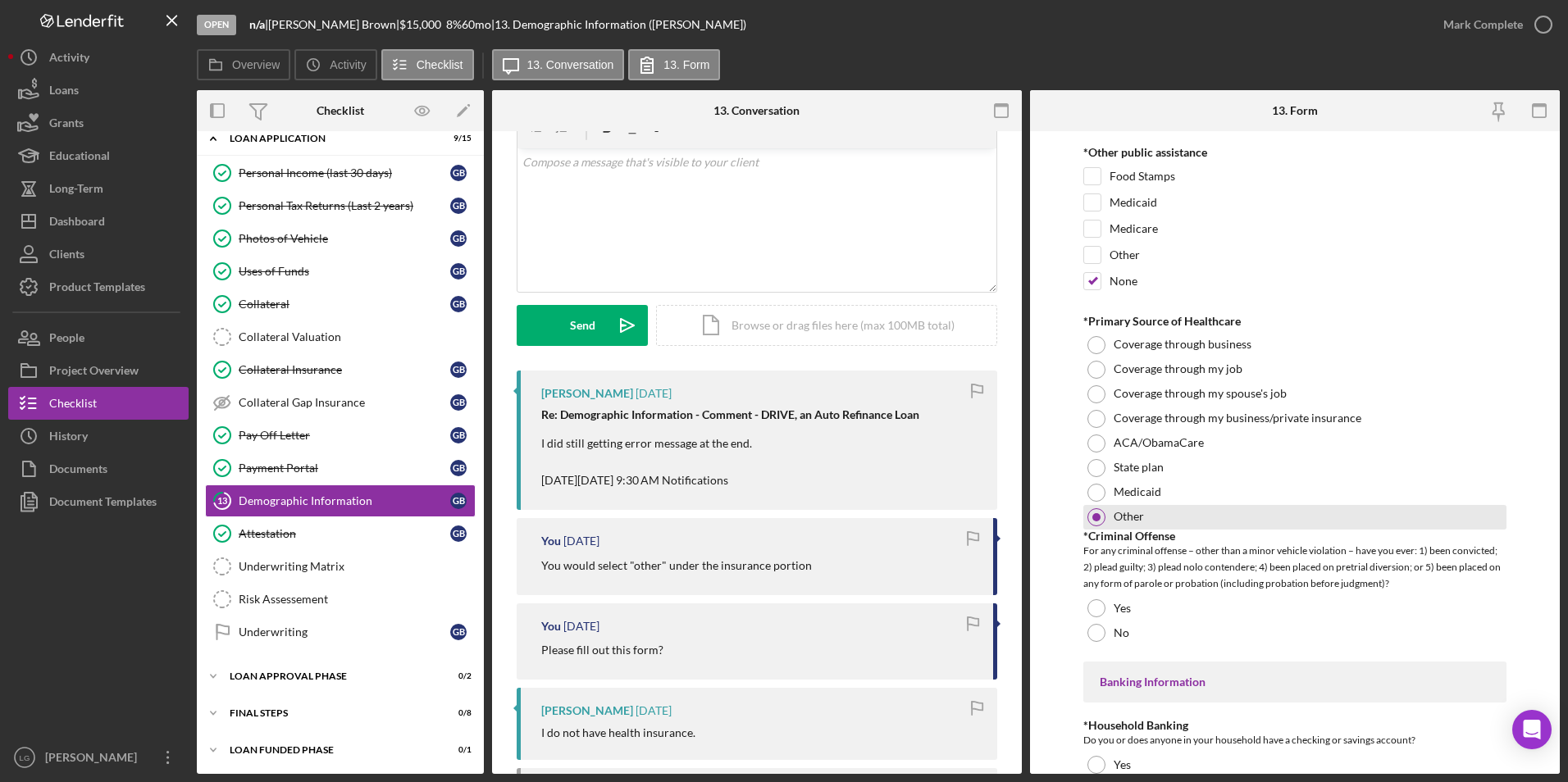
scroll to position [2869, 0]
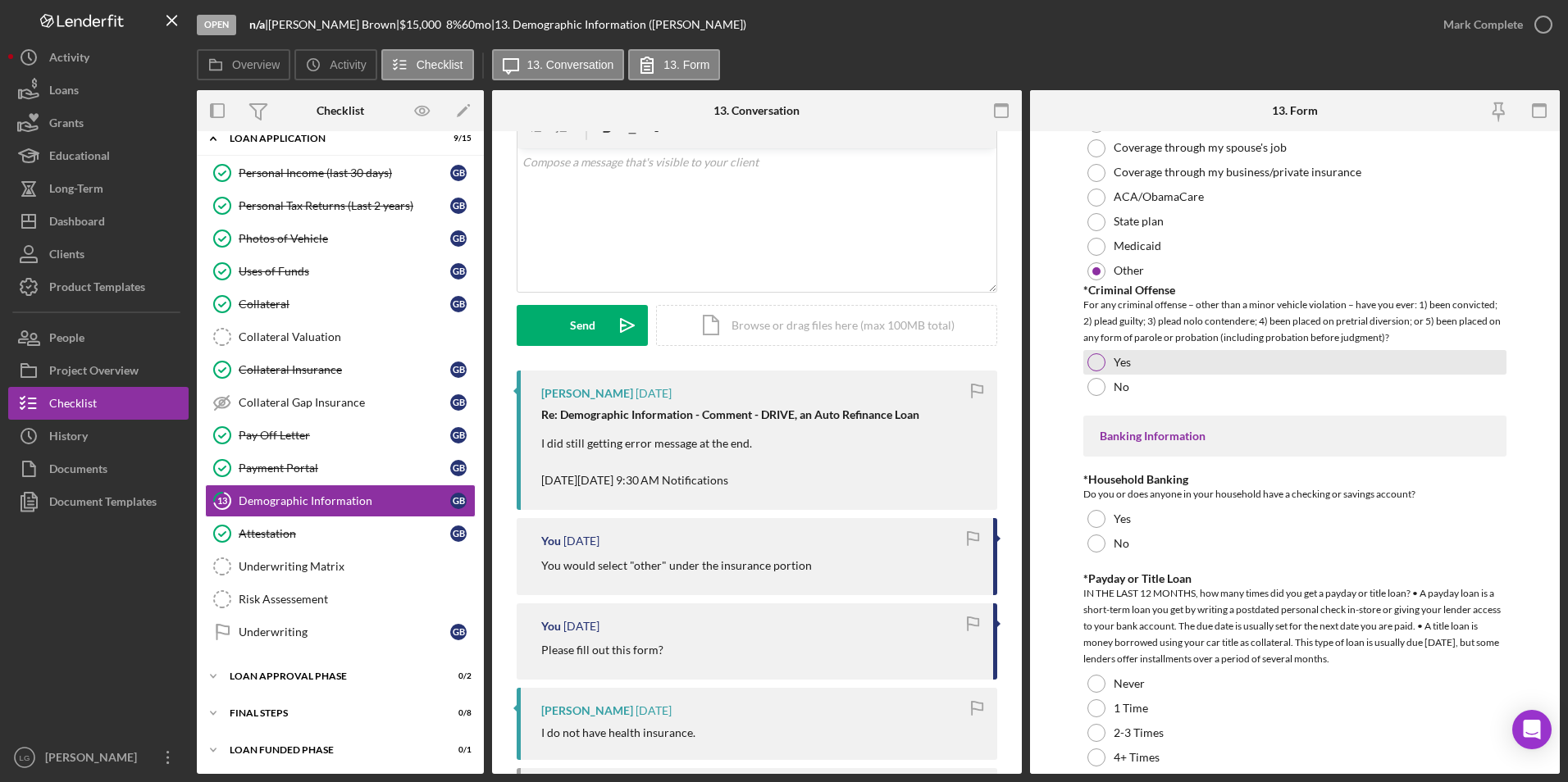
click at [1101, 355] on div at bounding box center [1097, 362] width 18 height 18
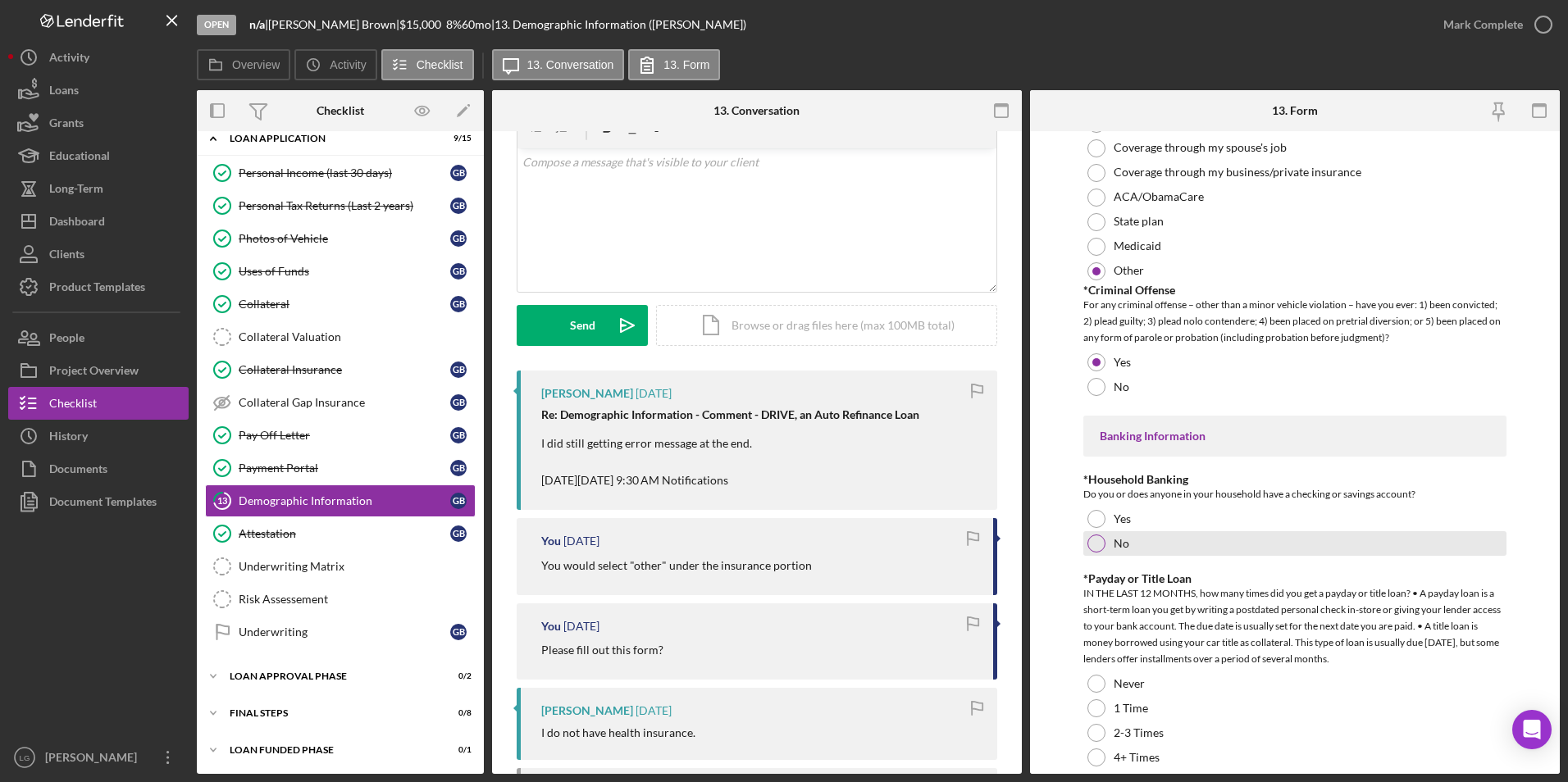
scroll to position [2951, 0]
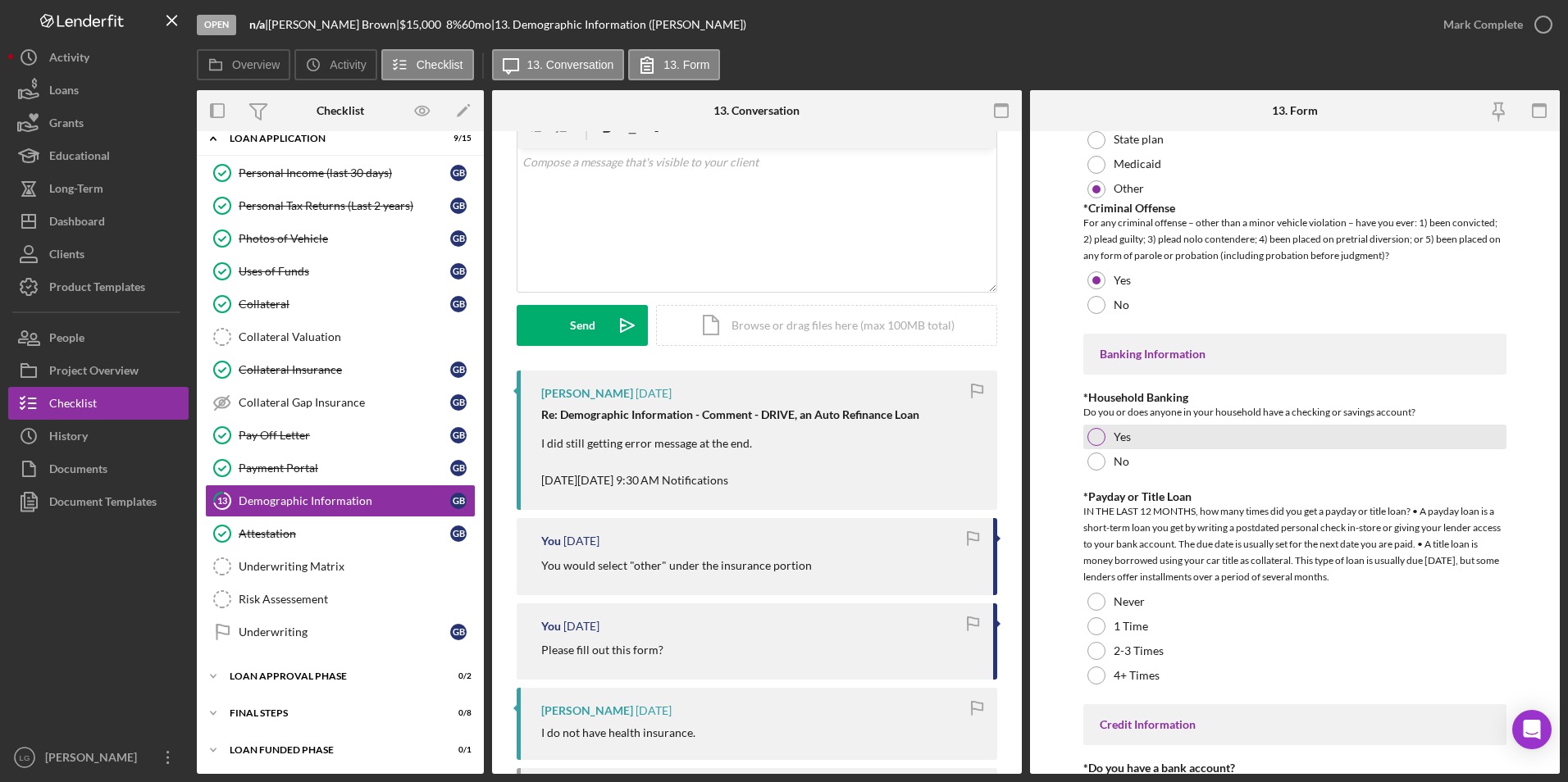
click at [1089, 437] on div at bounding box center [1097, 437] width 18 height 18
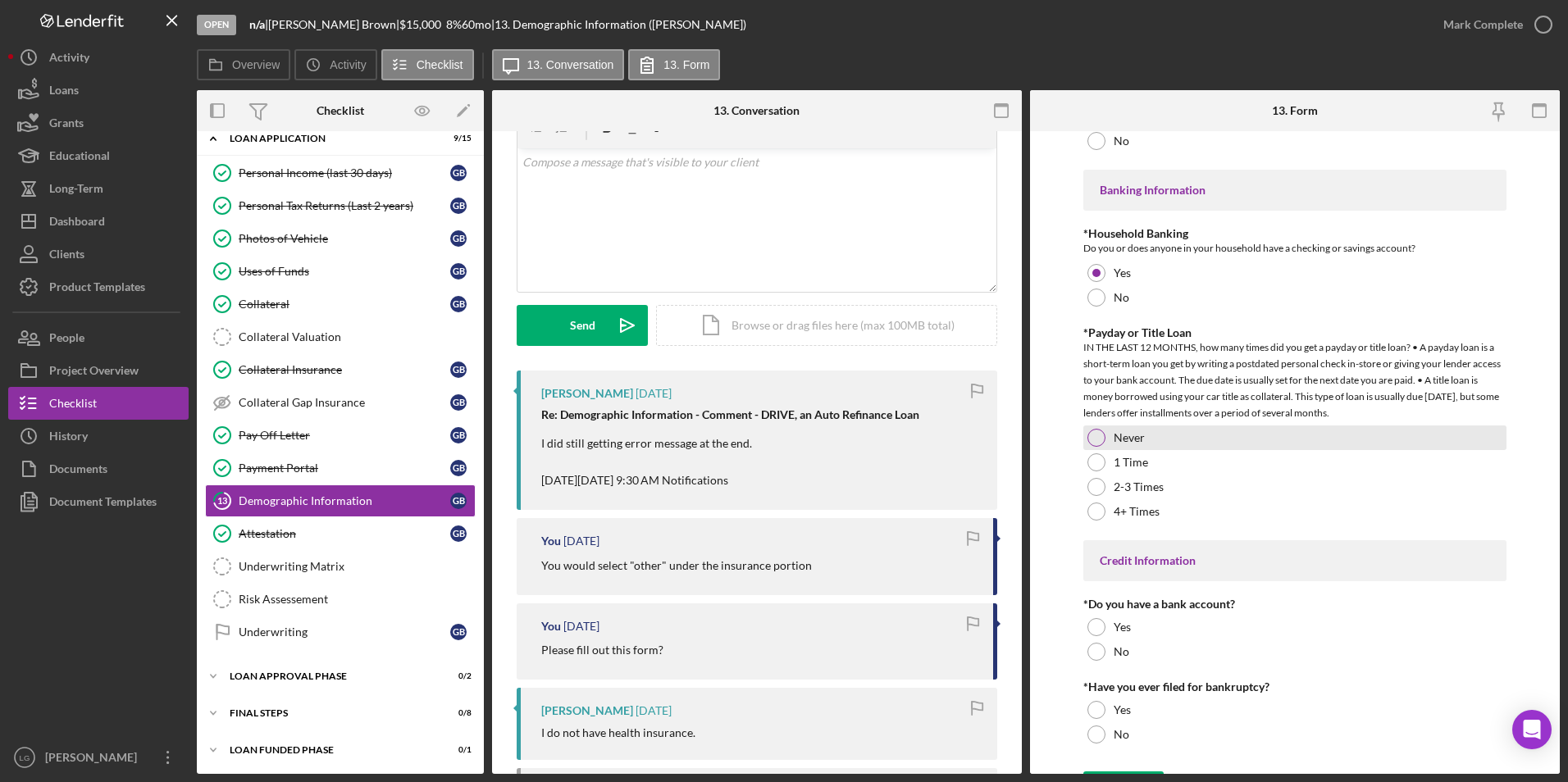
scroll to position [3146, 0]
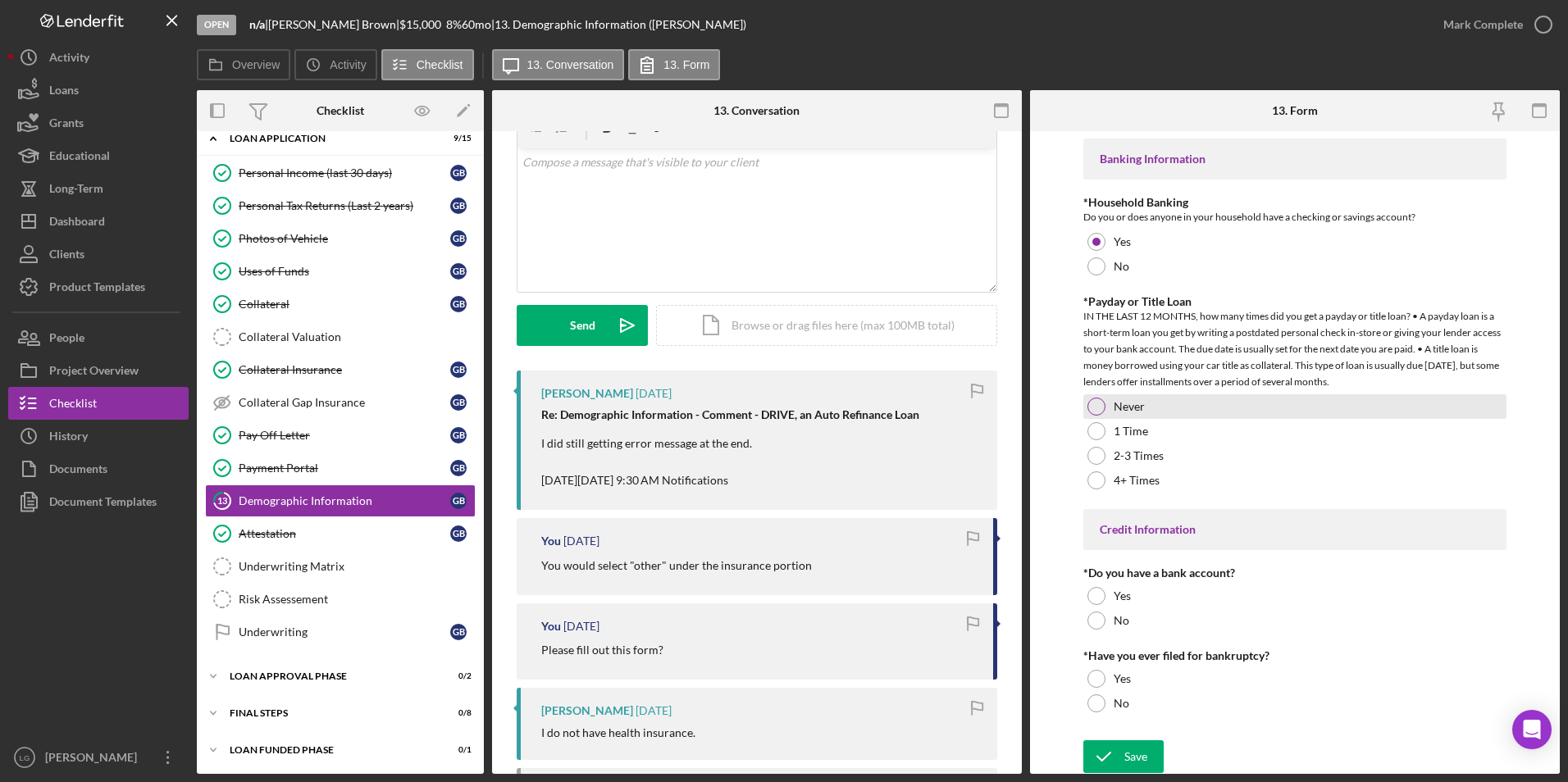
click at [1100, 403] on div at bounding box center [1097, 407] width 18 height 18
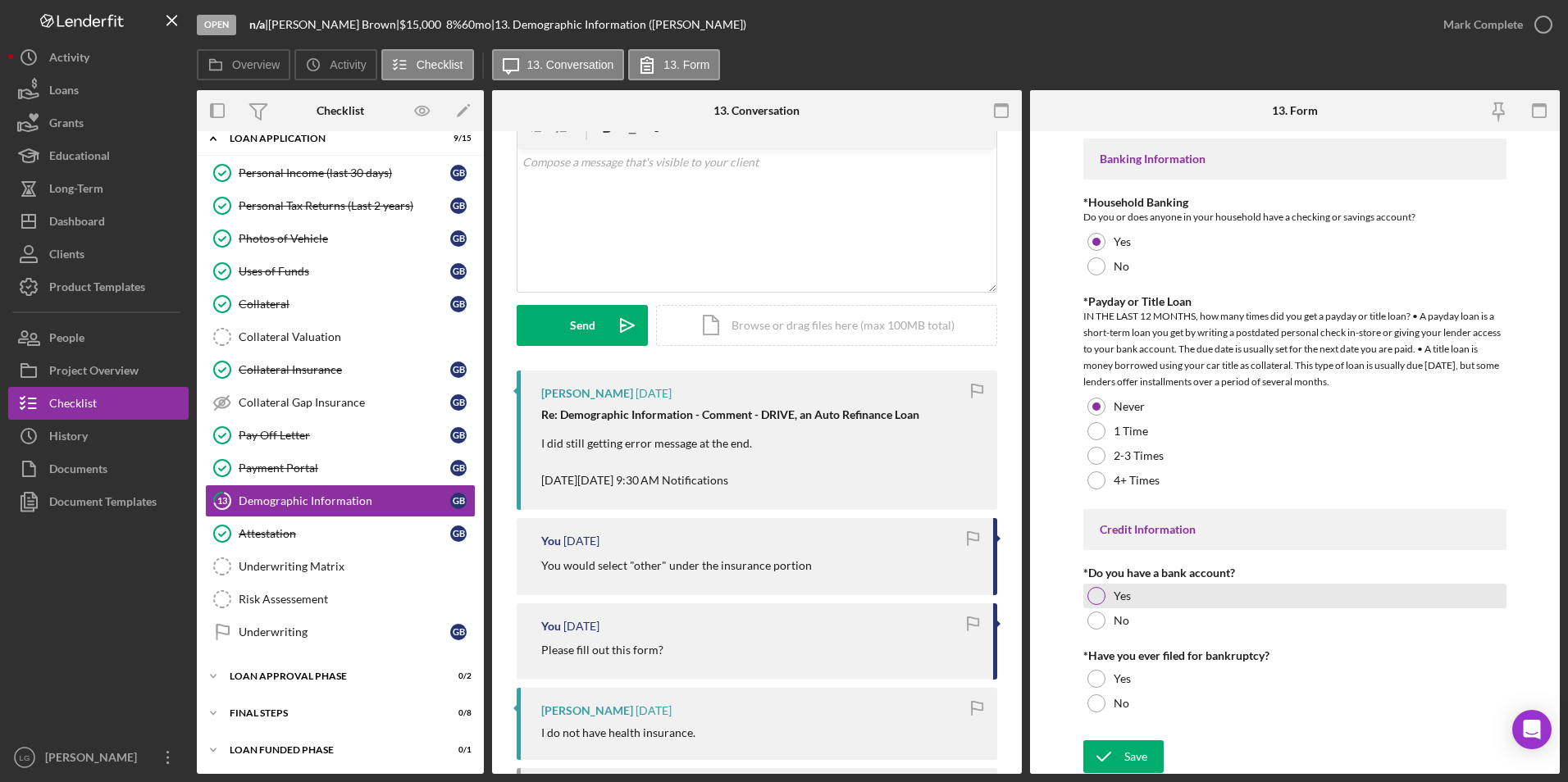
click at [1094, 593] on div at bounding box center [1097, 596] width 18 height 18
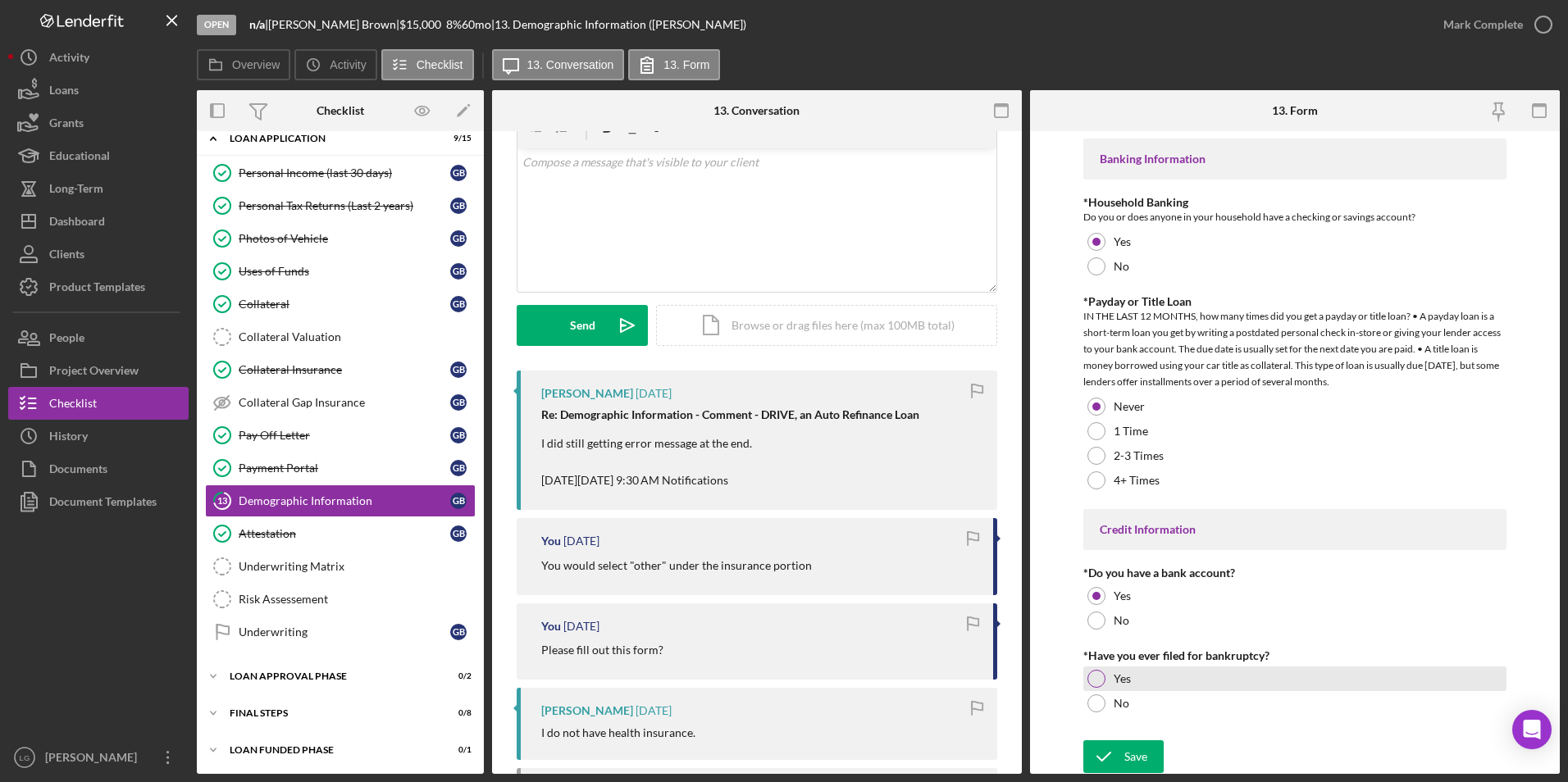
click at [1096, 683] on div at bounding box center [1097, 679] width 18 height 18
click at [1110, 761] on icon "submit" at bounding box center [1103, 756] width 41 height 41
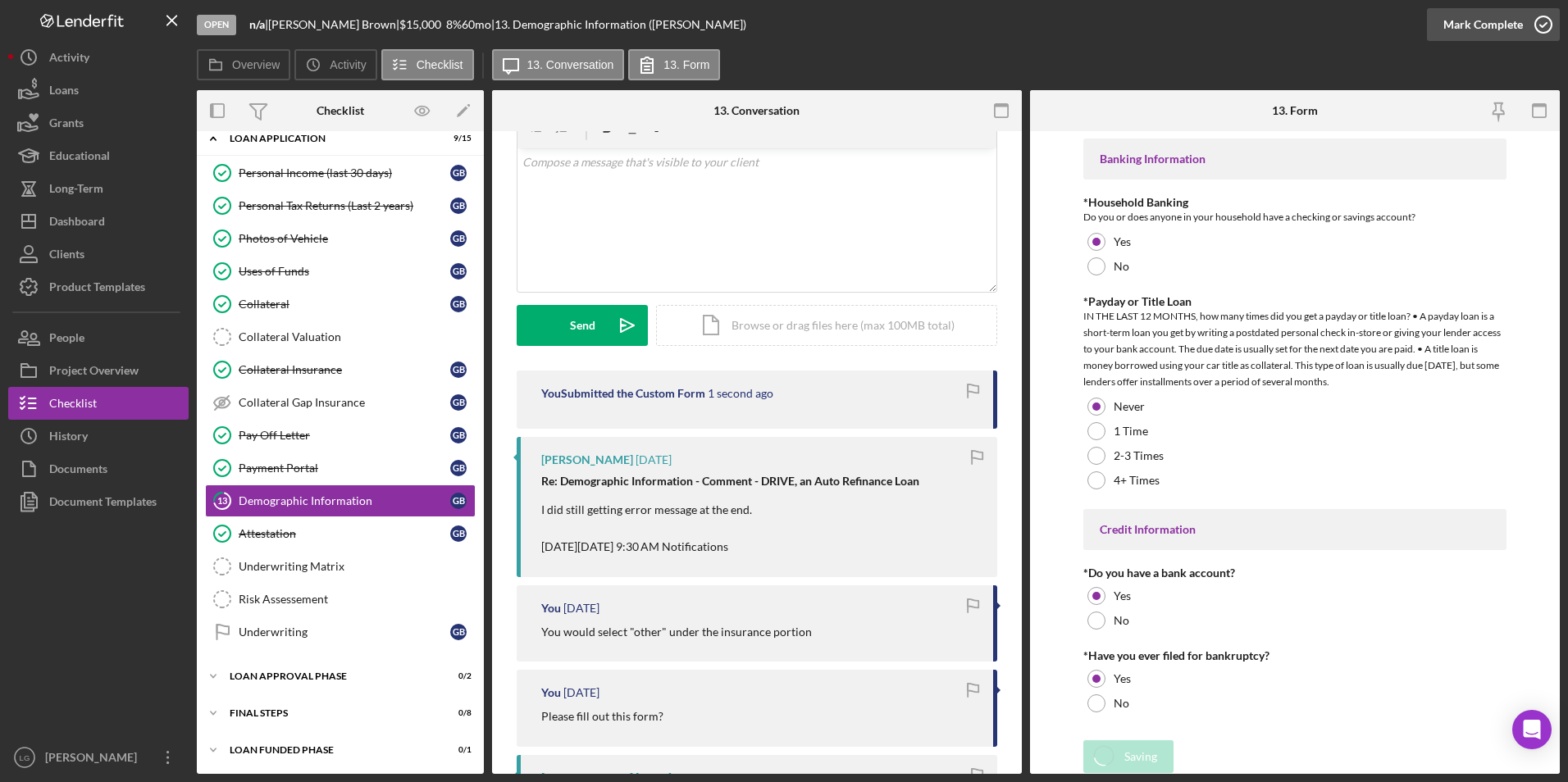
click at [1474, 34] on div "Mark Complete" at bounding box center [1482, 25] width 79 height 33
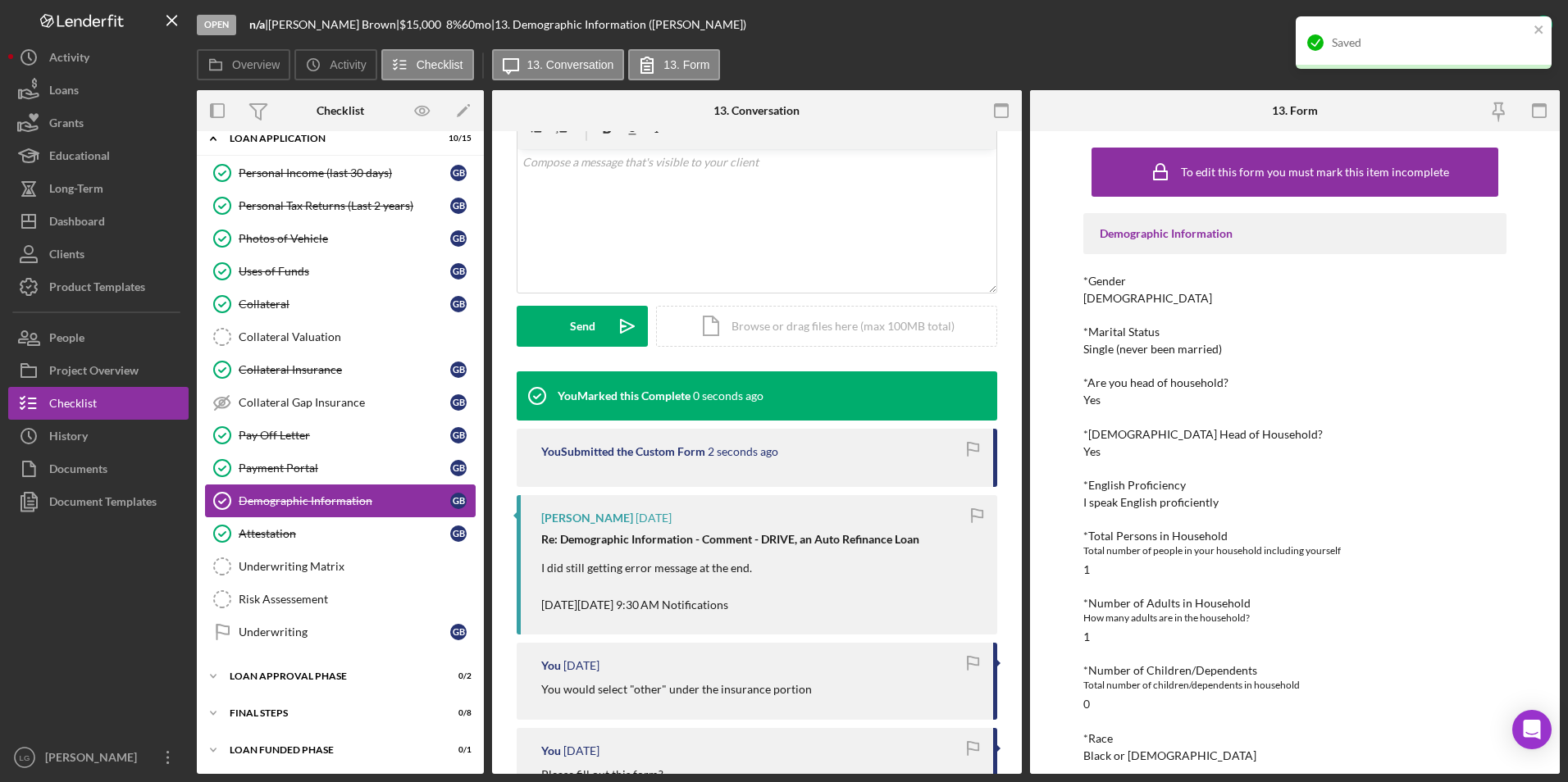
scroll to position [92, 0]
click at [279, 670] on div "Loan Approval Phase" at bounding box center [347, 674] width 234 height 10
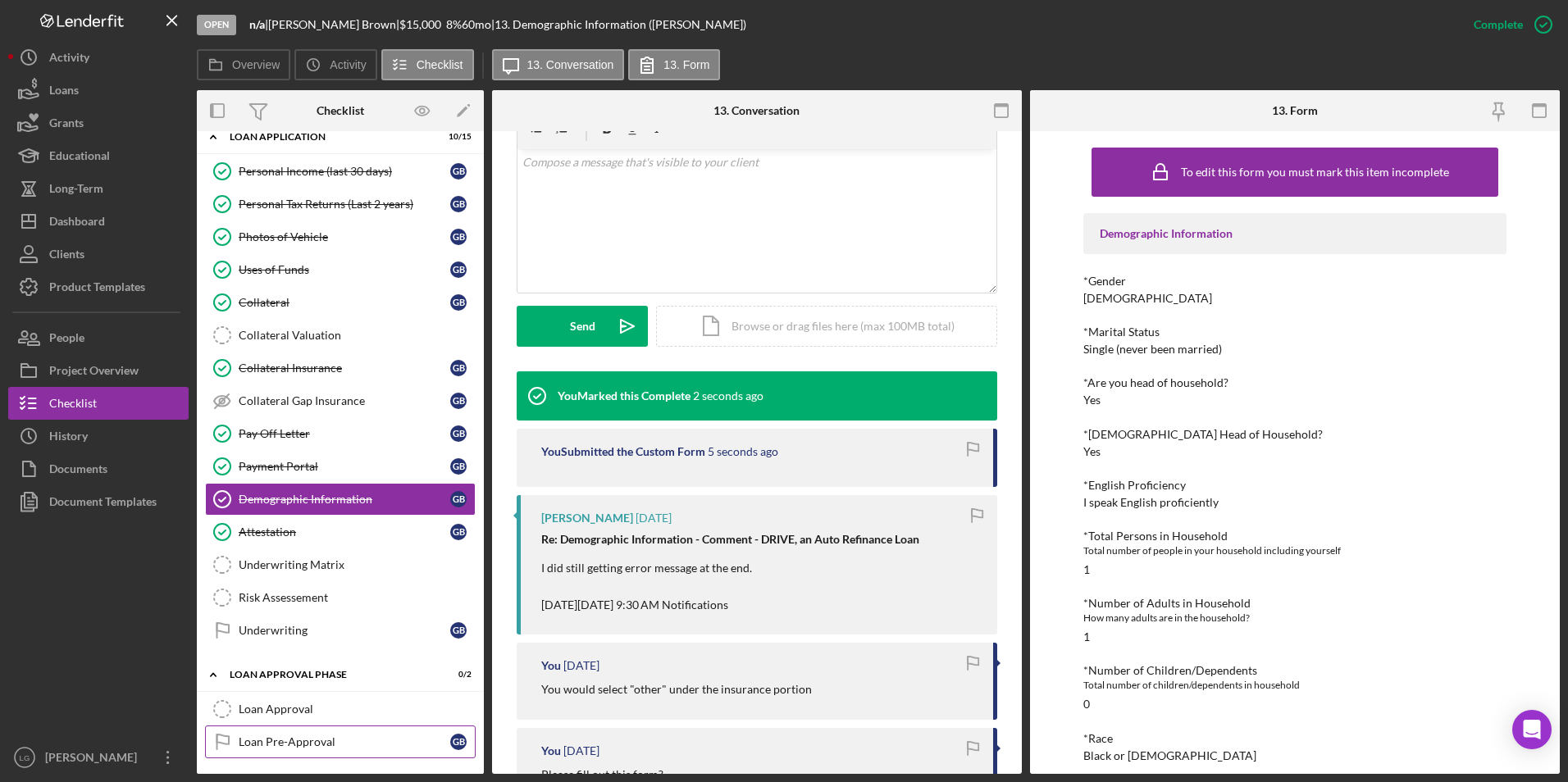
scroll to position [167, 0]
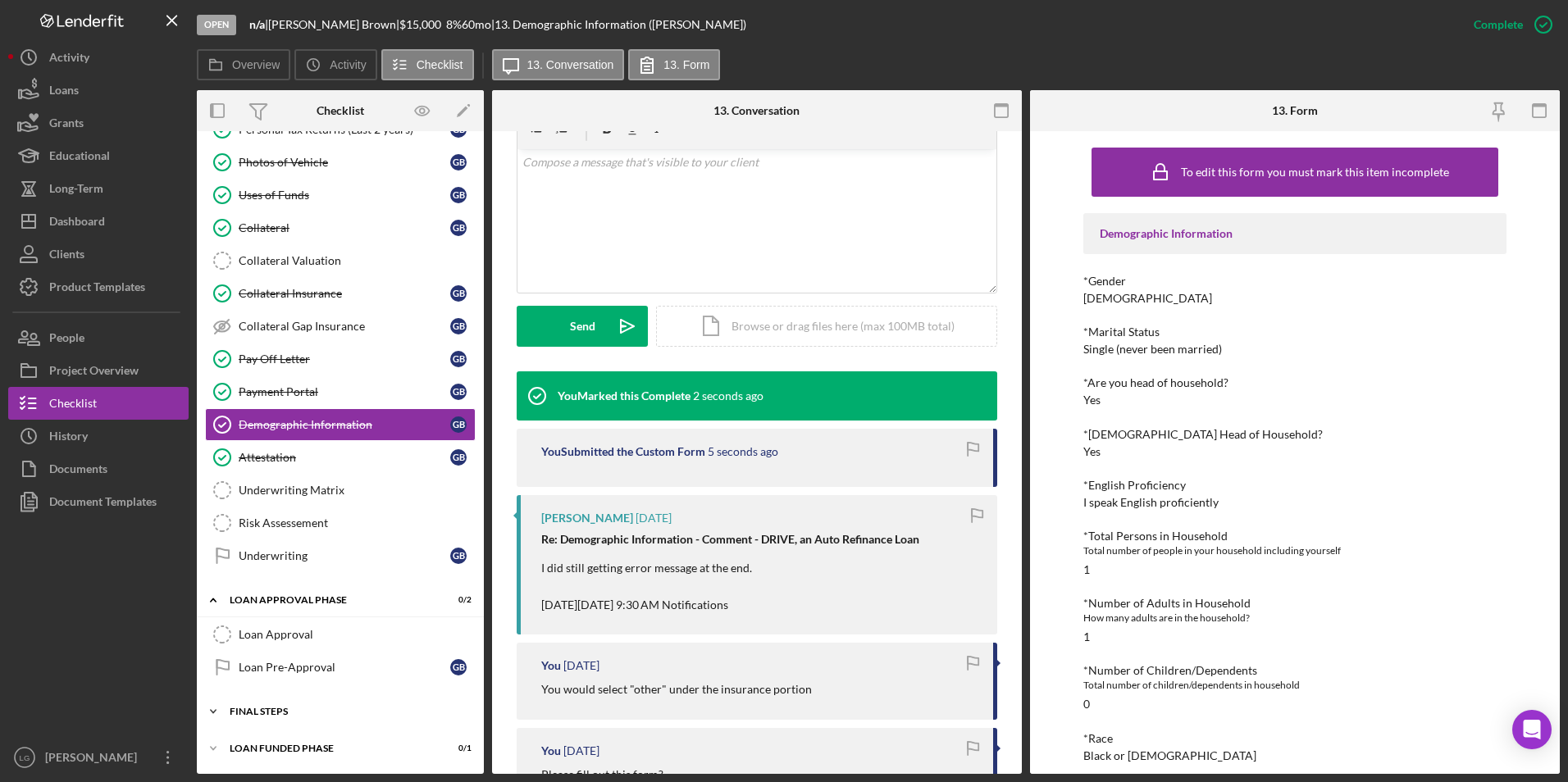
click at [274, 708] on div "FINAL STEPS" at bounding box center [347, 711] width 234 height 10
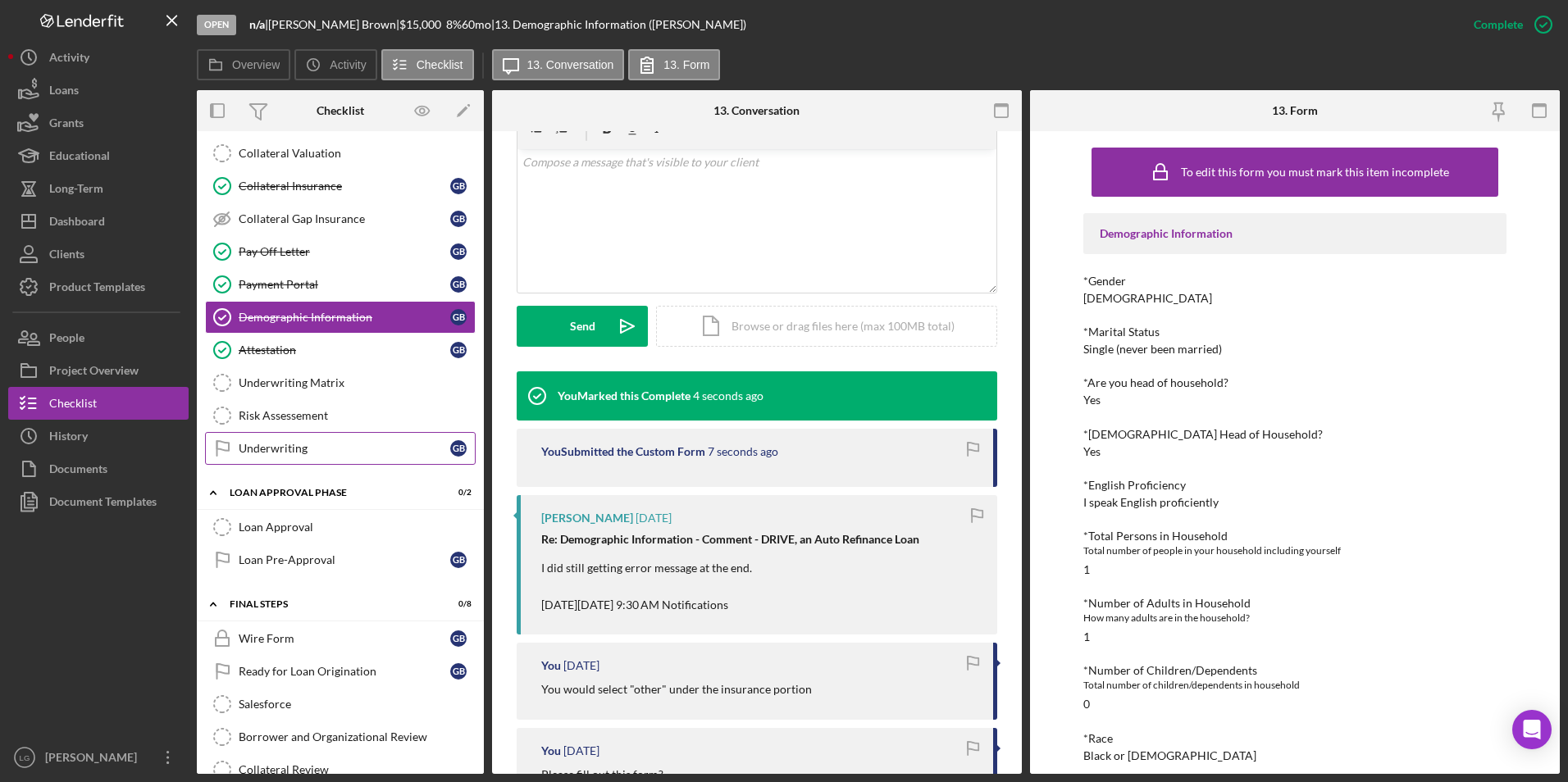
scroll to position [0, 0]
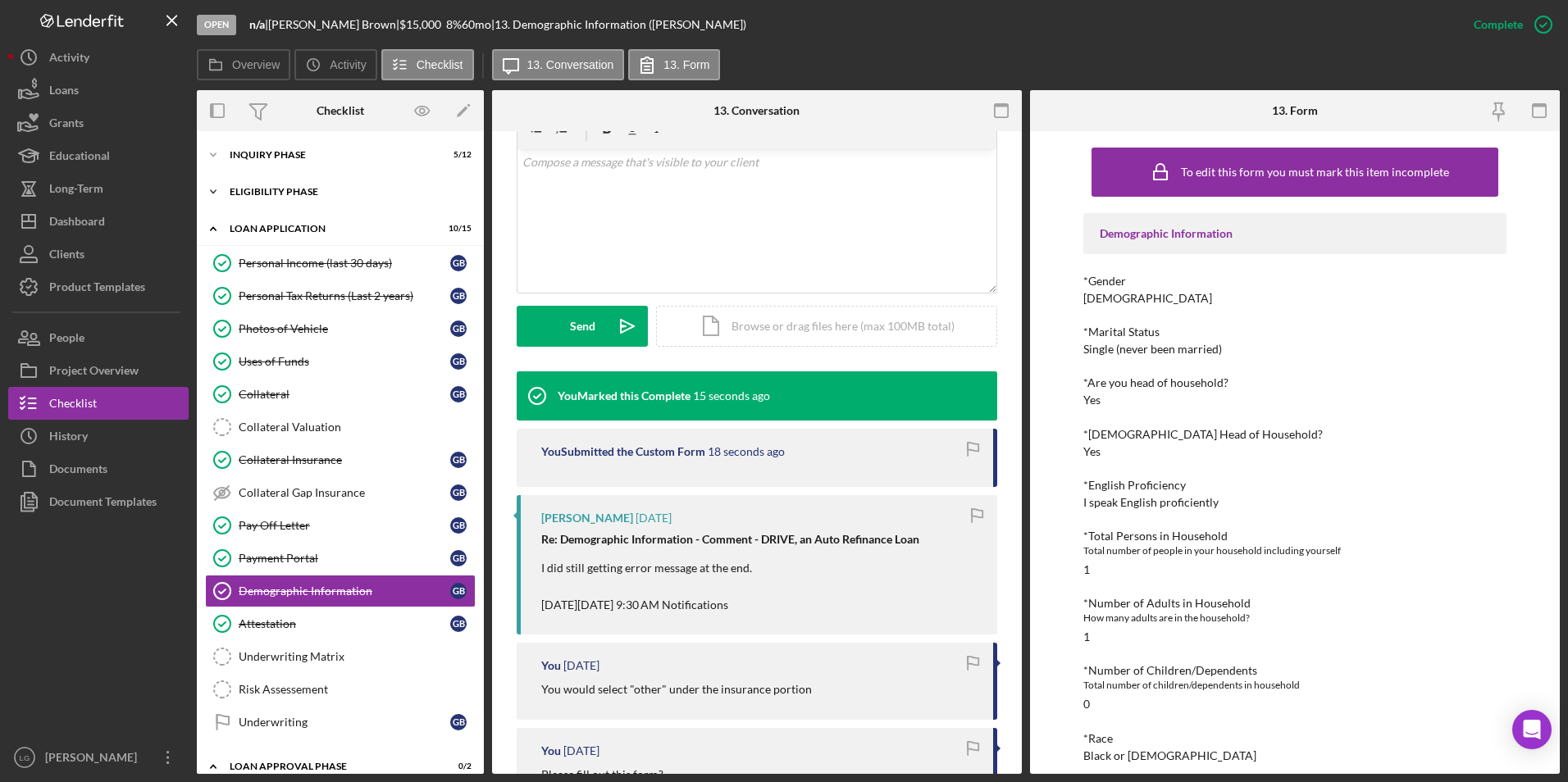
click at [273, 192] on div "Eligibility Phase" at bounding box center [347, 191] width 234 height 10
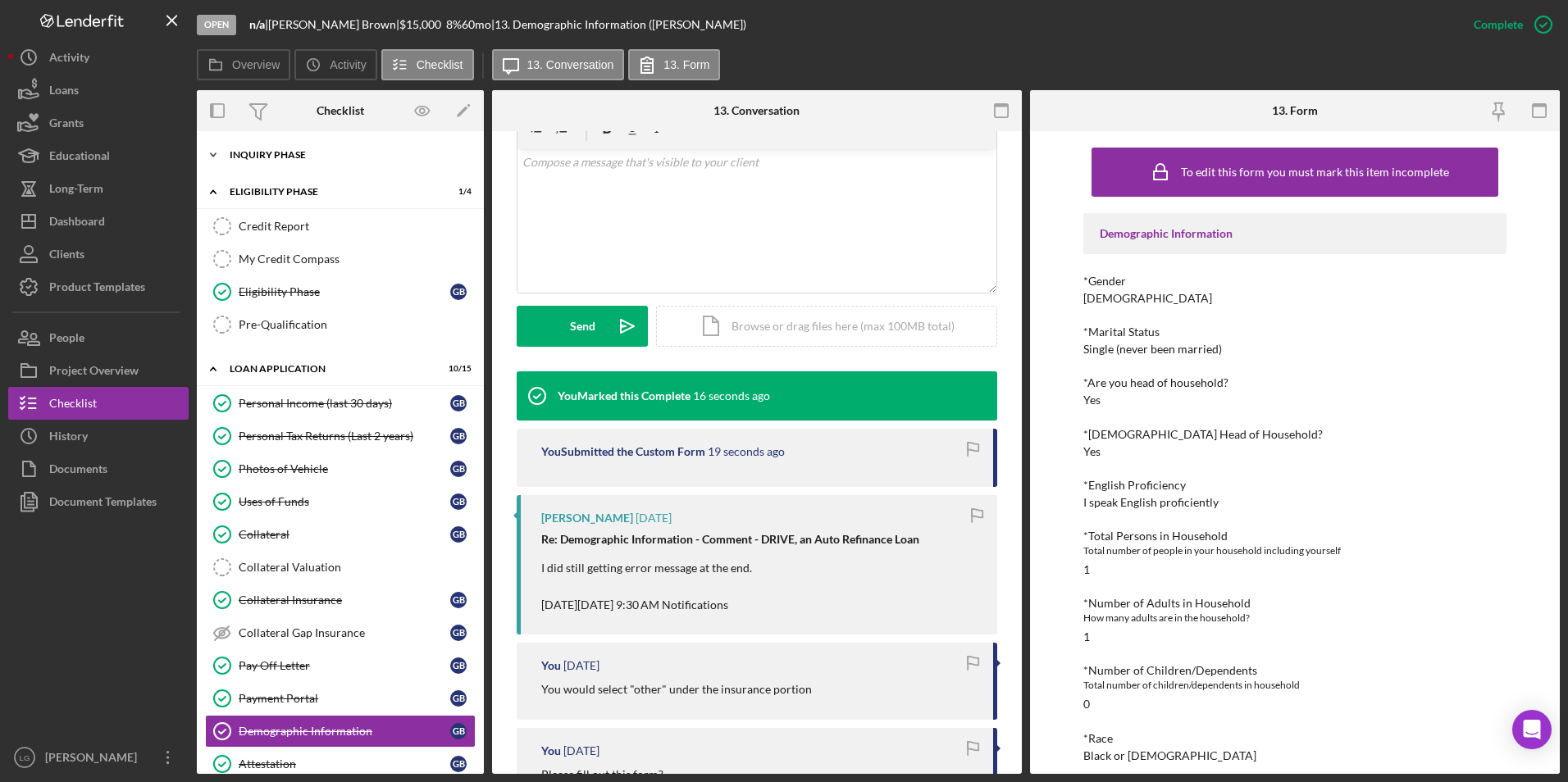
click at [267, 159] on div "Inquiry Phase" at bounding box center [347, 155] width 234 height 10
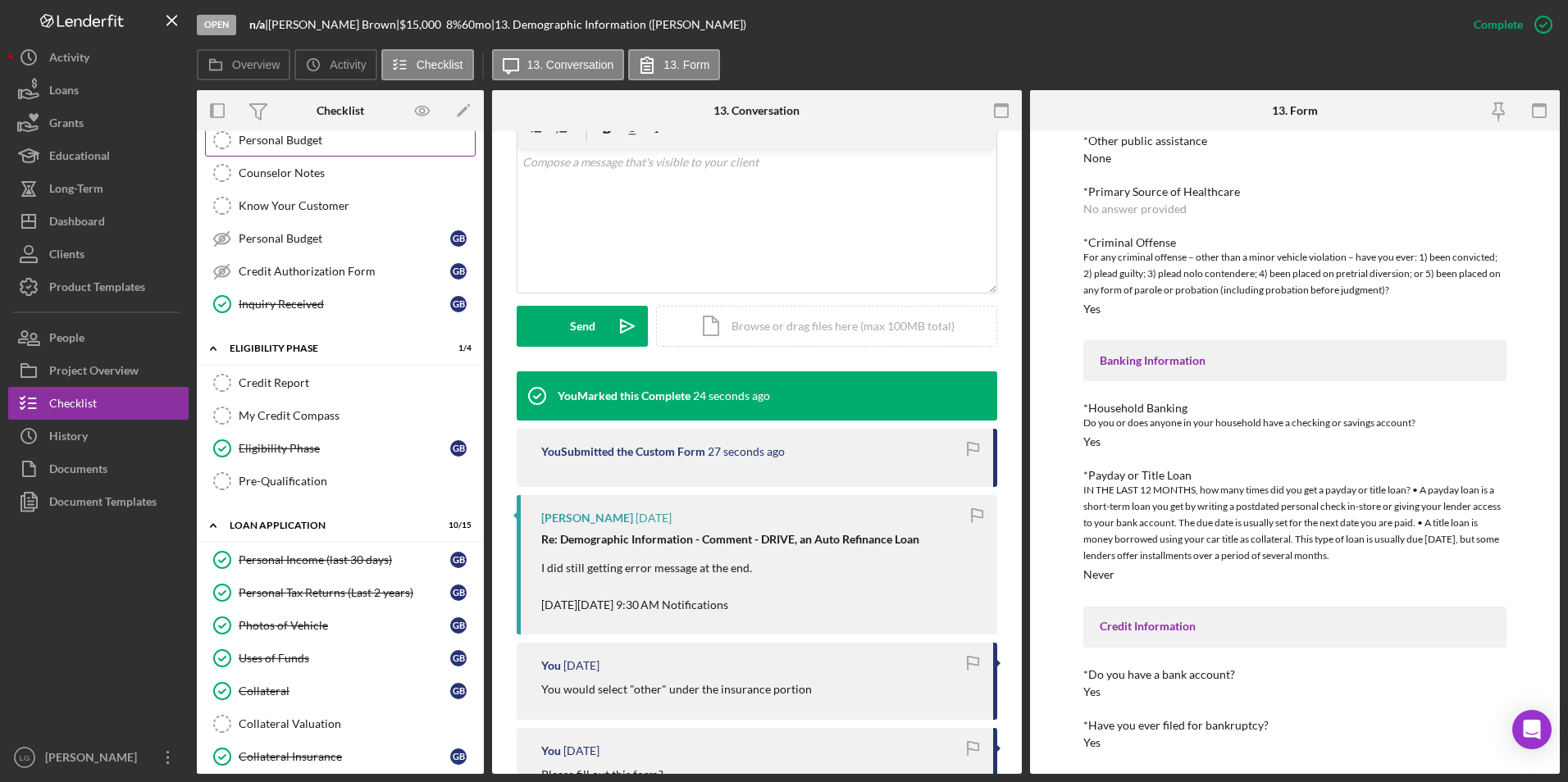
scroll to position [328, 0]
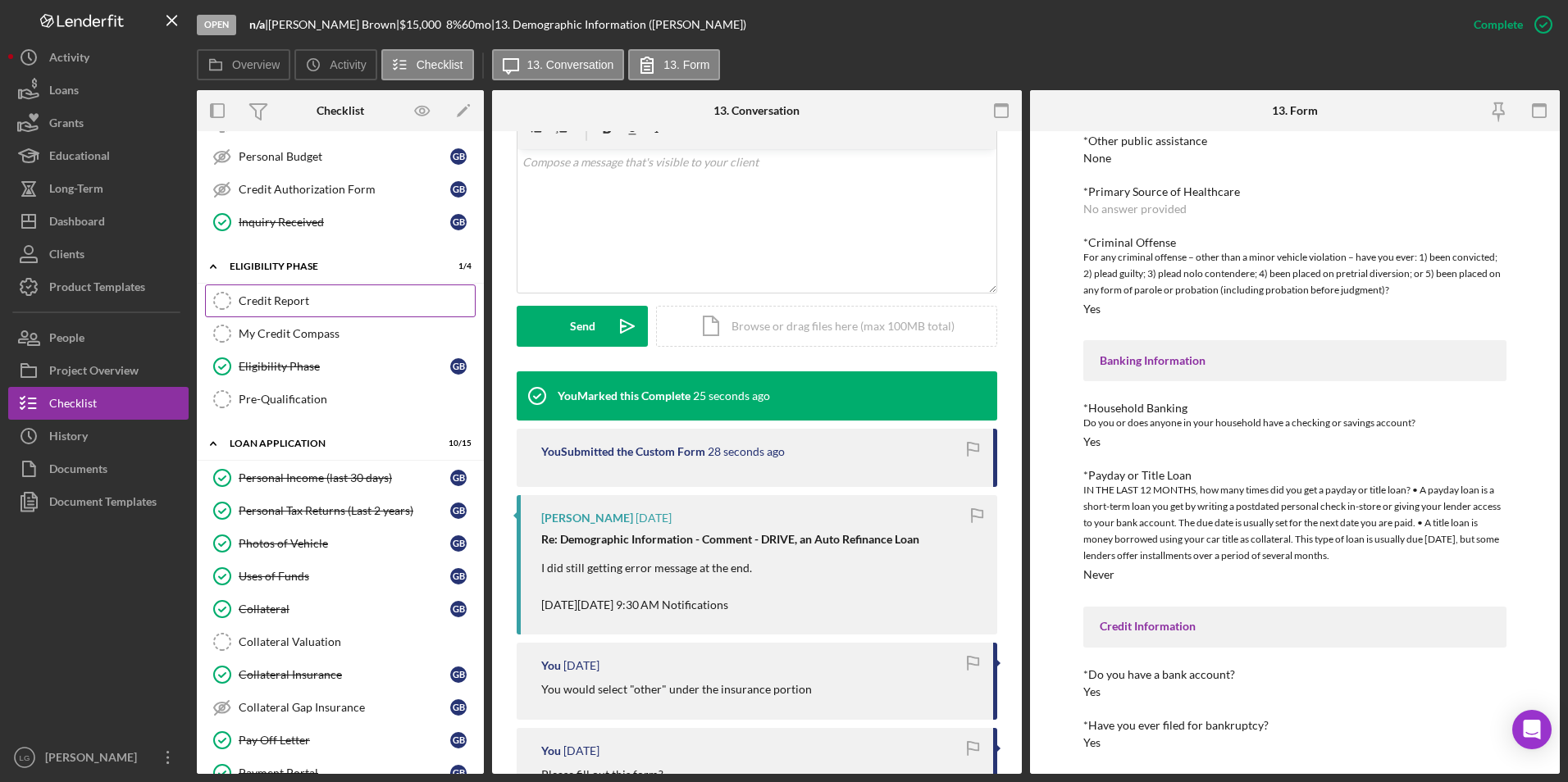
click at [265, 286] on link "Credit Report Credit Report" at bounding box center [340, 301] width 271 height 33
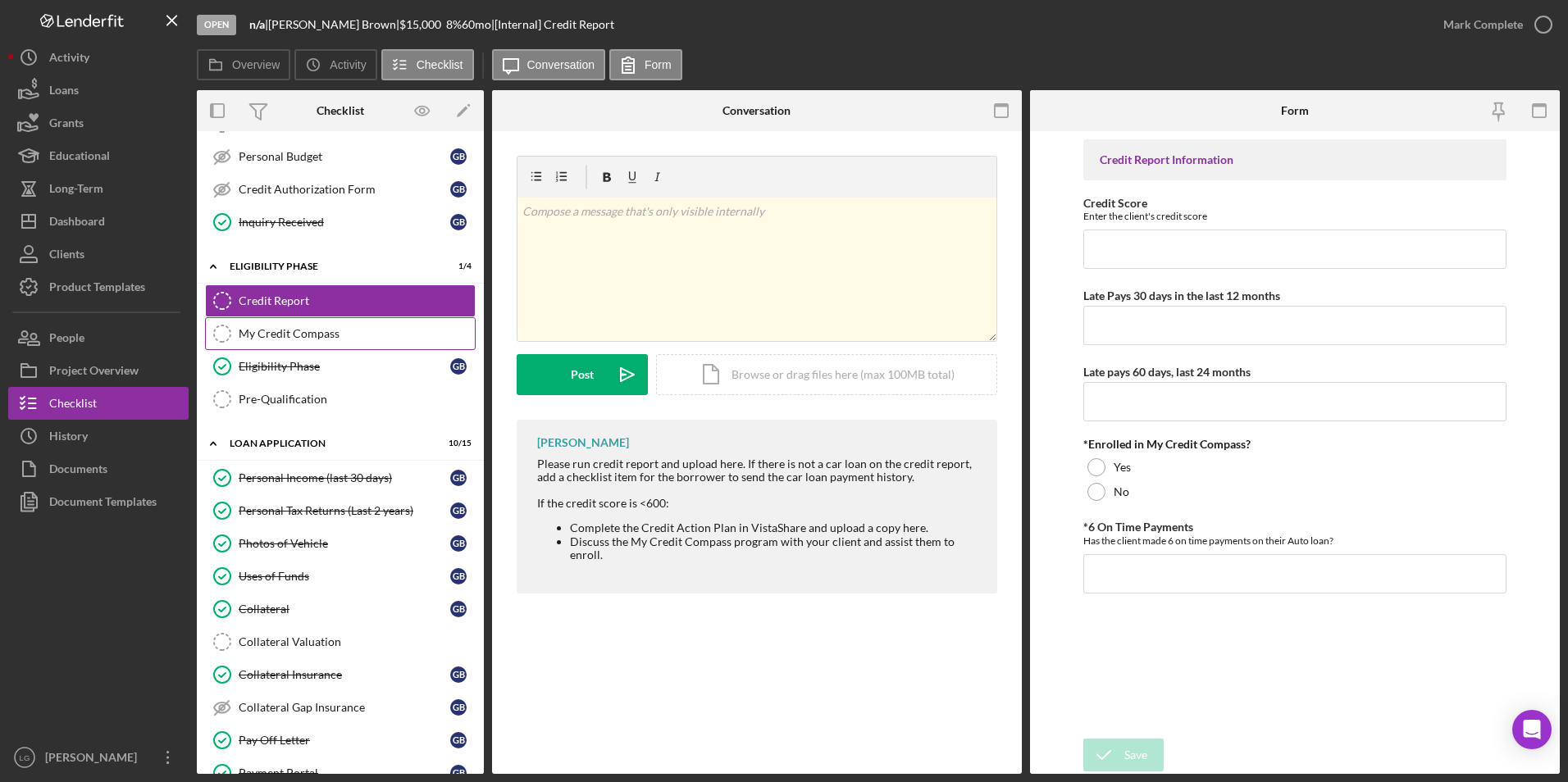
click at [297, 331] on div "My Credit Compass" at bounding box center [356, 334] width 236 height 13
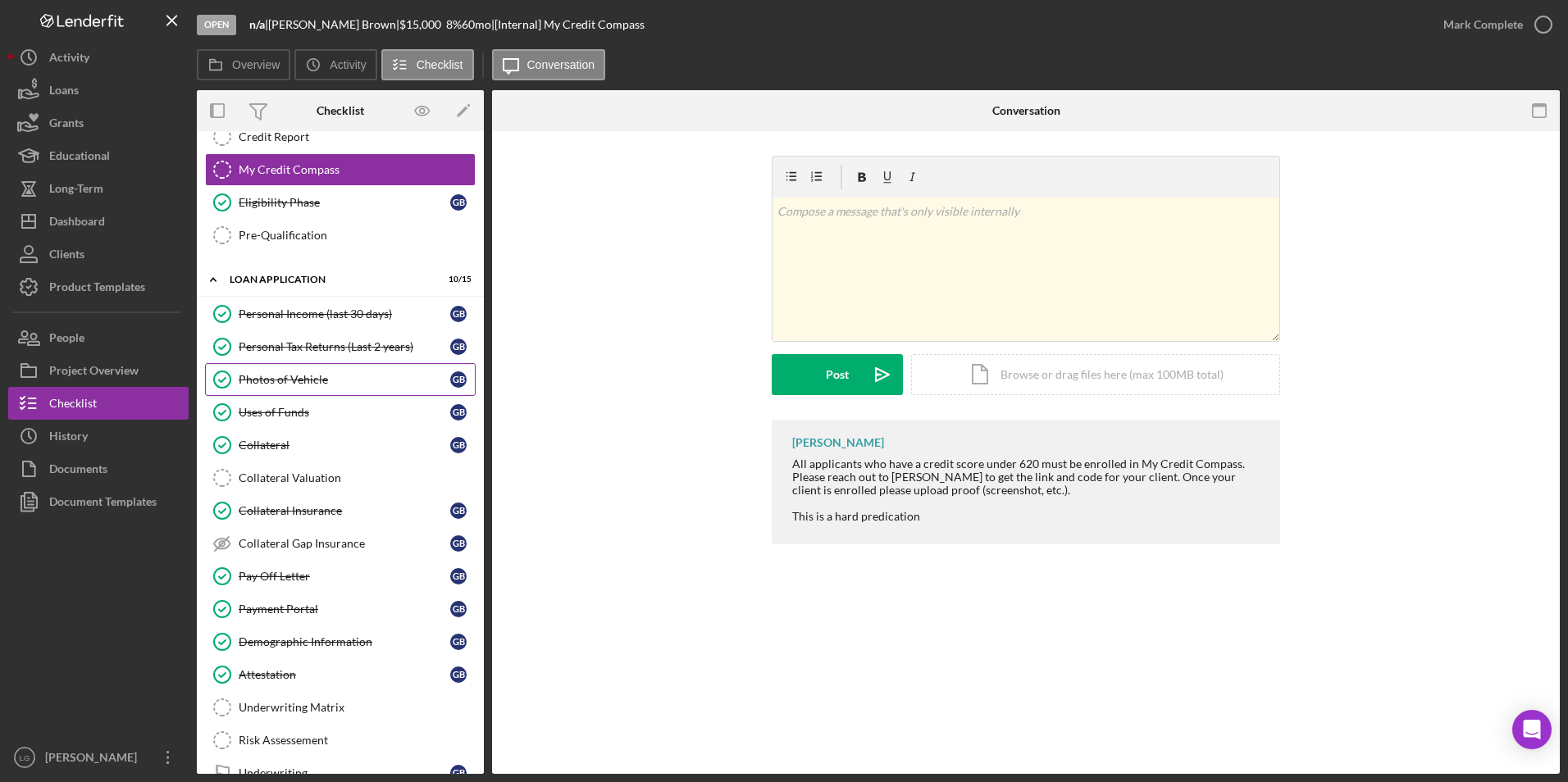
scroll to position [656, 0]
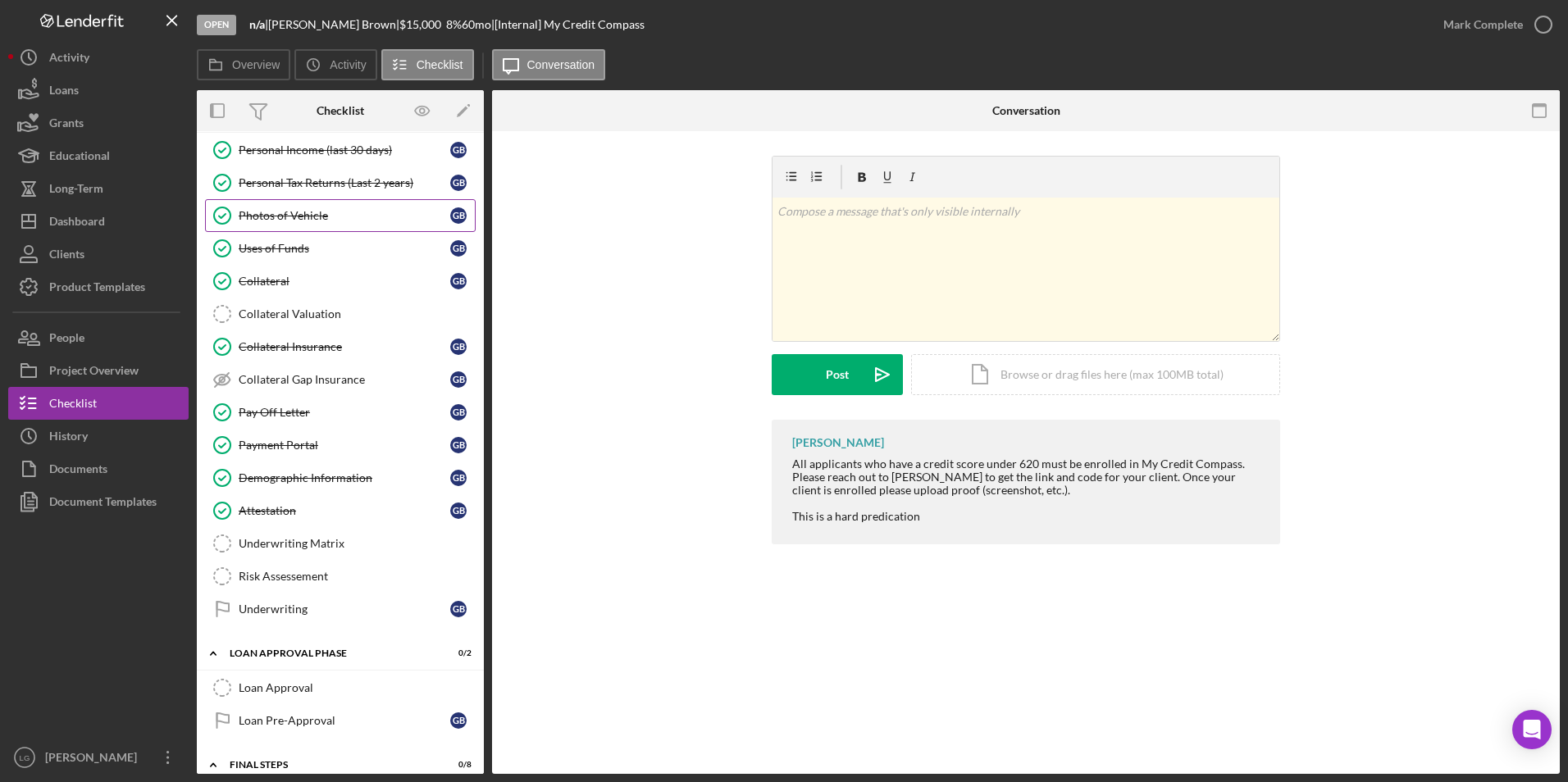
click at [259, 375] on div "Collateral Gap Insurance" at bounding box center [344, 379] width 212 height 13
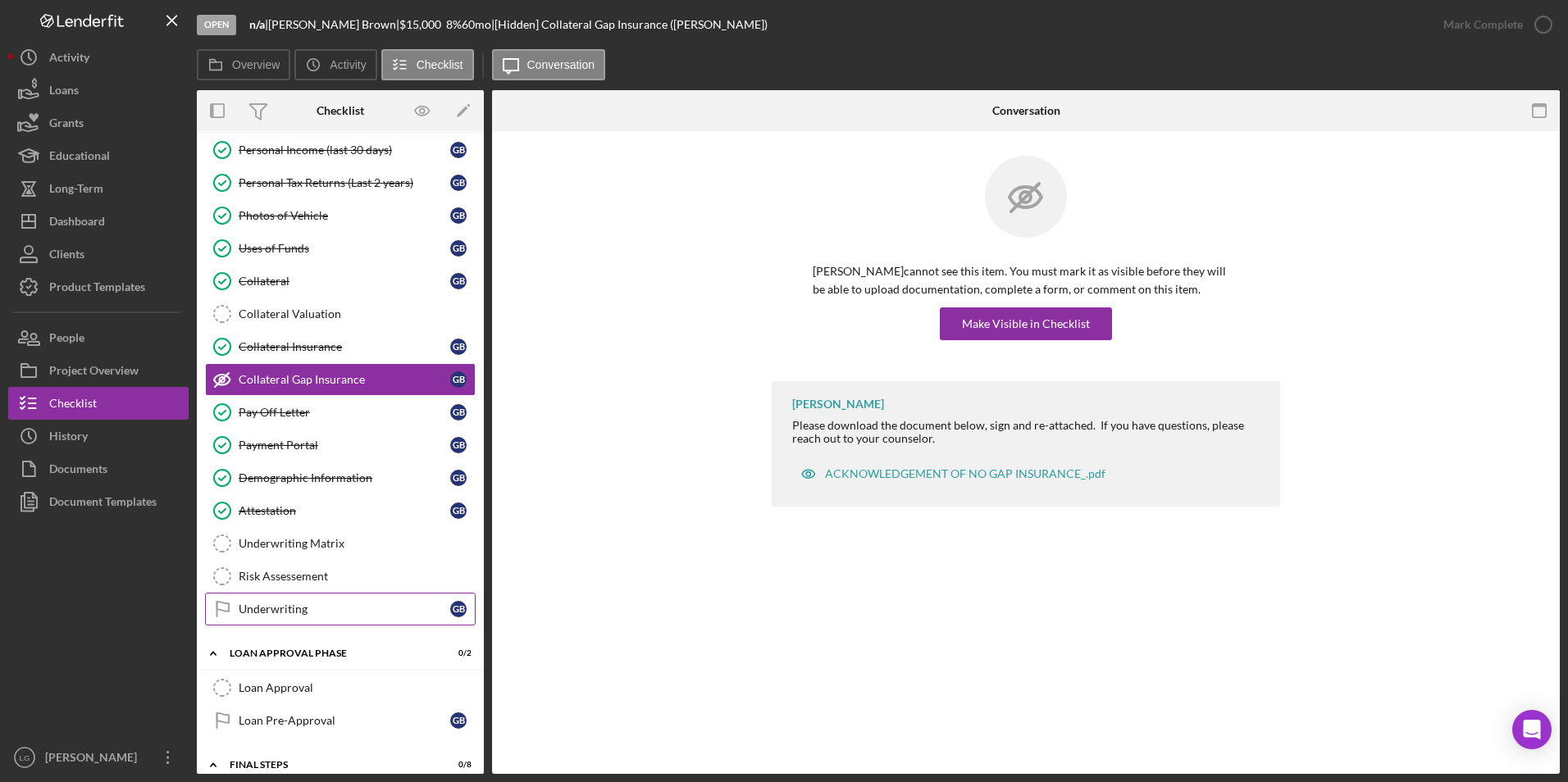
scroll to position [820, 0]
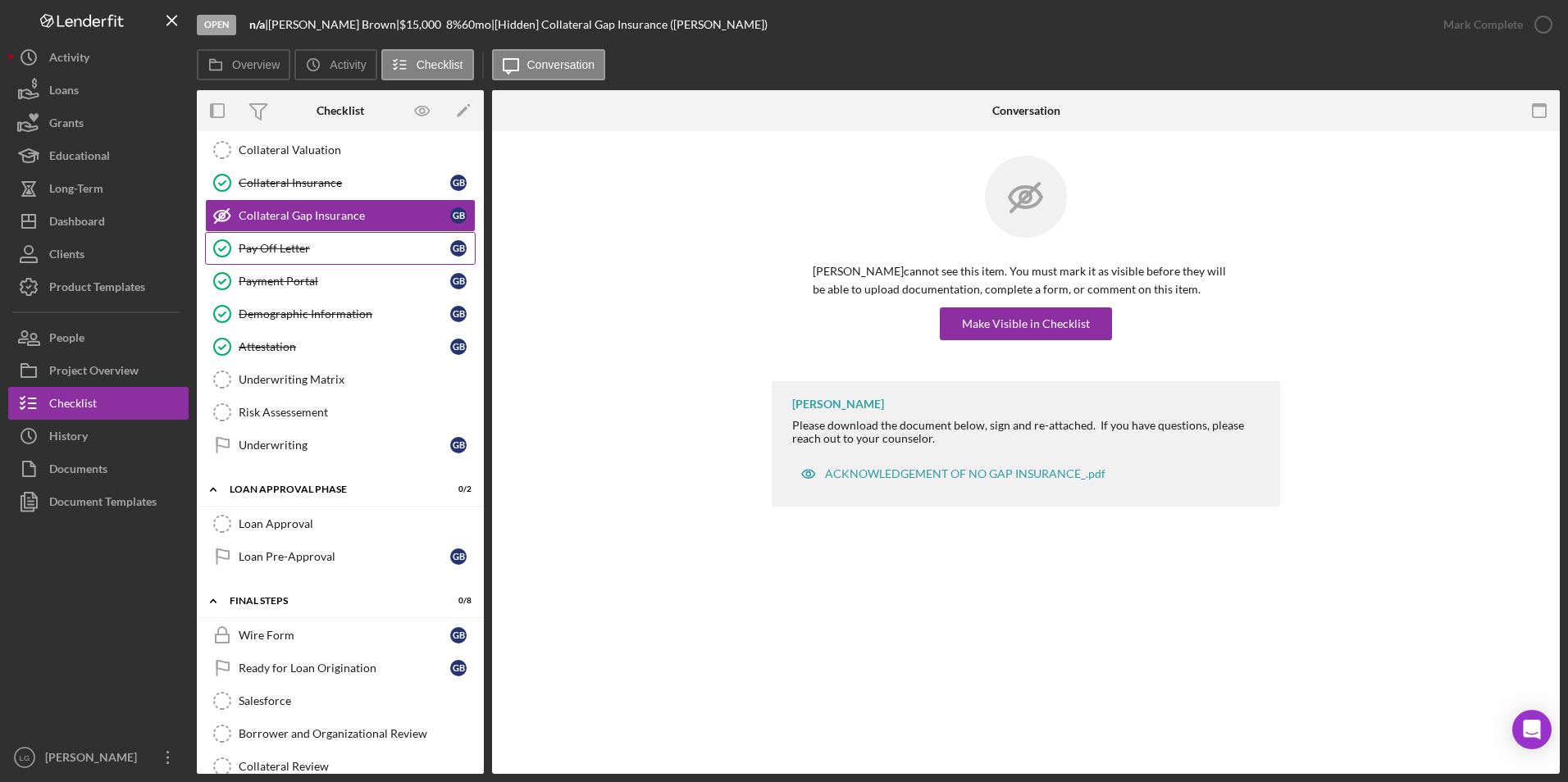
click at [279, 237] on link "Pay Off Letter Pay Off Letter G B" at bounding box center [340, 248] width 271 height 33
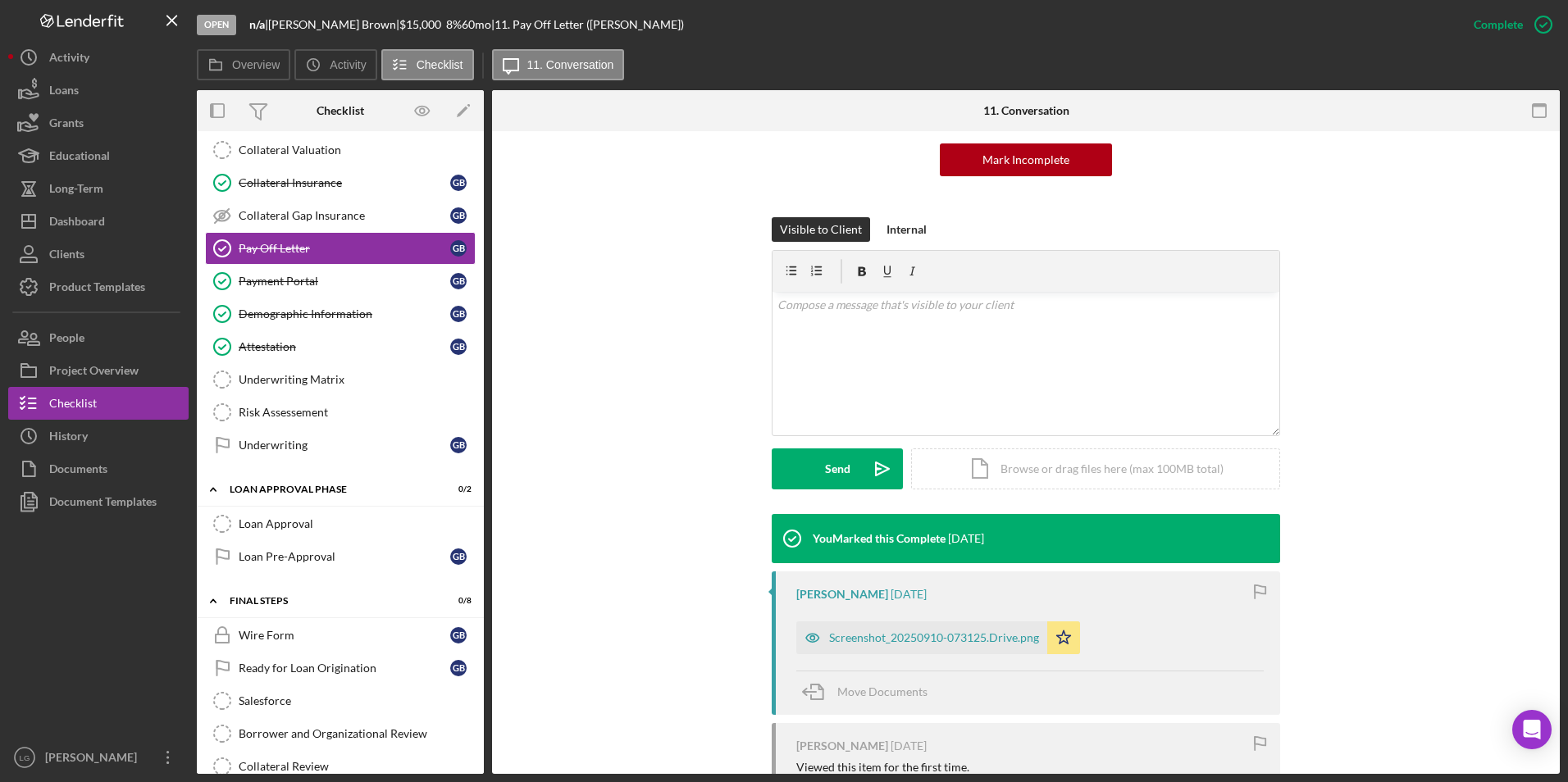
scroll to position [246, 0]
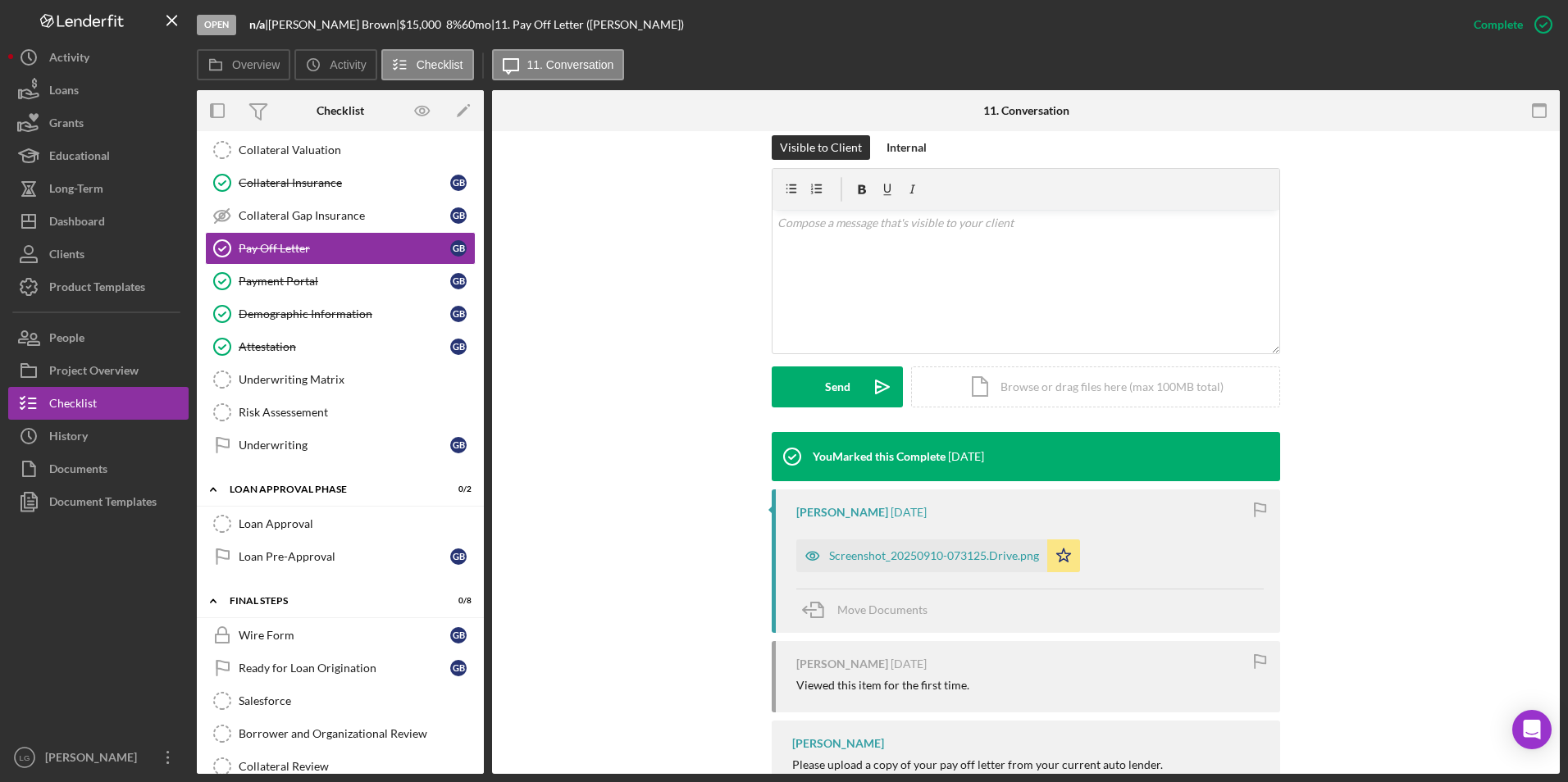
click at [842, 549] on div "Screenshot_20250910-073125.Drive.png" at bounding box center [934, 556] width 210 height 13
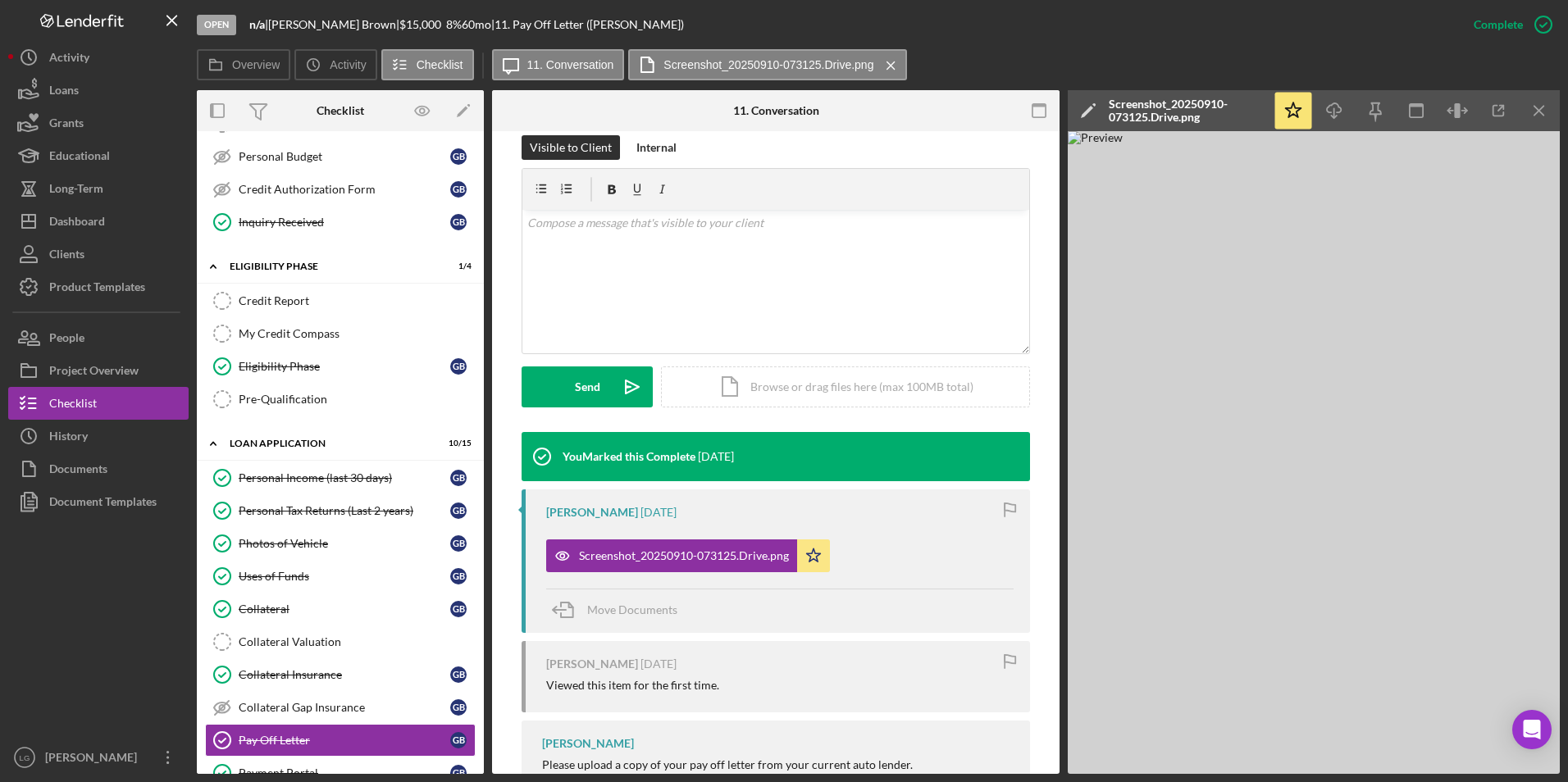
scroll to position [0, 0]
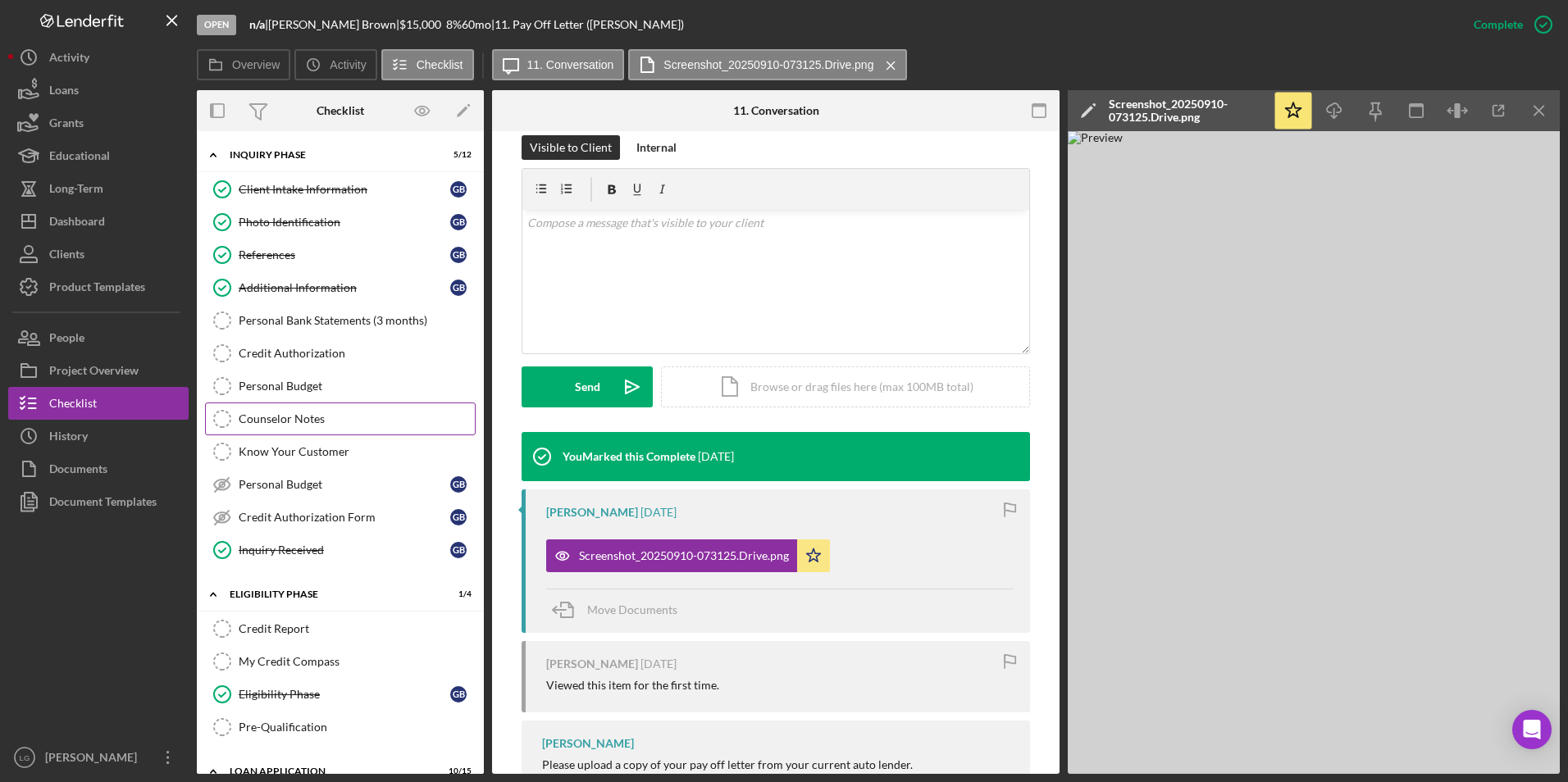
click at [288, 433] on link "Counselor Notes Counselor Notes" at bounding box center [340, 420] width 271 height 33
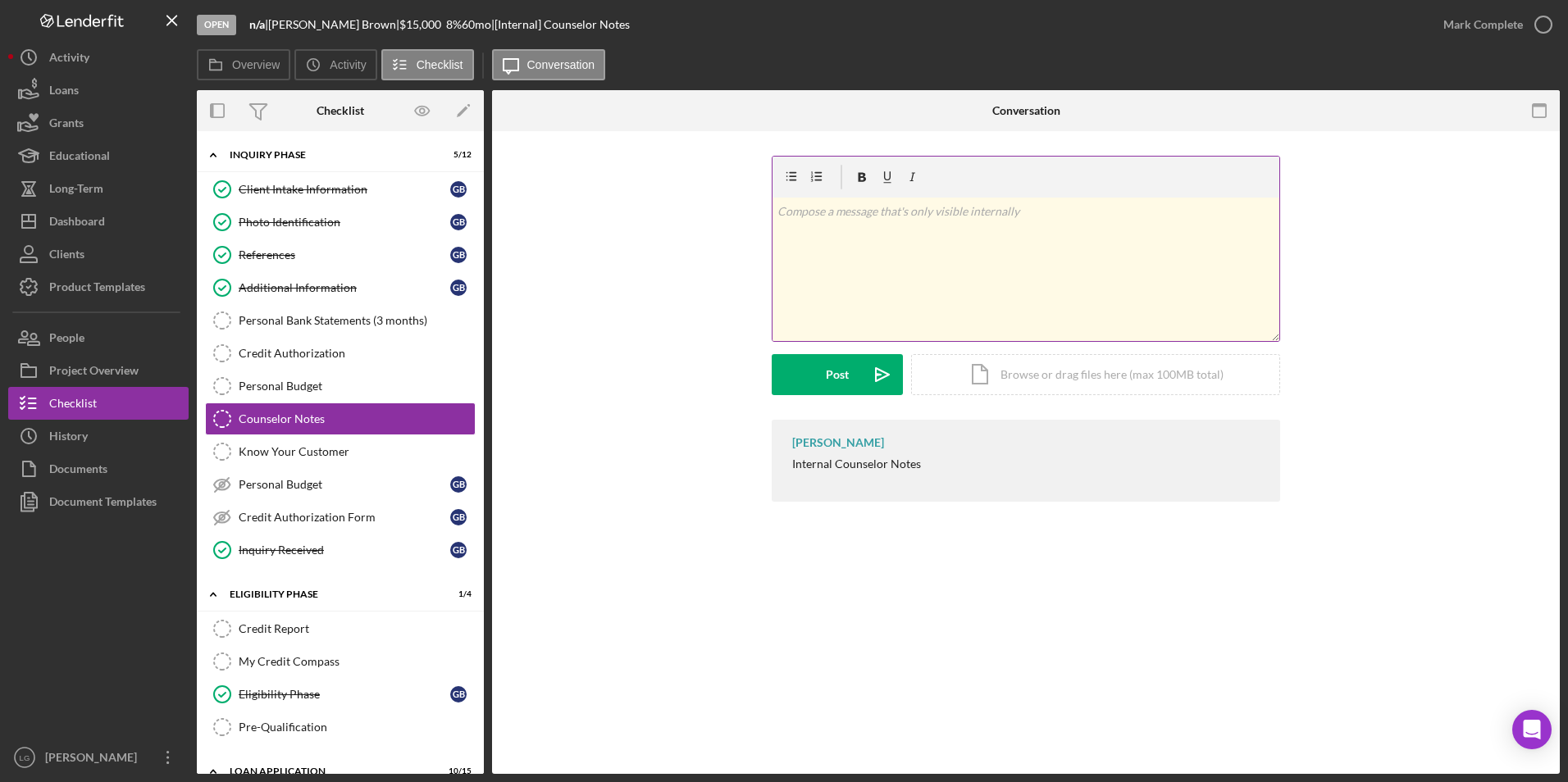
click at [910, 289] on div "v Color teal Color pink Remove color Add row above Add row below Add column bef…" at bounding box center [1025, 270] width 507 height 144
click at [900, 205] on p "Prepare file for underwrting [DATE]" at bounding box center [1026, 212] width 498 height 18
click at [840, 374] on div "Post" at bounding box center [836, 374] width 23 height 41
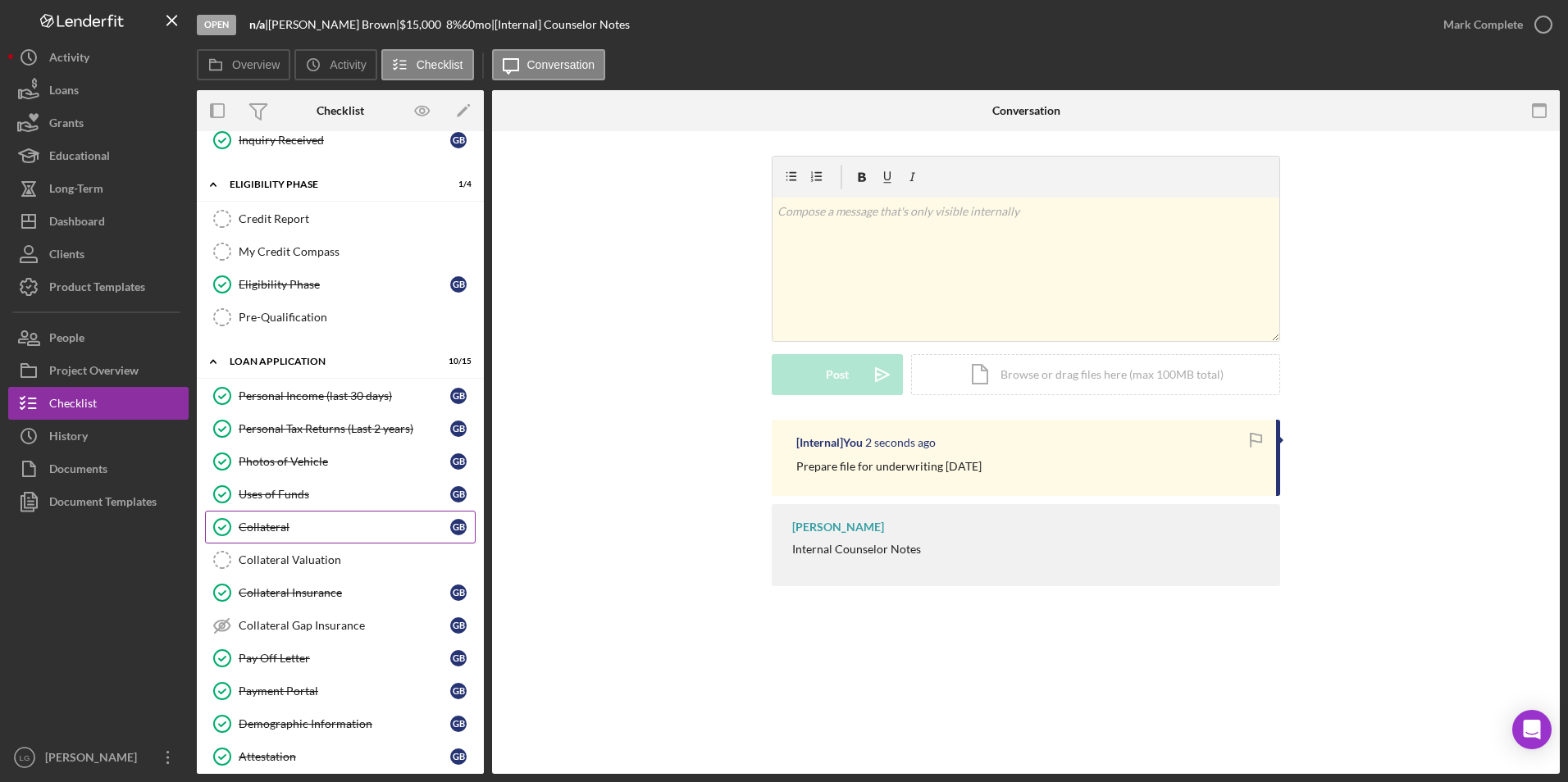
scroll to position [574, 0]
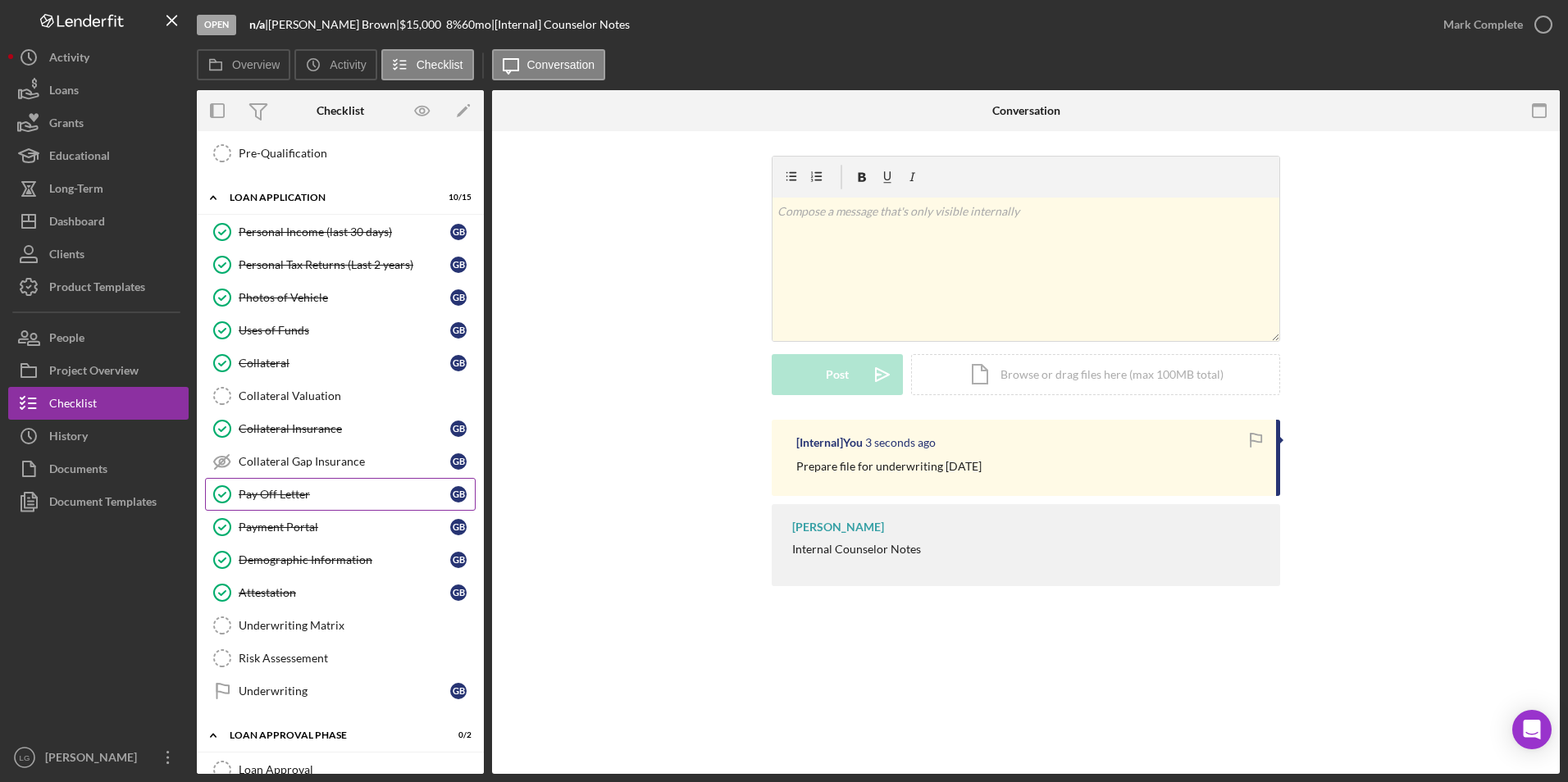
click at [275, 493] on div "Pay Off Letter" at bounding box center [344, 494] width 212 height 13
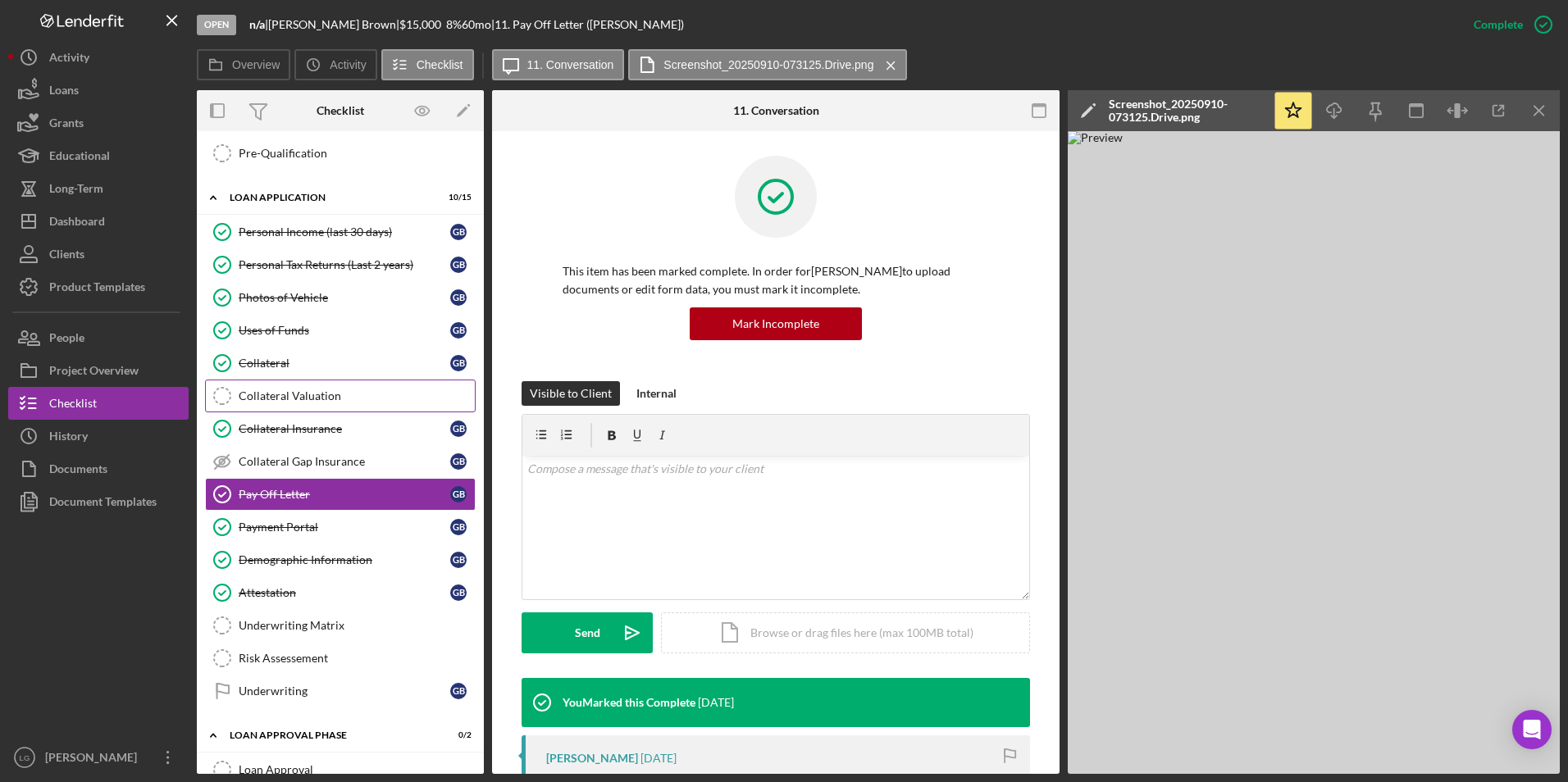
click at [290, 391] on div "Collateral Valuation" at bounding box center [356, 396] width 236 height 13
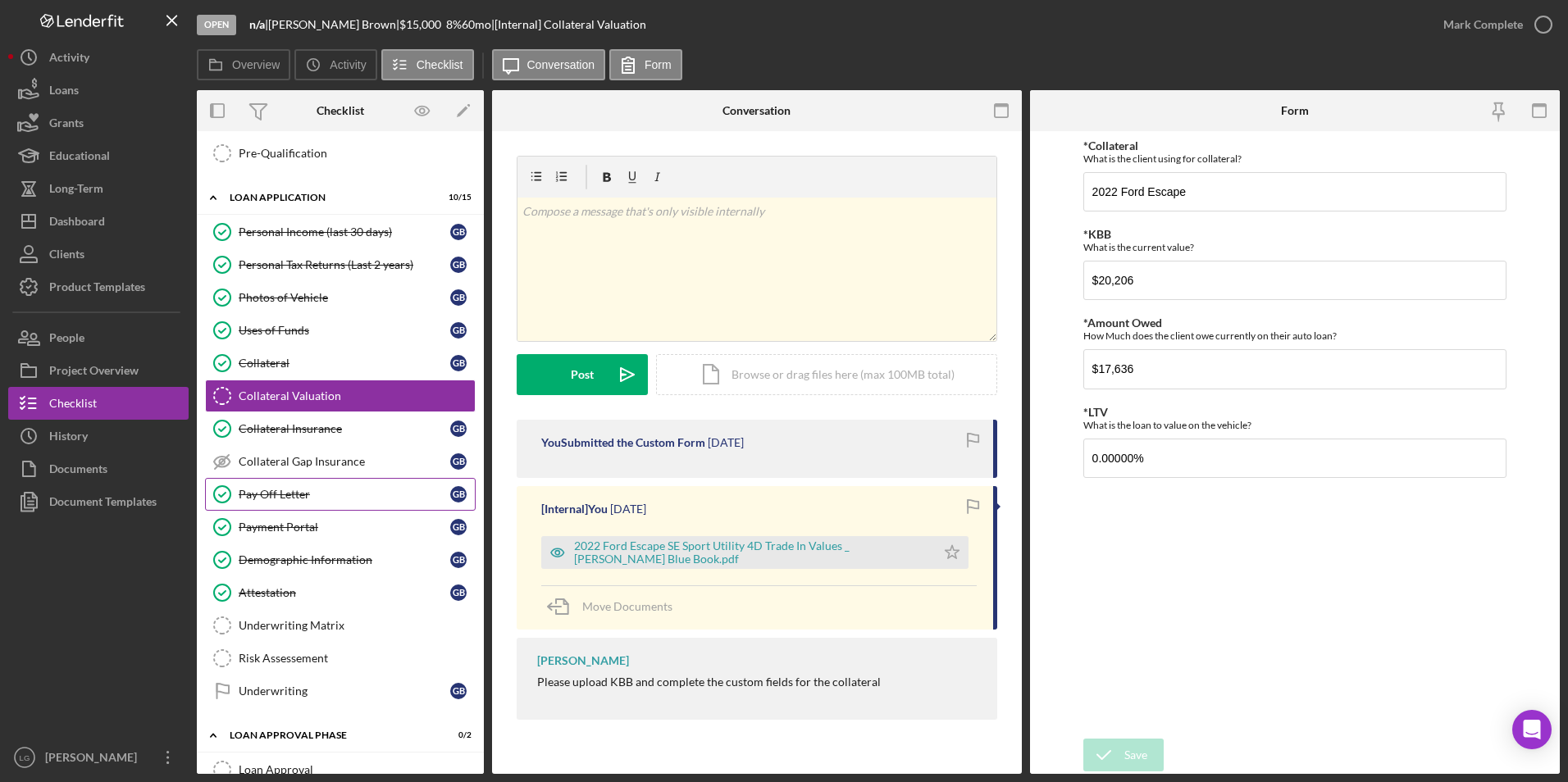
click at [291, 498] on div "Pay Off Letter" at bounding box center [344, 494] width 212 height 13
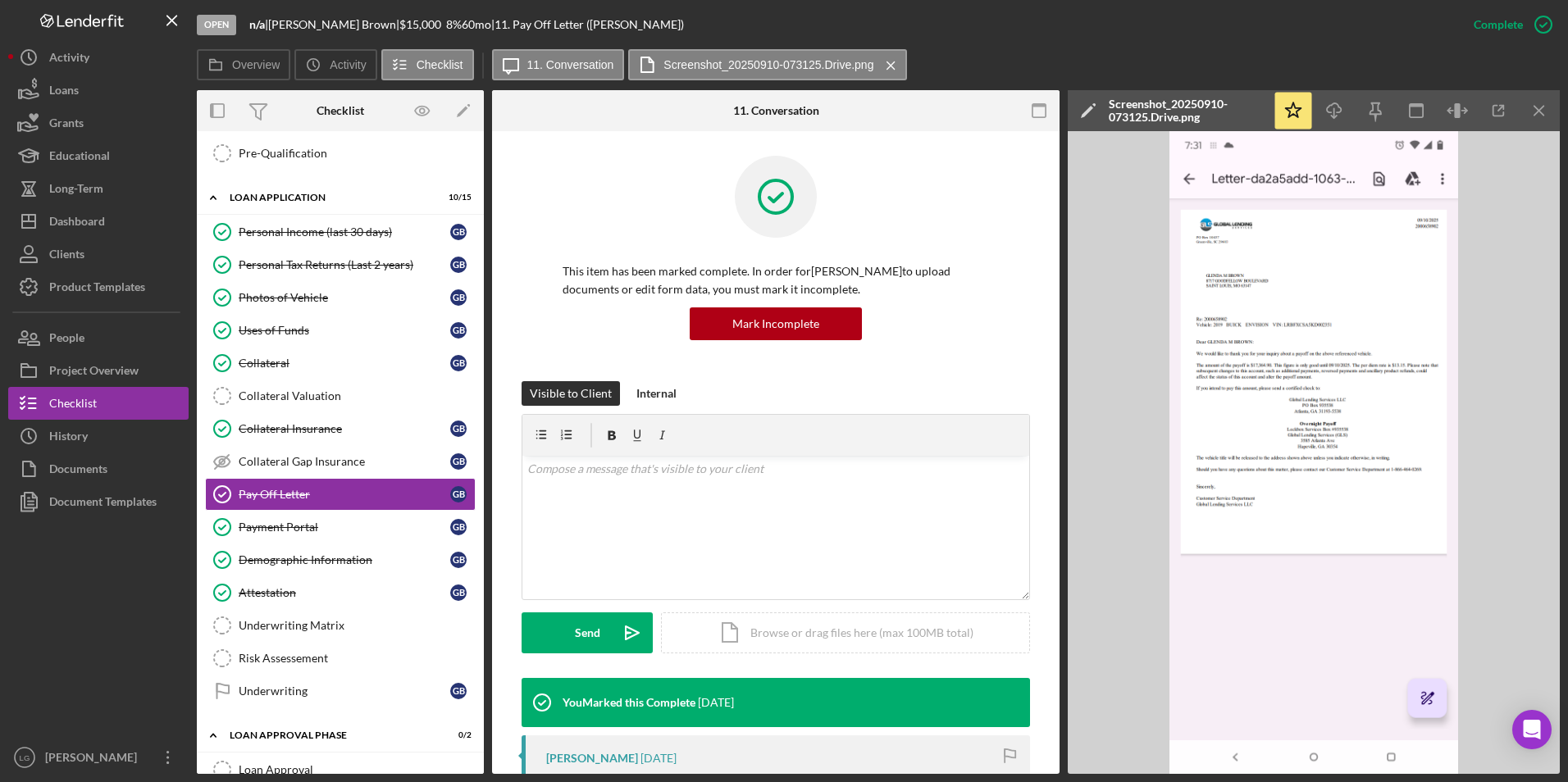
scroll to position [164, 0]
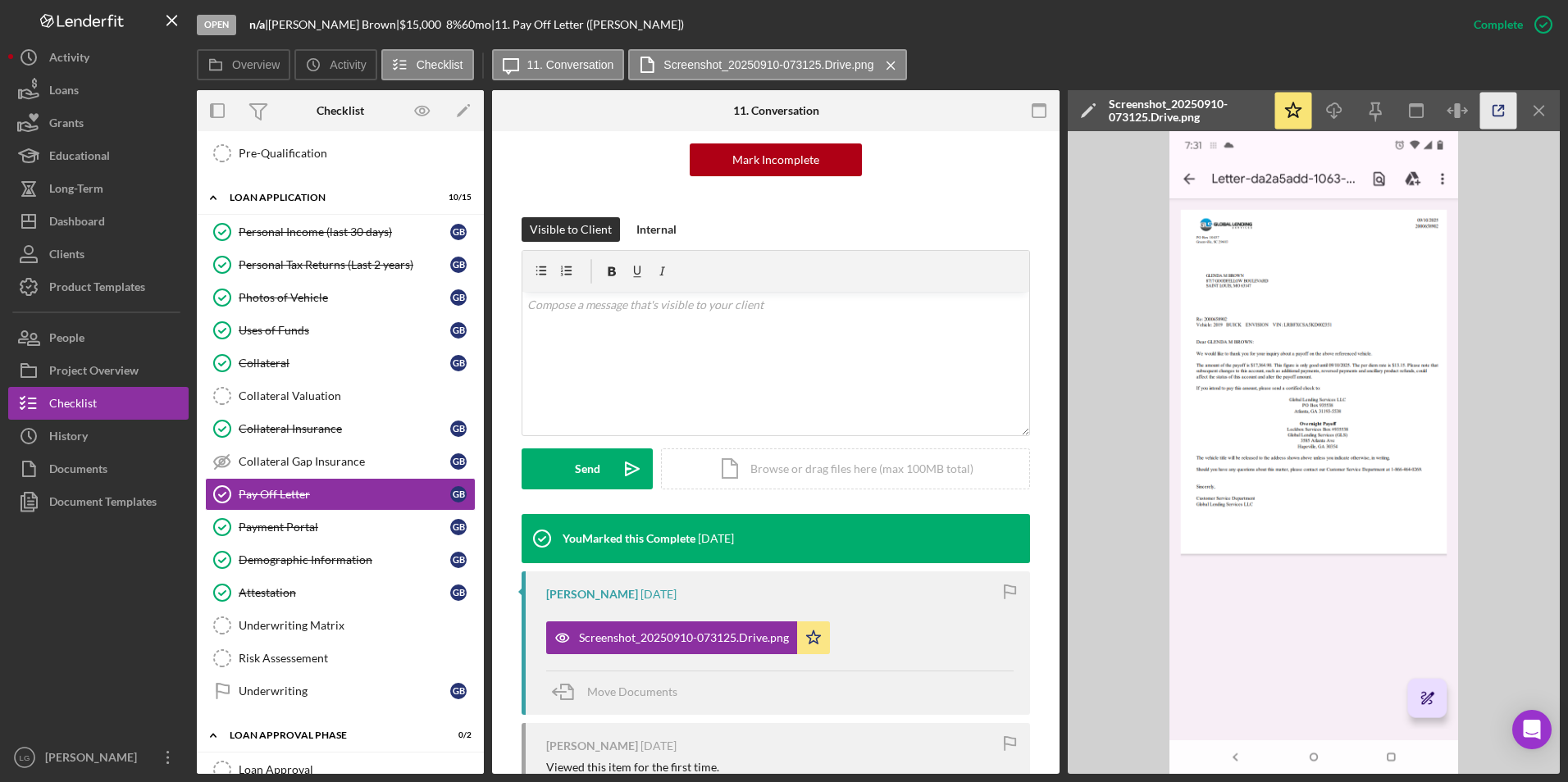
click at [1490, 110] on icon "button" at bounding box center [1499, 111] width 37 height 37
click at [310, 394] on div "Collateral Valuation" at bounding box center [356, 396] width 236 height 13
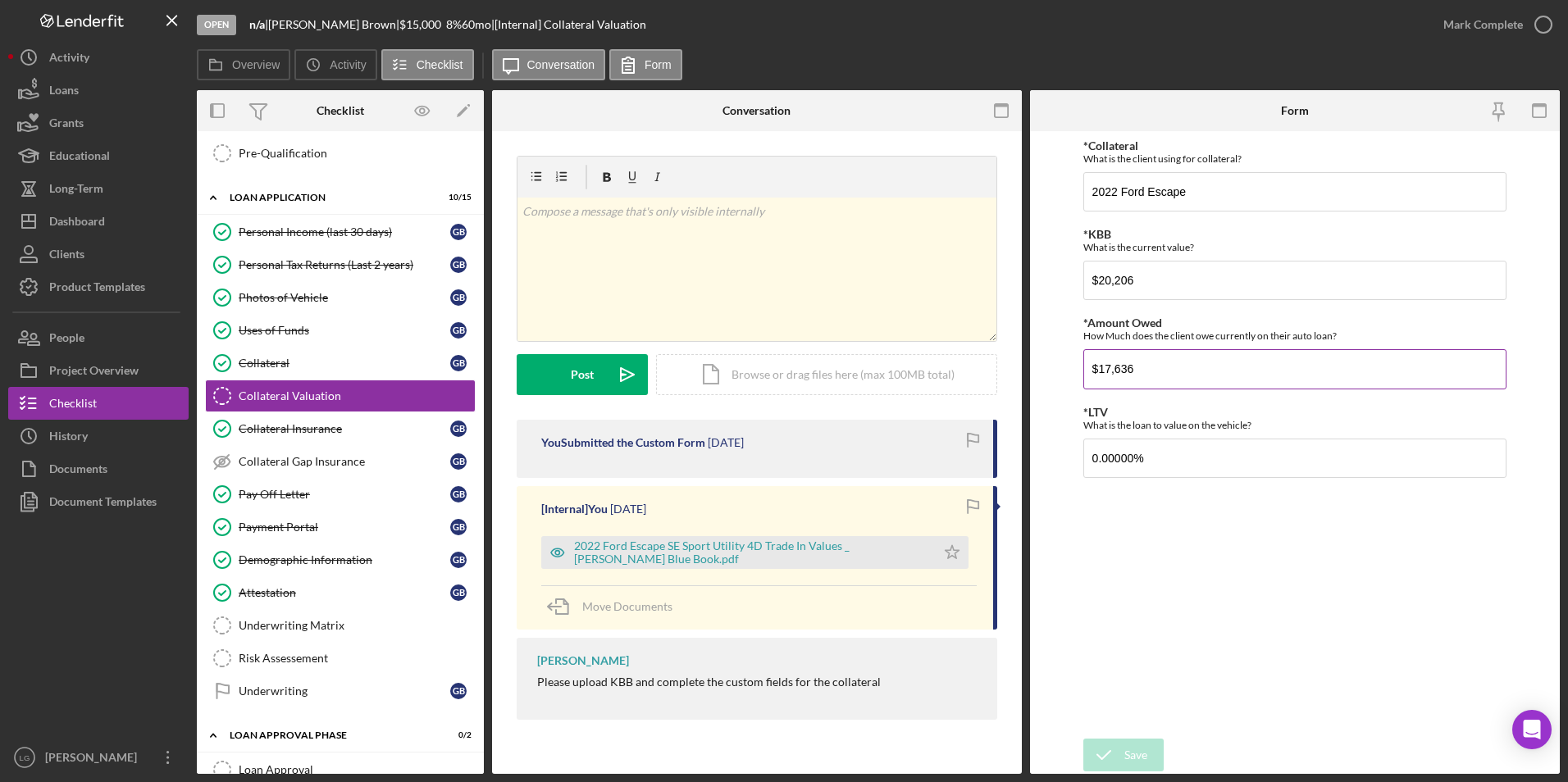
click at [1142, 371] on input "$17,636" at bounding box center [1295, 369] width 424 height 40
type input "$17,636."
click at [806, 527] on div "[Internal] You [DATE] 2022 Ford Escape SE Sport Utility 4D Trade In Values _ [P…" at bounding box center [756, 558] width 480 height 144
click at [787, 547] on div "2022 Ford Escape SE Sport Utility 4D Trade In Values _ [PERSON_NAME] Blue Book.…" at bounding box center [751, 552] width 353 height 27
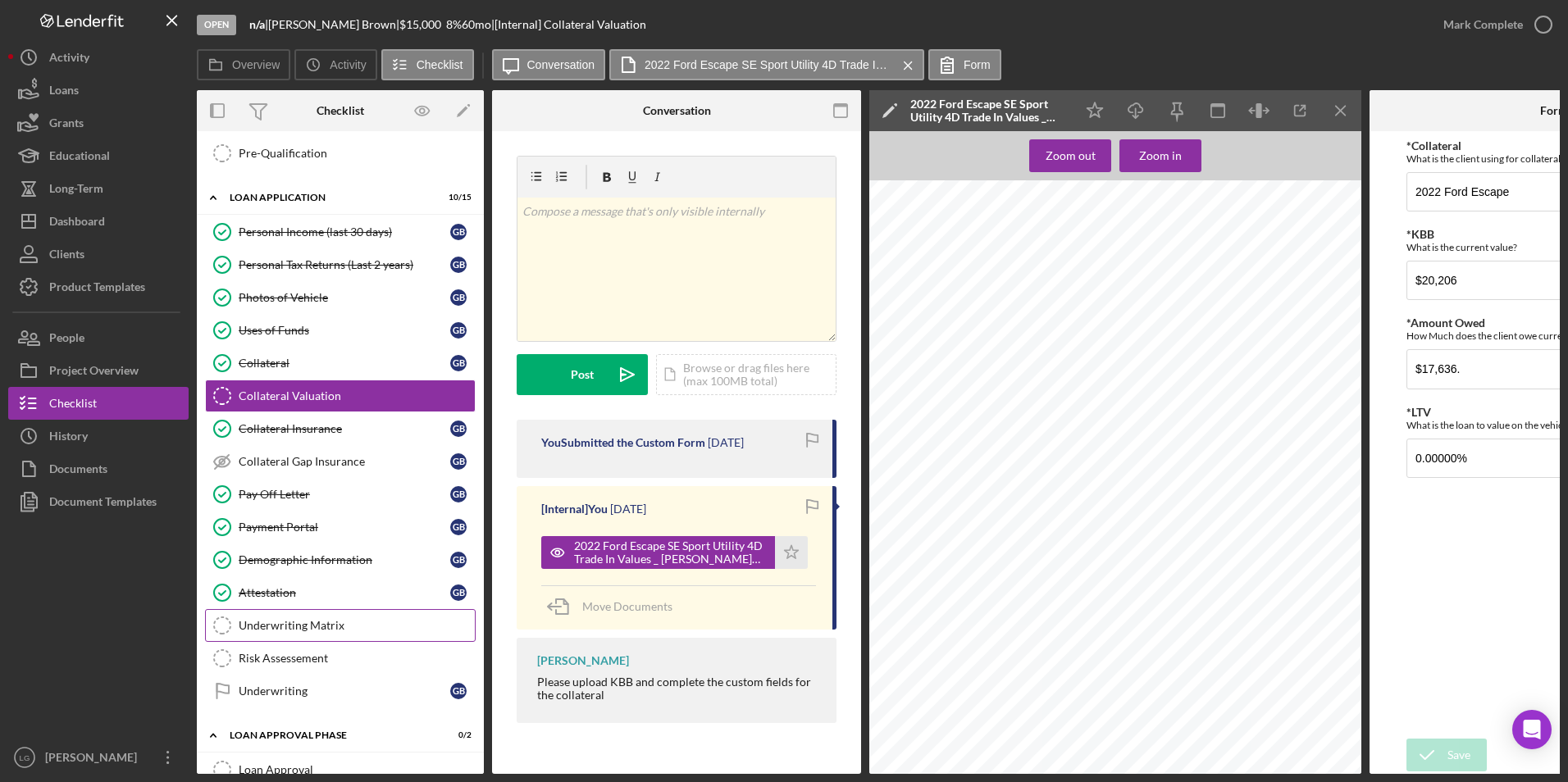
click at [263, 635] on link "Underwriting Matrix Underwriting Matrix" at bounding box center [340, 626] width 271 height 33
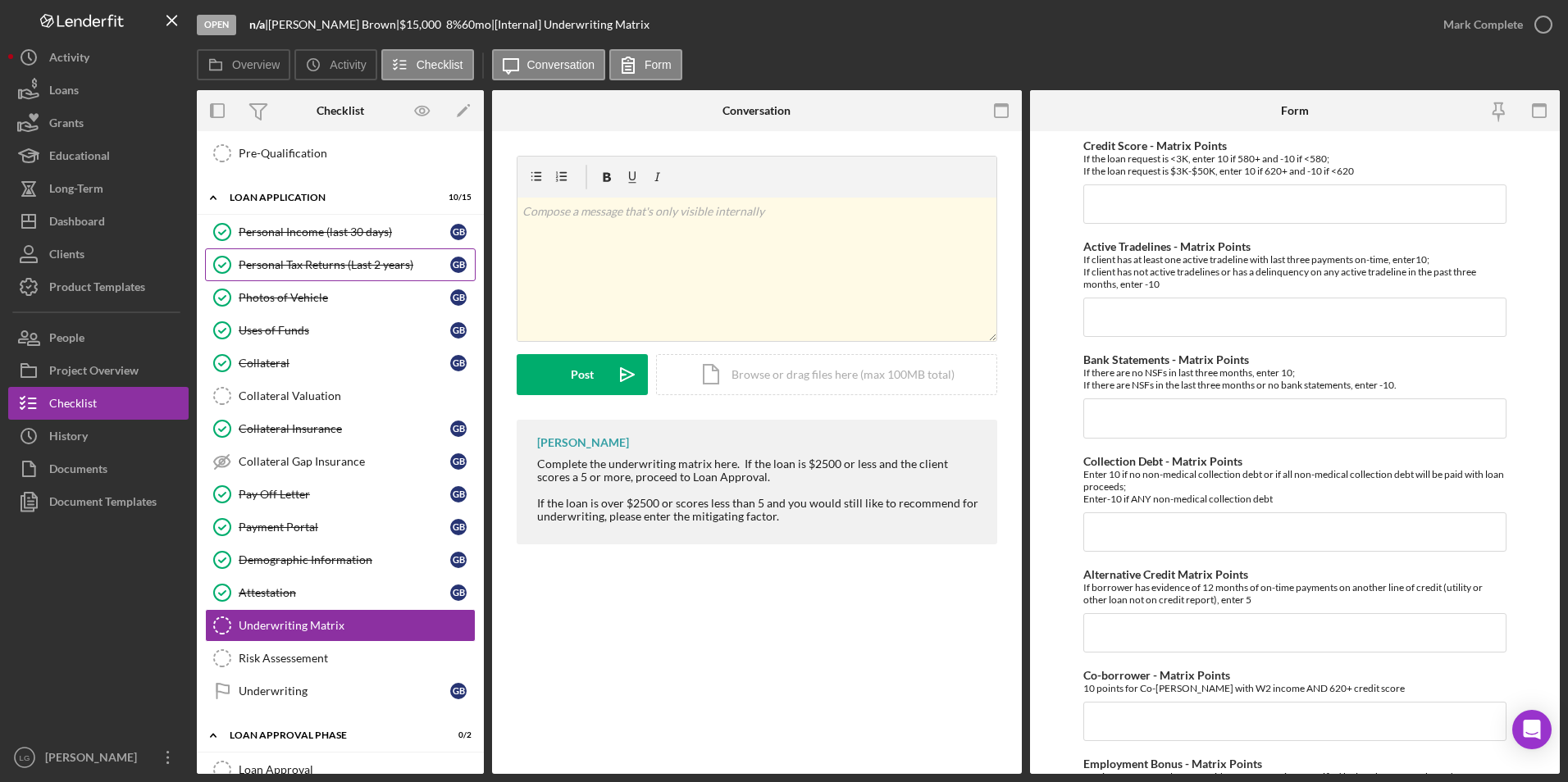
scroll to position [328, 0]
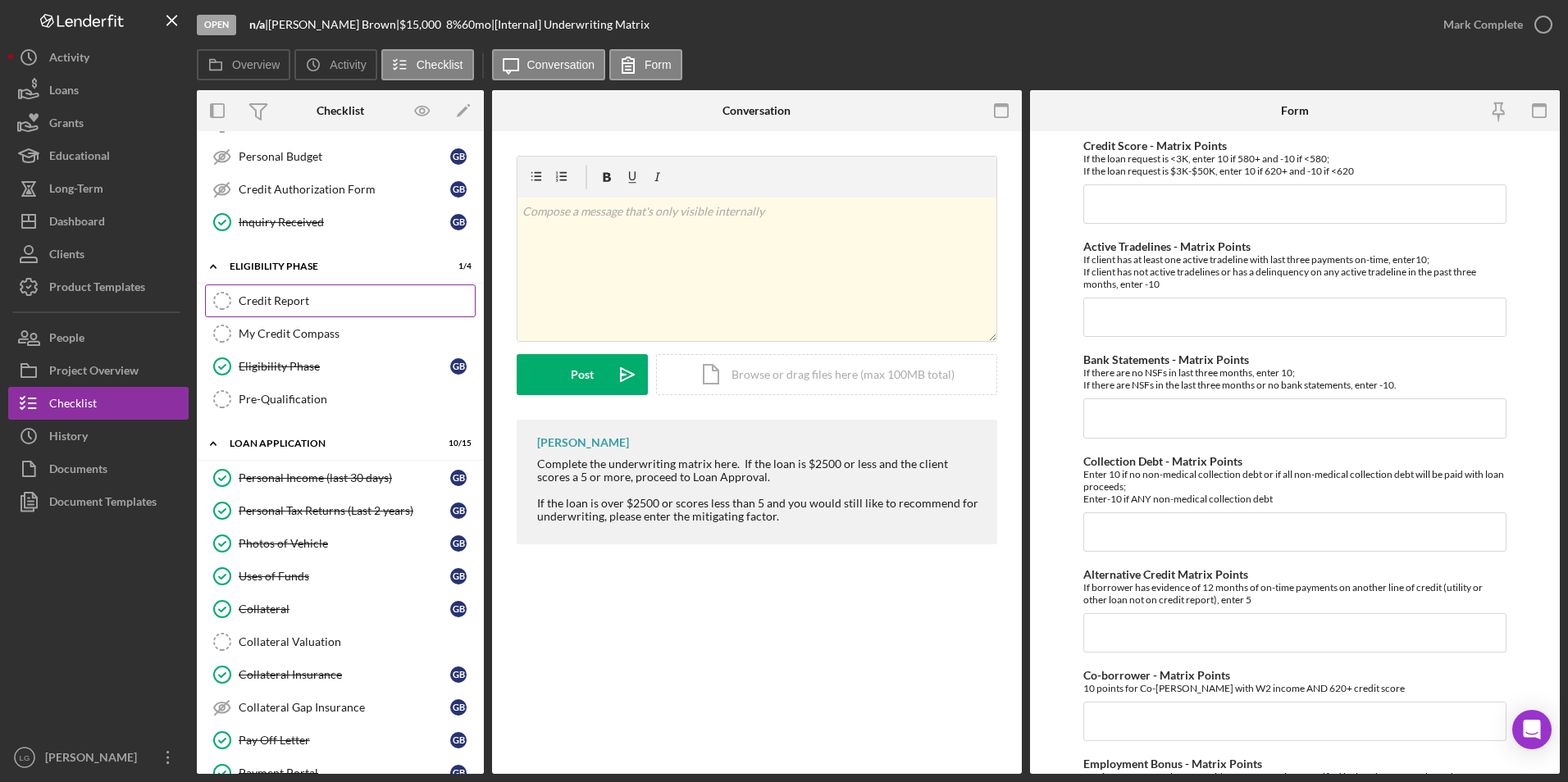
drag, startPoint x: 256, startPoint y: 302, endPoint x: 294, endPoint y: 302, distance: 38.0
click at [256, 302] on div "Credit Report" at bounding box center [356, 301] width 236 height 13
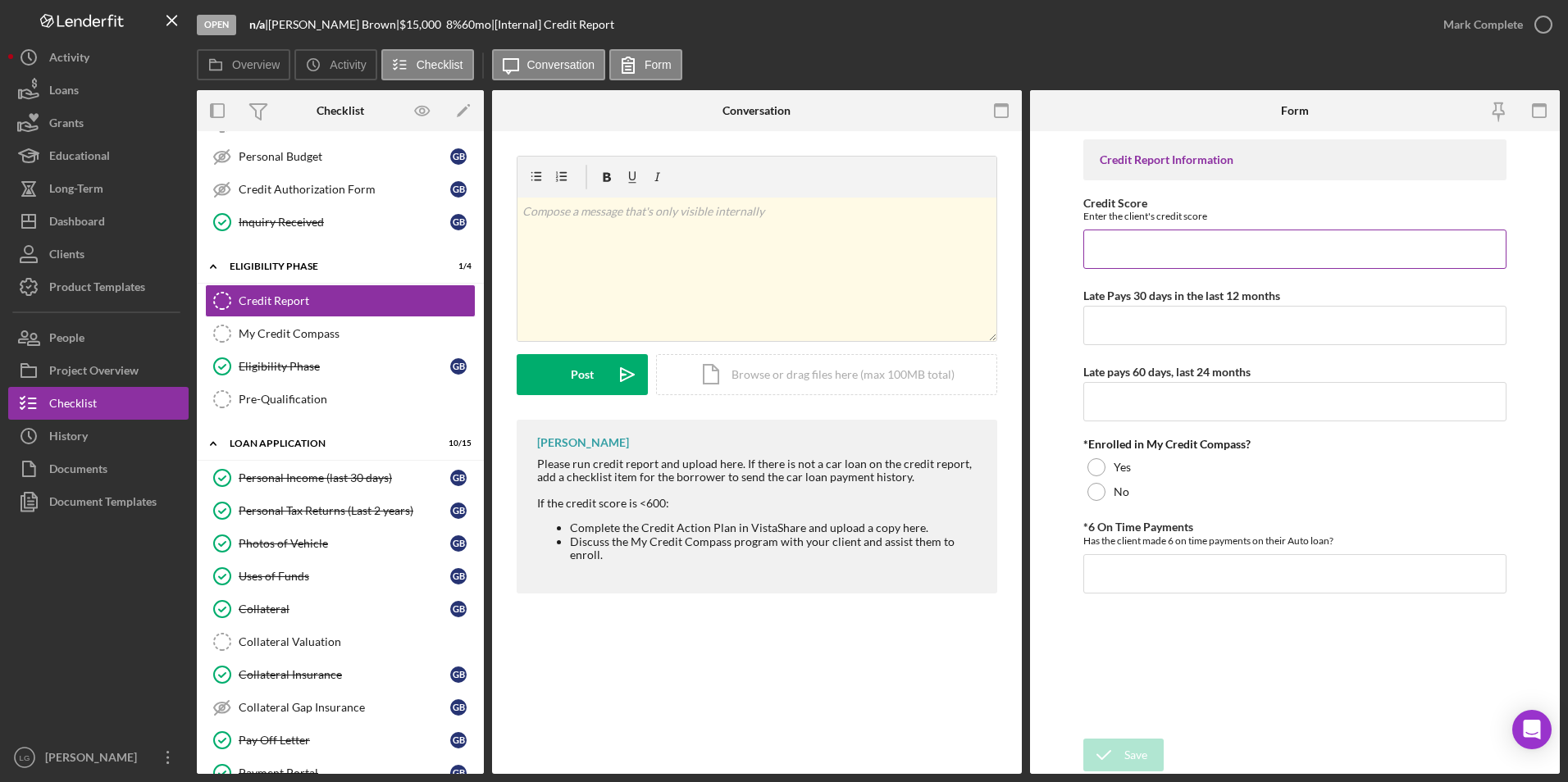
click at [1137, 230] on input "Credit Score" at bounding box center [1295, 249] width 424 height 40
type input "669"
click at [1201, 321] on input "Late Pays 30 days in the last 12 months" at bounding box center [1295, 325] width 424 height 40
type input "0"
click at [1254, 418] on input "Late pays 60 days, last 24 months" at bounding box center [1295, 401] width 424 height 40
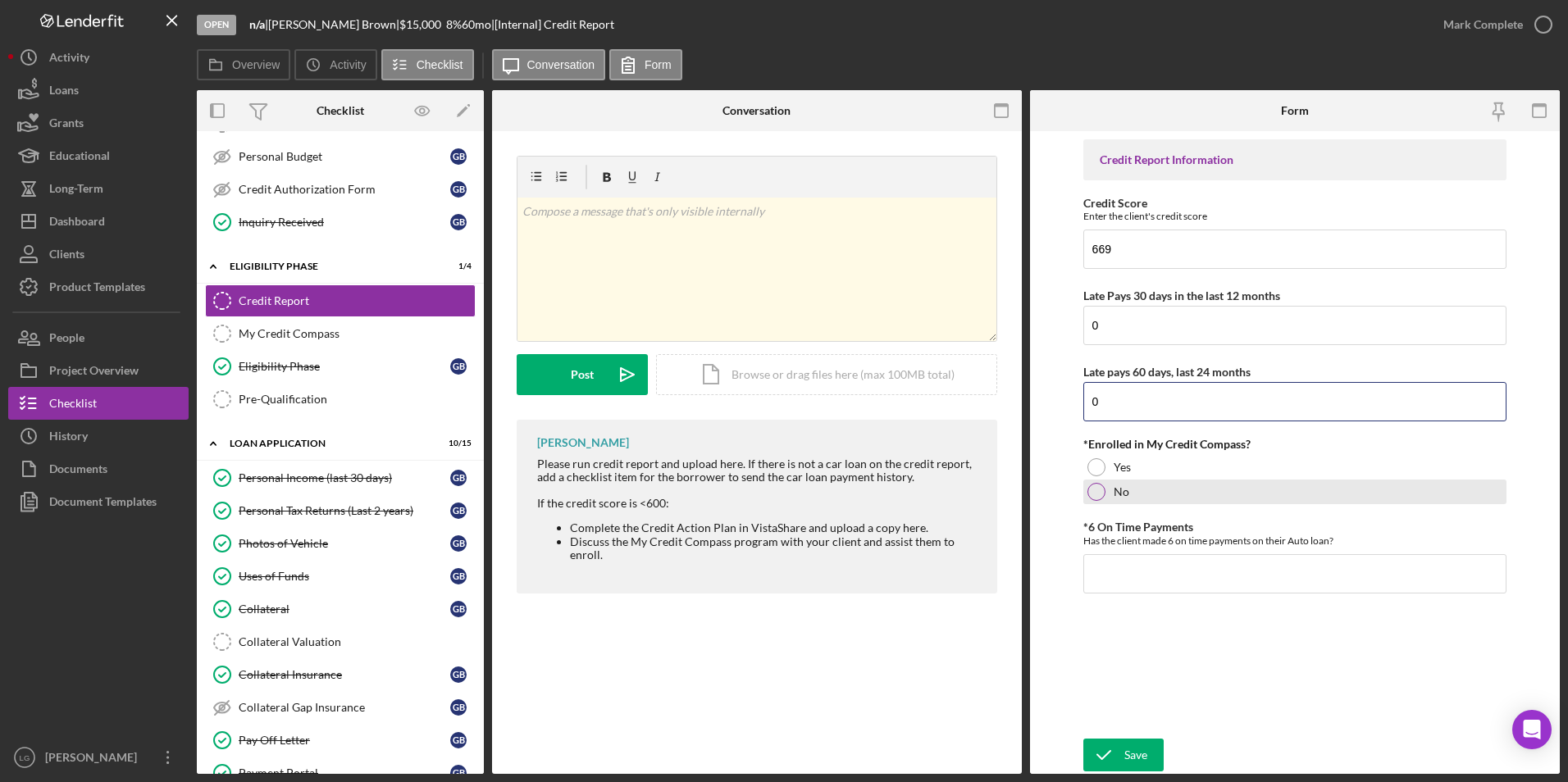
type input "0"
click at [1091, 490] on div at bounding box center [1097, 492] width 18 height 18
click at [1112, 554] on input "*6 On Time Payments" at bounding box center [1295, 573] width 424 height 40
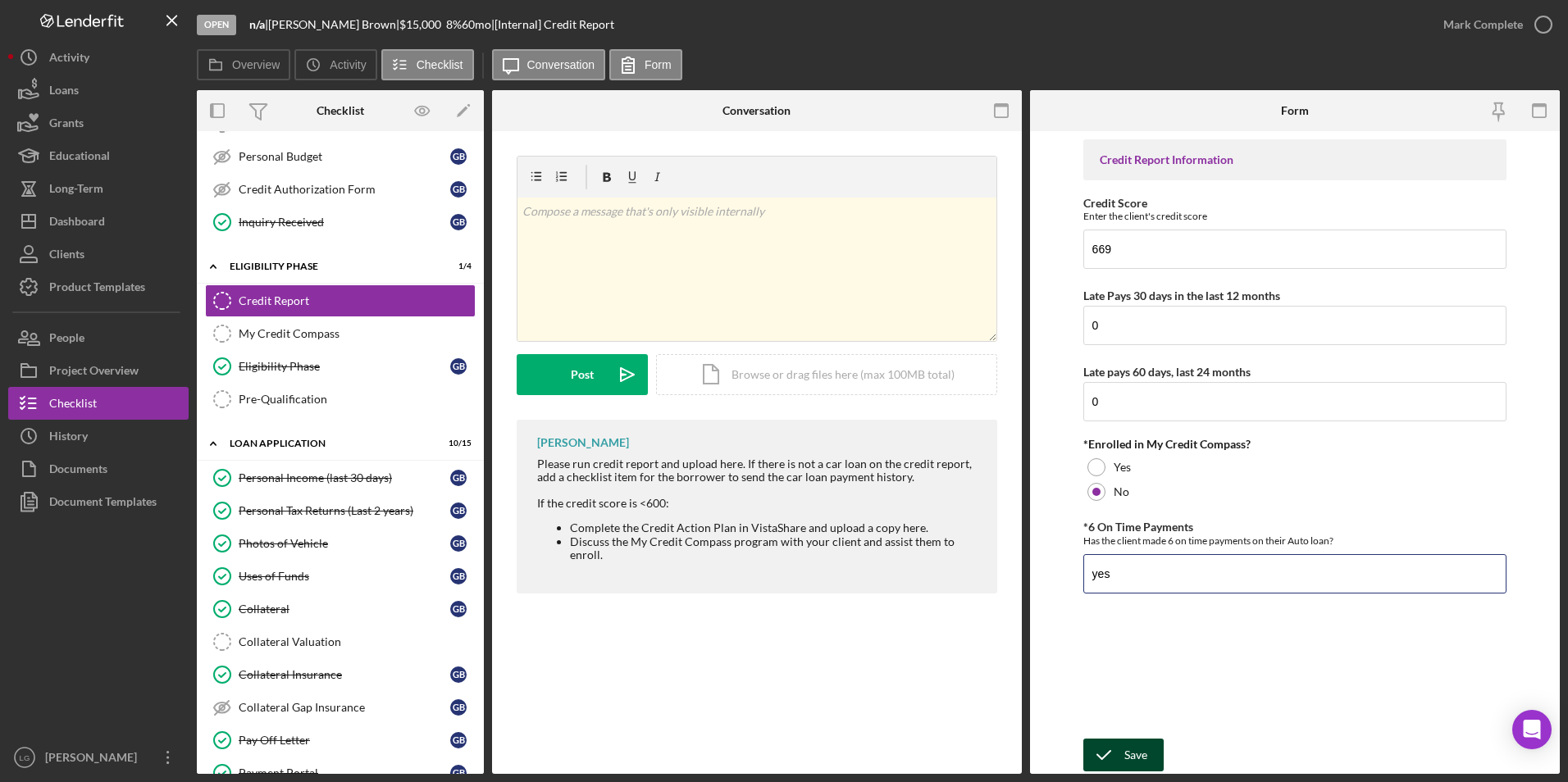
type input "yes"
click at [1124, 743] on div "Save" at bounding box center [1136, 755] width 23 height 33
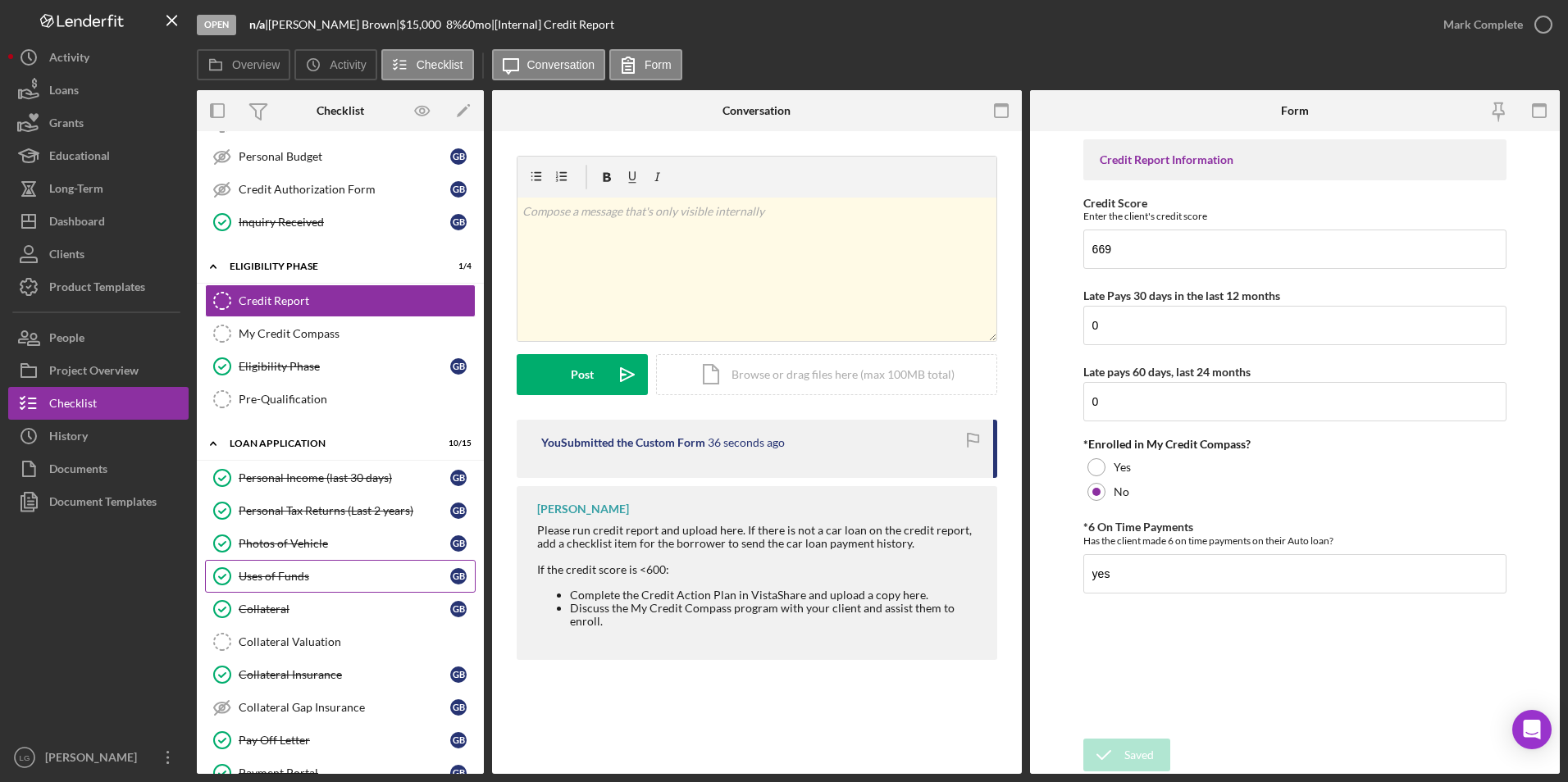
scroll to position [492, 0]
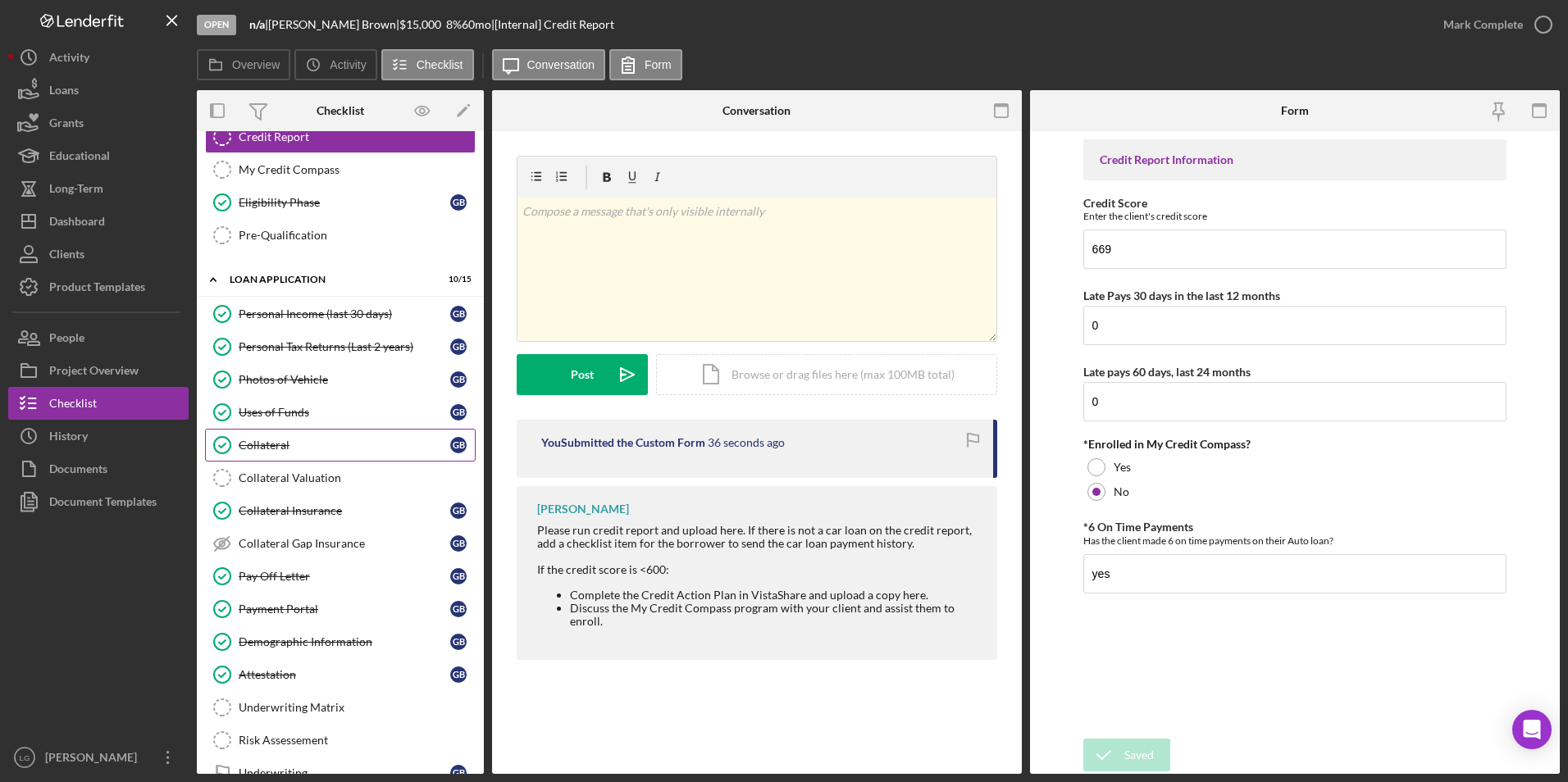
click at [329, 468] on link "Collateral Valuation Collateral Valuation" at bounding box center [340, 478] width 271 height 33
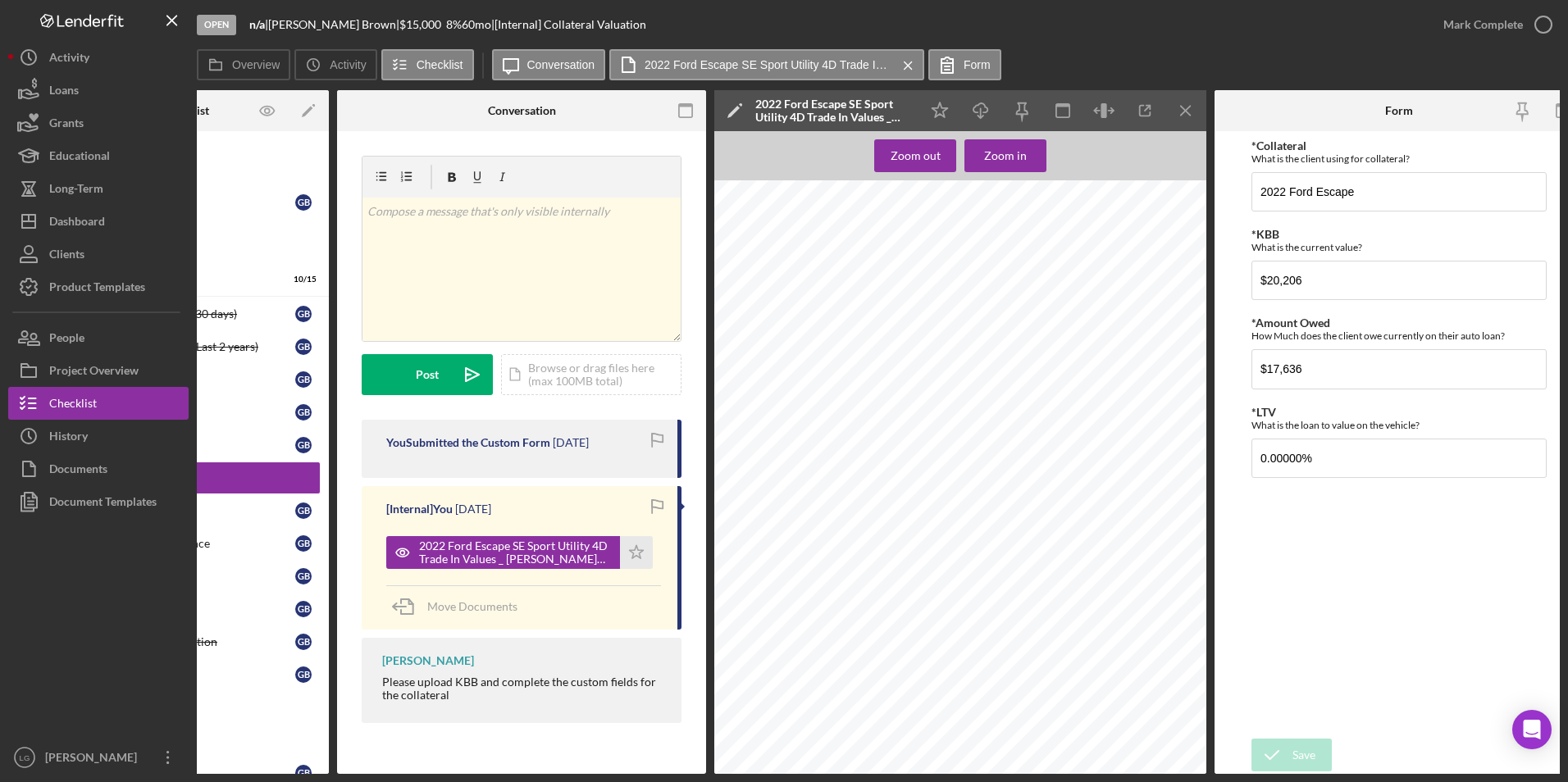
scroll to position [0, 179]
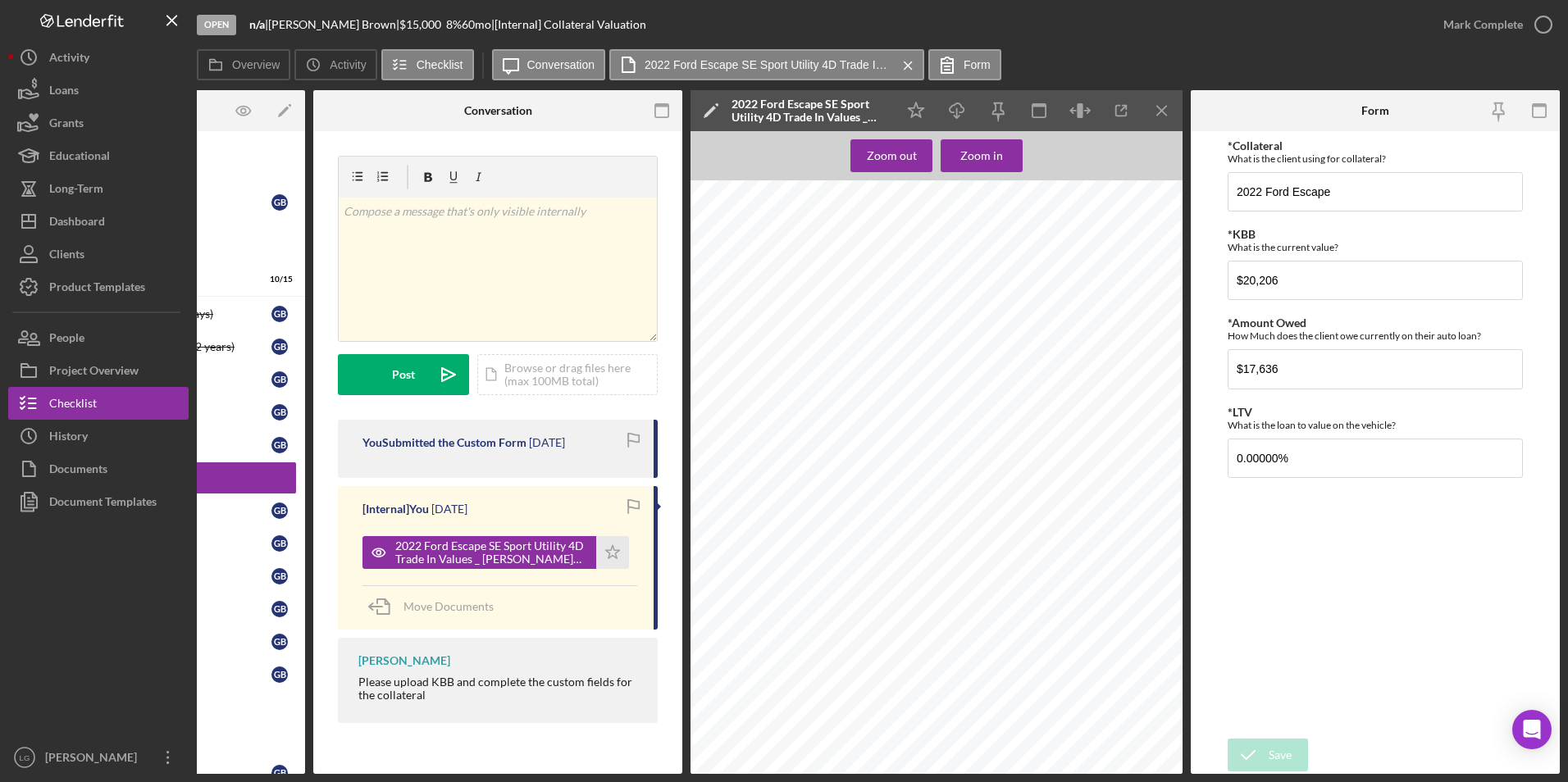
click at [705, 776] on div "Open n/a | [PERSON_NAME] | $15,000 $15,000 8 % 60 mo | [Internal] Collateral Va…" at bounding box center [784, 391] width 1568 height 782
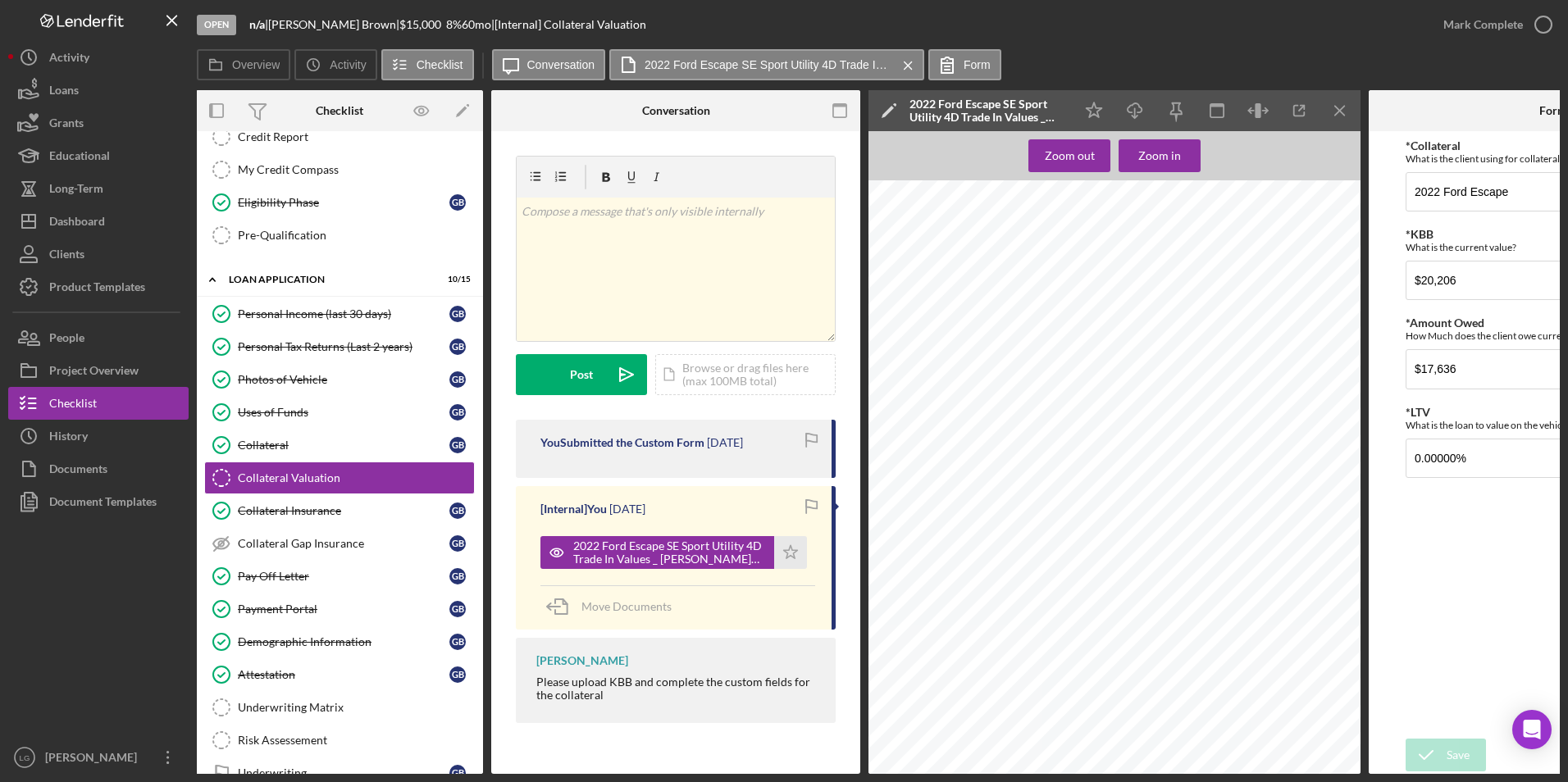
scroll to position [0, 0]
click at [361, 139] on div "Credit Report" at bounding box center [356, 137] width 236 height 13
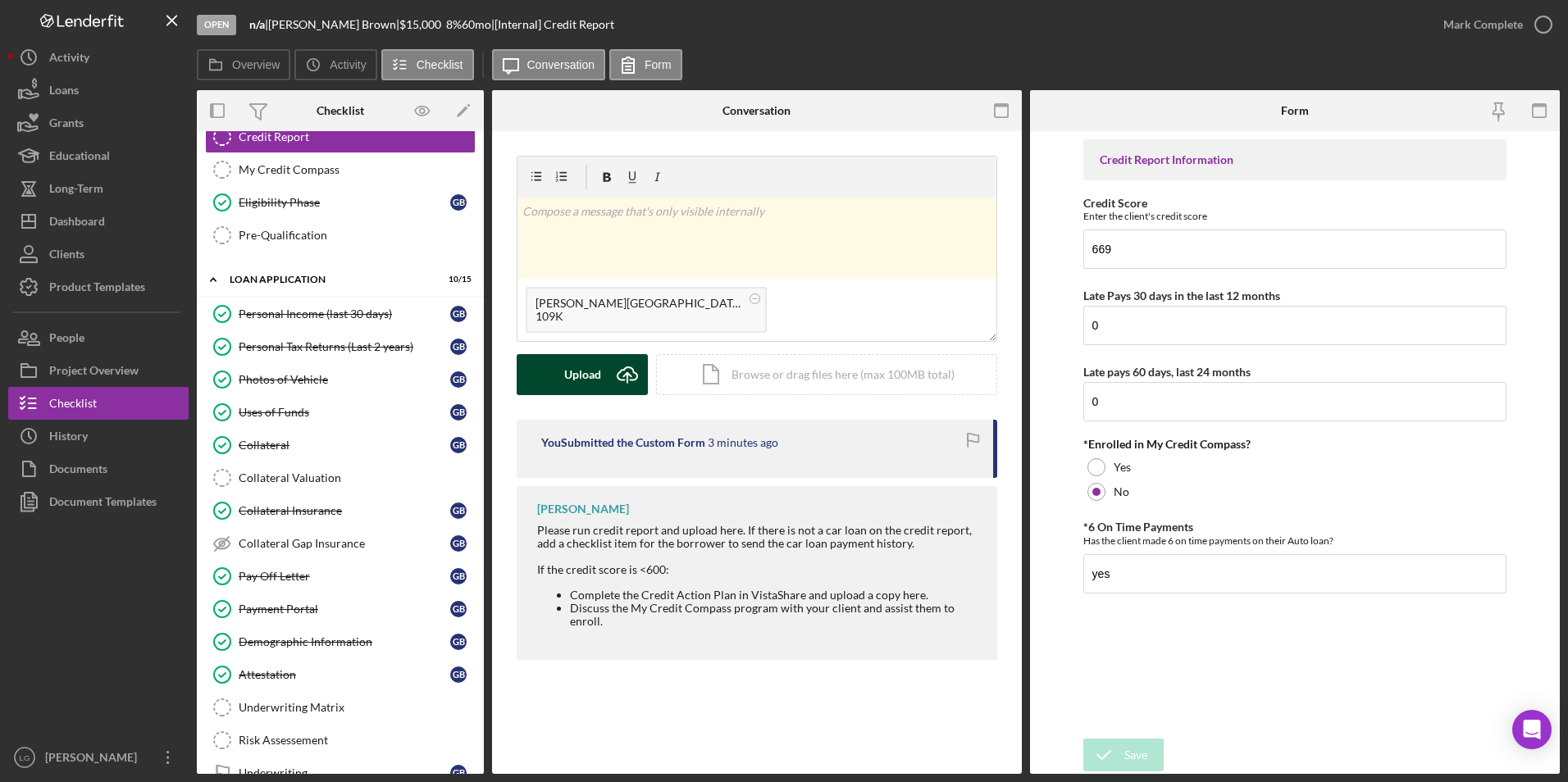
click at [587, 373] on div "Upload" at bounding box center [582, 374] width 37 height 41
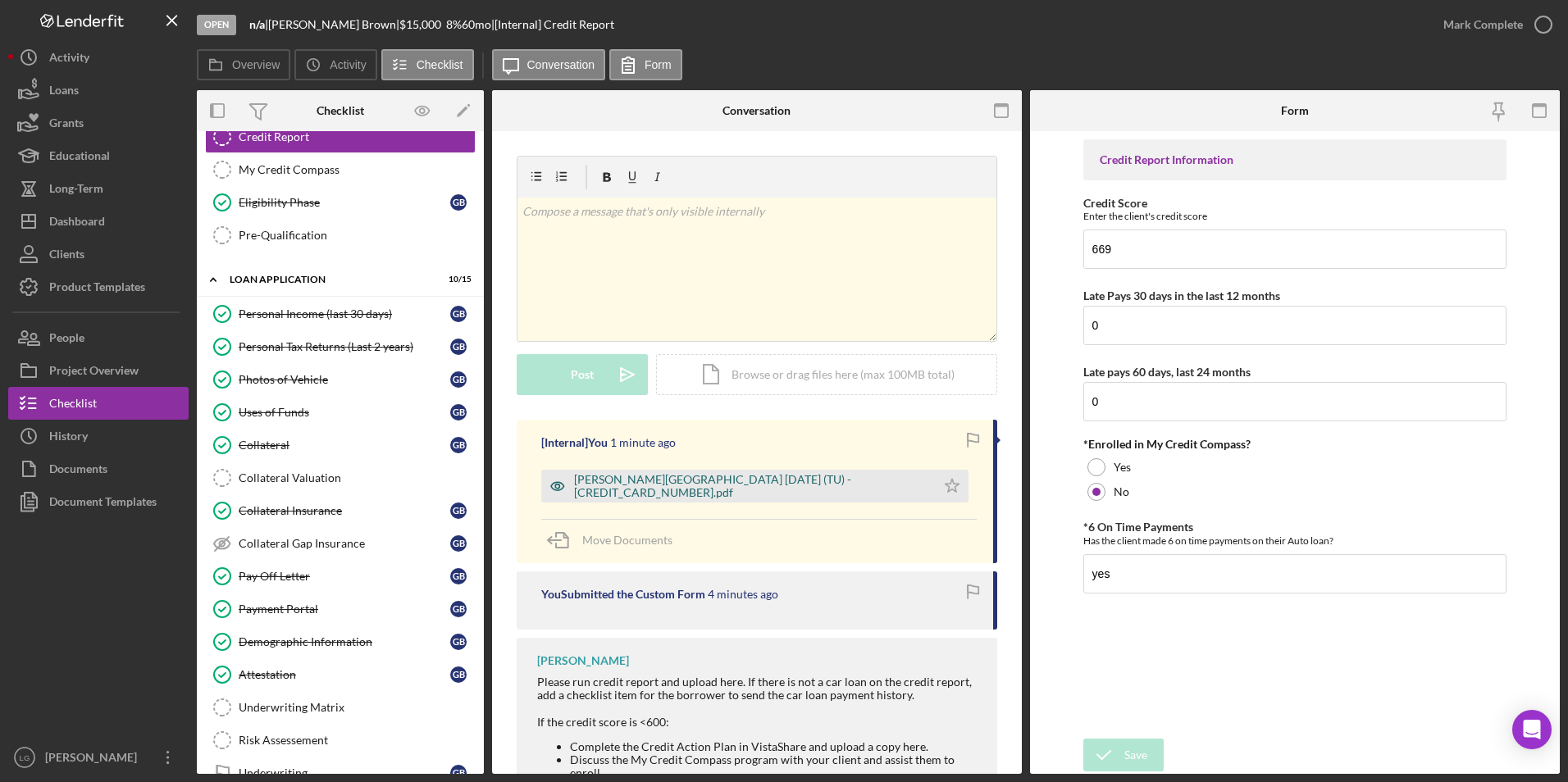
click at [629, 489] on div "[PERSON_NAME][GEOGRAPHIC_DATA] [DATE] (TU) - [CREDIT_CARD_NUMBER].pdf" at bounding box center [751, 486] width 353 height 27
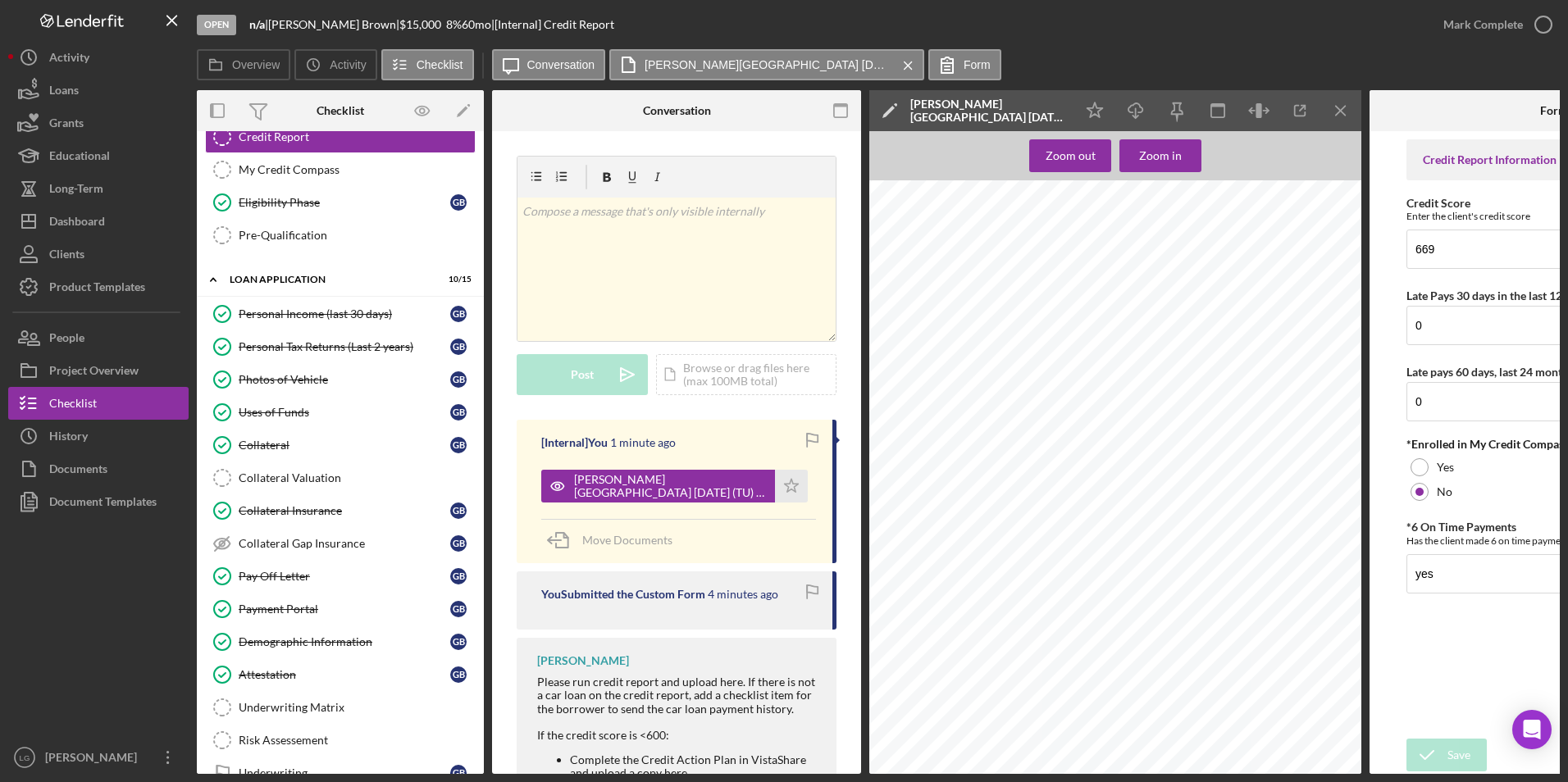
scroll to position [1312, 0]
click at [535, 228] on div "v Color teal Color pink Remove color Add row above Add row below Add column bef…" at bounding box center [676, 270] width 318 height 144
click at [525, 228] on p "66 terms/ 18months paid/ 48months left/ mothnly oayemnts $" at bounding box center [677, 221] width 309 height 37
click at [603, 239] on div "v Color teal Color pink Remove color Add row above Add row below Add column bef…" at bounding box center [676, 270] width 318 height 144
click at [586, 382] on div "Post" at bounding box center [582, 374] width 23 height 41
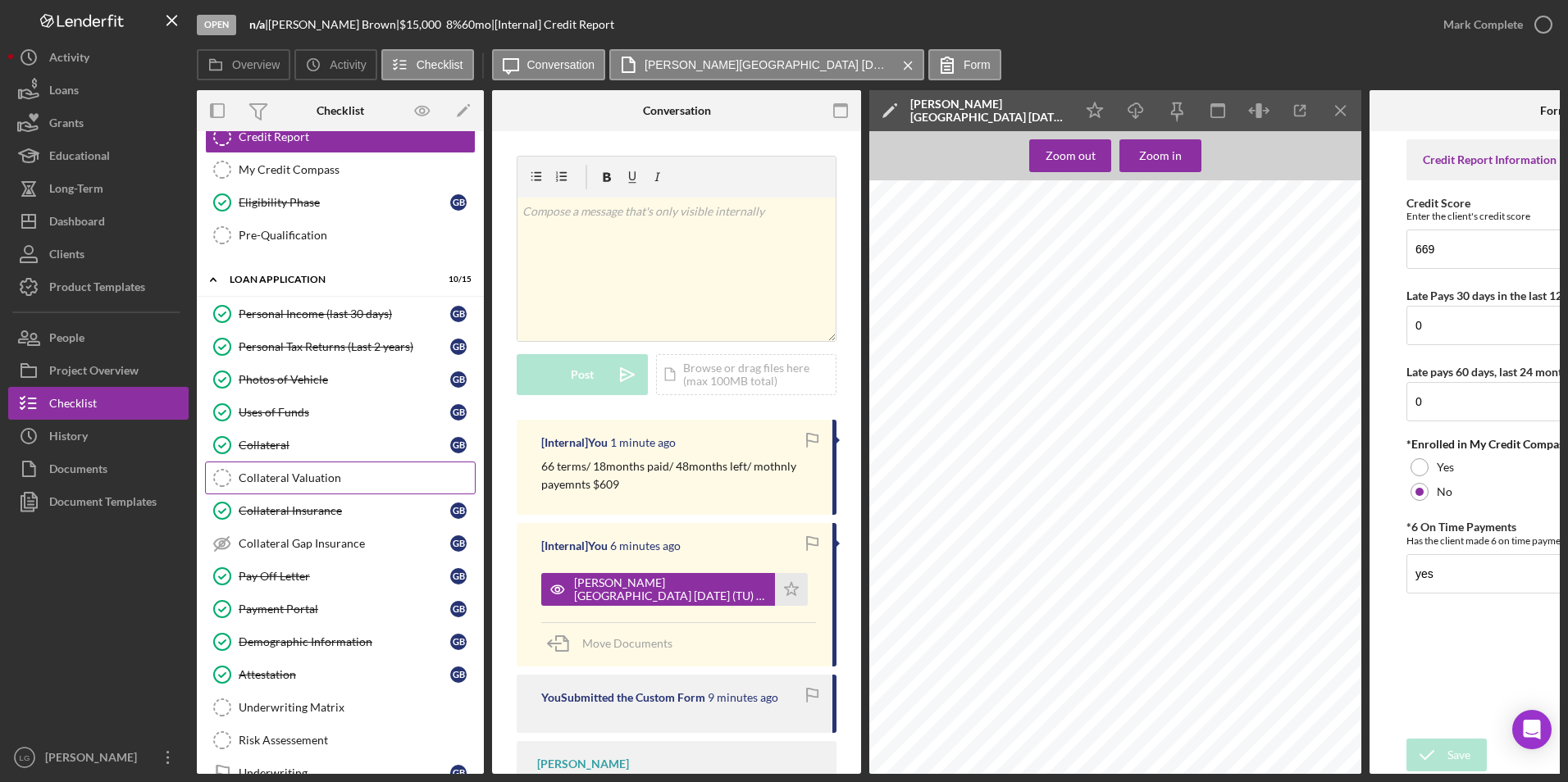
click at [335, 489] on link "Collateral Valuation Collateral Valuation" at bounding box center [340, 478] width 271 height 33
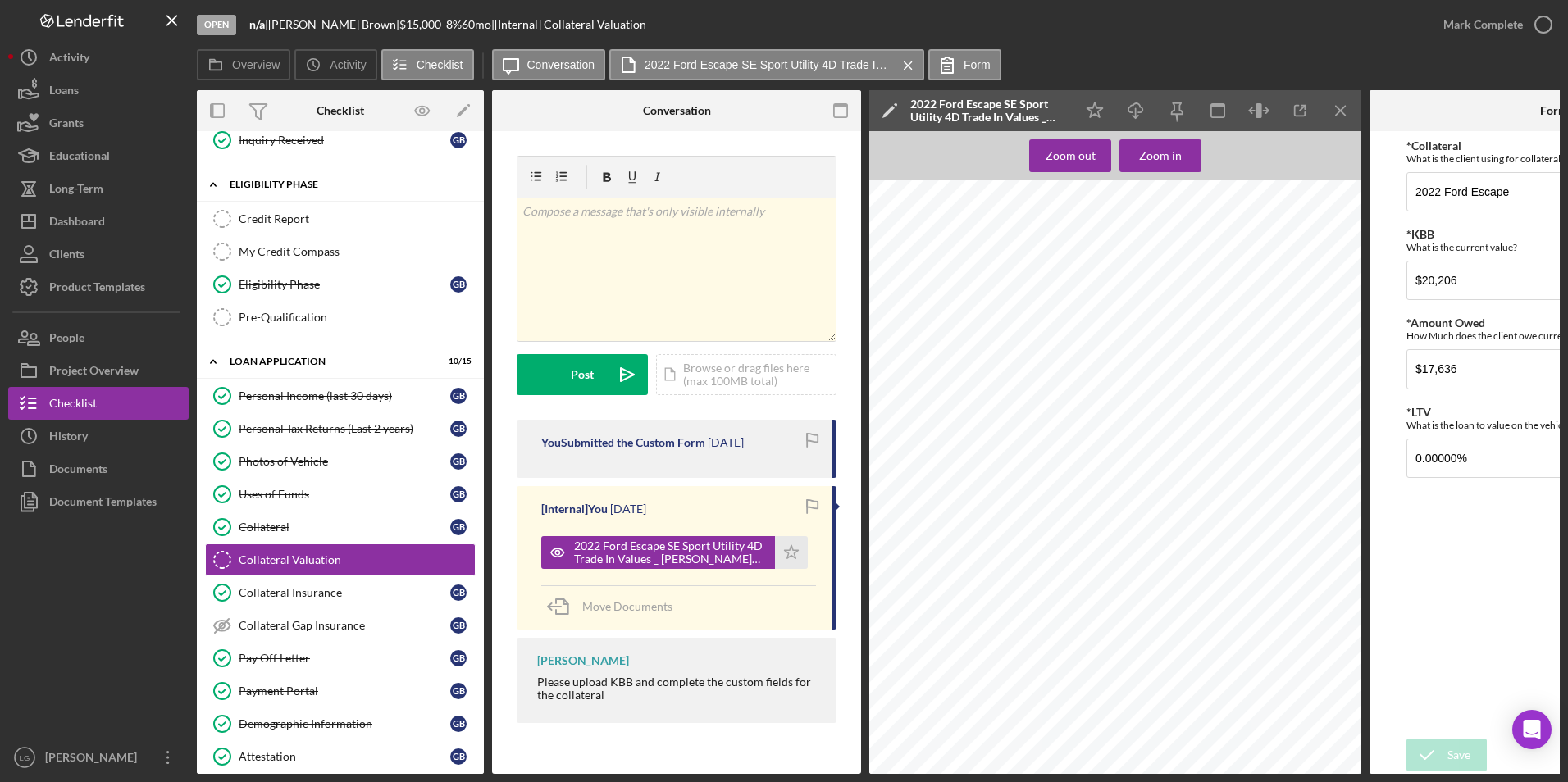
scroll to position [328, 0]
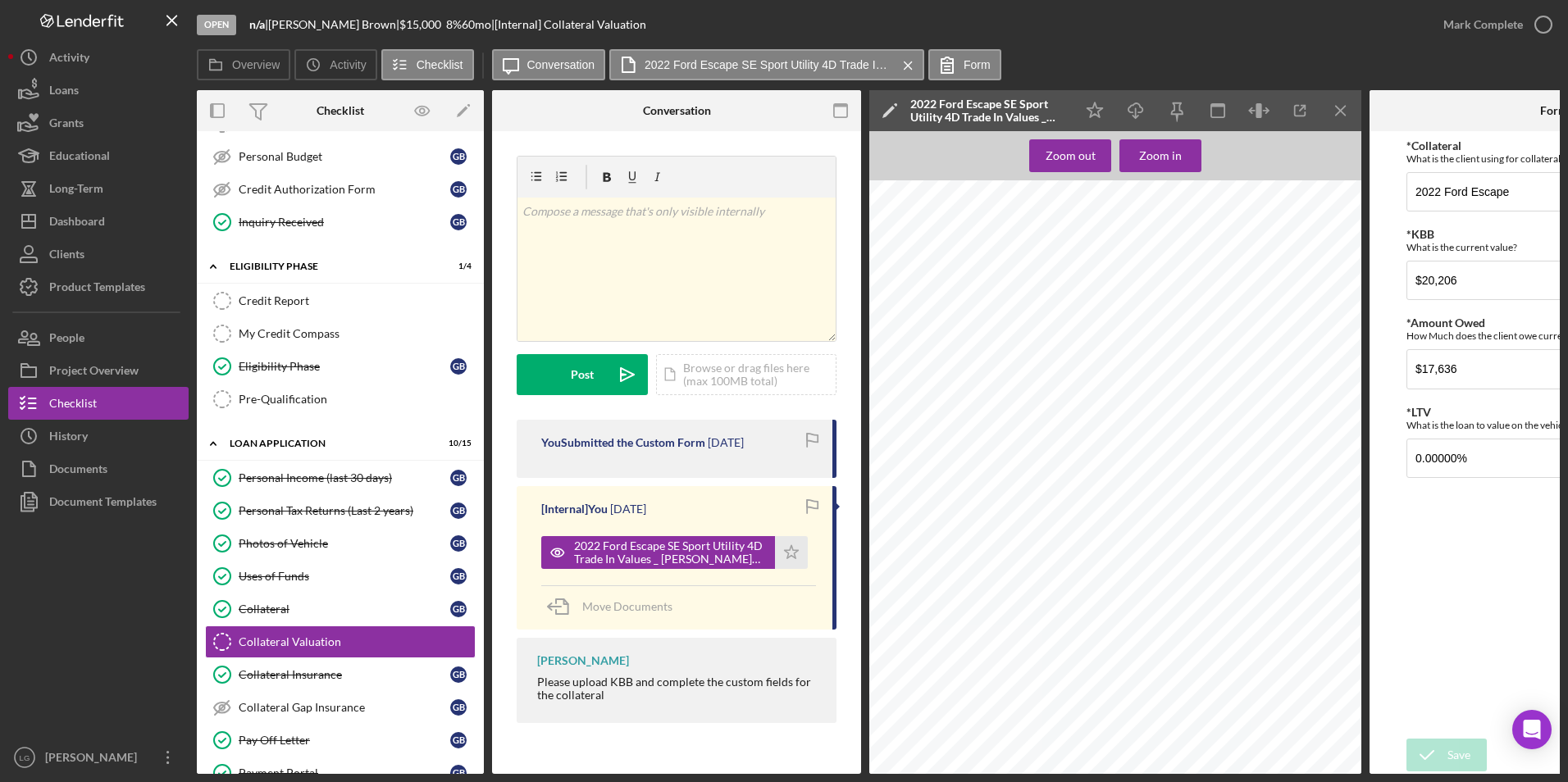
drag, startPoint x: 259, startPoint y: 305, endPoint x: 559, endPoint y: 314, distance: 300.1
click at [259, 305] on div "Credit Report" at bounding box center [356, 301] width 236 height 13
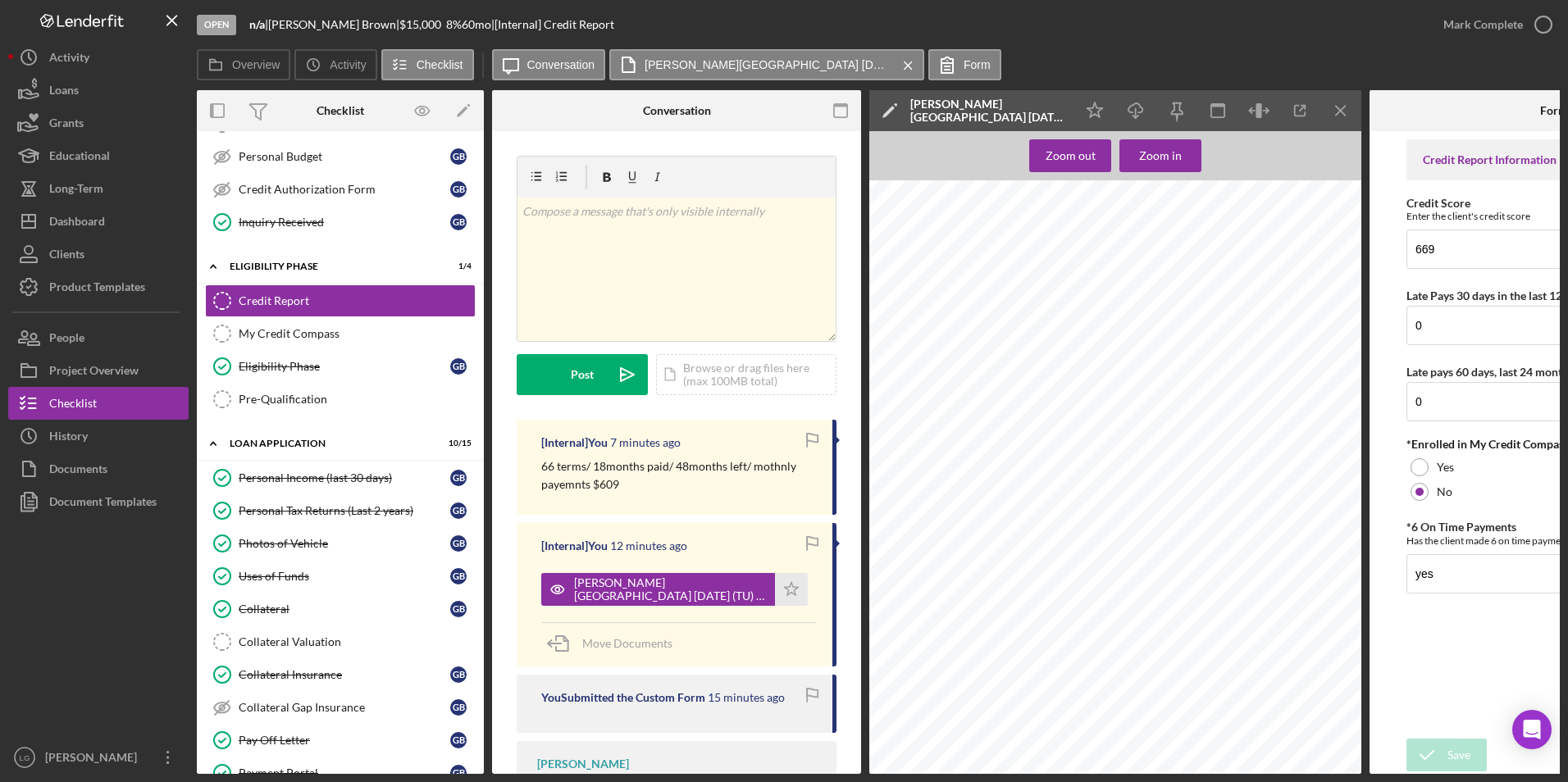
scroll to position [4509, 0]
click at [349, 510] on div "Personal Tax Returns (Last 2 years)" at bounding box center [344, 511] width 212 height 13
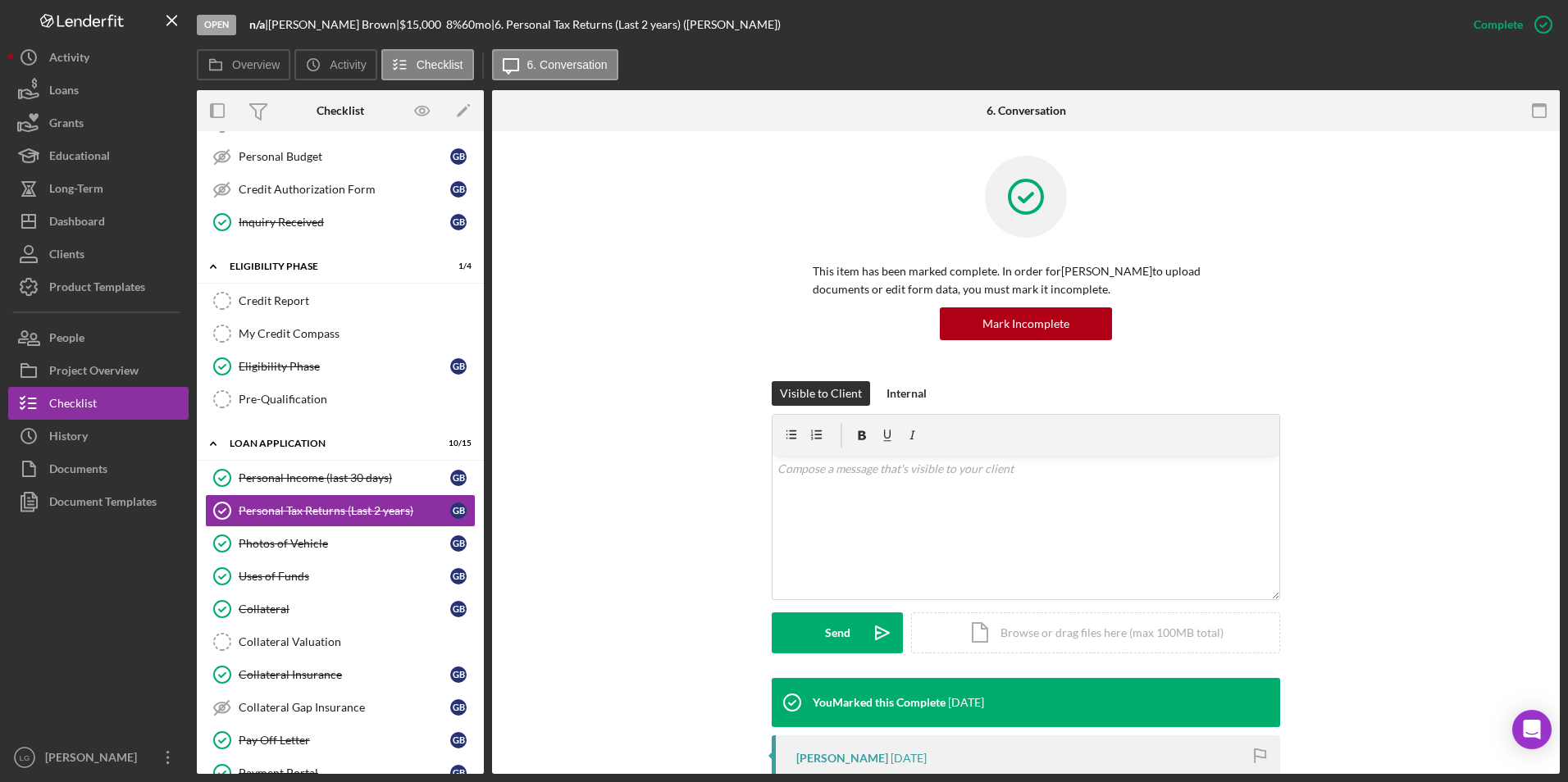
scroll to position [246, 0]
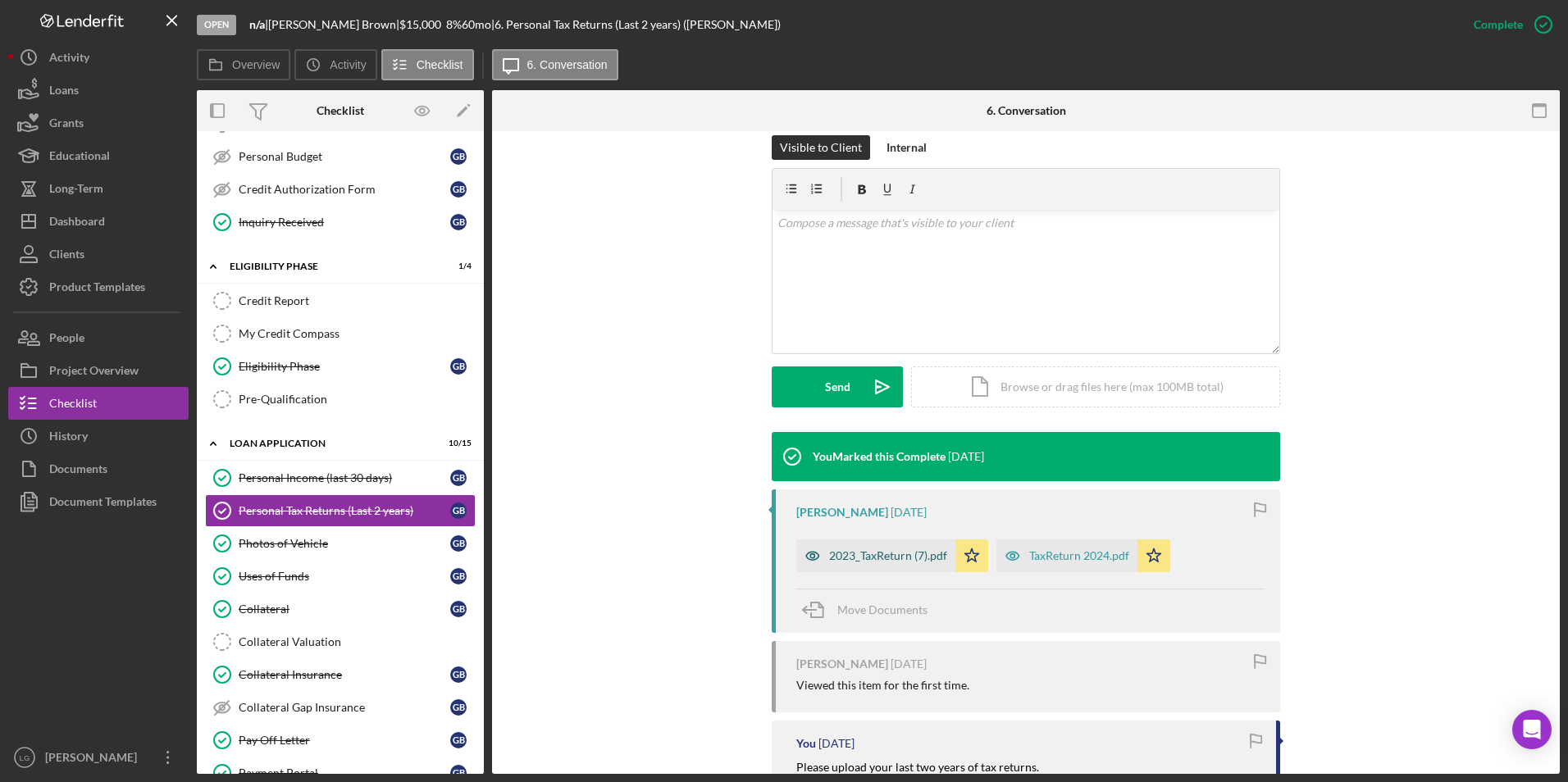
click at [908, 560] on div "2023_TaxReturn (7).pdf" at bounding box center [888, 556] width 118 height 13
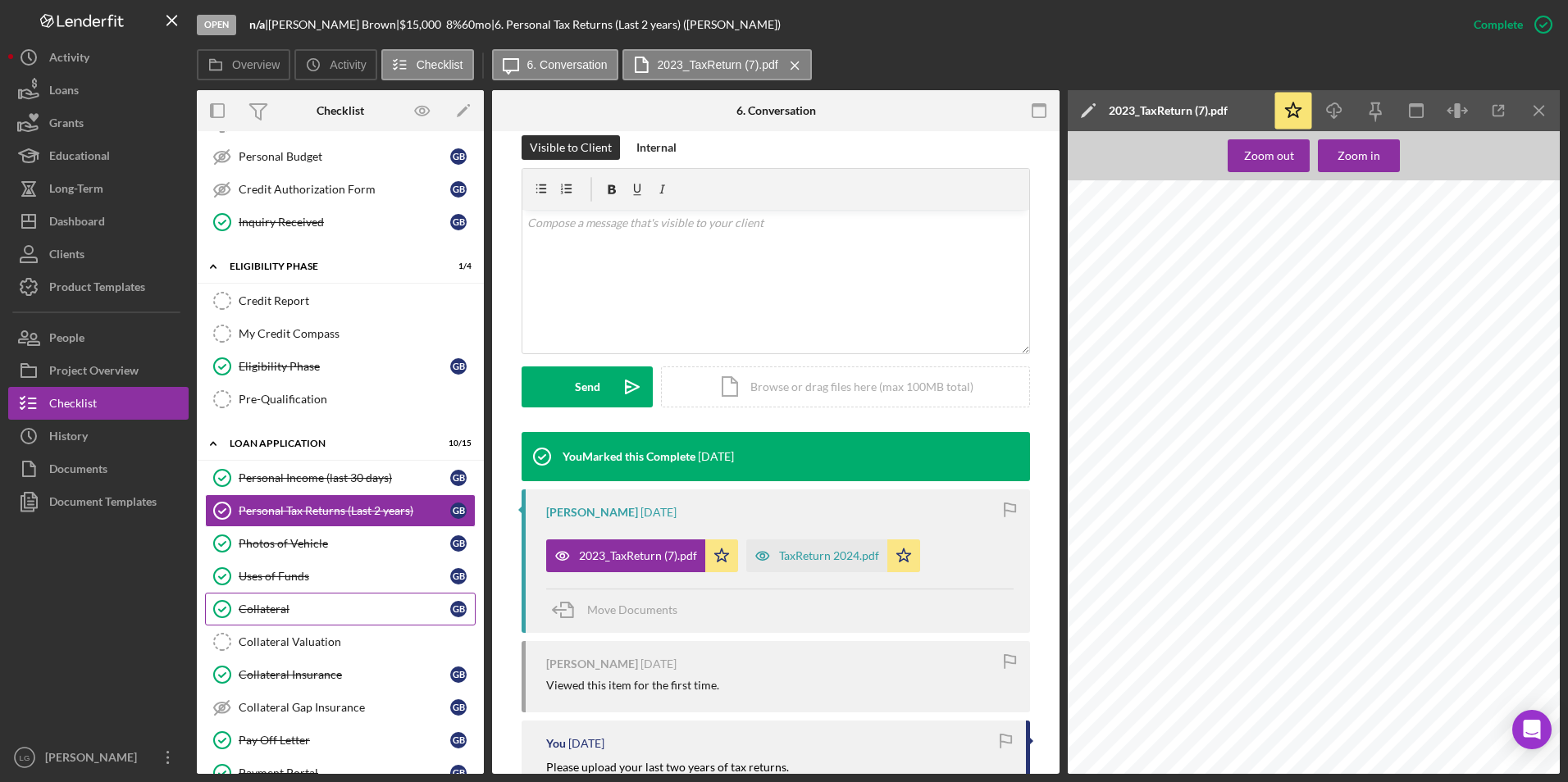
scroll to position [492, 0]
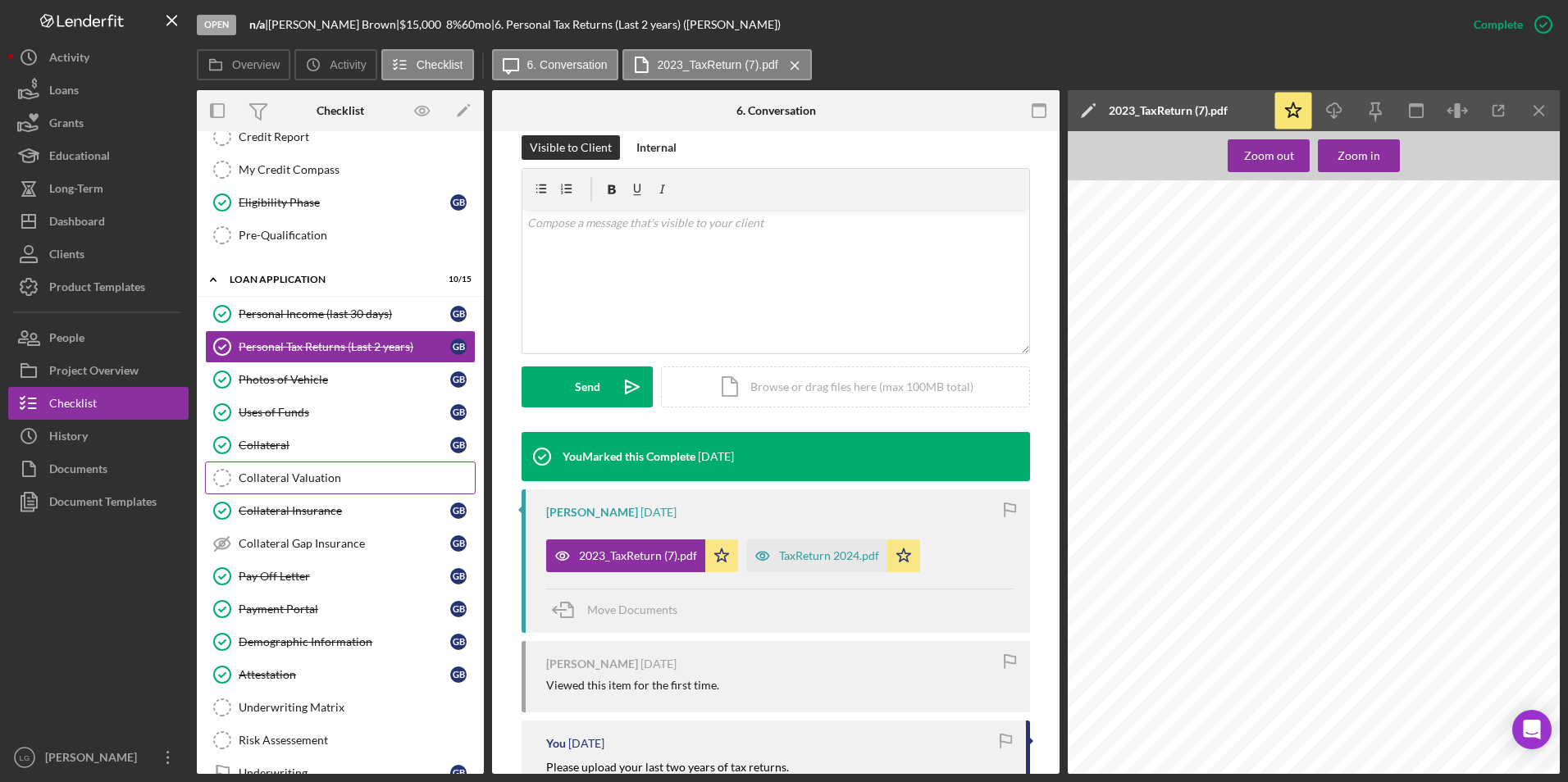
click at [290, 468] on link "Collateral Valuation Collateral Valuation" at bounding box center [340, 478] width 271 height 33
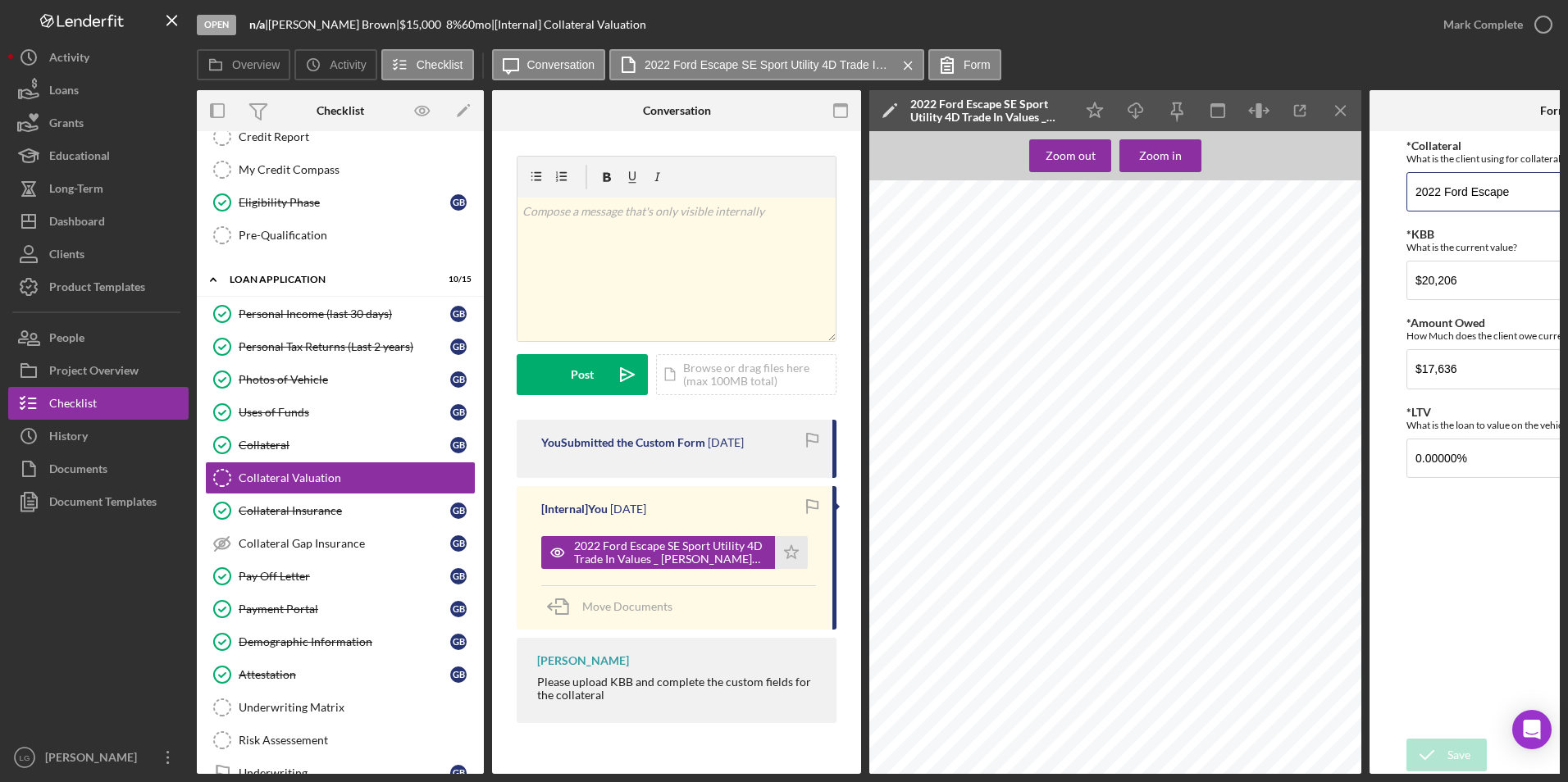
drag, startPoint x: 1493, startPoint y: 192, endPoint x: 1370, endPoint y: 188, distance: 123.1
click at [1370, 188] on form "*Collateral What is the client using for collateral? 2022 Ford Escape *KBB What…" at bounding box center [1553, 453] width 369 height 643
drag, startPoint x: 1474, startPoint y: 270, endPoint x: 1383, endPoint y: 282, distance: 91.8
click at [1383, 282] on form "*Collateral What is the client using for collateral? 2022 Ford Escape *KBB What…" at bounding box center [1553, 453] width 369 height 643
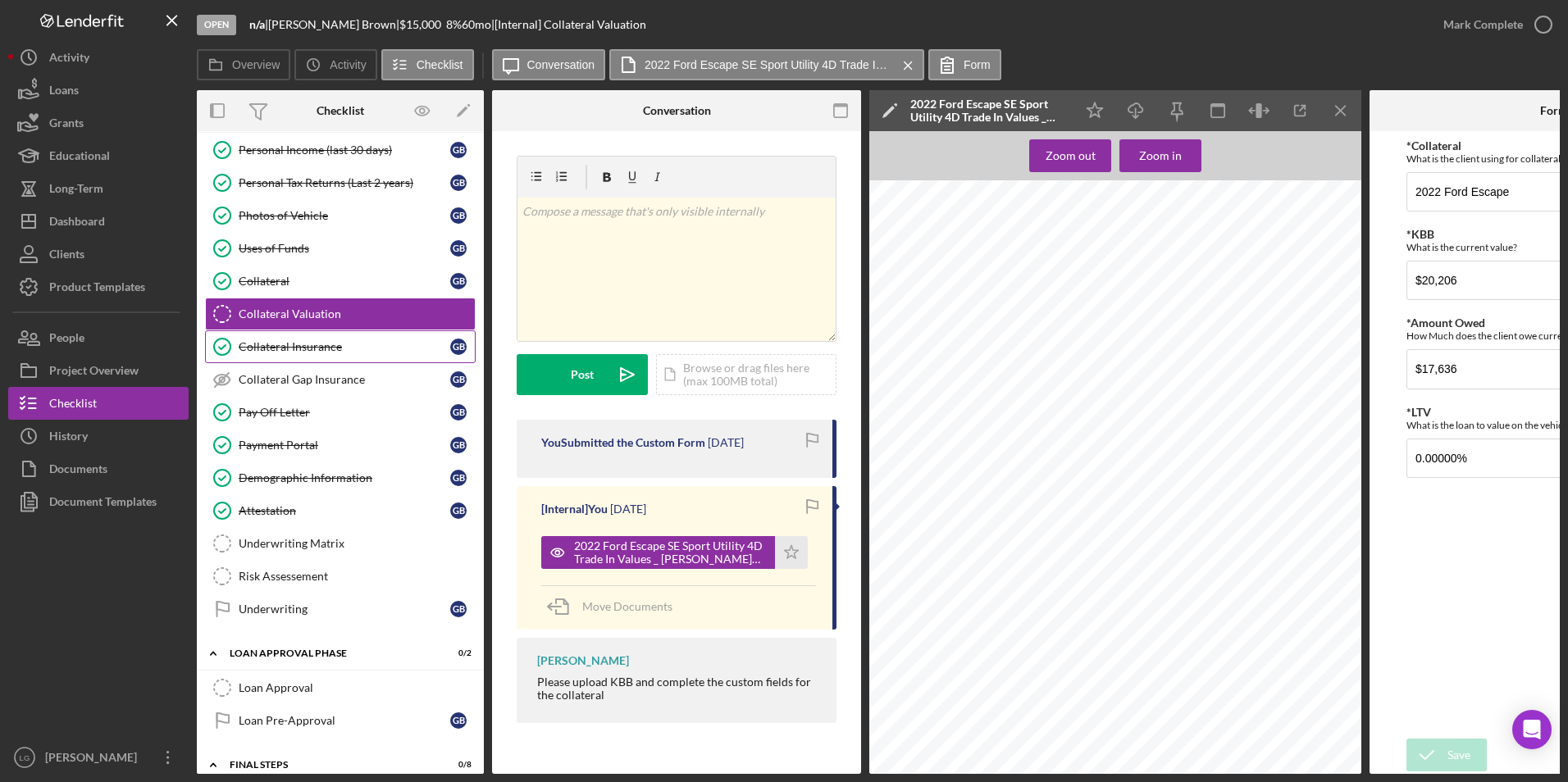
scroll to position [820, 0]
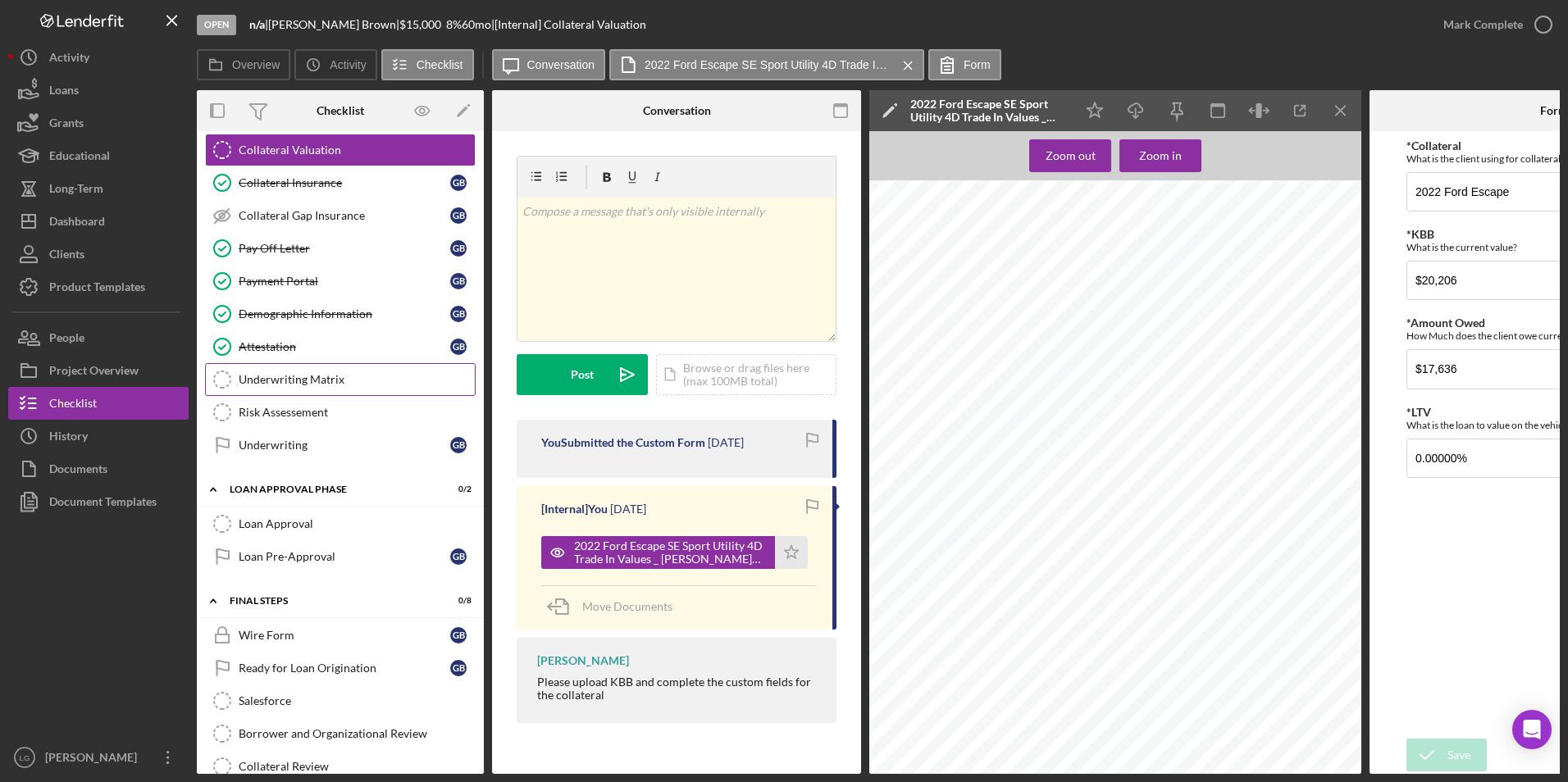
drag, startPoint x: 294, startPoint y: 373, endPoint x: 306, endPoint y: 378, distance: 13.0
click at [294, 373] on div "Underwriting Matrix" at bounding box center [356, 379] width 236 height 13
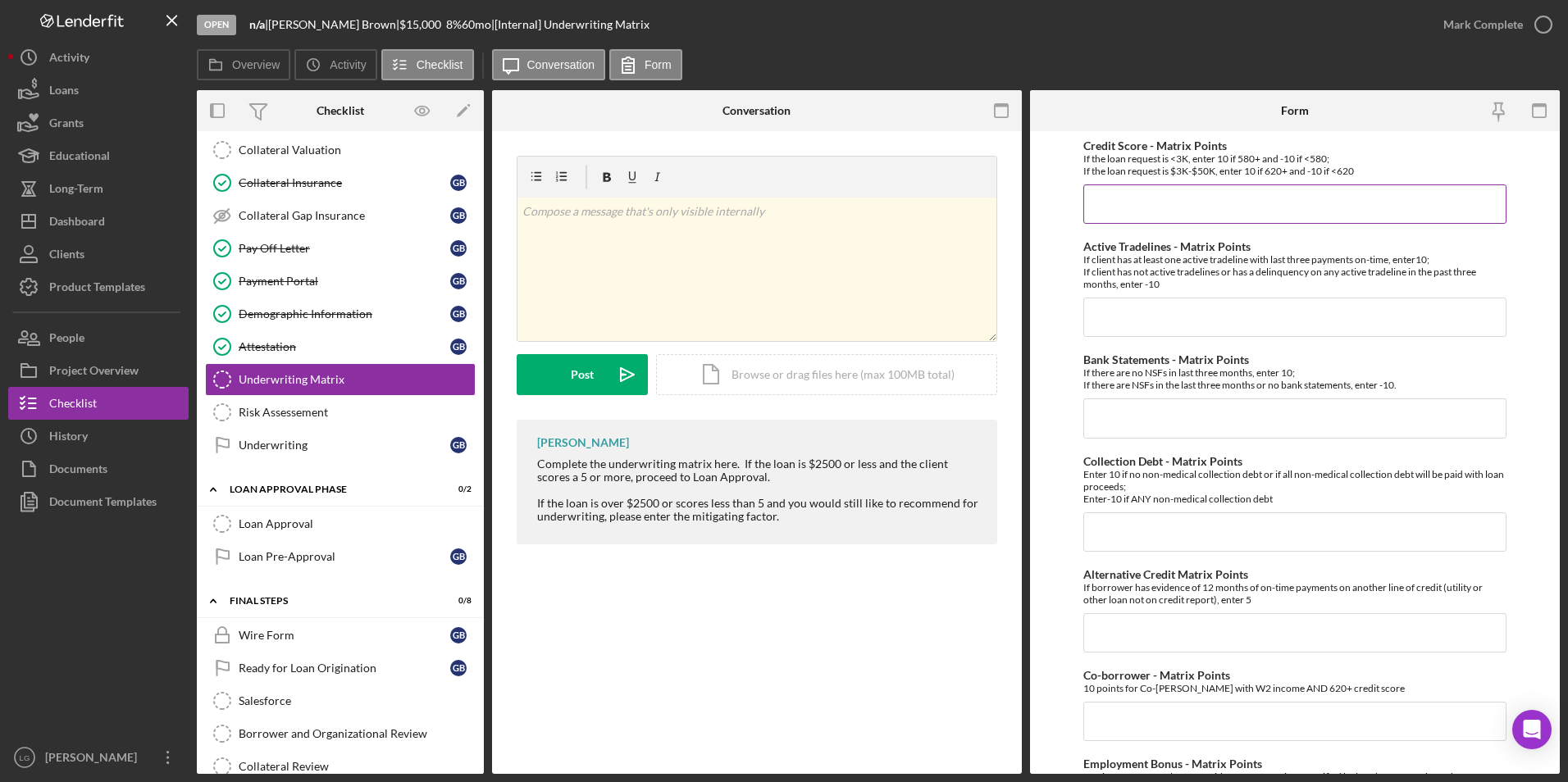
click at [1233, 213] on input "Credit Score - Matrix Points" at bounding box center [1295, 204] width 424 height 40
type input "10"
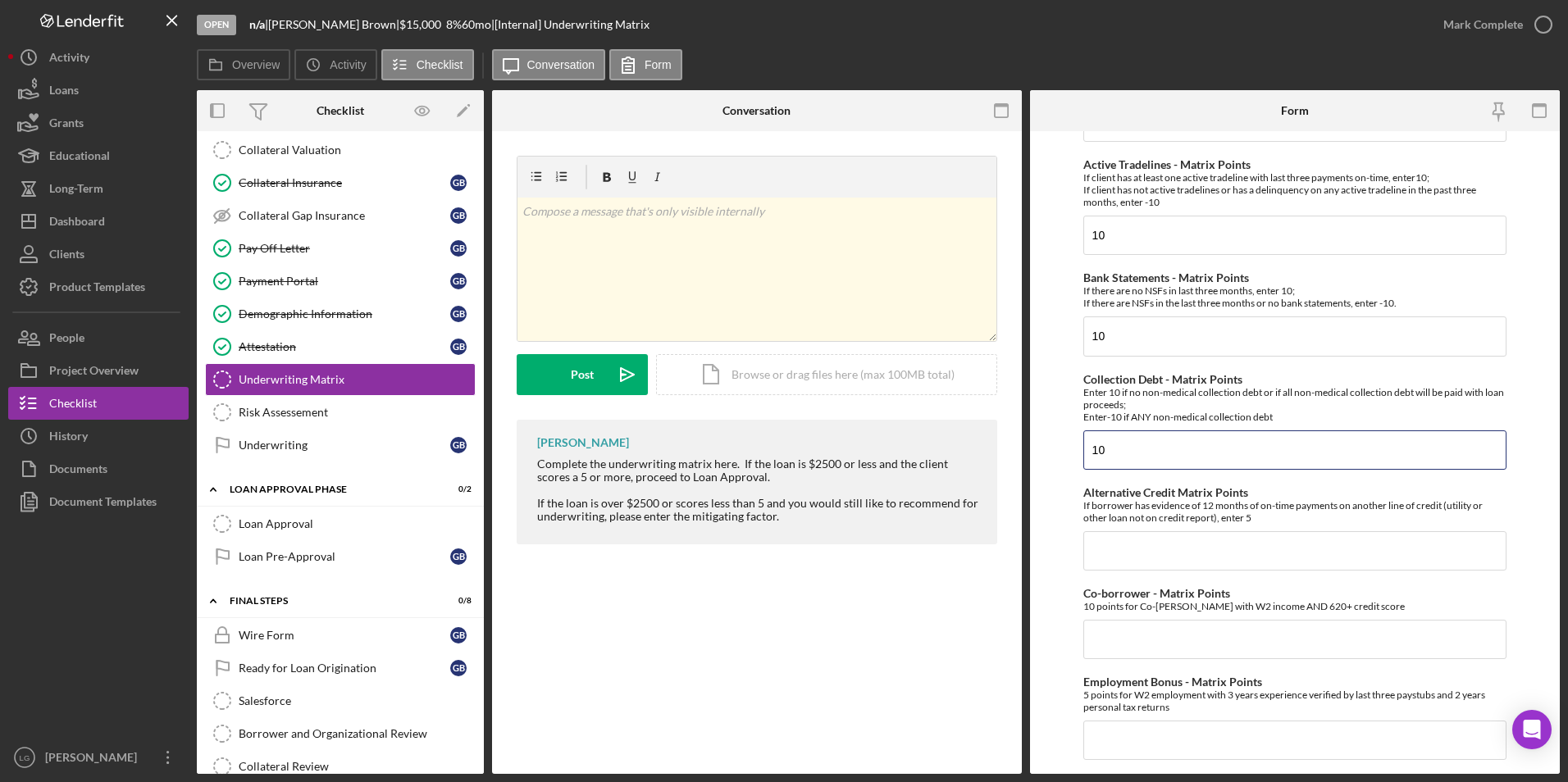
scroll to position [164, 0]
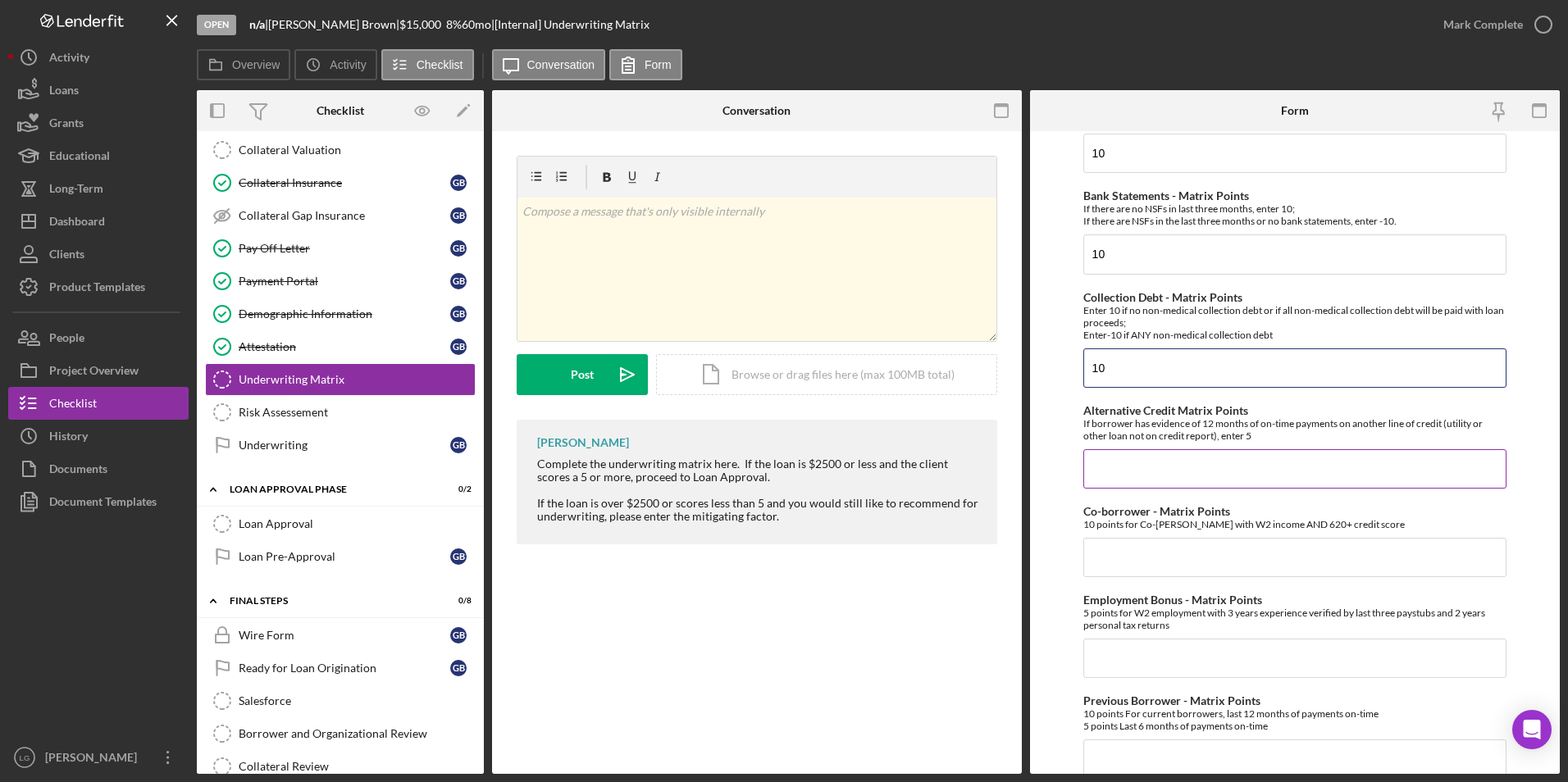
type input "10"
click at [1194, 463] on input "Alternative Credit Matrix Points" at bounding box center [1295, 468] width 424 height 40
type input "0"
type input "5"
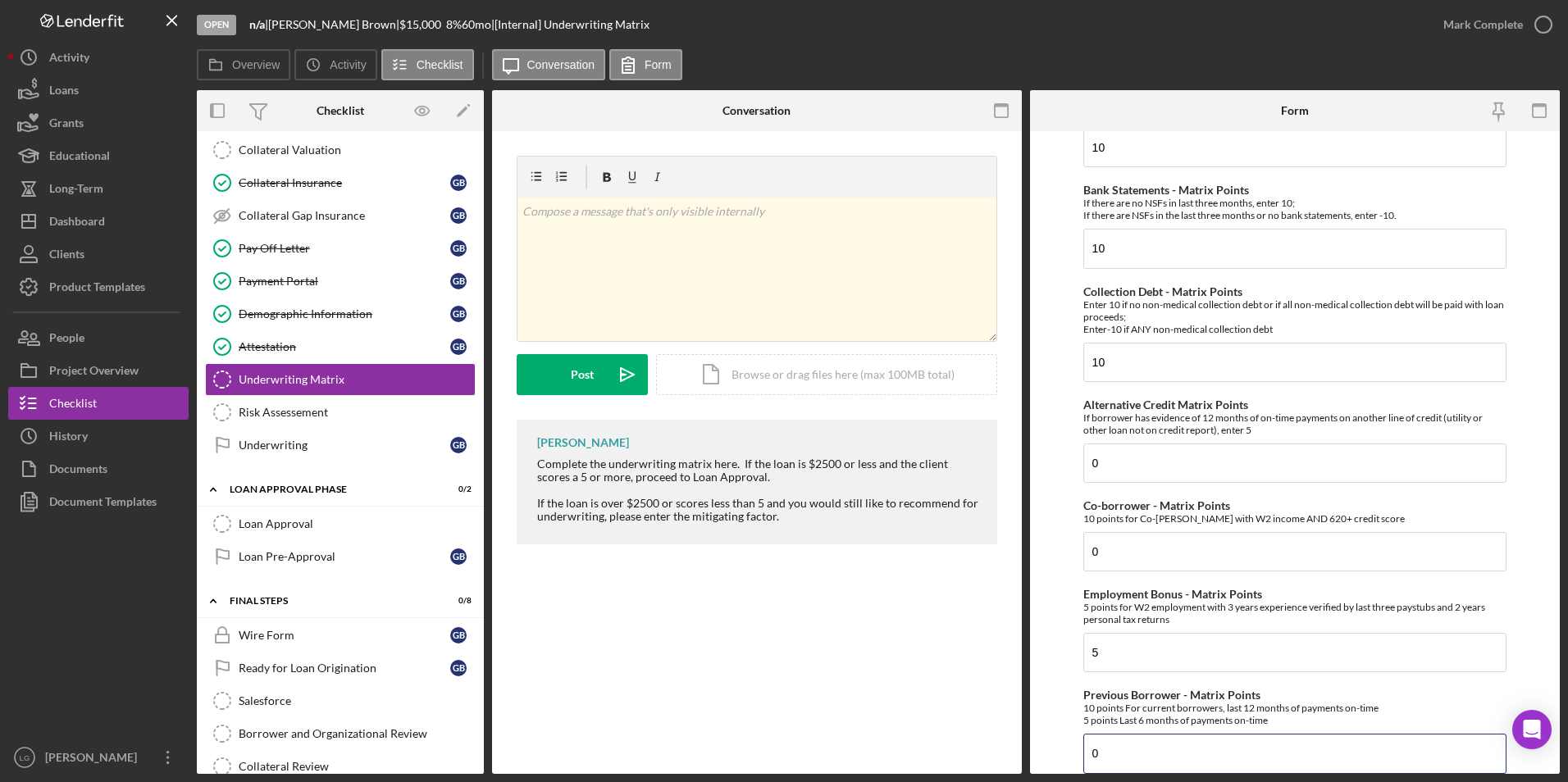
scroll to position [498, 0]
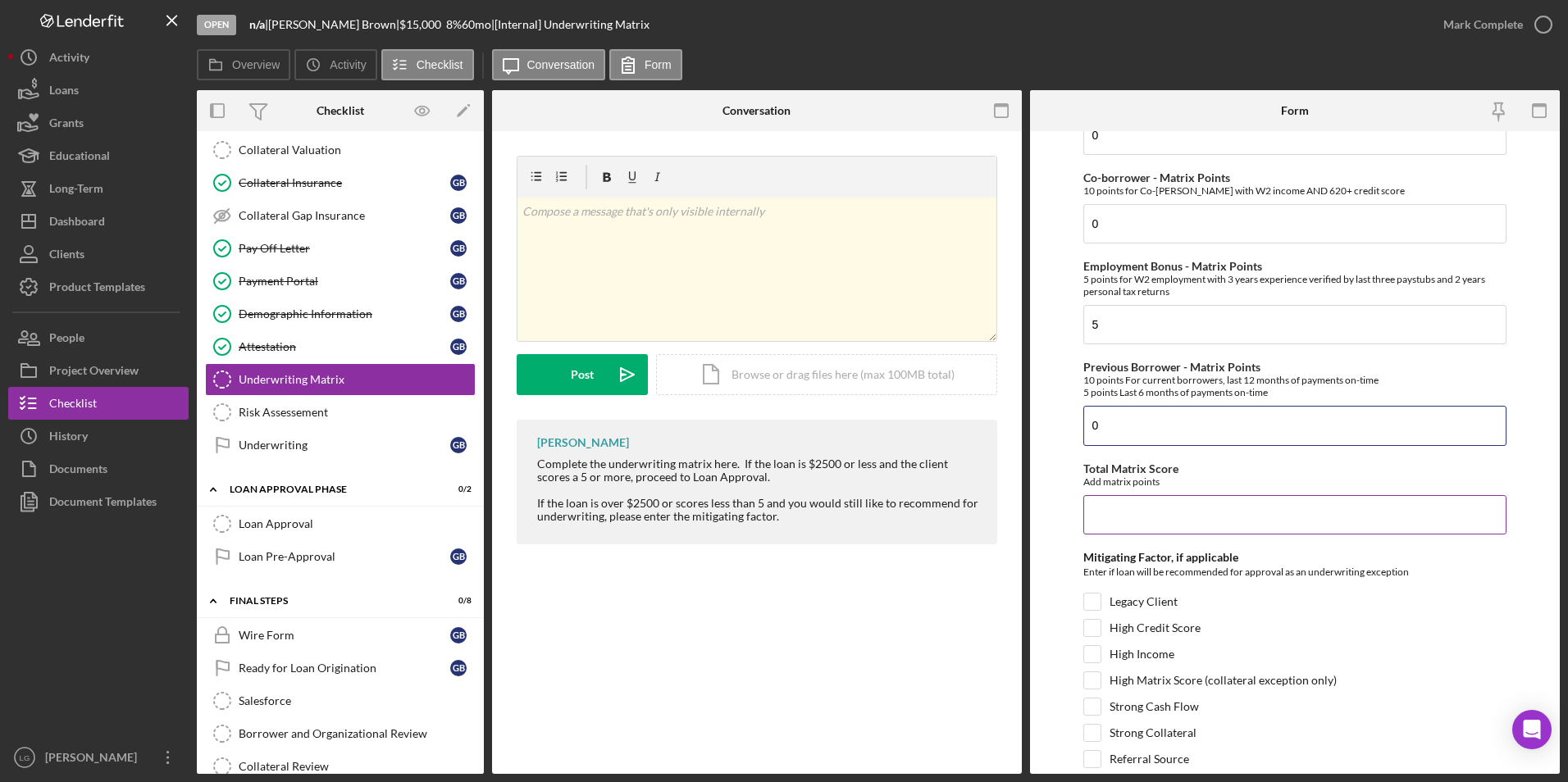
type input "0"
click at [1160, 526] on input "Total Matrix Score" at bounding box center [1295, 514] width 424 height 40
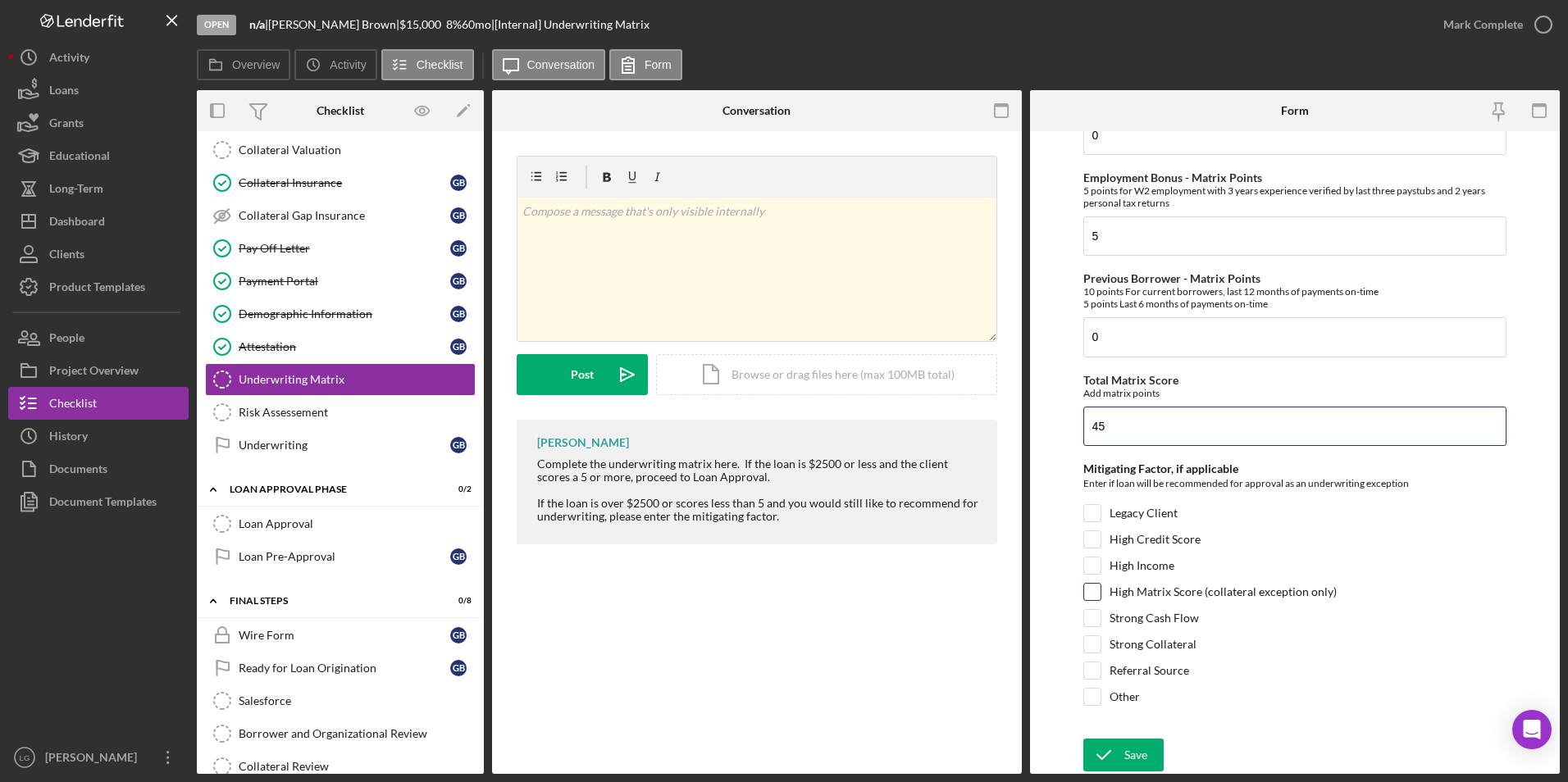
type input "45"
click at [1104, 595] on div "High Matrix Score (collateral exception only)" at bounding box center [1295, 596] width 424 height 27
click at [1097, 598] on input "High Matrix Score (collateral exception only)" at bounding box center [1092, 592] width 17 height 17
checkbox input "true"
click at [1093, 669] on input "Referral Source" at bounding box center [1092, 671] width 17 height 17
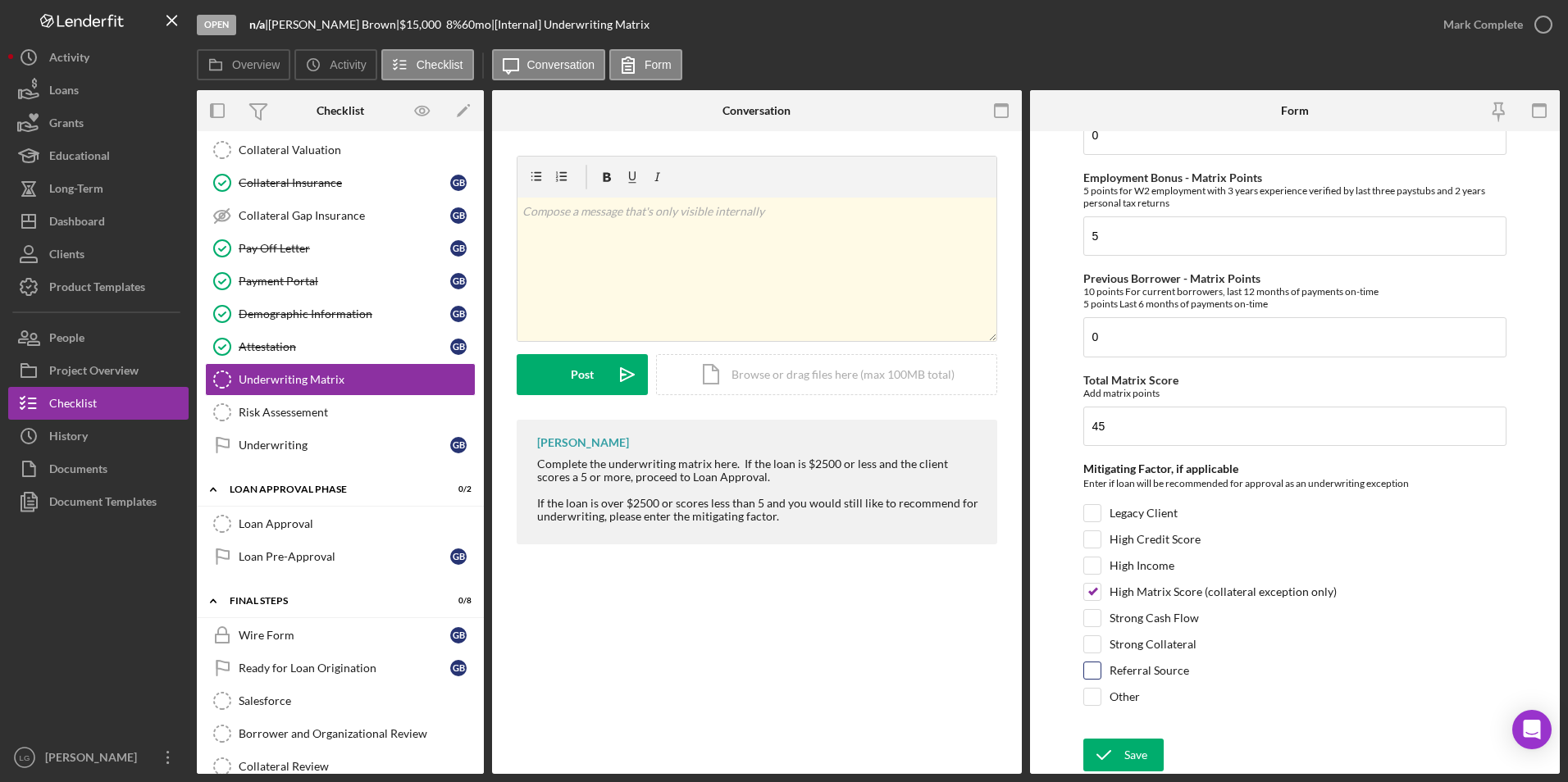
checkbox input "true"
click at [1120, 736] on form "Credit Score - Matrix Points If the loan request is <3K, enter 10 if 580+ and -…" at bounding box center [1295, 453] width 530 height 643
click at [1127, 773] on div "Save Save" at bounding box center [1295, 756] width 424 height 35
click at [1140, 760] on div "Save" at bounding box center [1136, 755] width 23 height 33
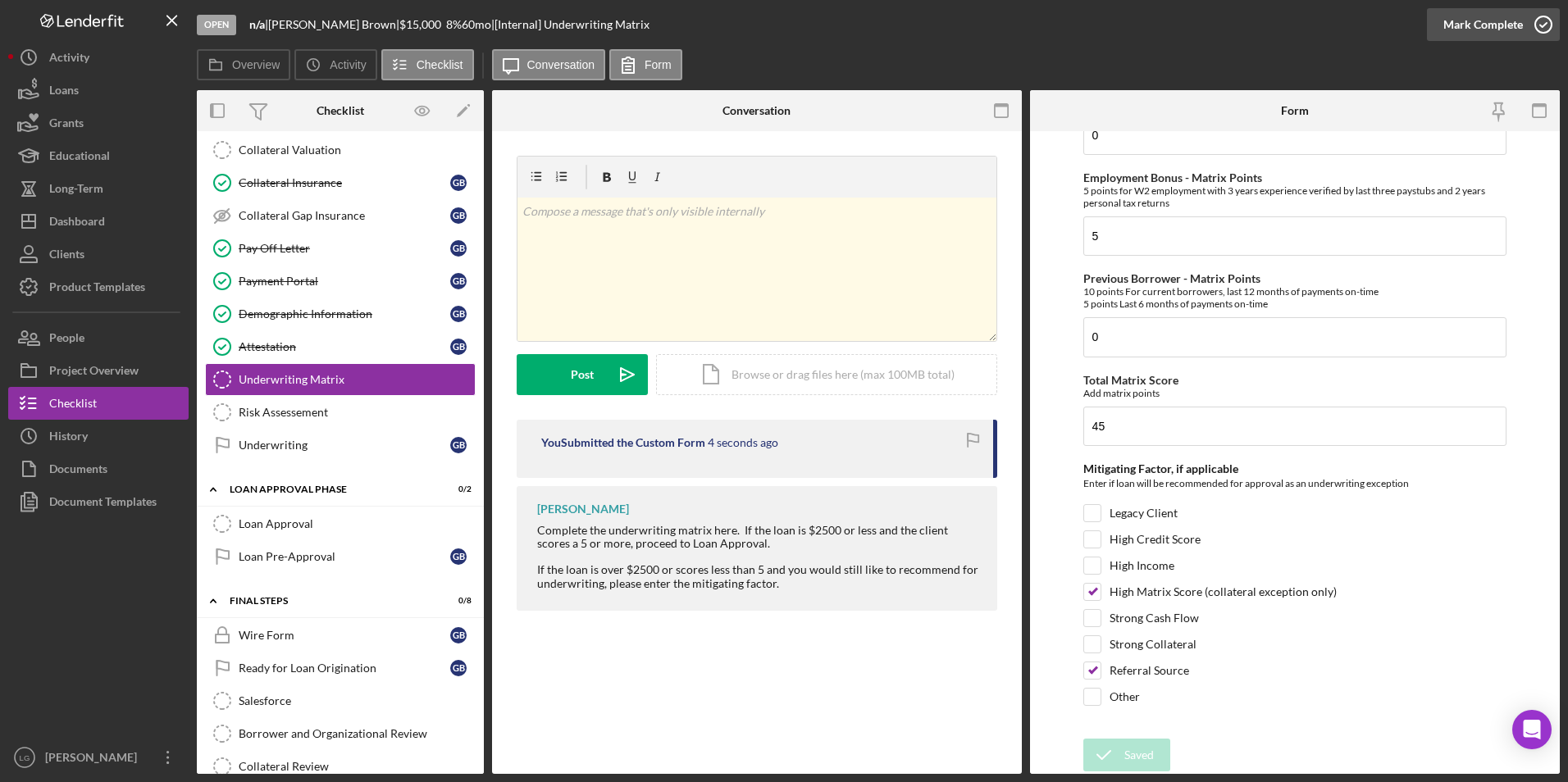
click at [1497, 22] on div "Mark Complete" at bounding box center [1482, 25] width 79 height 33
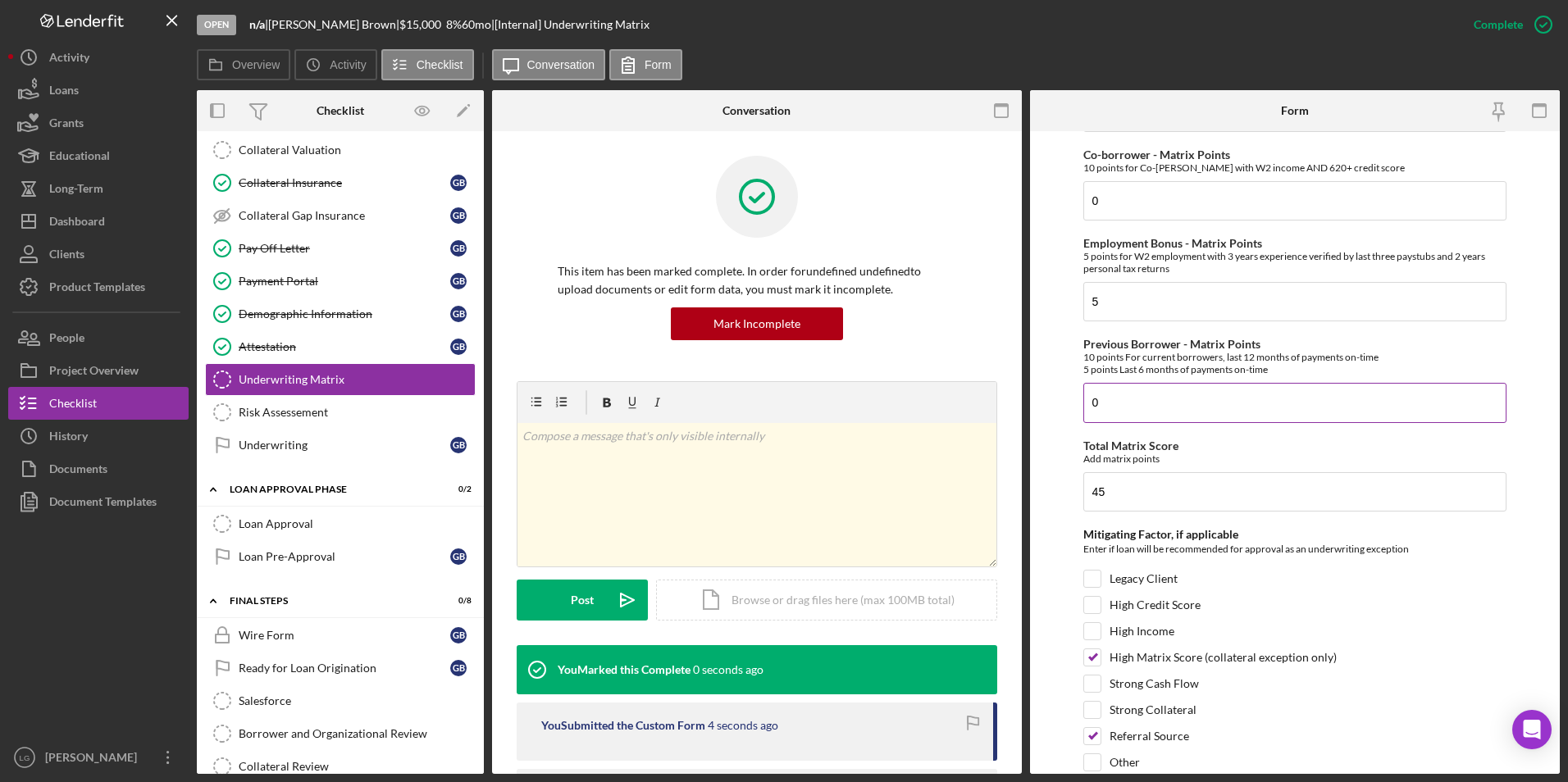
scroll to position [651, 0]
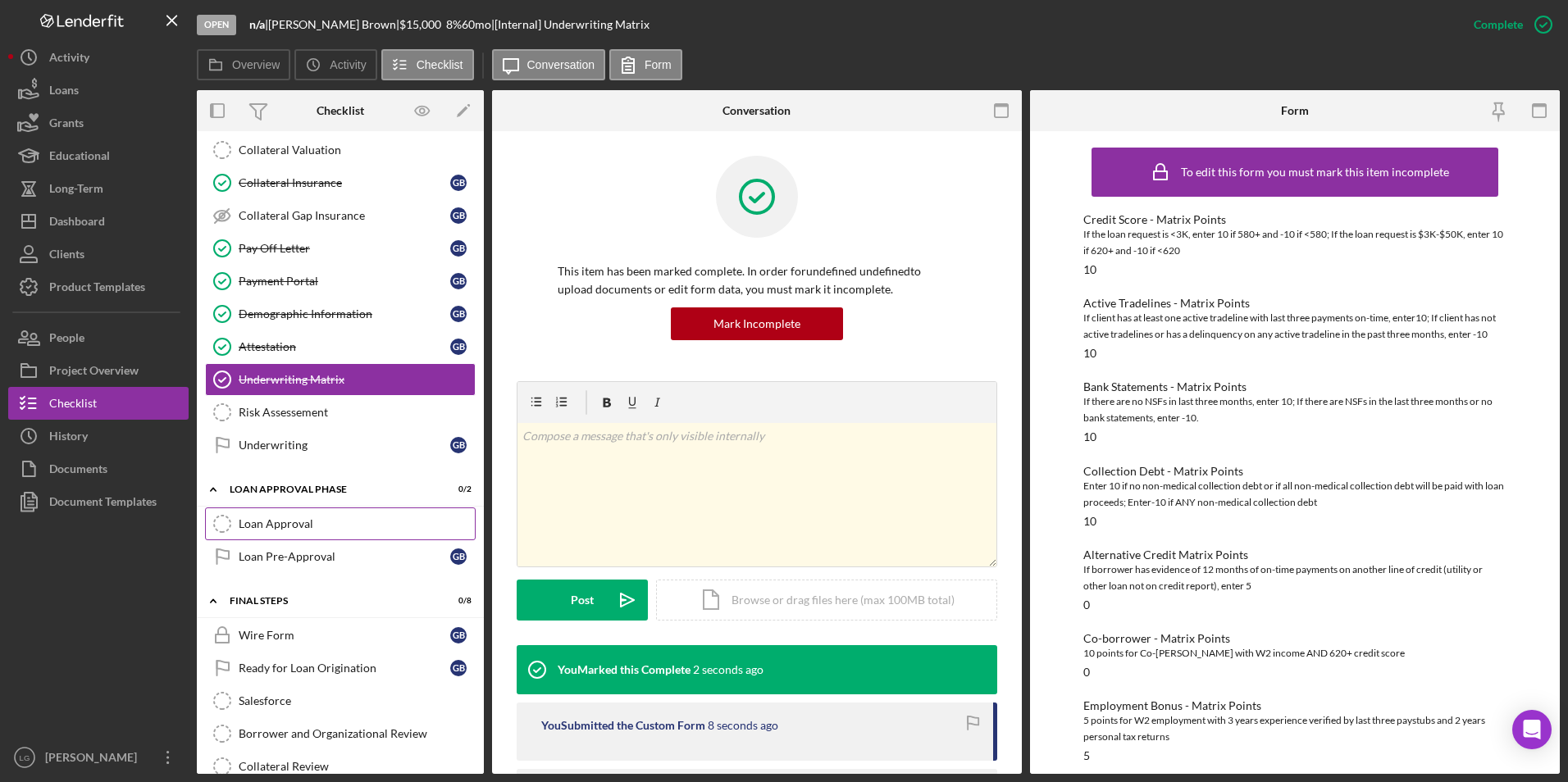
click at [295, 531] on link "Loan Approval Loan Approval" at bounding box center [340, 524] width 271 height 33
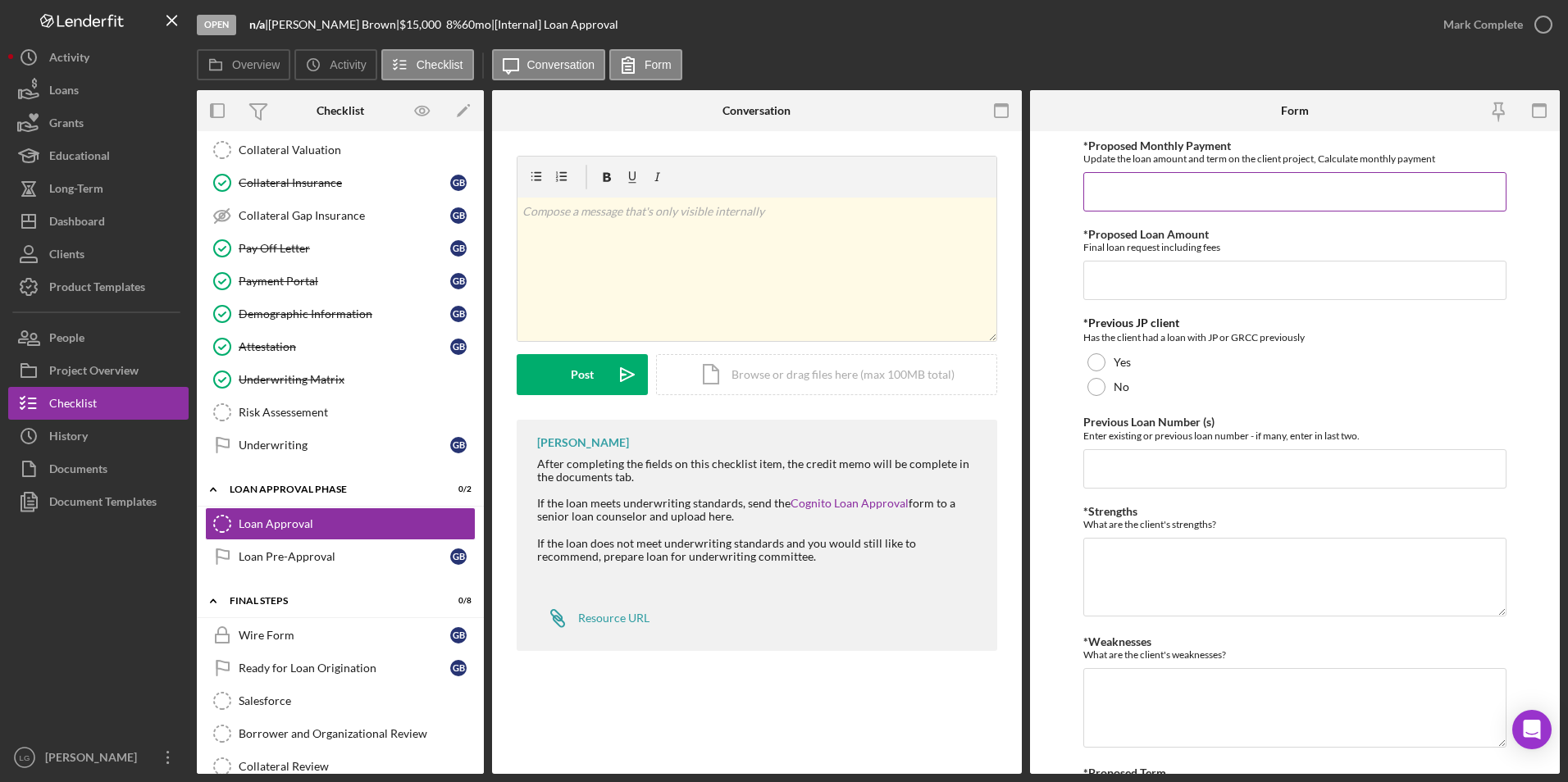
click at [1187, 186] on input "*Proposed Monthly Payment" at bounding box center [1295, 191] width 424 height 40
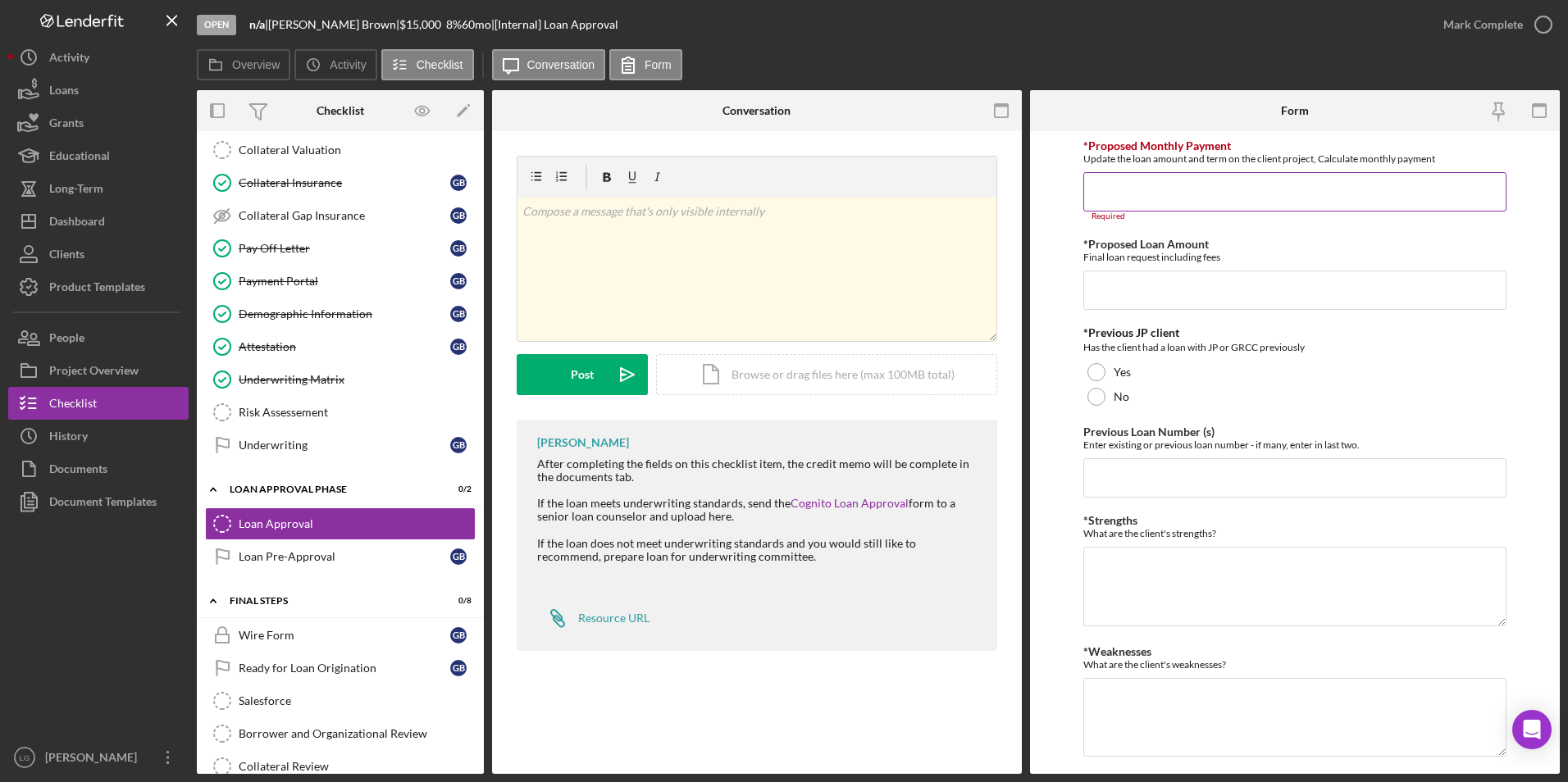
click at [1205, 193] on input "*Proposed Monthly Payment" at bounding box center [1295, 191] width 424 height 40
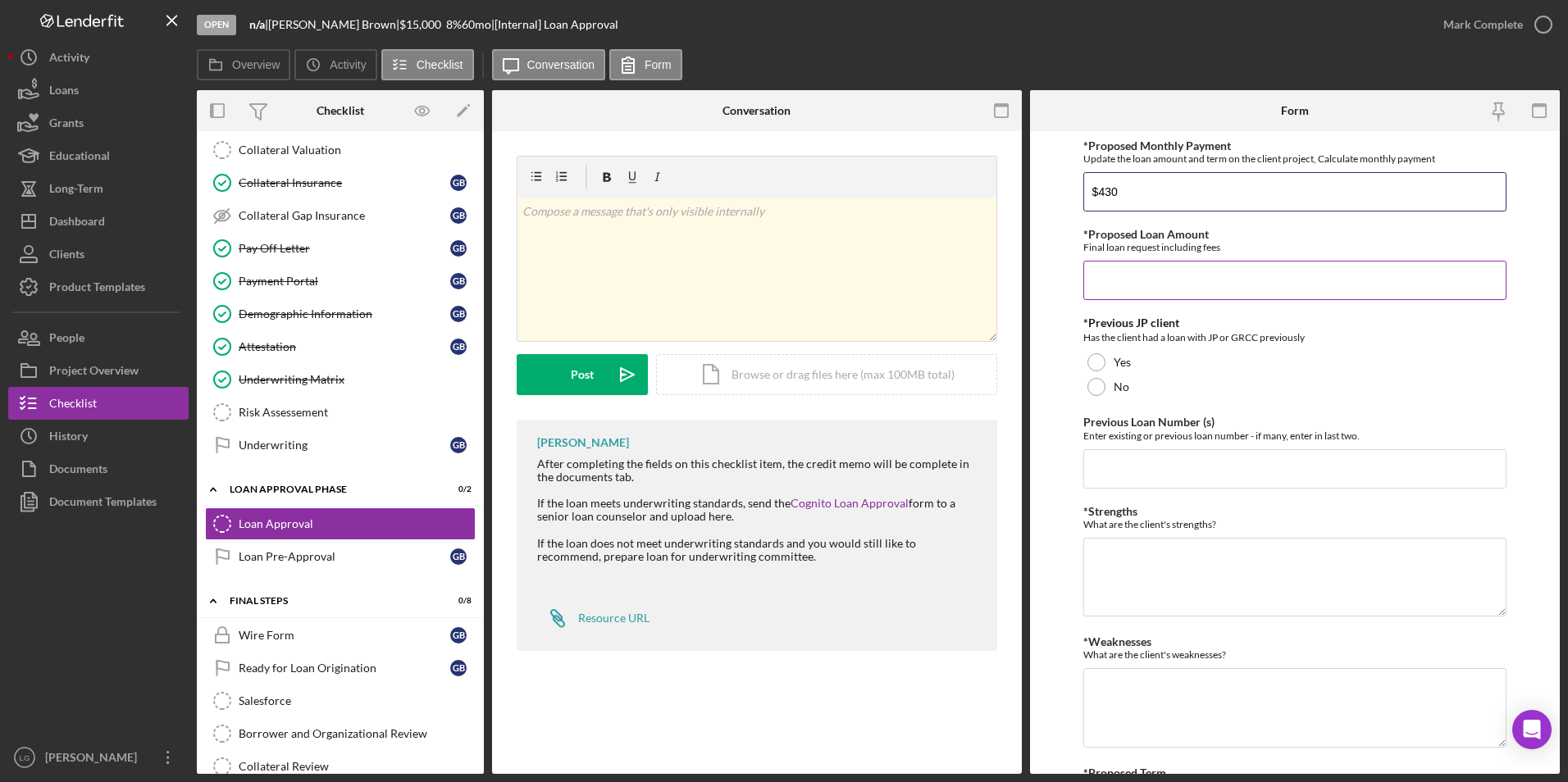
type input "$430"
click at [1159, 275] on input "*Proposed Loan Amount" at bounding box center [1295, 280] width 424 height 40
type input "$17,636"
click at [1100, 385] on div at bounding box center [1097, 387] width 18 height 18
click at [1117, 571] on textarea "*Strengths" at bounding box center [1295, 578] width 424 height 79
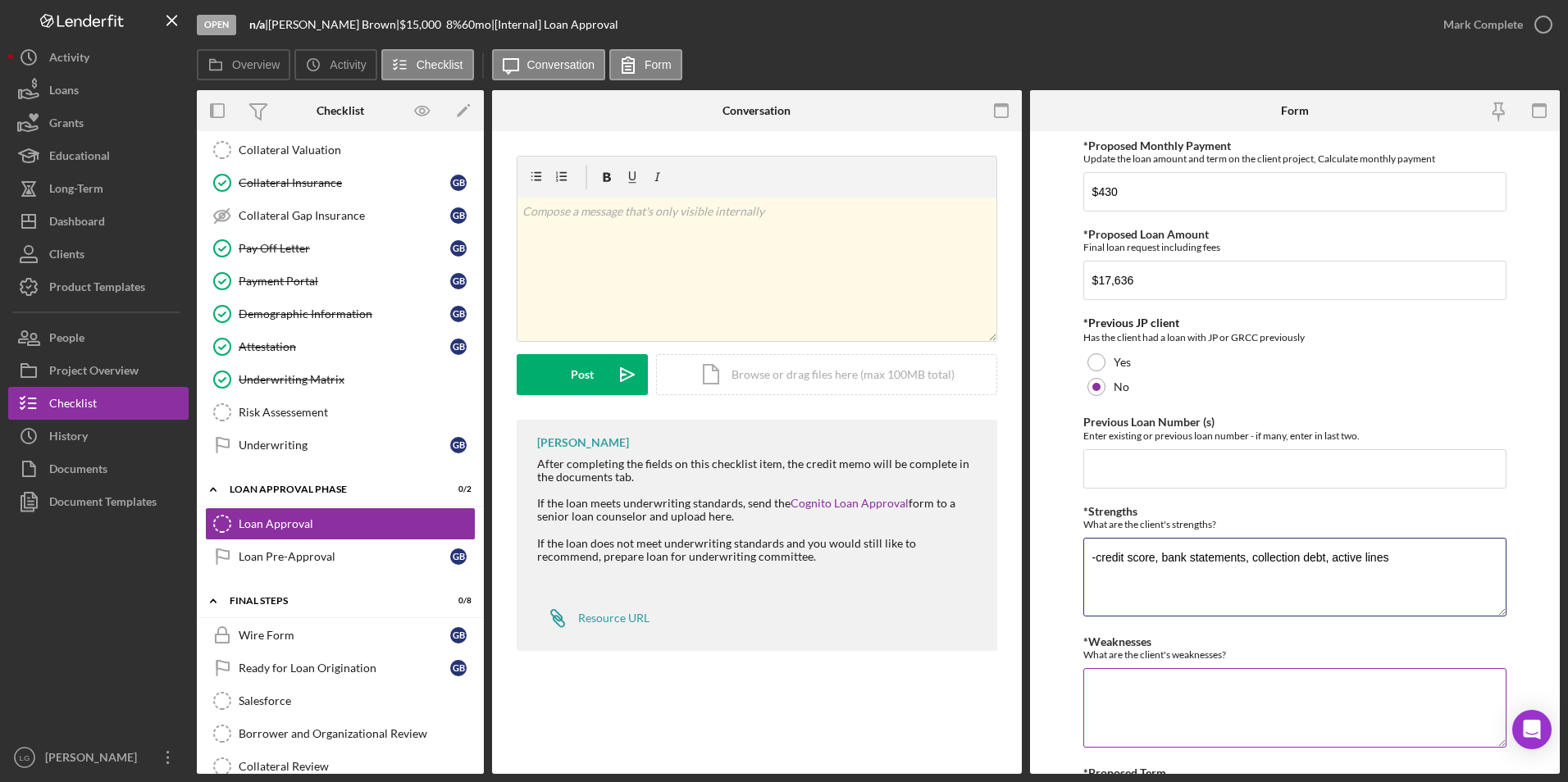
type textarea "-credit score, bank statements, collection debt, active lines"
click at [1142, 715] on textarea "*Weaknesses" at bounding box center [1295, 707] width 424 height 79
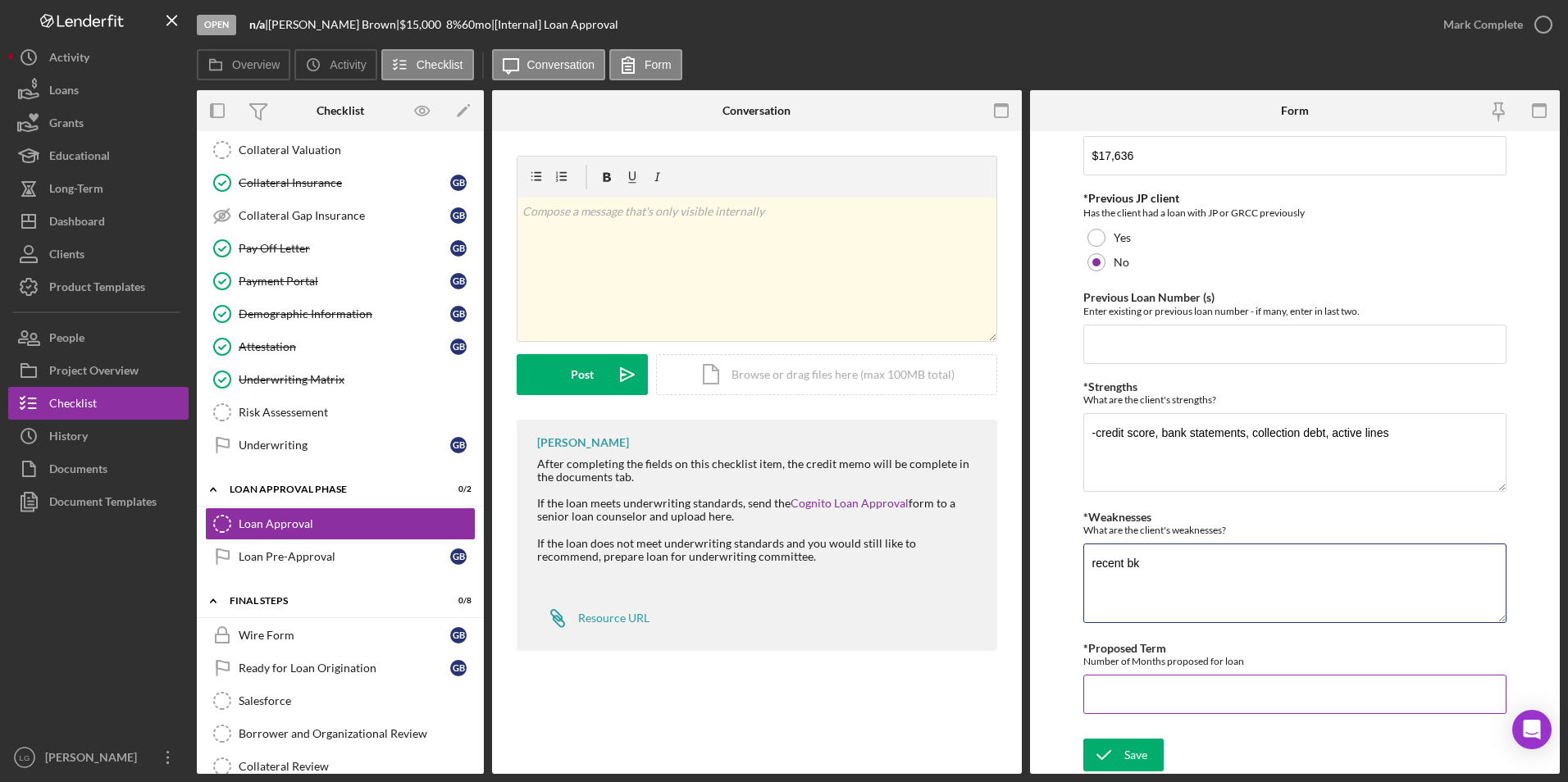
type textarea "recent bk"
click at [1176, 694] on input "*Proposed Term" at bounding box center [1295, 694] width 424 height 40
type input "48"
click at [1118, 753] on icon "submit" at bounding box center [1103, 754] width 41 height 41
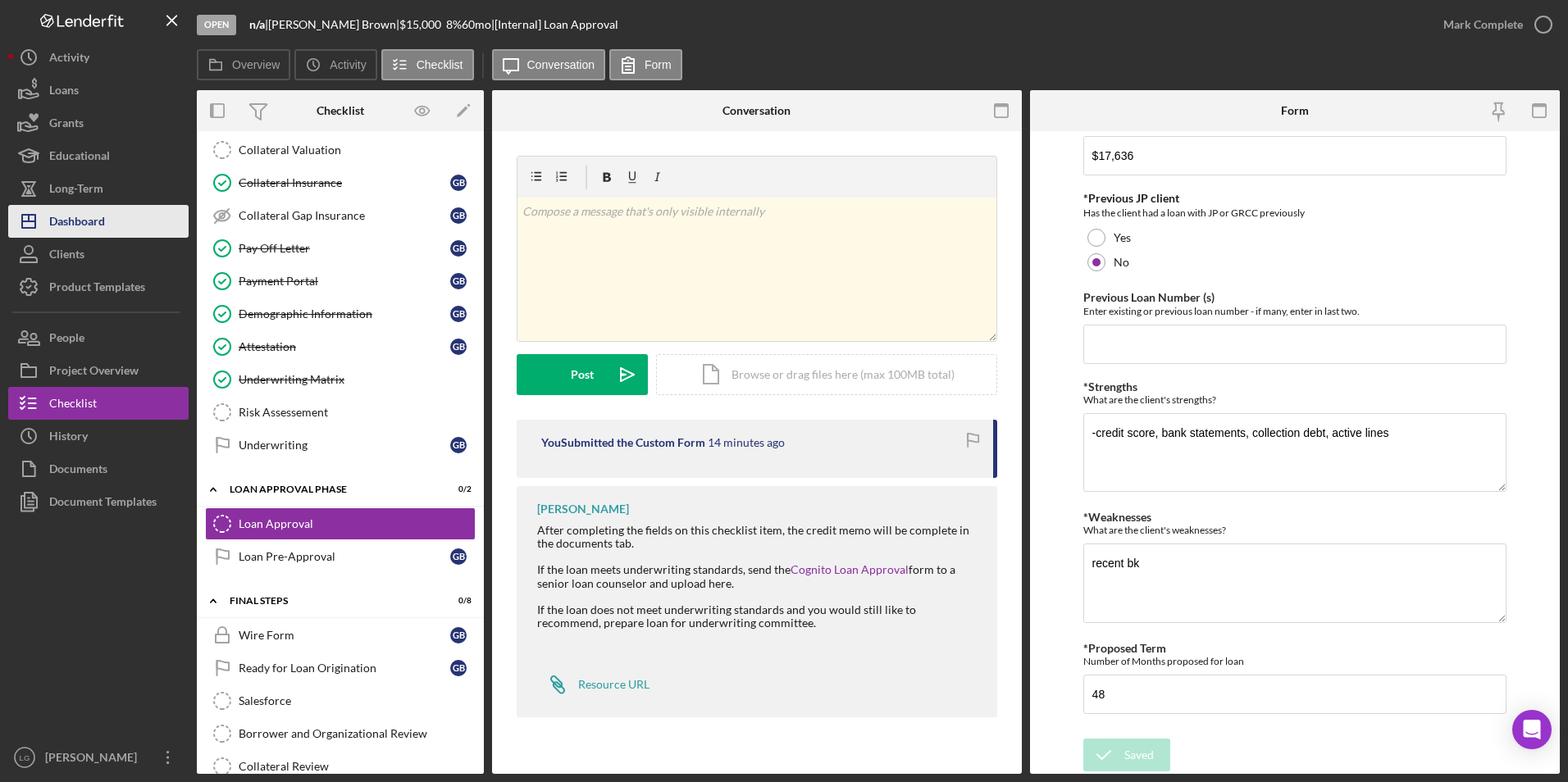
click at [59, 225] on div "Dashboard" at bounding box center [76, 224] width 56 height 37
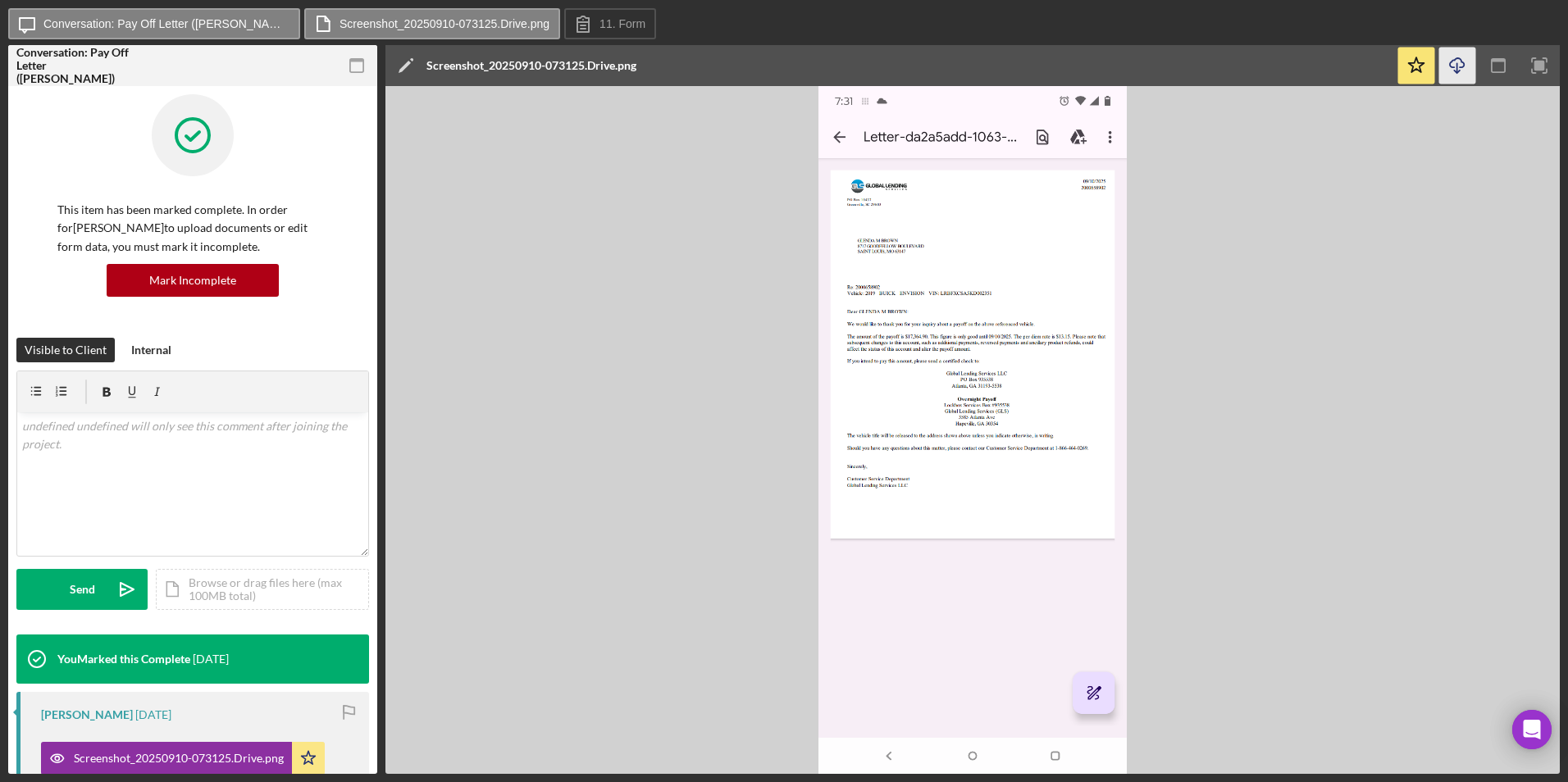
click at [1463, 64] on icon "Icon/Download" at bounding box center [1458, 66] width 37 height 37
